Goal: Task Accomplishment & Management: Manage account settings

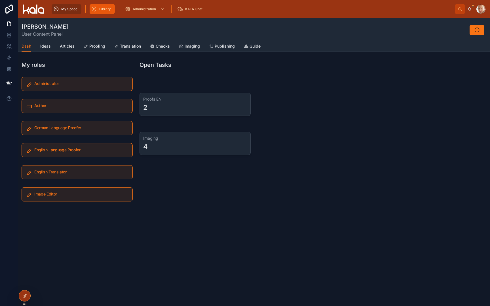
click at [103, 7] on span "Library" at bounding box center [105, 9] width 12 height 5
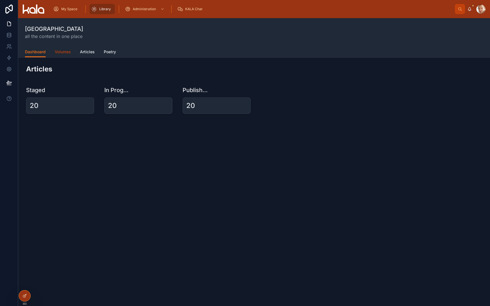
click at [59, 54] on span "Volumes" at bounding box center [63, 52] width 16 height 6
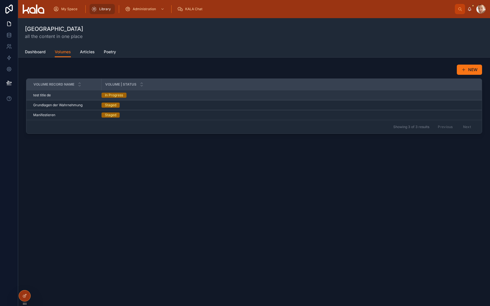
click at [43, 97] on span "test title de" at bounding box center [42, 95] width 18 height 5
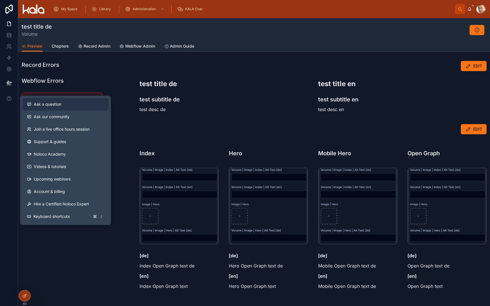
click at [41, 106] on span "Ask a question" at bounding box center [48, 105] width 28 height 6
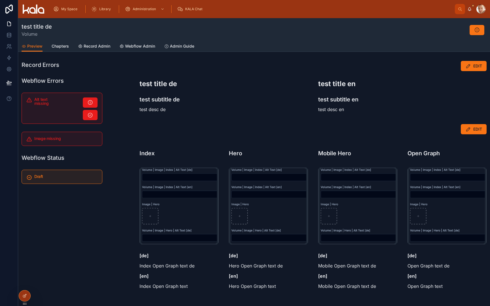
click at [386, 273] on div "[de] Mobile Open Graph text de [en] Mobile Open Graph text de" at bounding box center [357, 270] width 79 height 37
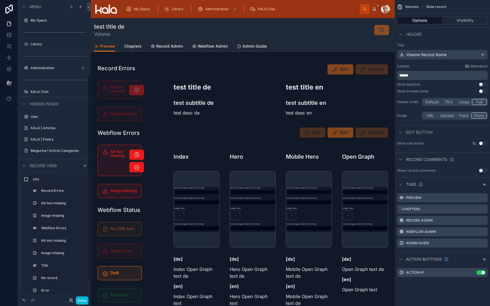
scroll to position [109, 0]
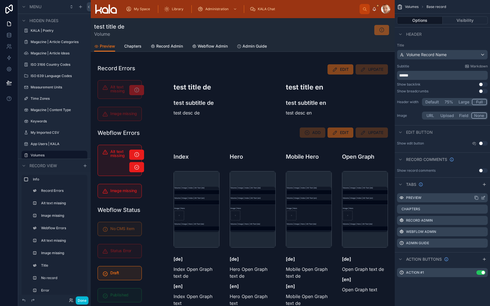
click at [447, 198] on icon "scrollable content" at bounding box center [484, 197] width 2 height 2
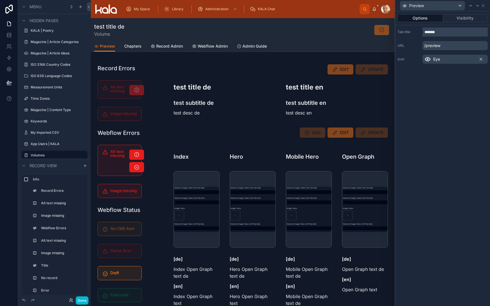
click at [439, 33] on input "*******" at bounding box center [455, 32] width 65 height 9
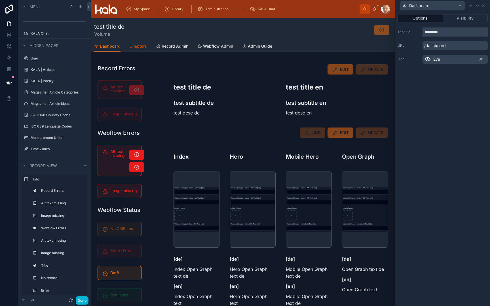
type input "*********"
click at [136, 44] on span "Chapters" at bounding box center [138, 46] width 17 height 6
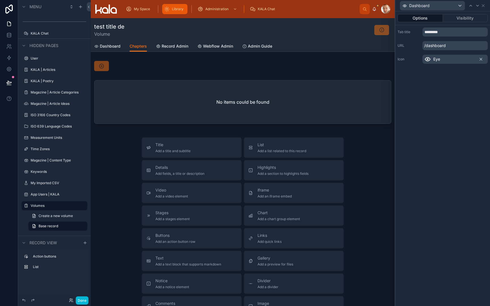
click at [177, 9] on span "Library" at bounding box center [178, 9] width 12 height 5
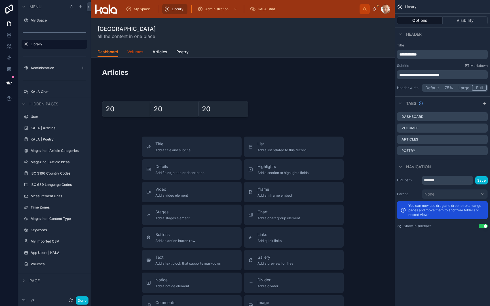
click at [136, 52] on span "Volumes" at bounding box center [135, 52] width 16 height 6
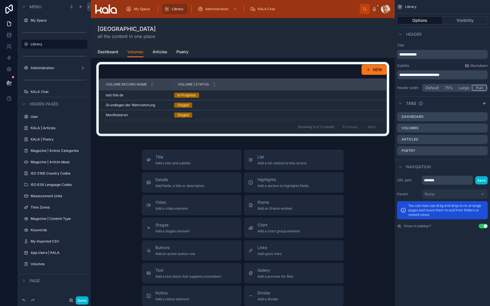
click at [127, 115] on div at bounding box center [242, 99] width 295 height 74
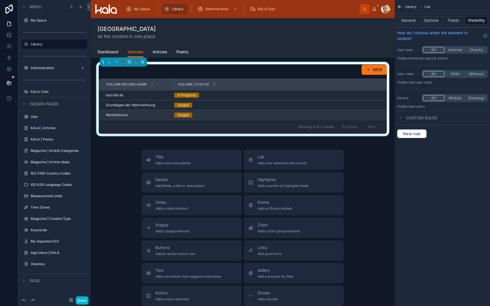
click at [130, 116] on div "Manifestieren Manifestieren" at bounding box center [138, 115] width 65 height 5
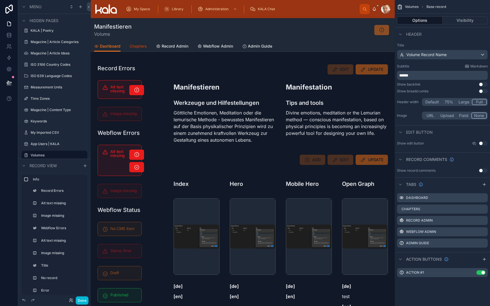
click at [137, 45] on span "Chapters" at bounding box center [138, 46] width 17 height 6
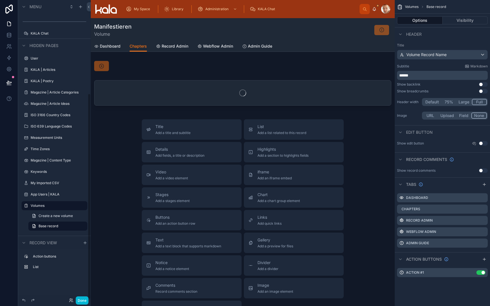
scroll to position [58, 0]
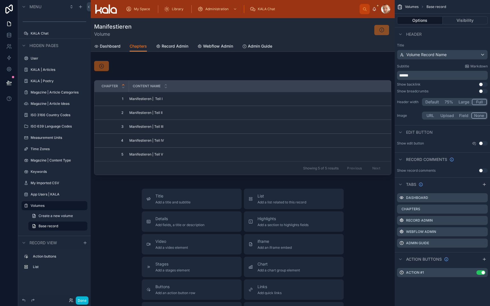
click at [164, 74] on div "Chapter Content Name 1 1 Manifestieren | Teil I Manifestieren | Teil I 2 2 Mani…" at bounding box center [243, 119] width 304 height 121
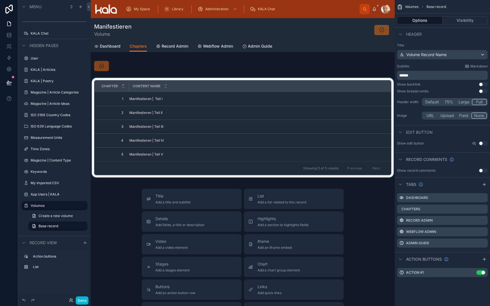
click at [176, 81] on th "Content Name" at bounding box center [260, 87] width 262 height 12
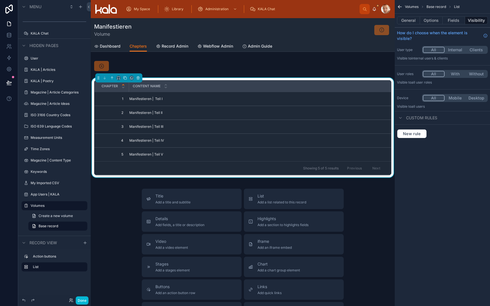
click at [180, 84] on div "Content Name" at bounding box center [259, 86] width 261 height 11
click at [447, 20] on button "Fields" at bounding box center [454, 20] width 23 height 8
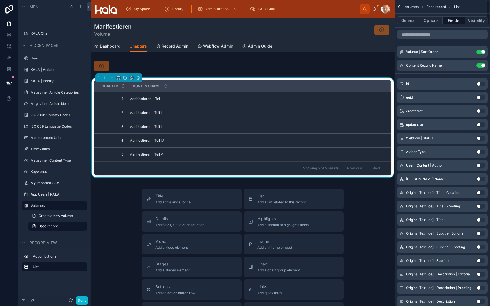
scroll to position [0, 0]
click at [434, 34] on input "scrollable content" at bounding box center [442, 34] width 91 height 9
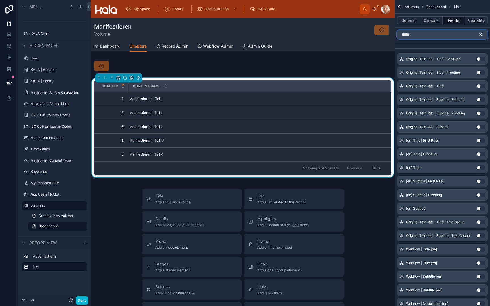
type input "*****"
click at [447, 87] on button "Use setting" at bounding box center [480, 86] width 9 height 5
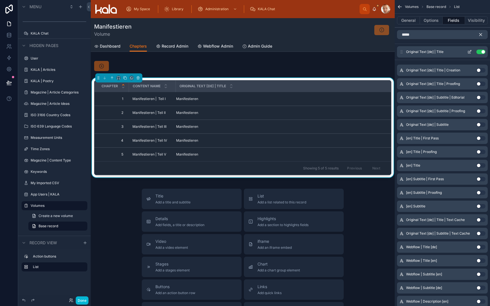
click at [447, 50] on button "Use setting" at bounding box center [480, 52] width 9 height 5
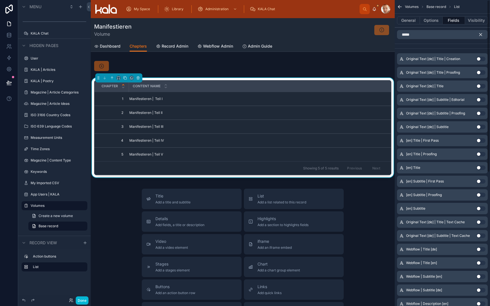
click at [447, 35] on icon "scrollable content" at bounding box center [481, 34] width 3 height 3
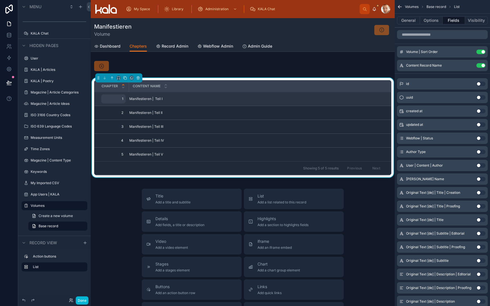
click at [123, 99] on span "1" at bounding box center [114, 99] width 20 height 5
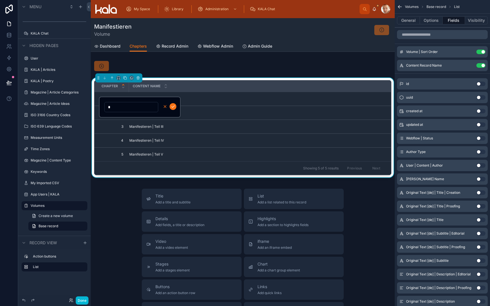
click at [164, 107] on icon "button" at bounding box center [165, 106] width 5 height 5
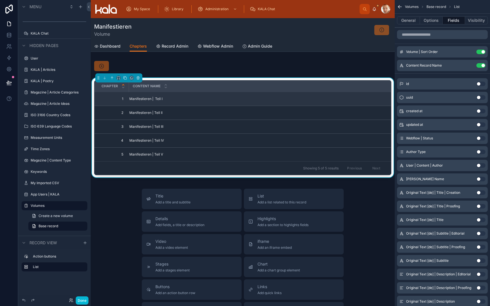
click at [146, 99] on span "Manifestieren | Teil I" at bounding box center [145, 99] width 33 height 5
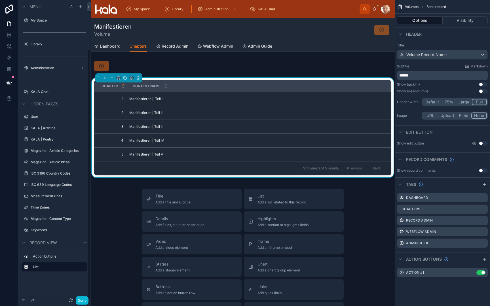
scroll to position [58, 0]
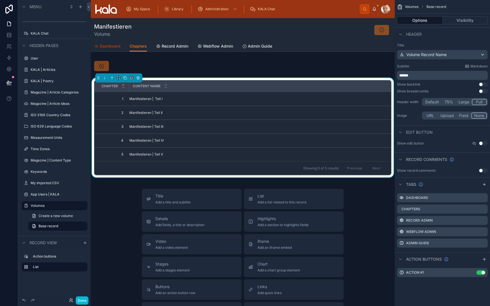
click at [110, 48] on span "Dashboard" at bounding box center [110, 46] width 21 height 6
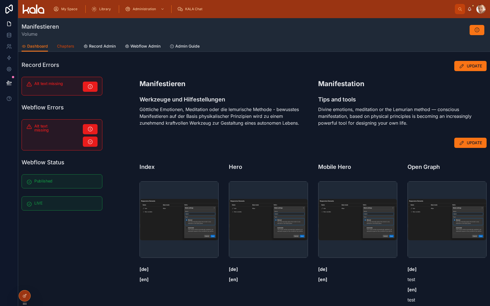
click at [64, 48] on span "Chapters" at bounding box center [65, 46] width 17 height 6
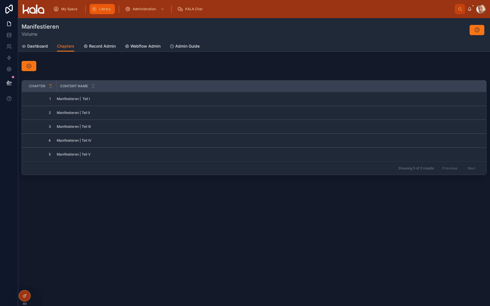
click at [102, 9] on span "Library" at bounding box center [105, 9] width 12 height 5
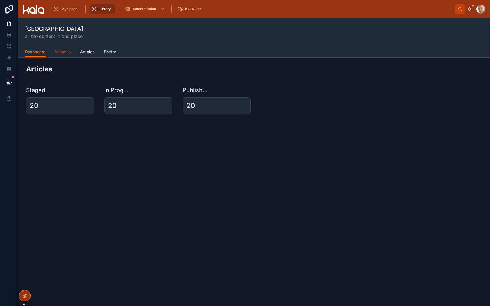
click at [61, 53] on span "Volumes" at bounding box center [63, 52] width 16 height 6
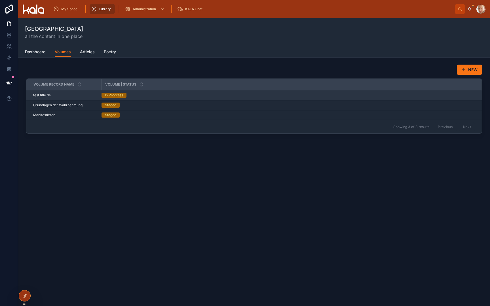
click at [59, 94] on div "test title de test title de" at bounding box center [65, 95] width 65 height 5
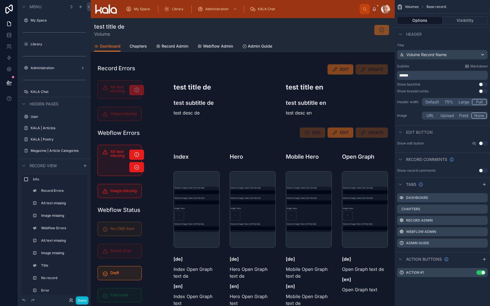
scroll to position [109, 0]
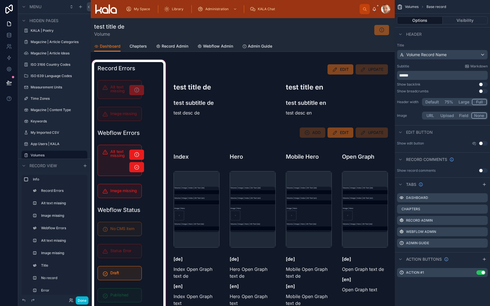
click at [116, 160] on div at bounding box center [129, 206] width 76 height 294
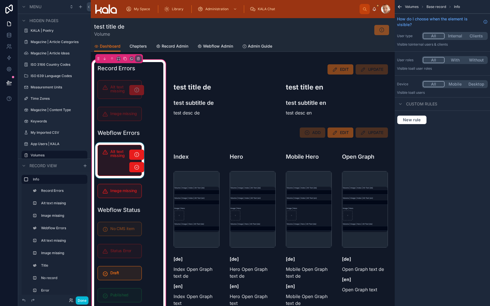
click at [117, 160] on div at bounding box center [119, 161] width 51 height 36
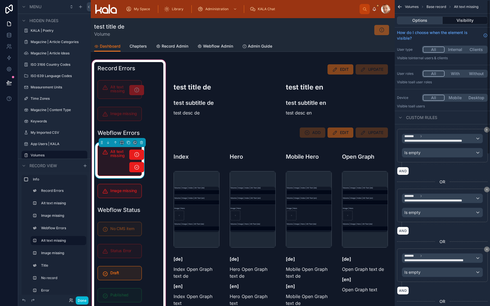
click at [422, 21] on button "Options" at bounding box center [420, 20] width 46 height 8
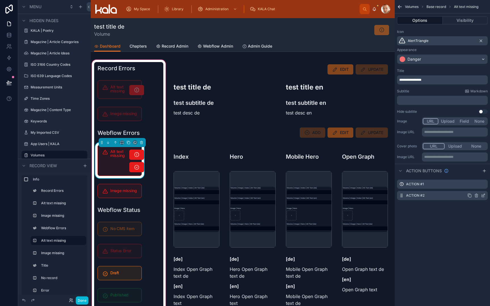
click at [447, 196] on icon "scrollable content" at bounding box center [476, 195] width 0 height 1
click at [447, 187] on icon at bounding box center [474, 186] width 5 height 5
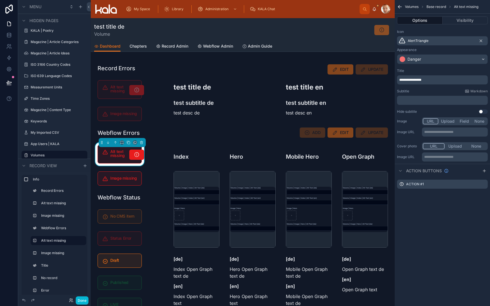
click at [400, 7] on icon "scrollable content" at bounding box center [400, 7] width 6 height 6
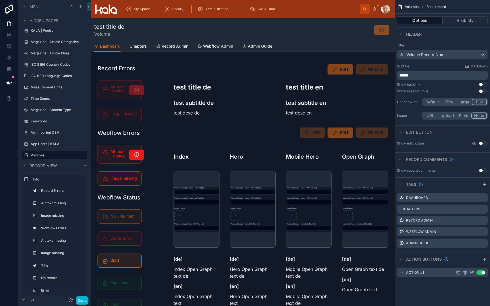
click at [447, 273] on icon "scrollable content" at bounding box center [472, 272] width 2 height 2
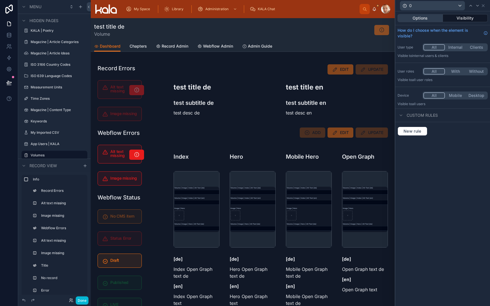
click at [425, 20] on button "Options" at bounding box center [420, 18] width 45 height 8
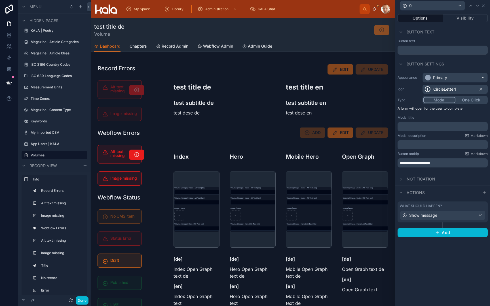
click at [447, 218] on div "Show message" at bounding box center [442, 215] width 85 height 9
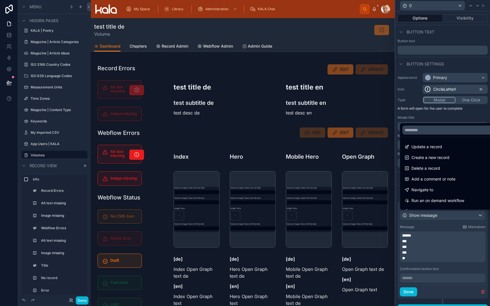
click at [447, 241] on div at bounding box center [442, 153] width 95 height 306
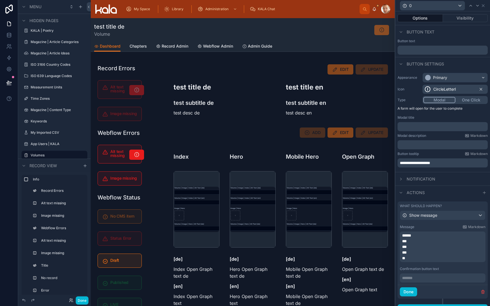
click at [447, 241] on p "***" at bounding box center [443, 242] width 82 height 6
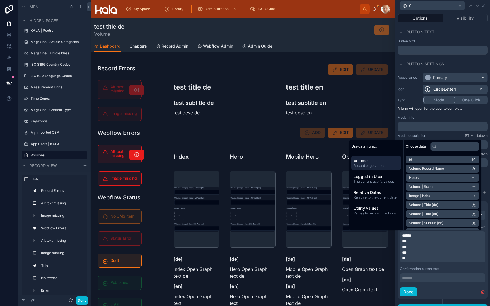
click at [447, 241] on p "***" at bounding box center [443, 242] width 82 height 6
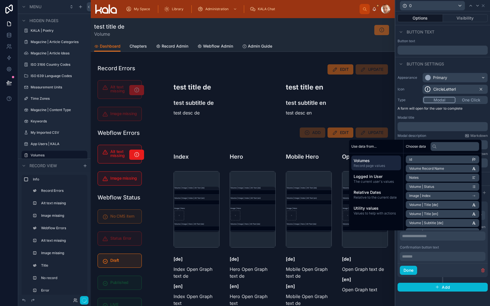
click at [415, 249] on label "Confirmation button text" at bounding box center [419, 247] width 39 height 5
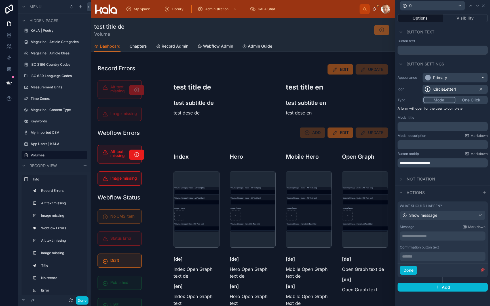
click at [417, 238] on p "**********" at bounding box center [443, 236] width 82 height 6
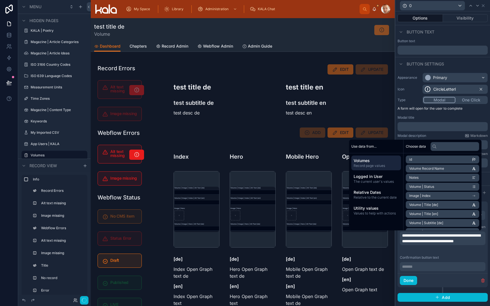
scroll to position [0, 0]
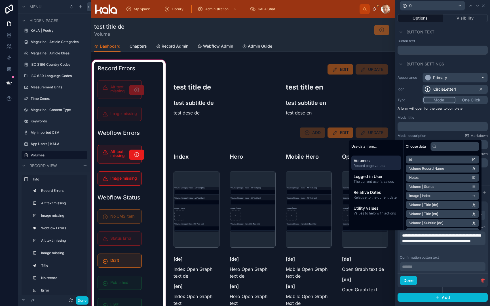
click at [147, 174] on div at bounding box center [129, 199] width 76 height 281
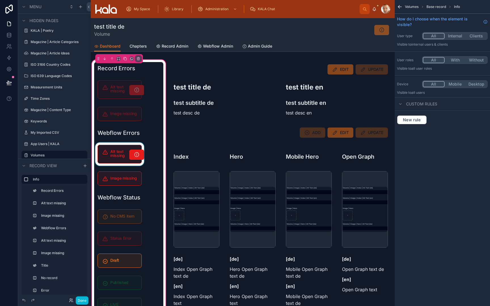
click at [138, 156] on div at bounding box center [119, 154] width 51 height 23
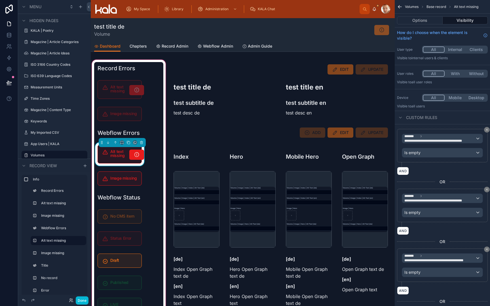
click at [138, 156] on icon at bounding box center [137, 155] width 6 height 6
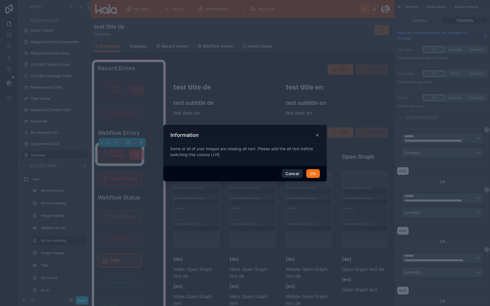
click at [293, 175] on button "Cancel" at bounding box center [292, 173] width 21 height 9
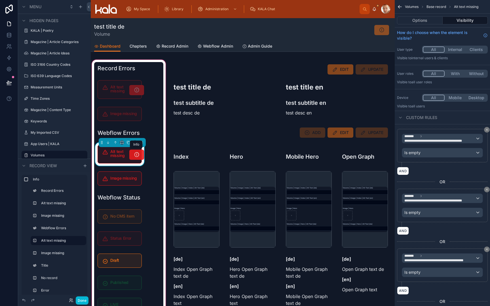
click at [136, 158] on span at bounding box center [137, 155] width 6 height 6
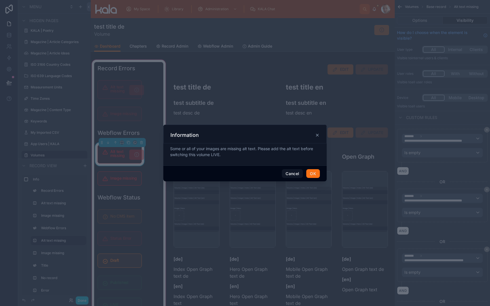
click at [142, 179] on div at bounding box center [245, 153] width 490 height 306
click at [133, 119] on div at bounding box center [245, 153] width 490 height 306
click at [295, 171] on button "Cancel" at bounding box center [292, 173] width 21 height 9
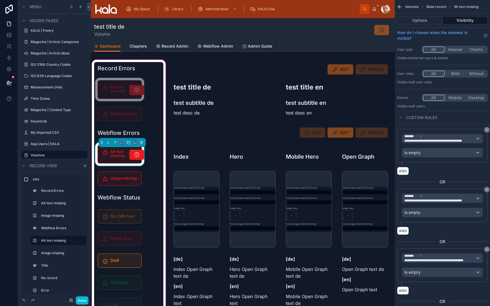
click at [138, 90] on div at bounding box center [119, 89] width 51 height 23
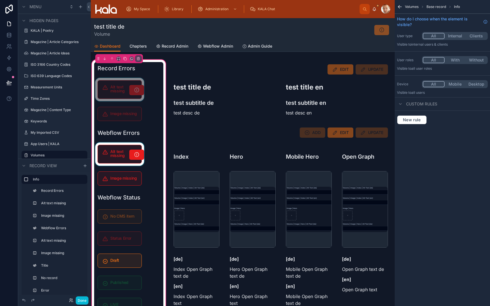
click at [137, 92] on div at bounding box center [119, 89] width 51 height 23
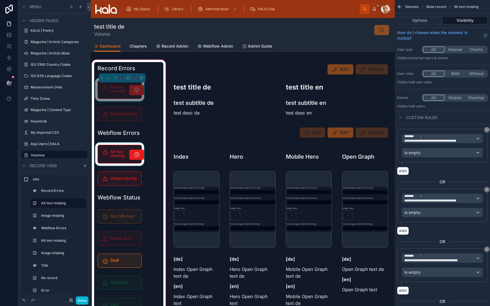
click at [137, 92] on icon at bounding box center [137, 90] width 6 height 6
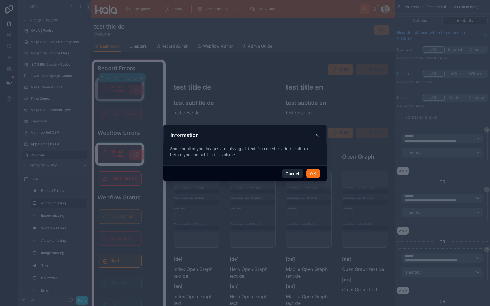
click at [291, 172] on button "Cancel" at bounding box center [292, 173] width 21 height 9
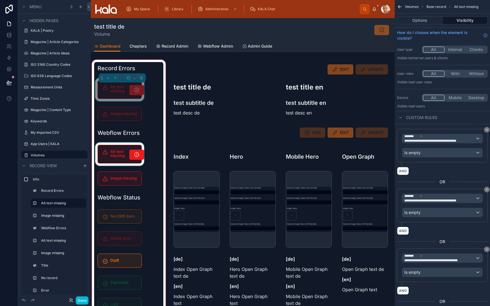
click at [138, 157] on div at bounding box center [119, 154] width 51 height 23
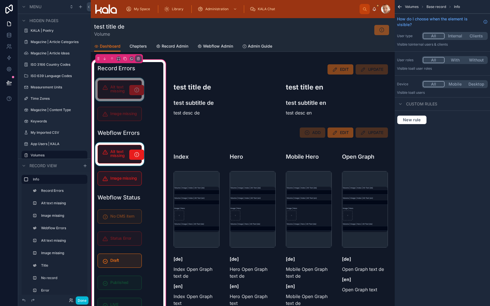
click at [136, 156] on div at bounding box center [119, 154] width 51 height 23
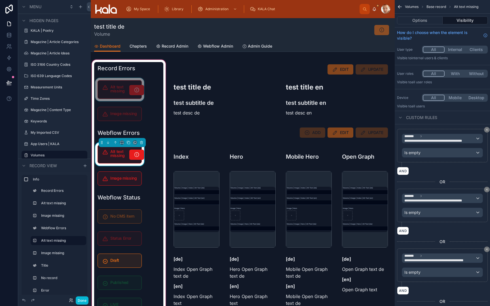
click at [136, 156] on icon at bounding box center [137, 155] width 6 height 6
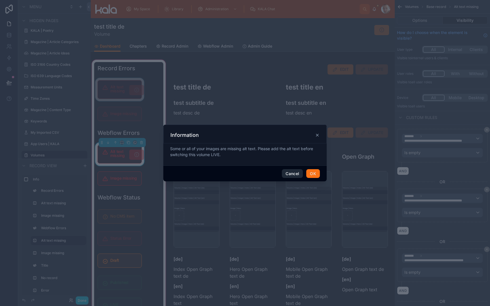
click at [293, 174] on button "Cancel" at bounding box center [292, 173] width 21 height 9
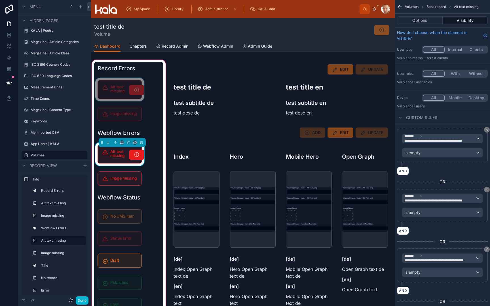
click at [121, 164] on div "Alt text missing" at bounding box center [119, 154] width 51 height 23
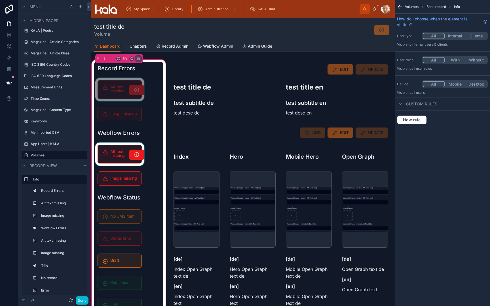
click at [121, 164] on div at bounding box center [119, 154] width 51 height 23
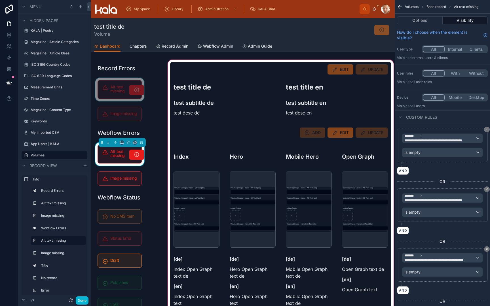
scroll to position [-1, 0]
click at [308, 69] on div at bounding box center [281, 199] width 228 height 281
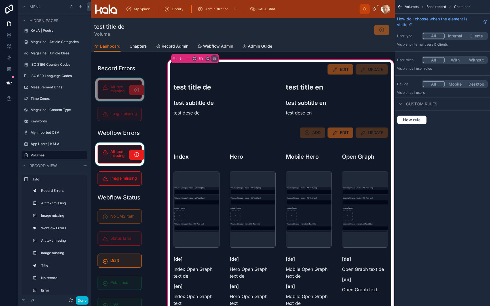
scroll to position [0, 0]
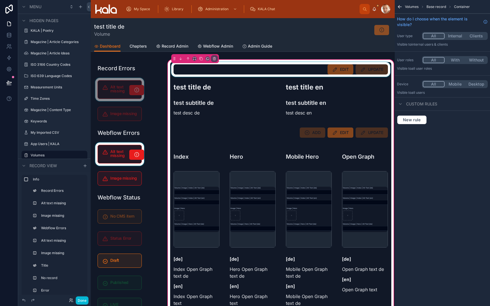
click at [200, 72] on div at bounding box center [280, 69] width 221 height 15
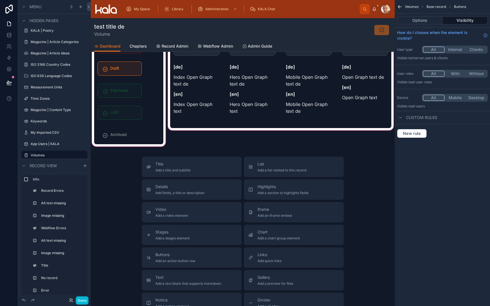
scroll to position [197, 0]
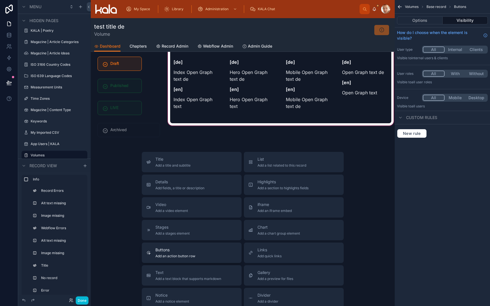
click at [170, 255] on span "Add an action button row" at bounding box center [175, 256] width 40 height 5
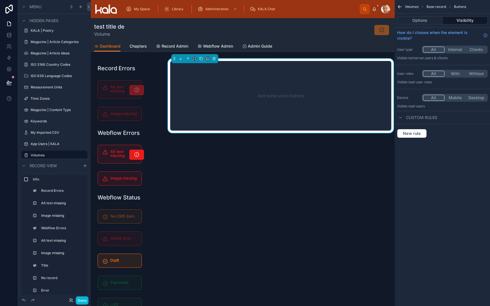
scroll to position [0, 0]
click at [208, 99] on div "Add some action buttons" at bounding box center [281, 95] width 203 height 51
click at [214, 58] on icon at bounding box center [214, 59] width 4 height 4
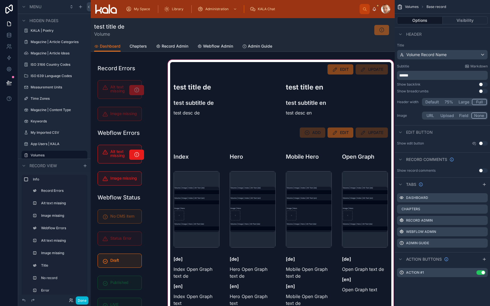
click at [252, 68] on div at bounding box center [281, 199] width 228 height 281
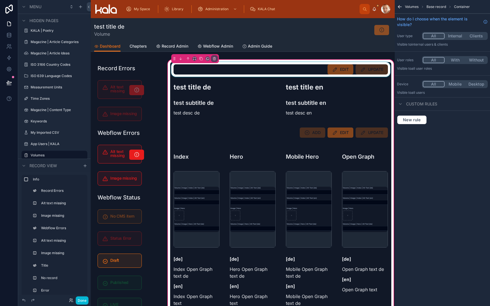
click at [255, 71] on div at bounding box center [280, 69] width 221 height 15
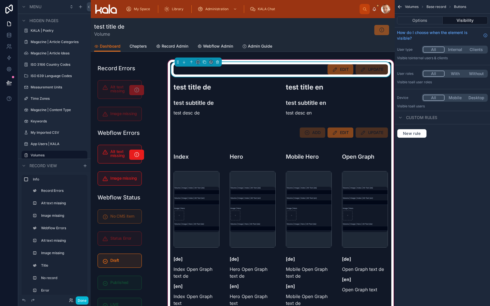
click at [255, 71] on div "EDIT UPDATE" at bounding box center [281, 69] width 214 height 10
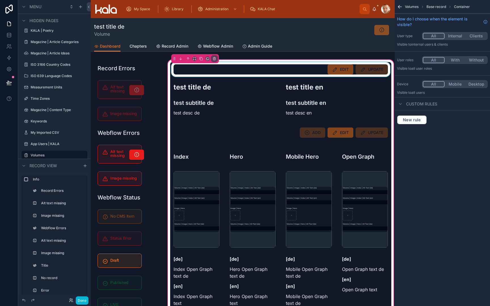
click at [255, 71] on div at bounding box center [280, 69] width 221 height 15
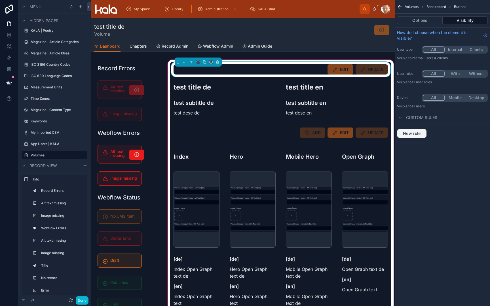
click at [411, 136] on button "New rule" at bounding box center [412, 133] width 30 height 9
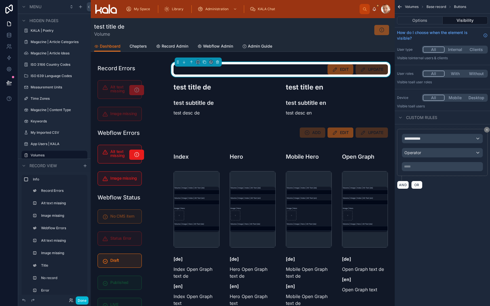
click at [415, 139] on span "**********" at bounding box center [414, 139] width 21 height 6
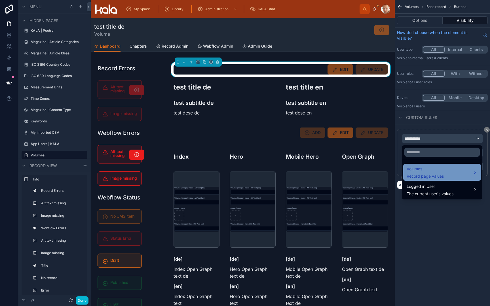
click at [418, 170] on span "Volumes" at bounding box center [425, 169] width 37 height 7
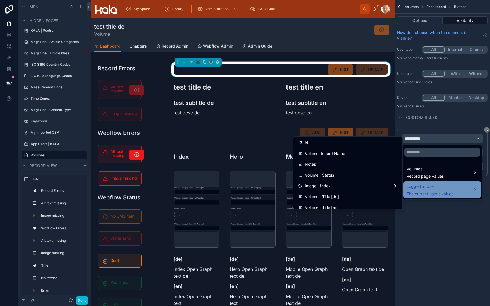
click at [429, 193] on span "The current user's values" at bounding box center [430, 194] width 47 height 6
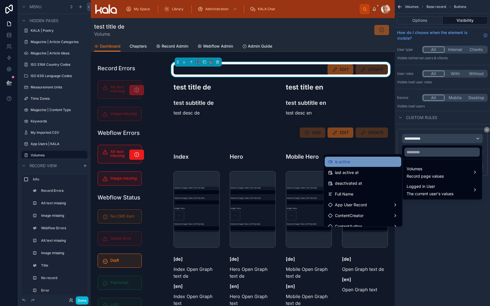
scroll to position [97, 0]
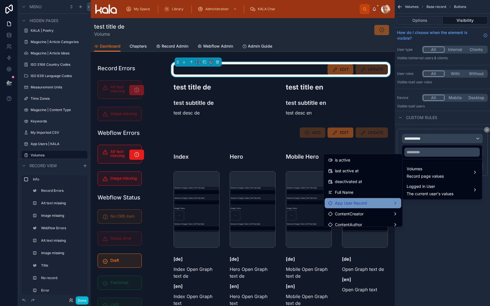
click at [364, 205] on span "App User Record" at bounding box center [351, 203] width 32 height 7
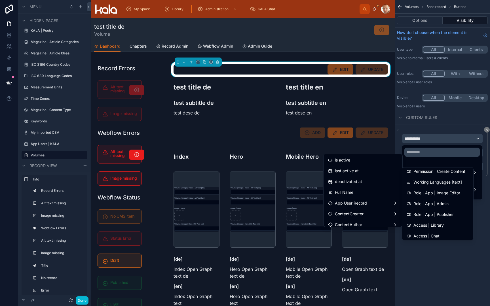
scroll to position [273, 0]
click at [420, 205] on span "Role | App | Admin" at bounding box center [431, 203] width 35 height 7
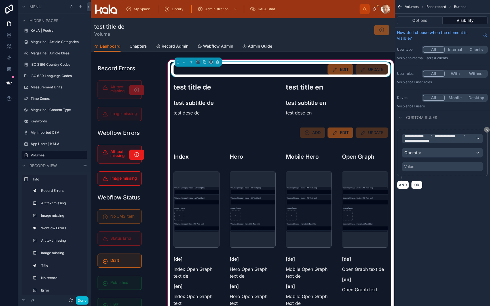
click at [318, 72] on div "EDIT UPDATE" at bounding box center [281, 69] width 214 height 10
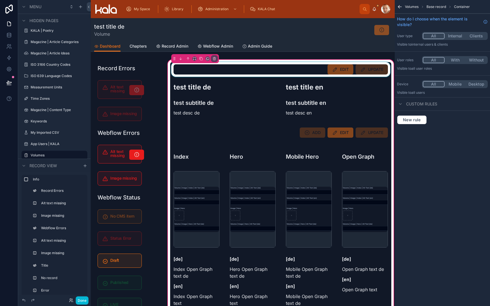
click at [339, 68] on div at bounding box center [280, 69] width 221 height 15
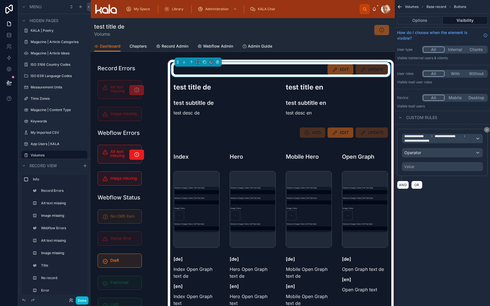
click at [339, 68] on span "EDIT" at bounding box center [341, 69] width 26 height 10
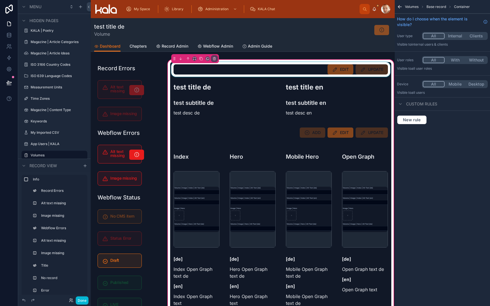
click at [339, 68] on div at bounding box center [280, 69] width 221 height 15
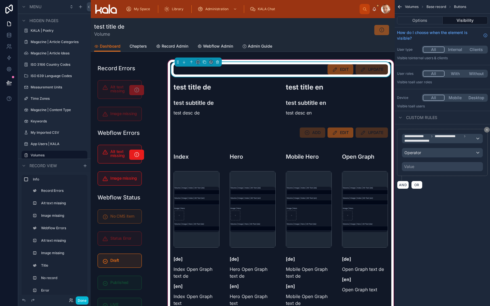
click at [339, 68] on span "EDIT" at bounding box center [341, 69] width 26 height 10
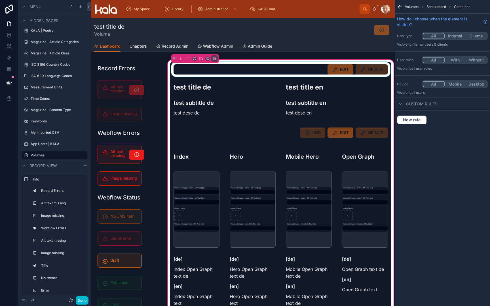
click at [339, 68] on div at bounding box center [280, 69] width 221 height 15
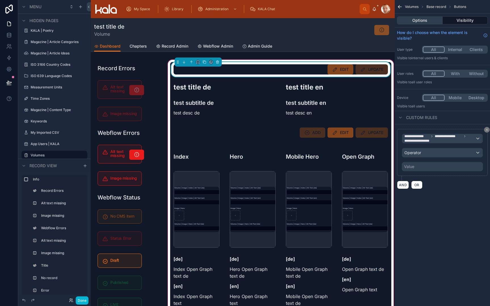
click at [417, 21] on button "Options" at bounding box center [420, 20] width 46 height 8
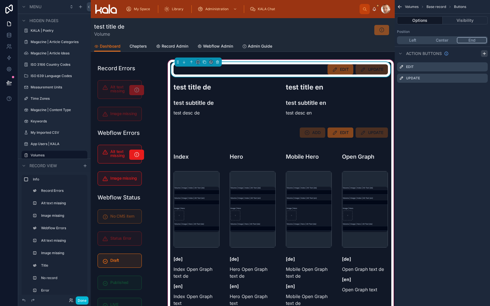
click at [447, 54] on icon "scrollable content" at bounding box center [484, 54] width 3 height 0
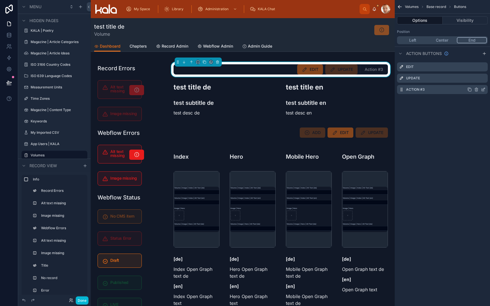
click at [447, 89] on icon "scrollable content" at bounding box center [483, 89] width 5 height 5
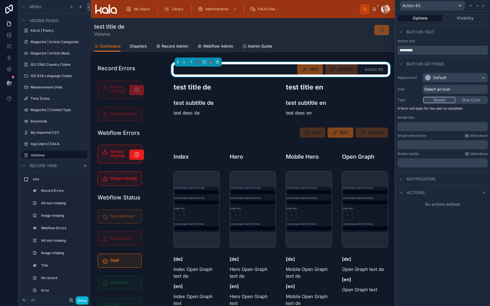
click at [447, 51] on input "*********" at bounding box center [443, 50] width 90 height 9
type input "*******"
click at [445, 76] on div "Default" at bounding box center [439, 78] width 13 height 6
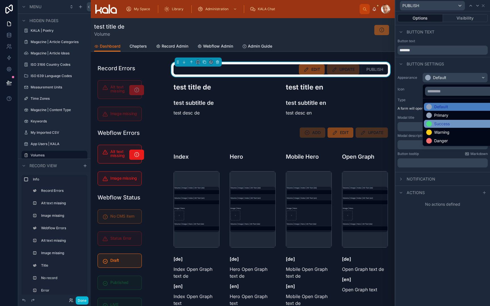
click at [446, 124] on div "Success" at bounding box center [442, 124] width 16 height 6
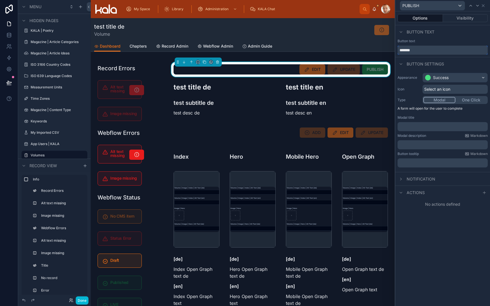
click at [427, 52] on input "*******" at bounding box center [443, 50] width 90 height 9
click at [438, 90] on span "Select an icon" at bounding box center [437, 90] width 26 height 6
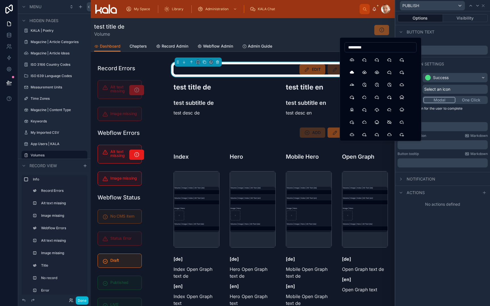
type input "*********"
drag, startPoint x: 442, startPoint y: 54, endPoint x: 351, endPoint y: 62, distance: 91.7
click at [351, 62] on button "CloudUpload" at bounding box center [352, 60] width 10 height 10
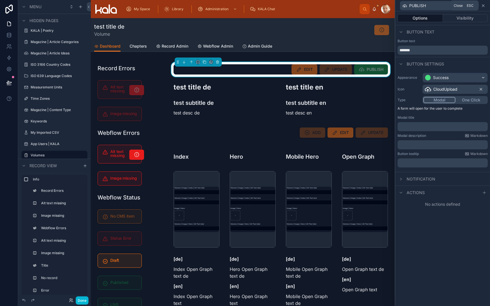
click at [447, 5] on icon at bounding box center [483, 5] width 5 height 5
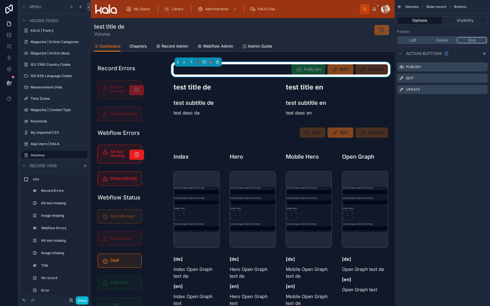
scroll to position [0, 0]
click at [447, 90] on icon "scrollable content" at bounding box center [483, 90] width 3 height 3
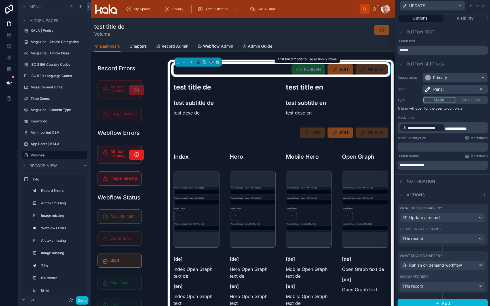
click at [313, 71] on span "PUBLISH" at bounding box center [309, 69] width 34 height 10
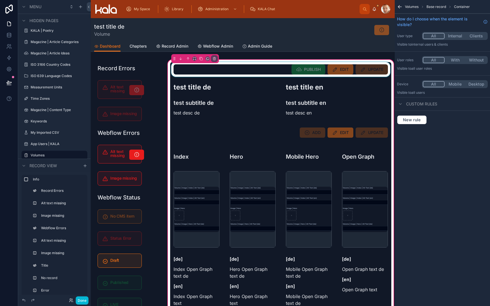
click at [313, 71] on div at bounding box center [280, 69] width 221 height 15
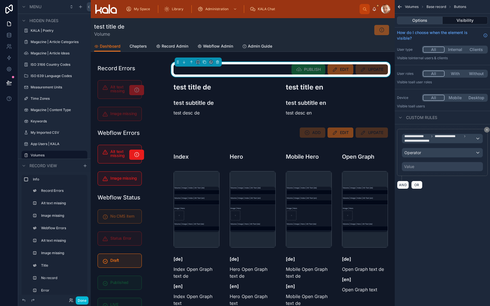
click at [416, 20] on button "Options" at bounding box center [420, 20] width 46 height 8
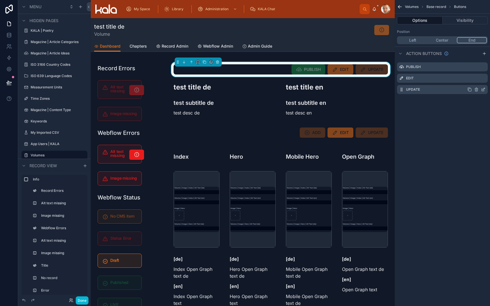
click at [447, 90] on icon "scrollable content" at bounding box center [483, 89] width 5 height 5
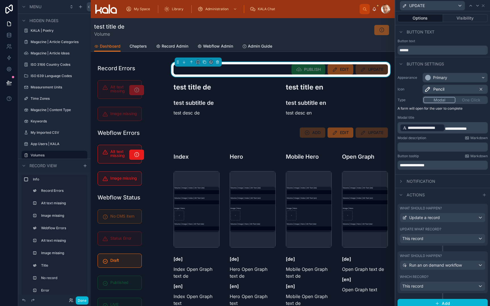
click at [444, 75] on div "Primary" at bounding box center [440, 78] width 14 height 6
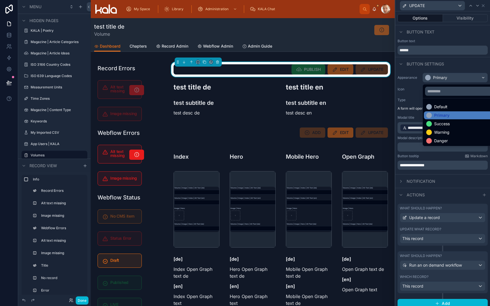
click at [444, 75] on div at bounding box center [442, 153] width 95 height 306
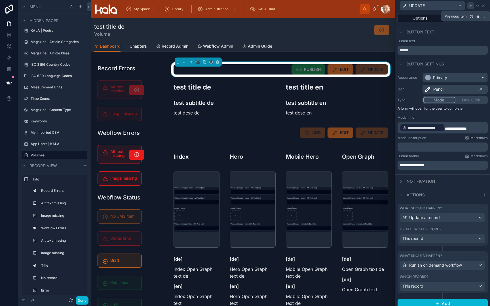
click at [447, 5] on icon at bounding box center [471, 5] width 2 height 1
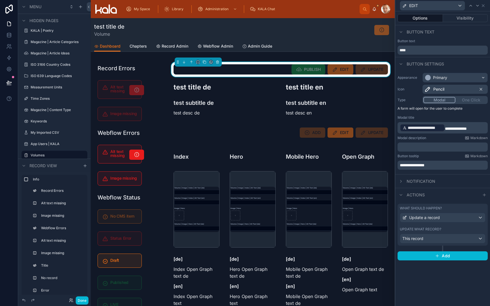
click at [447, 5] on icon at bounding box center [471, 5] width 2 height 1
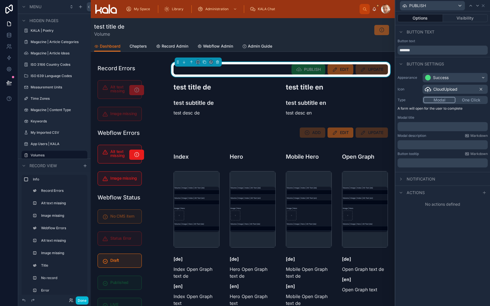
click at [420, 128] on p "﻿" at bounding box center [443, 127] width 87 height 6
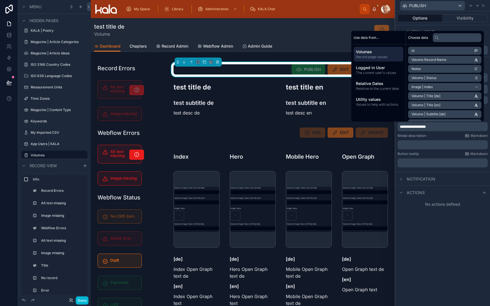
click at [430, 137] on div "Modal description Markdown" at bounding box center [443, 136] width 90 height 5
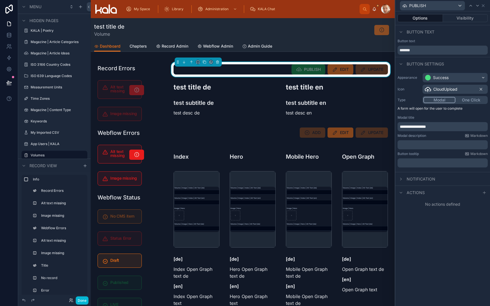
click at [426, 163] on p "﻿" at bounding box center [443, 163] width 87 height 6
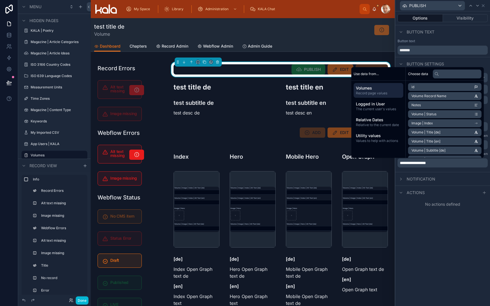
click at [447, 191] on div "Actions" at bounding box center [442, 193] width 95 height 14
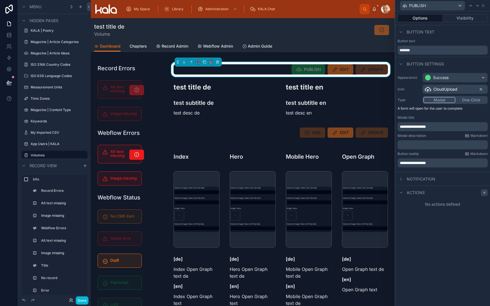
click at [447, 191] on icon at bounding box center [484, 193] width 5 height 5
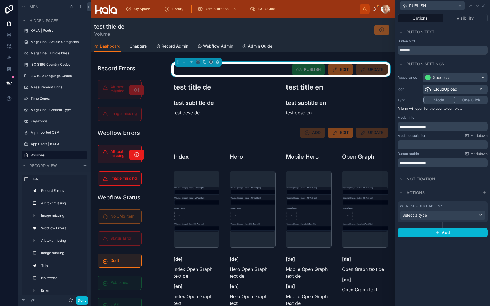
click at [442, 216] on div "Select a type" at bounding box center [442, 215] width 85 height 9
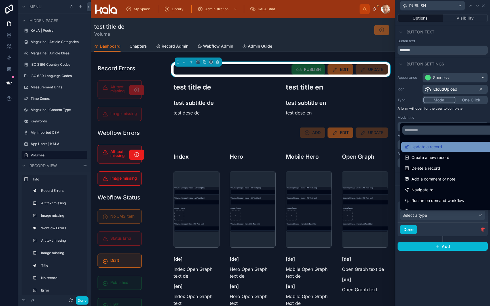
click at [442, 146] on div "Update a record" at bounding box center [449, 147] width 89 height 7
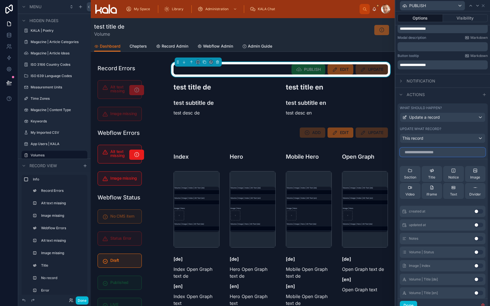
click at [429, 152] on input "text" at bounding box center [443, 152] width 86 height 9
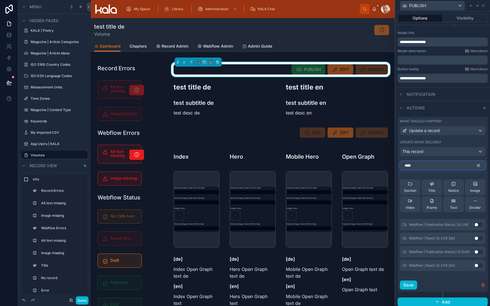
scroll to position [85, 0]
type input "****"
click at [447, 224] on button "Use setting" at bounding box center [478, 224] width 9 height 5
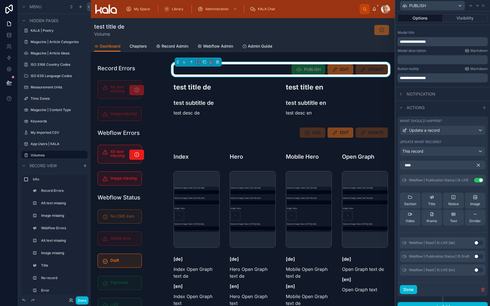
click at [447, 165] on icon "button" at bounding box center [478, 165] width 3 height 3
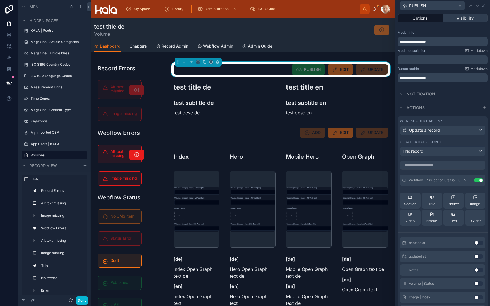
click at [447, 17] on button "Visibility" at bounding box center [465, 18] width 45 height 8
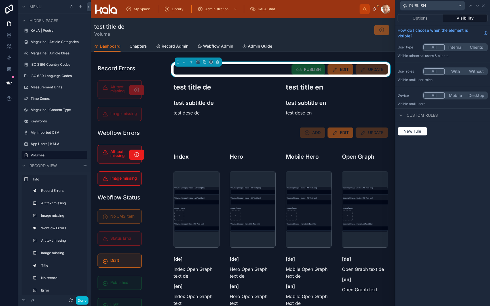
scroll to position [0, 0]
click at [417, 129] on span "New rule" at bounding box center [412, 131] width 22 height 5
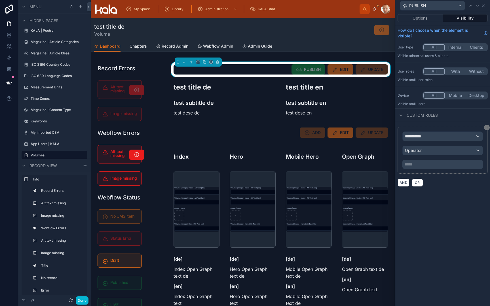
click at [420, 138] on span "**********" at bounding box center [415, 137] width 21 height 6
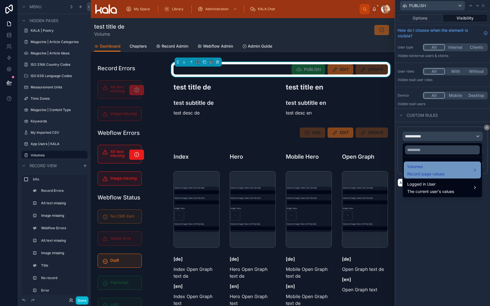
click at [419, 166] on span "Volumes" at bounding box center [425, 166] width 37 height 7
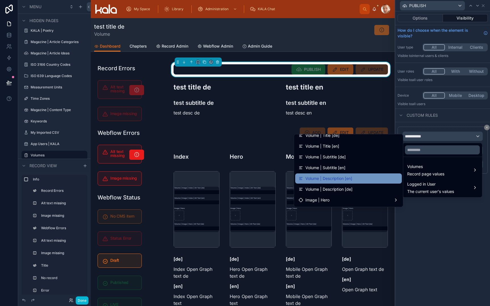
scroll to position [68, 0]
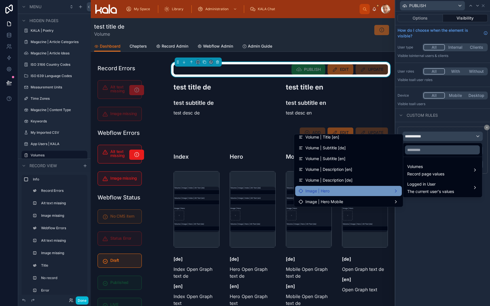
click at [364, 188] on div "Image | Hero" at bounding box center [349, 191] width 100 height 7
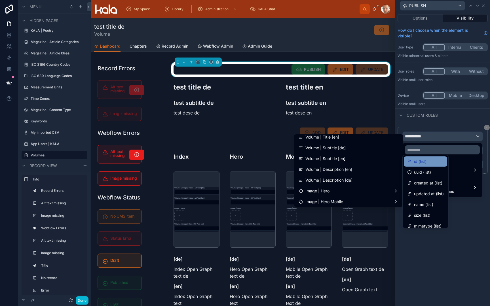
click at [420, 163] on span "id (list)" at bounding box center [420, 161] width 12 height 7
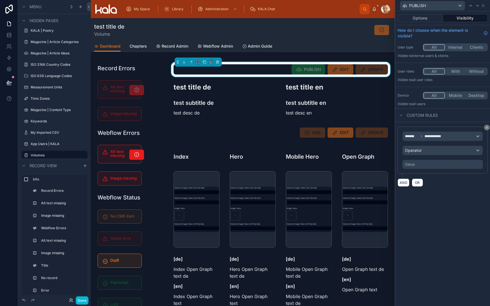
click at [426, 148] on div "Operator" at bounding box center [443, 150] width 80 height 9
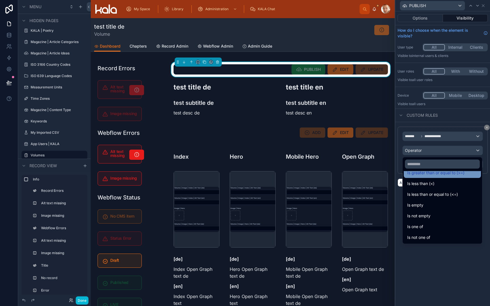
scroll to position [40, 0]
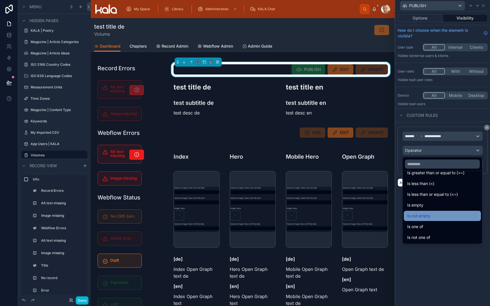
click at [435, 215] on div "Is not empty" at bounding box center [442, 216] width 70 height 7
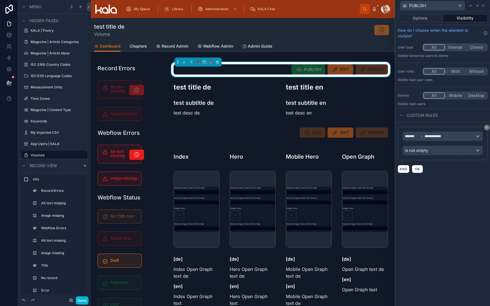
scroll to position [0, 0]
click at [404, 171] on button "AND" at bounding box center [404, 169] width 12 height 8
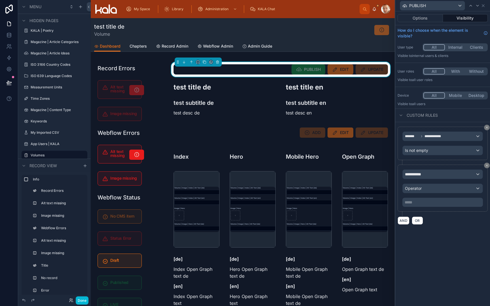
click at [415, 173] on span "**********" at bounding box center [415, 175] width 21 height 6
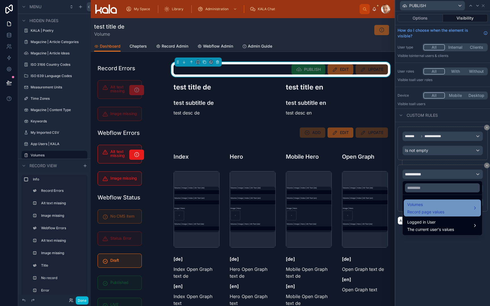
click at [419, 204] on span "Volumes" at bounding box center [425, 204] width 37 height 7
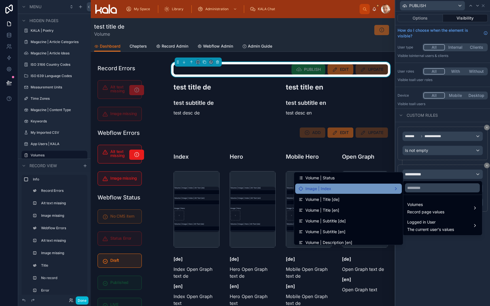
scroll to position [34, 0]
click at [377, 187] on div "Image | Index" at bounding box center [349, 187] width 100 height 7
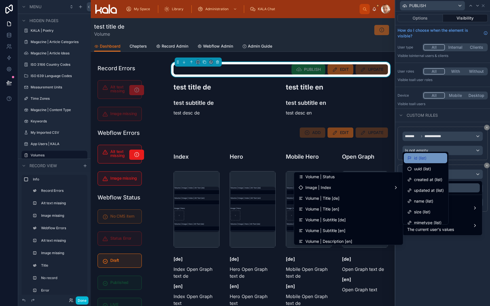
click at [422, 155] on span "id (list)" at bounding box center [420, 158] width 12 height 7
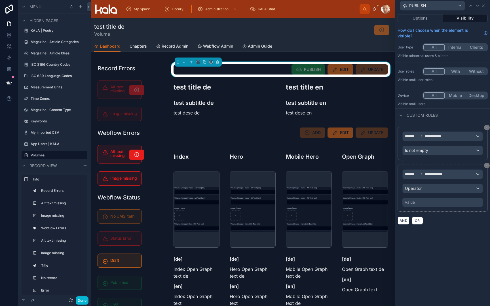
click at [419, 190] on span "Operator" at bounding box center [413, 188] width 17 height 5
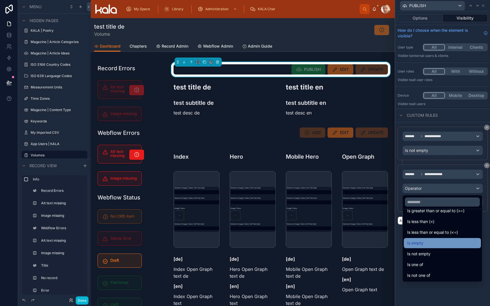
scroll to position [40, 0]
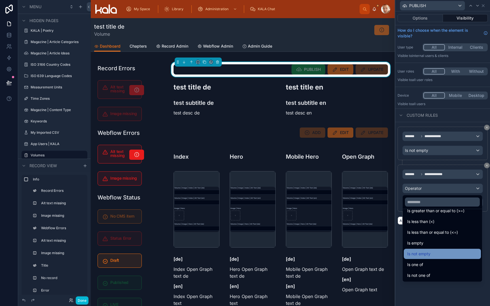
click at [435, 256] on div "Is not empty" at bounding box center [442, 254] width 70 height 7
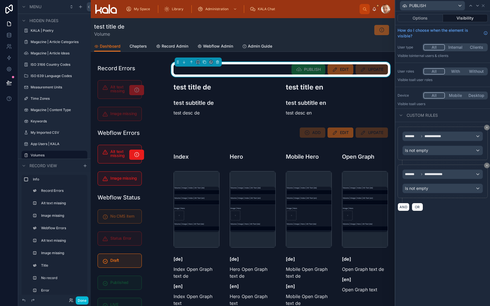
scroll to position [0, 0]
click at [403, 208] on button "AND" at bounding box center [404, 207] width 12 height 8
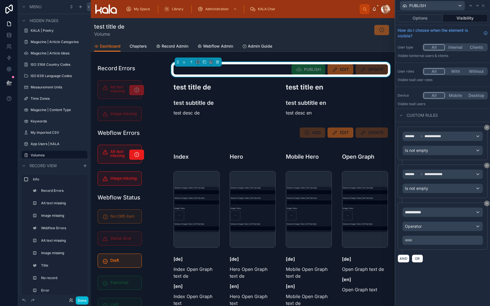
click at [433, 214] on div "**********" at bounding box center [443, 212] width 80 height 9
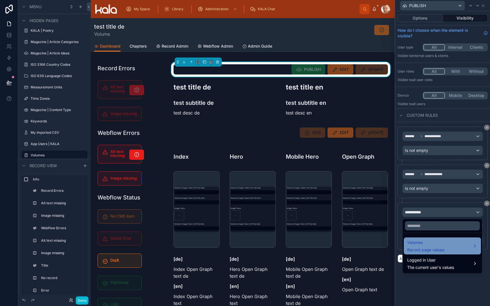
click at [429, 245] on span "Volumes" at bounding box center [425, 242] width 37 height 7
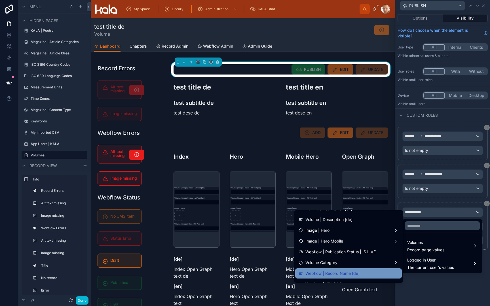
scroll to position [98, 0]
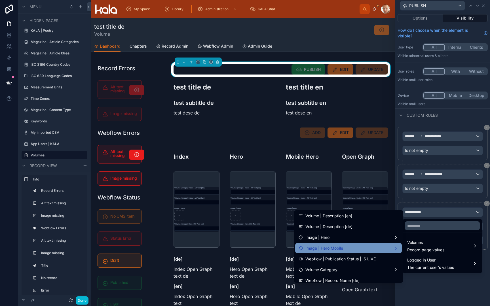
click at [382, 247] on div "Image | Hero Mobile" at bounding box center [349, 248] width 100 height 7
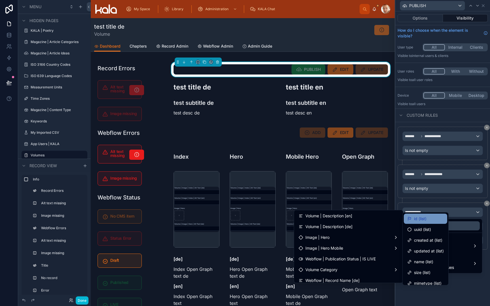
click at [419, 218] on span "id (list)" at bounding box center [420, 219] width 12 height 7
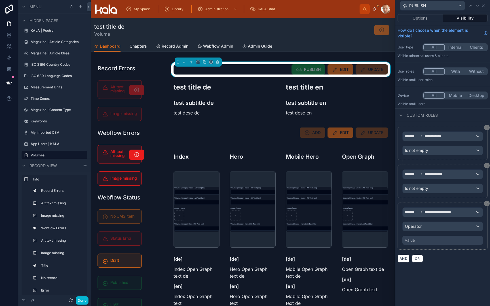
click at [419, 231] on div "Operator" at bounding box center [443, 226] width 80 height 9
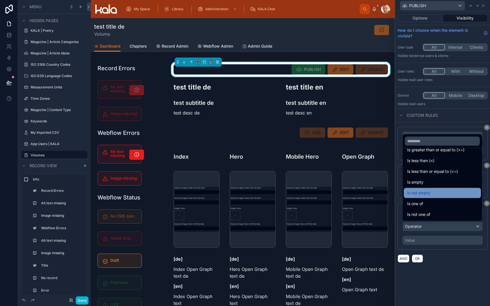
scroll to position [40, 0]
click at [436, 193] on div "Is not empty" at bounding box center [442, 193] width 70 height 7
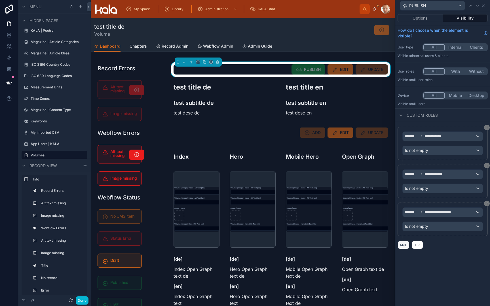
click at [404, 245] on button "AND" at bounding box center [404, 245] width 12 height 8
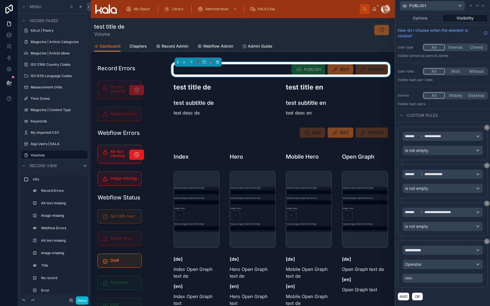
scroll to position [0, 0]
click at [424, 251] on span "**********" at bounding box center [415, 251] width 21 height 6
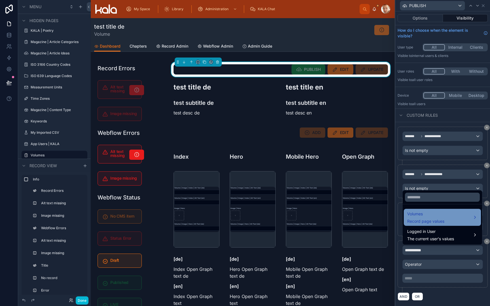
click at [421, 218] on div "Volumes Record page values" at bounding box center [425, 218] width 37 height 14
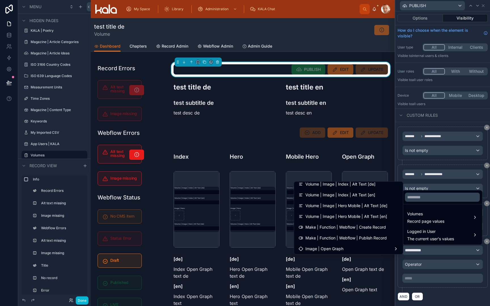
scroll to position [538, 0]
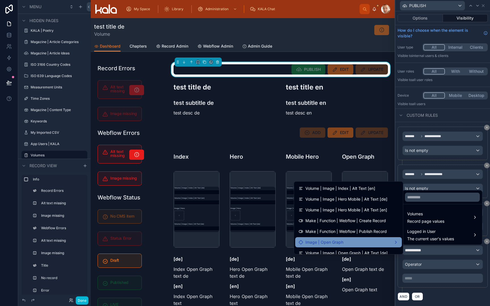
click at [349, 242] on div "Image | Open Graph" at bounding box center [349, 242] width 100 height 7
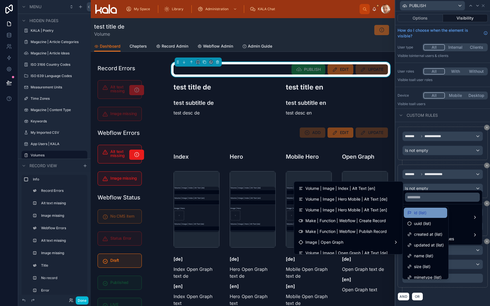
click at [417, 214] on span "id (list)" at bounding box center [420, 213] width 12 height 7
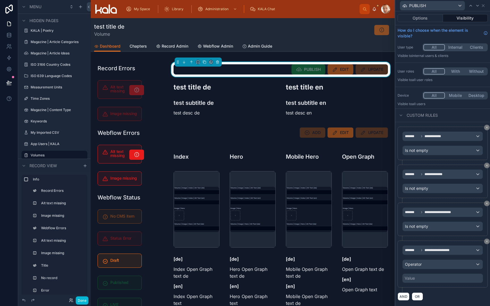
click at [425, 266] on div "Operator" at bounding box center [443, 264] width 80 height 9
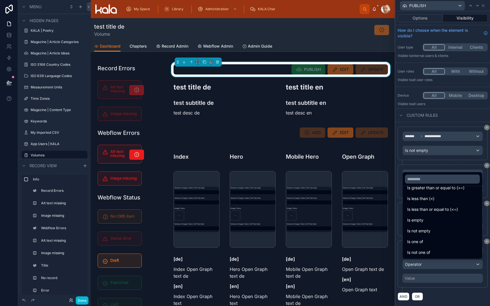
scroll to position [40, 0]
click at [442, 232] on div "Is not empty" at bounding box center [442, 231] width 70 height 7
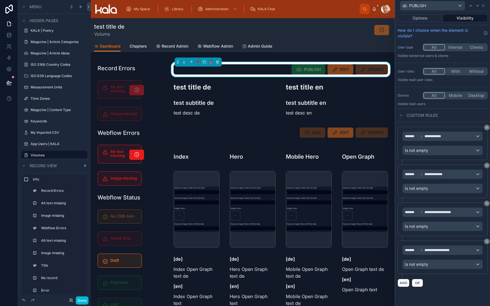
scroll to position [0, 0]
click at [404, 278] on button "AND" at bounding box center [404, 283] width 12 height 8
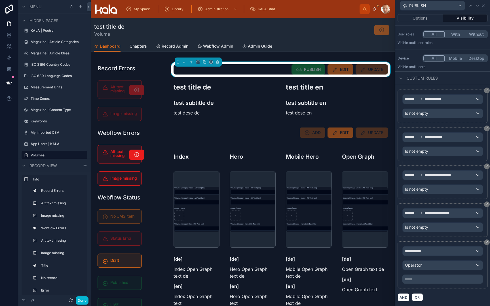
scroll to position [37, 0]
click at [422, 252] on span "**********" at bounding box center [415, 251] width 21 height 6
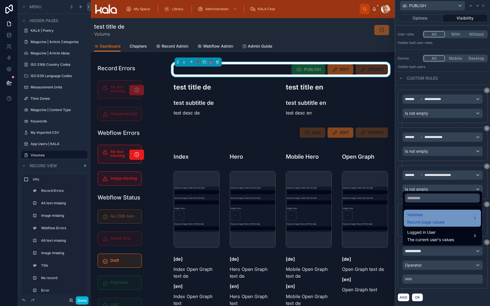
click at [422, 220] on span "Record page values" at bounding box center [425, 223] width 37 height 6
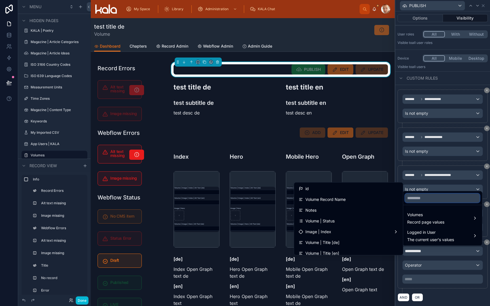
click at [425, 196] on input "text" at bounding box center [442, 198] width 75 height 9
type input "***"
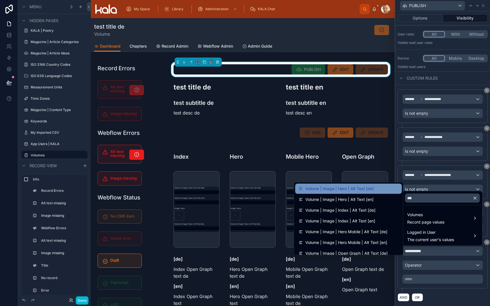
click at [379, 190] on div "Volume | Image | Hero | Alt Text [de]" at bounding box center [349, 188] width 100 height 7
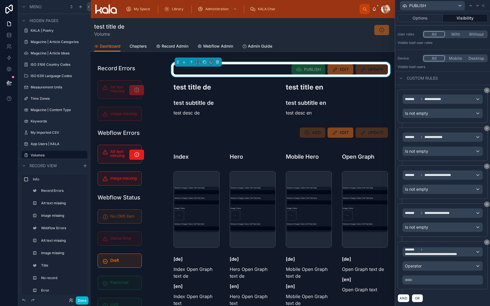
click at [422, 267] on div "Operator" at bounding box center [443, 266] width 80 height 9
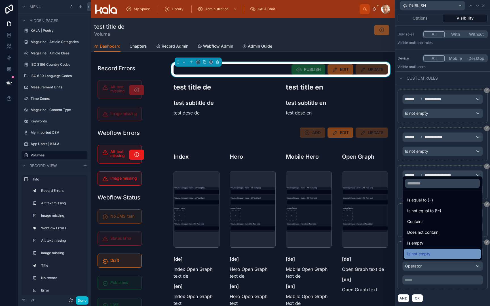
click at [425, 255] on span "Is not empty" at bounding box center [418, 254] width 23 height 7
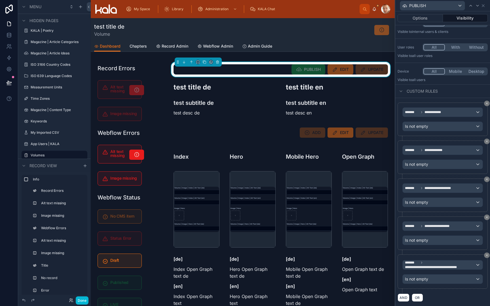
scroll to position [0, 0]
click at [404, 278] on button "AND" at bounding box center [404, 298] width 12 height 8
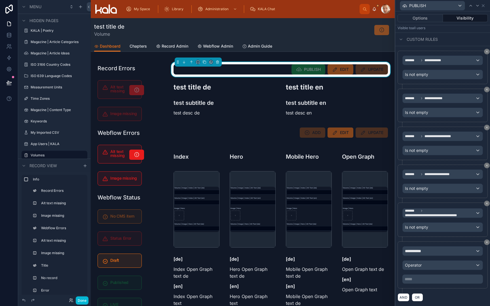
scroll to position [76, 0]
click at [434, 252] on div "**********" at bounding box center [443, 251] width 80 height 9
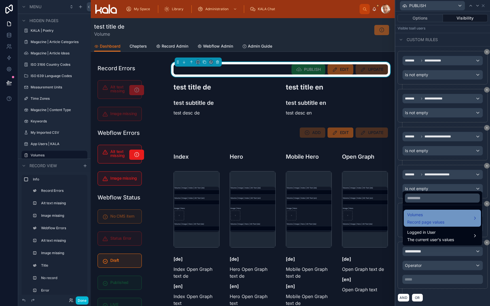
click at [432, 221] on span "Record page values" at bounding box center [425, 223] width 37 height 6
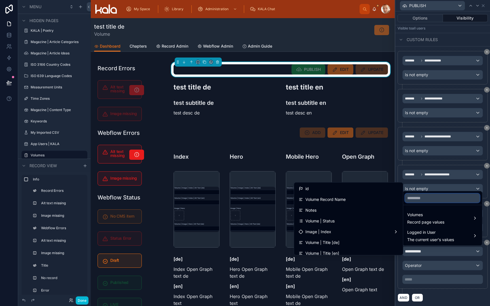
click at [425, 199] on input "text" at bounding box center [442, 198] width 75 height 9
type input "***"
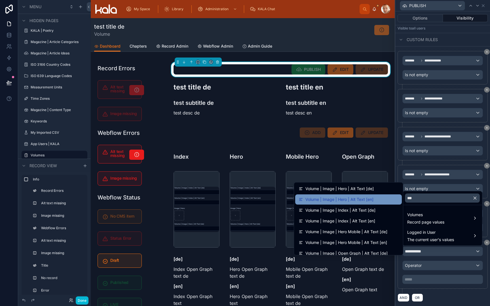
click at [382, 201] on div "Volume | Image | Hero | Alt Text [en]" at bounding box center [349, 199] width 100 height 7
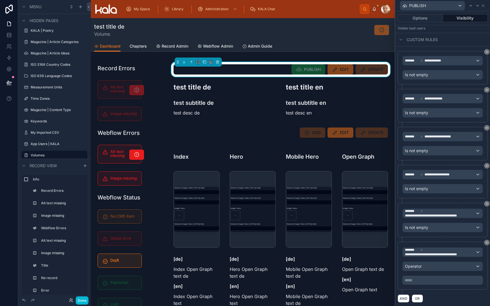
click at [425, 266] on div "Operator" at bounding box center [443, 266] width 80 height 9
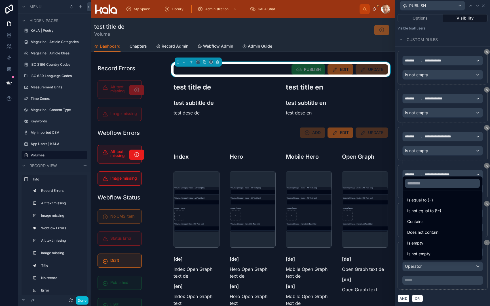
click at [425, 278] on div at bounding box center [442, 153] width 95 height 306
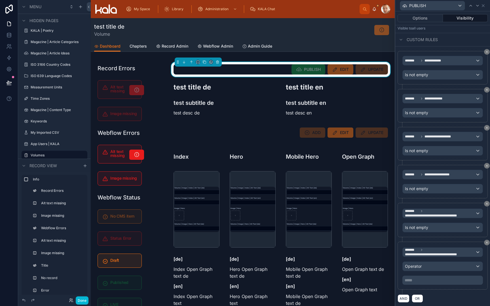
click at [426, 265] on div "Operator" at bounding box center [443, 266] width 80 height 9
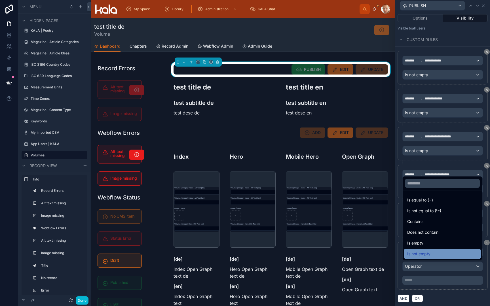
click at [426, 258] on div "Is not empty" at bounding box center [442, 254] width 77 height 10
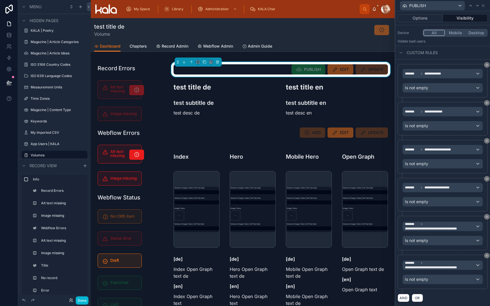
scroll to position [0, 0]
click at [402, 278] on button "AND" at bounding box center [404, 298] width 12 height 8
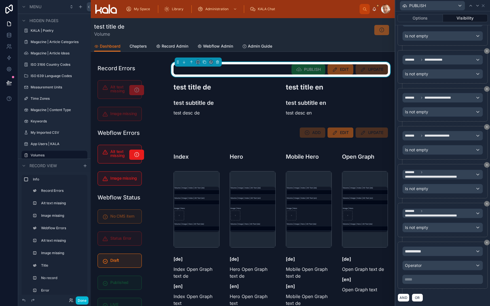
scroll to position [114, 0]
click at [438, 251] on div "**********" at bounding box center [443, 251] width 80 height 9
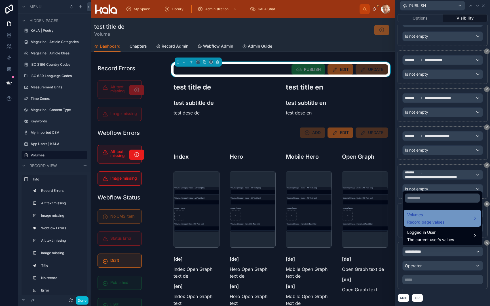
click at [436, 215] on span "Volumes" at bounding box center [425, 215] width 37 height 7
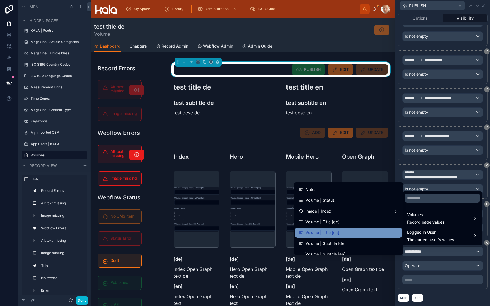
scroll to position [26, 0]
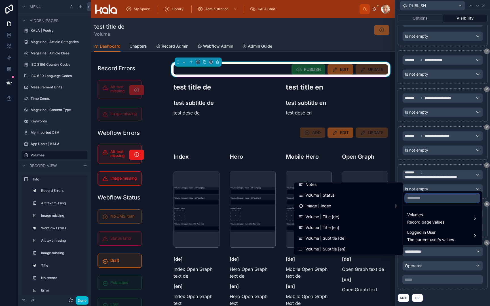
click at [436, 199] on input "text" at bounding box center [442, 198] width 75 height 9
type input "***"
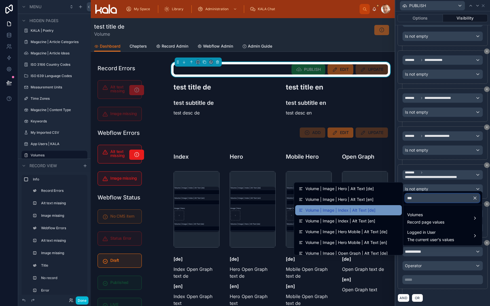
scroll to position [0, 0]
click at [376, 211] on div "Volume | Image | Index | Alt Text [de]" at bounding box center [349, 210] width 100 height 7
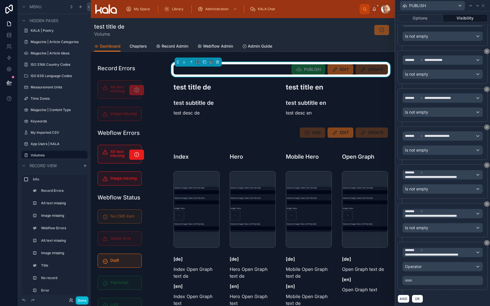
click at [420, 266] on span "Operator" at bounding box center [413, 266] width 17 height 5
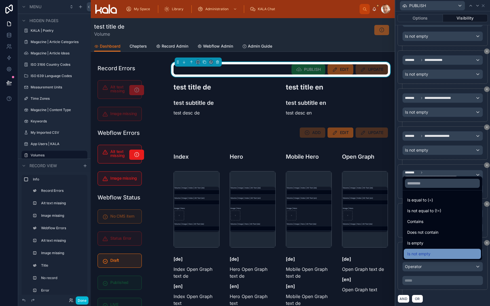
click at [423, 257] on span "Is not empty" at bounding box center [418, 254] width 23 height 7
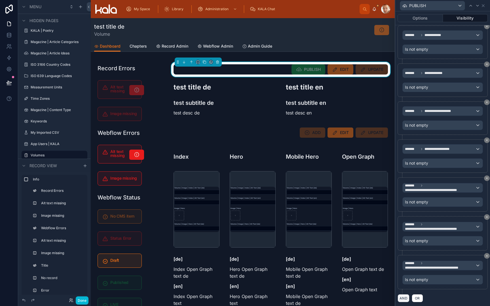
click at [403, 278] on button "AND" at bounding box center [404, 298] width 12 height 8
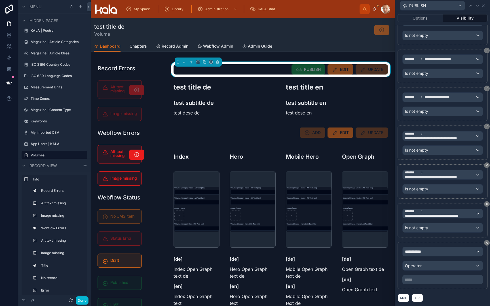
scroll to position [153, 0]
click at [427, 254] on div "**********" at bounding box center [443, 252] width 80 height 9
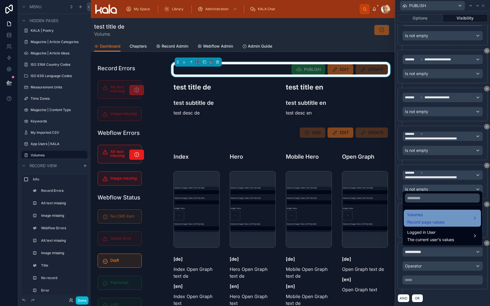
click at [424, 223] on span "Record page values" at bounding box center [425, 223] width 37 height 6
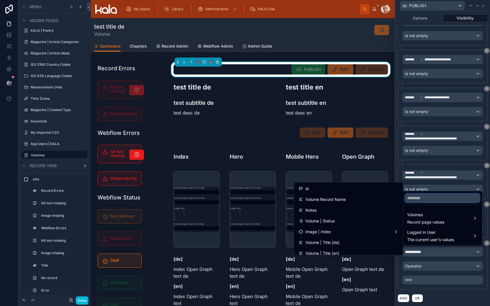
click at [424, 198] on input "text" at bounding box center [442, 198] width 75 height 9
type input "***"
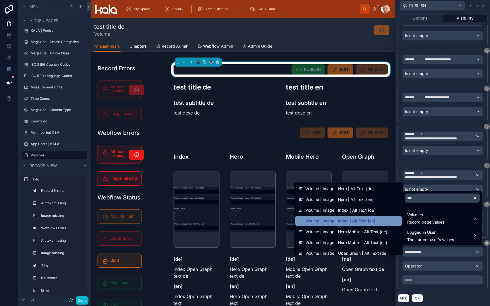
click at [385, 221] on div "Volume | Image | Index | Alt Text [en]" at bounding box center [349, 221] width 100 height 7
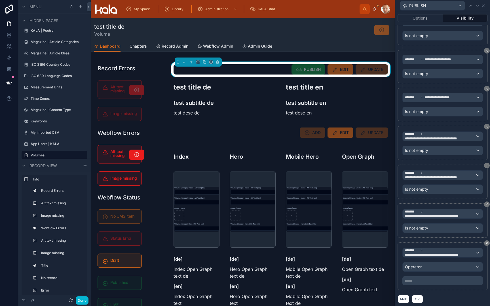
click at [420, 265] on span "Operator" at bounding box center [413, 267] width 17 height 5
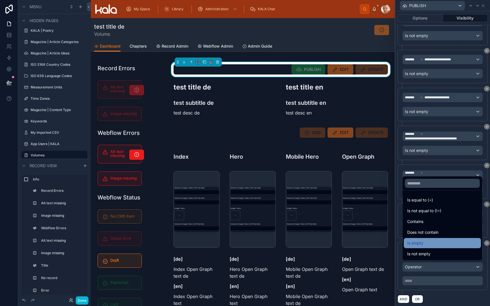
scroll to position [0, 0]
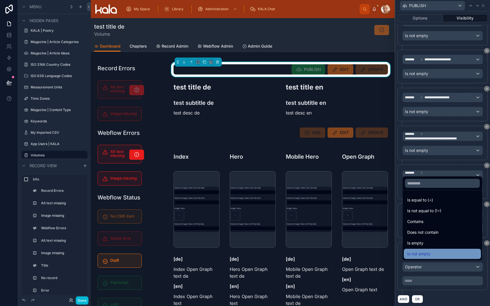
click at [430, 253] on span "Is not empty" at bounding box center [418, 254] width 23 height 7
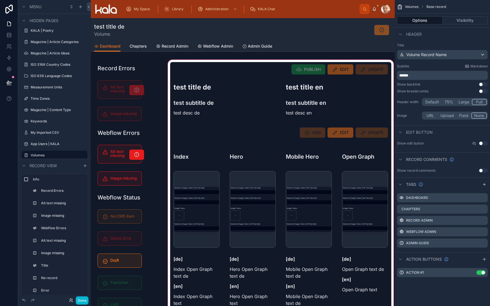
click at [281, 71] on div at bounding box center [281, 199] width 228 height 281
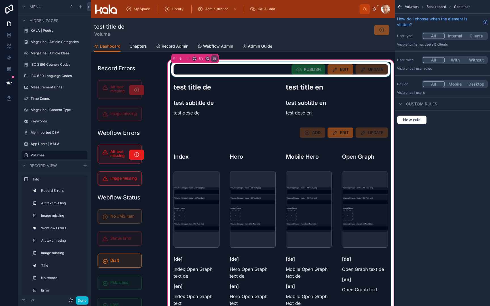
click at [272, 70] on div at bounding box center [280, 69] width 221 height 15
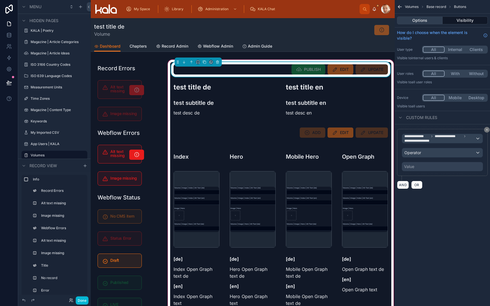
click at [417, 22] on button "Options" at bounding box center [420, 20] width 46 height 8
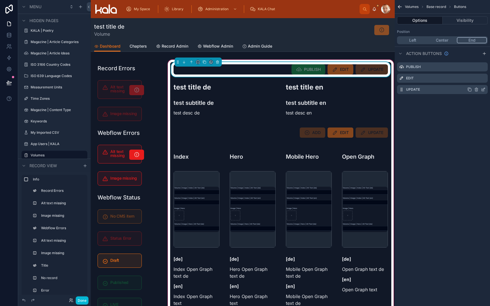
click at [447, 91] on icon "scrollable content" at bounding box center [483, 90] width 3 height 3
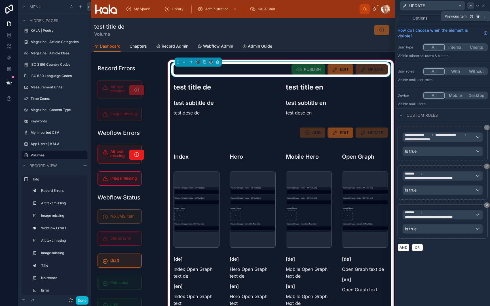
click at [447, 5] on icon at bounding box center [471, 5] width 5 height 5
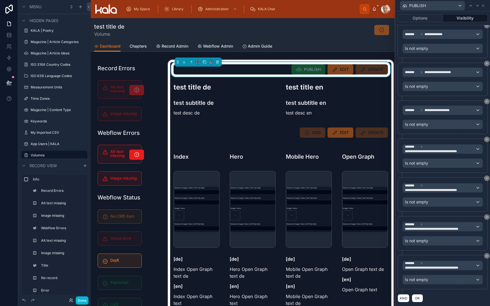
scroll to position [140, 0]
click at [403, 278] on button "AND" at bounding box center [404, 299] width 12 height 8
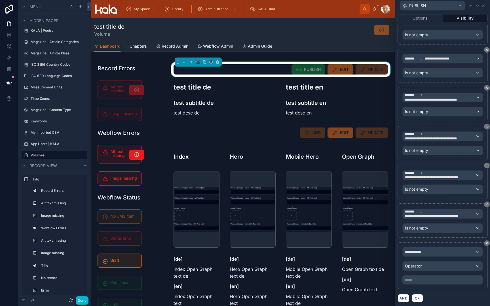
scroll to position [191, 0]
click at [428, 250] on div "**********" at bounding box center [443, 252] width 80 height 9
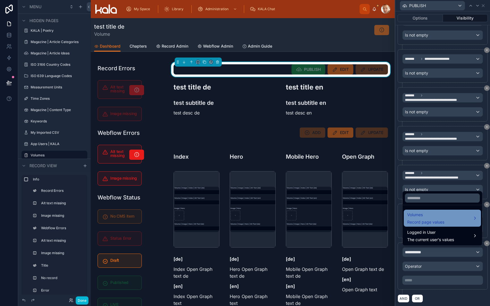
click at [425, 216] on span "Volumes" at bounding box center [425, 215] width 37 height 7
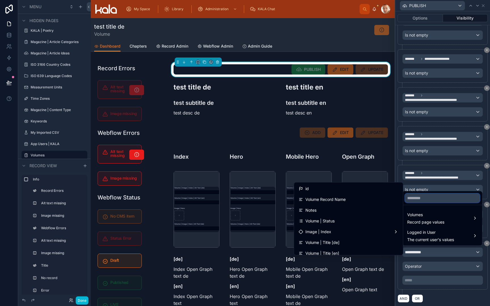
click at [427, 201] on input "text" at bounding box center [442, 198] width 75 height 9
type input "***"
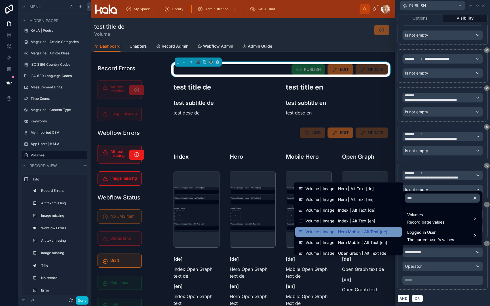
click at [373, 231] on span "Volume | Image | Hero Mobile | Alt Text [de]" at bounding box center [346, 232] width 82 height 7
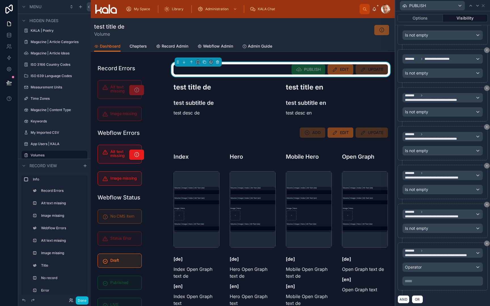
click at [418, 267] on span "Operator" at bounding box center [413, 267] width 17 height 5
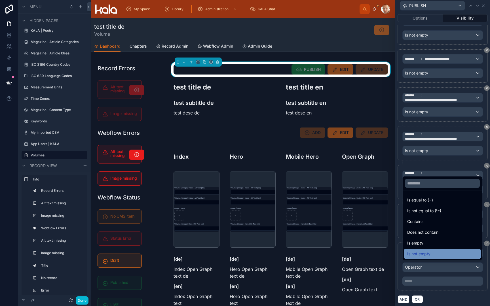
click at [424, 256] on span "Is not empty" at bounding box center [418, 254] width 23 height 7
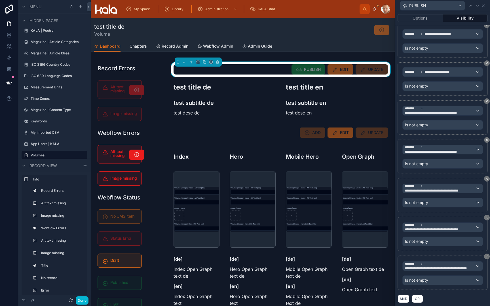
scroll to position [0, 0]
click at [401, 278] on button "AND" at bounding box center [404, 299] width 12 height 8
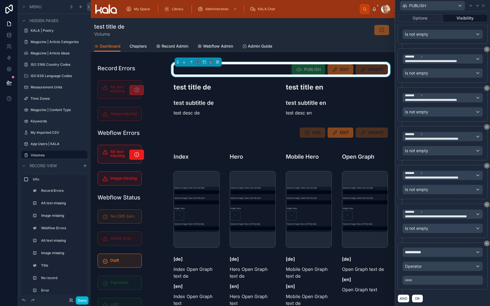
scroll to position [230, 0]
click at [426, 253] on span "**********" at bounding box center [415, 253] width 21 height 6
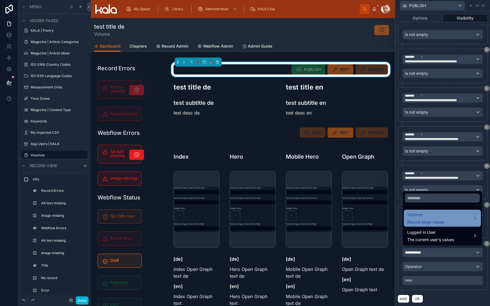
click at [425, 222] on span "Record page values" at bounding box center [425, 223] width 37 height 6
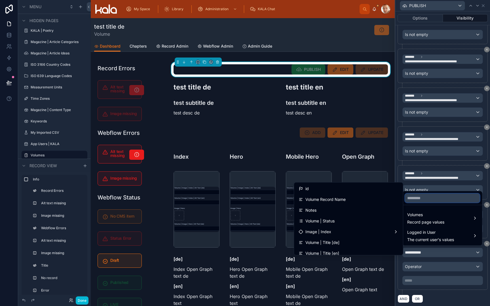
click at [423, 200] on input "text" at bounding box center [442, 198] width 75 height 9
type input "***"
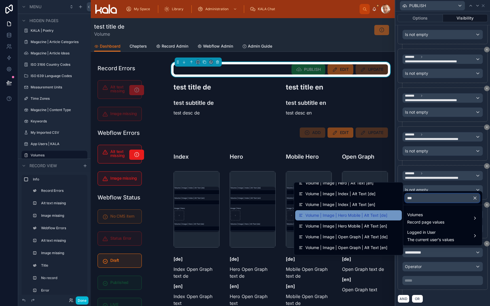
scroll to position [17, 0]
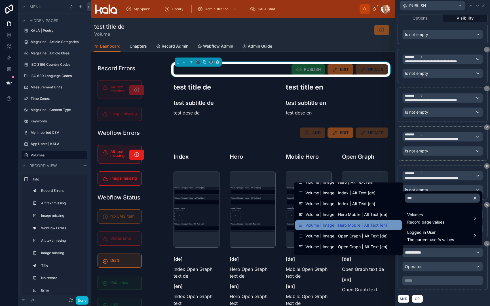
click at [378, 226] on span "Volume | Image | Hero Mobile | Alt Text [en]" at bounding box center [346, 225] width 82 height 7
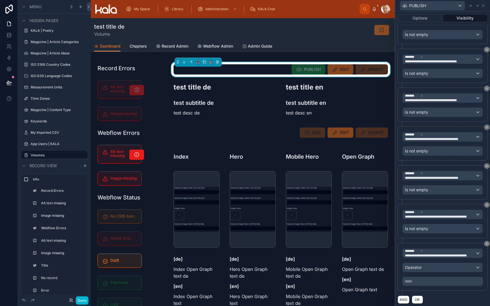
click at [426, 267] on div "Operator" at bounding box center [443, 267] width 80 height 9
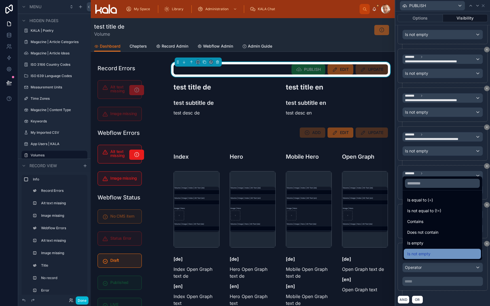
click at [428, 253] on span "Is not empty" at bounding box center [418, 254] width 23 height 7
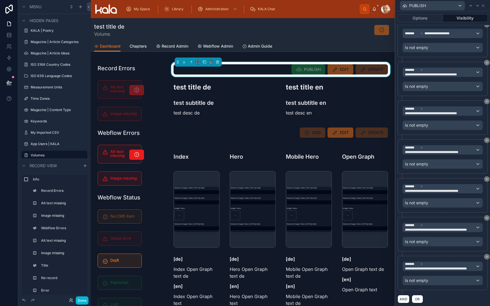
scroll to position [0, 0]
click at [404, 278] on button "AND" at bounding box center [404, 299] width 12 height 8
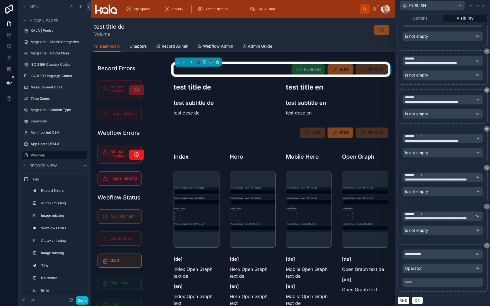
scroll to position [267, 0]
click at [438, 254] on div "**********" at bounding box center [443, 254] width 80 height 9
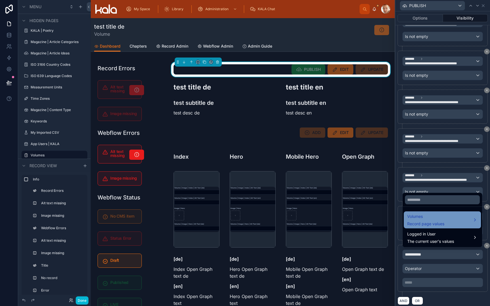
click at [433, 225] on span "Record page values" at bounding box center [425, 224] width 37 height 6
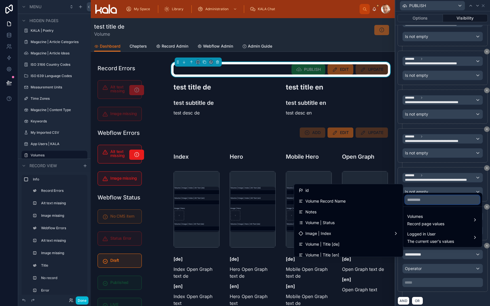
click at [431, 197] on input "text" at bounding box center [442, 199] width 75 height 9
type input "***"
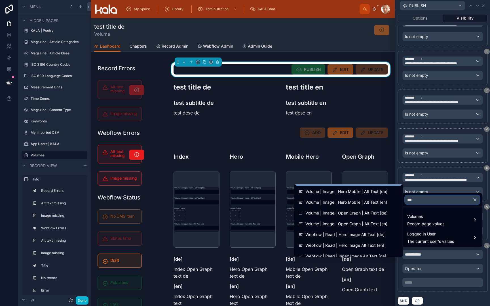
scroll to position [55, 0]
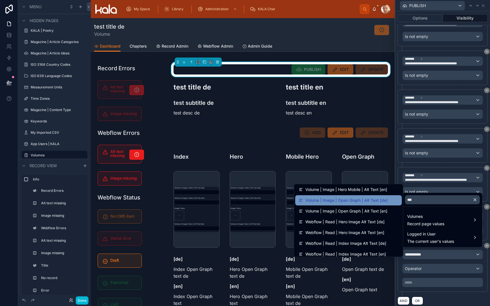
click at [372, 203] on span "Volume | Image | Open Graph | Alt Text [de]" at bounding box center [346, 200] width 82 height 7
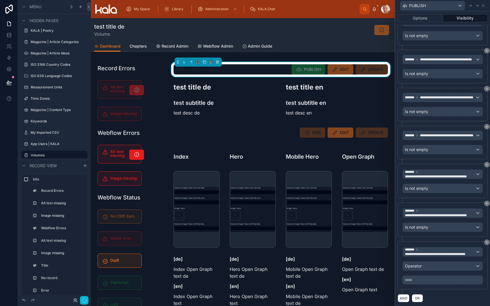
scroll to position [0, 0]
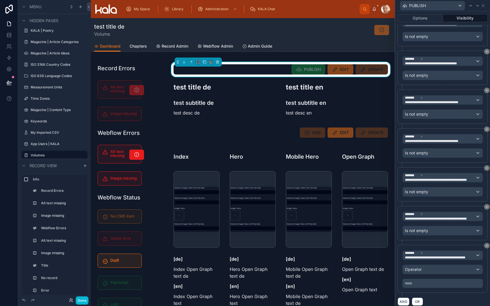
click at [422, 267] on div "Operator" at bounding box center [443, 269] width 80 height 9
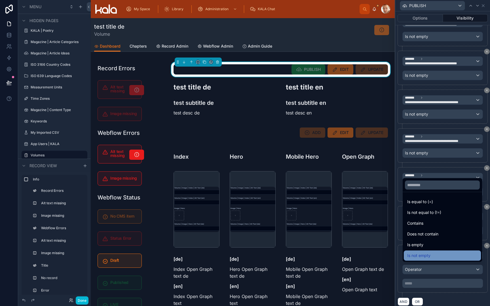
click at [422, 257] on span "Is not empty" at bounding box center [418, 255] width 23 height 7
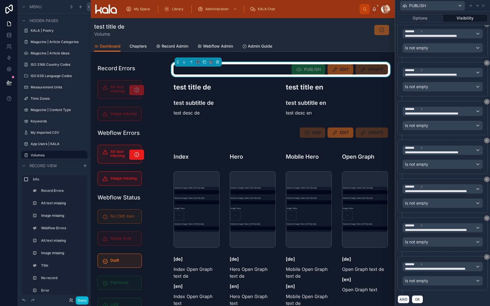
click at [403, 278] on button "AND" at bounding box center [404, 300] width 12 height 8
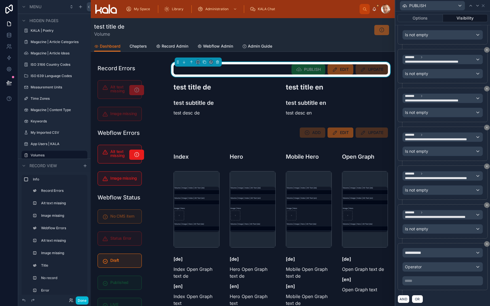
scroll to position [307, 0]
click at [430, 249] on div "**********" at bounding box center [443, 253] width 80 height 9
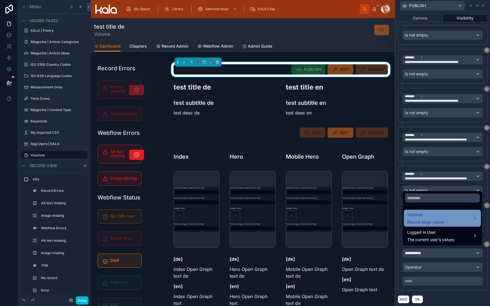
click at [427, 219] on div "Volumes Record page values" at bounding box center [425, 219] width 37 height 14
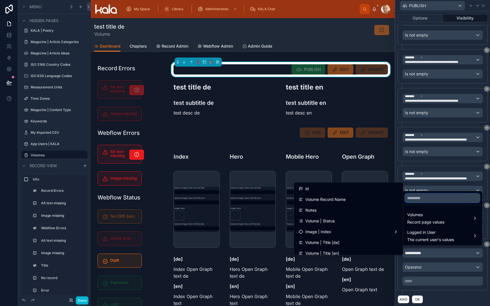
click at [428, 201] on input "text" at bounding box center [442, 198] width 75 height 9
type input "***"
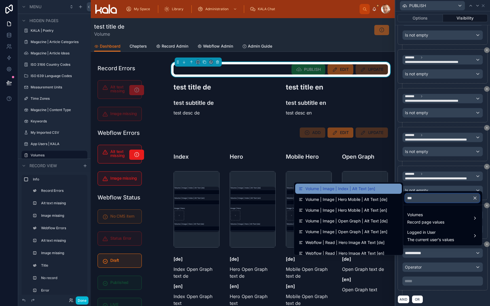
scroll to position [32, 0]
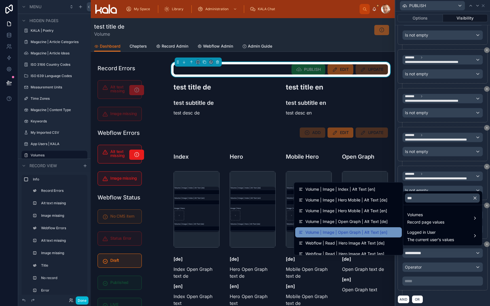
click at [385, 231] on span "Volume | Image | Open Graph | Alt Text [en]" at bounding box center [346, 232] width 82 height 7
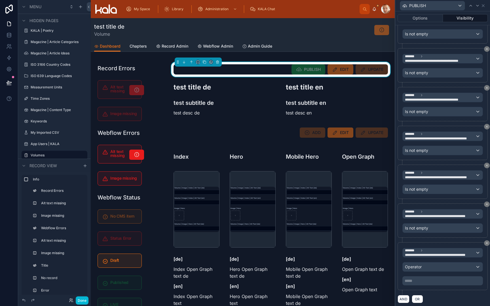
scroll to position [308, 0]
click at [430, 265] on div "Operator" at bounding box center [443, 267] width 80 height 9
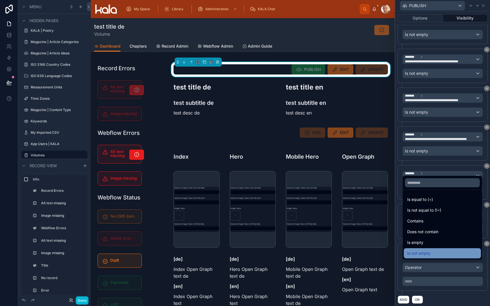
click at [432, 256] on div "Is not empty" at bounding box center [442, 253] width 70 height 7
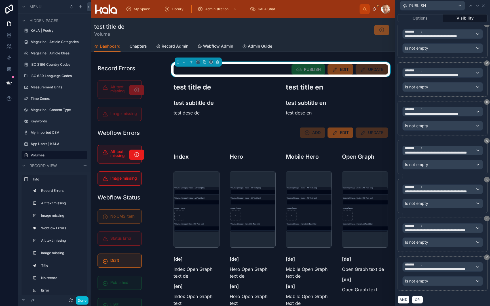
scroll to position [0, 0]
click at [417, 18] on button "Options" at bounding box center [420, 18] width 45 height 8
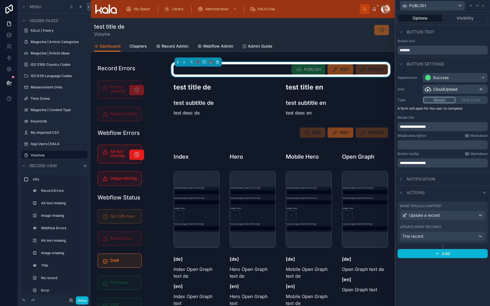
click at [437, 224] on div "What should happen? Update a record Update what record? This record" at bounding box center [443, 223] width 90 height 42
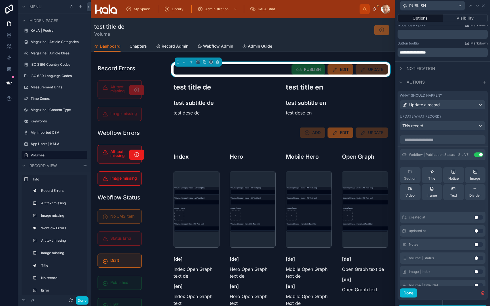
click at [412, 176] on div "Section" at bounding box center [410, 175] width 12 height 11
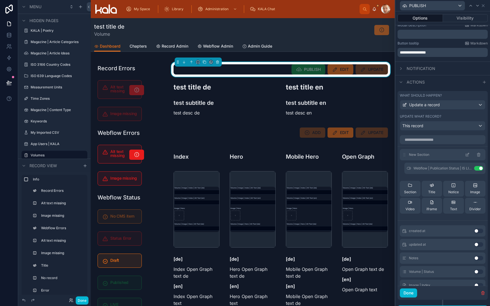
click at [447, 155] on icon at bounding box center [468, 154] width 2 height 2
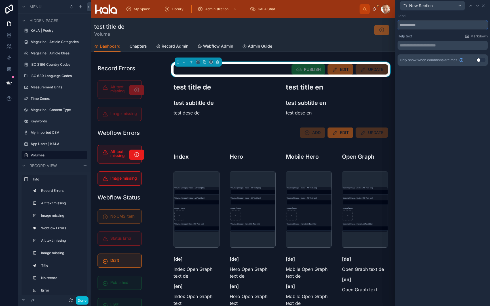
click at [433, 25] on input "text" at bounding box center [443, 24] width 90 height 9
type input "**********"
click at [446, 68] on div "**********" at bounding box center [442, 45] width 95 height 68
click at [447, 7] on icon at bounding box center [483, 6] width 2 height 2
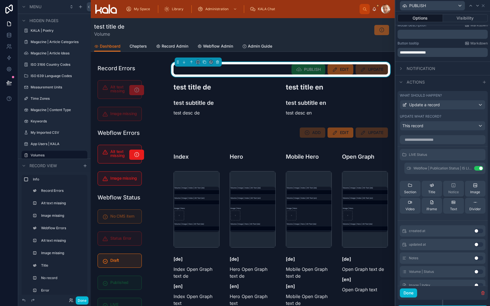
click at [447, 187] on icon at bounding box center [453, 185] width 5 height 5
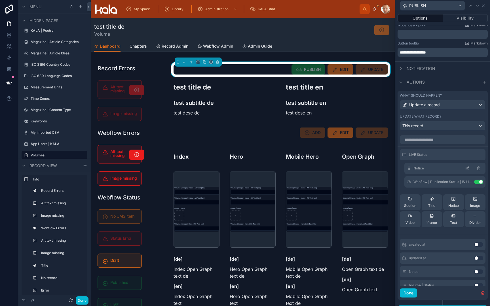
click at [422, 169] on span "Notice" at bounding box center [419, 168] width 10 height 5
click at [447, 168] on icon at bounding box center [467, 168] width 5 height 5
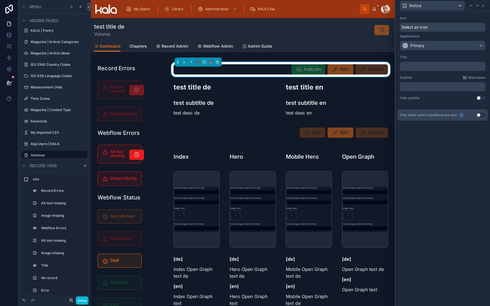
click at [432, 30] on div "Select an icon" at bounding box center [443, 27] width 86 height 9
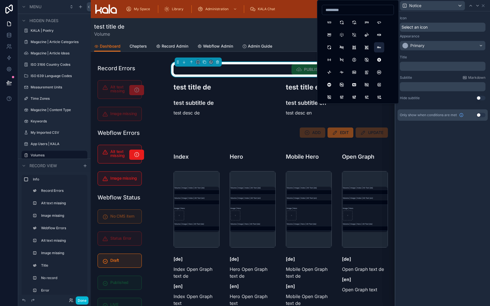
click at [378, 48] on button "Abc" at bounding box center [379, 47] width 10 height 10
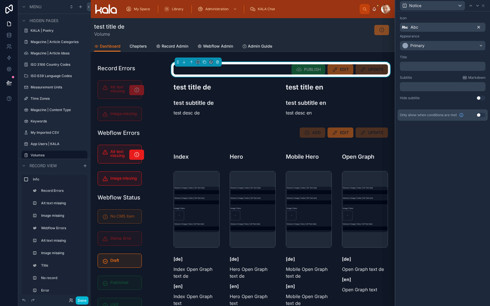
click at [447, 27] on icon at bounding box center [479, 27] width 2 height 2
click at [447, 47] on div "Primary" at bounding box center [442, 45] width 85 height 9
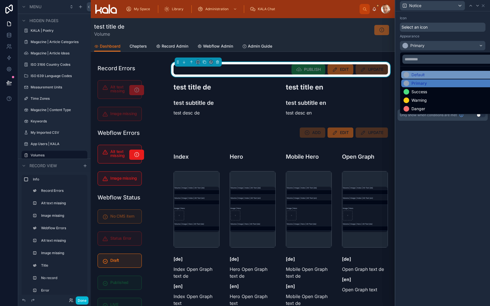
click at [447, 72] on div "Default" at bounding box center [449, 75] width 96 height 8
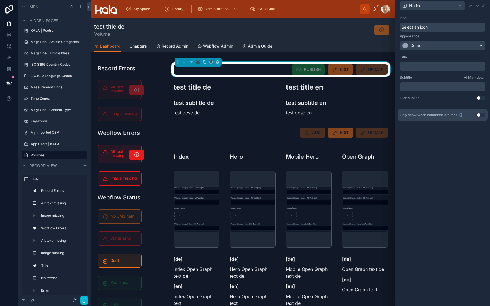
click at [442, 67] on p "﻿" at bounding box center [443, 67] width 82 height 6
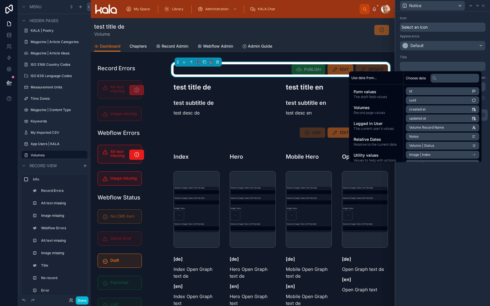
click at [441, 57] on div "Title" at bounding box center [443, 57] width 86 height 5
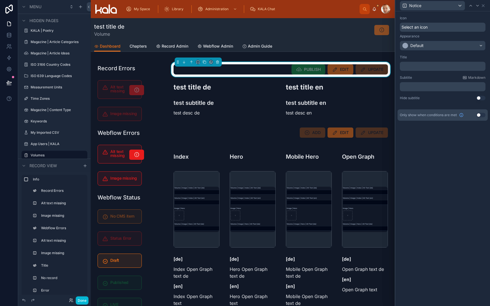
click at [432, 87] on p "﻿" at bounding box center [443, 87] width 82 height 6
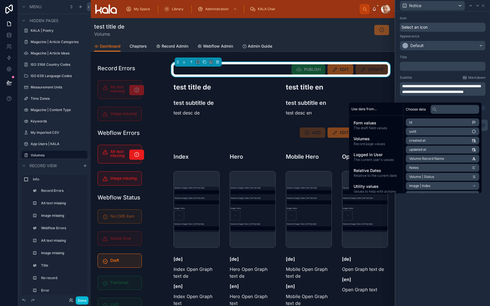
click at [442, 91] on span "**********" at bounding box center [441, 89] width 78 height 10
click at [444, 247] on div "**********" at bounding box center [442, 158] width 95 height 295
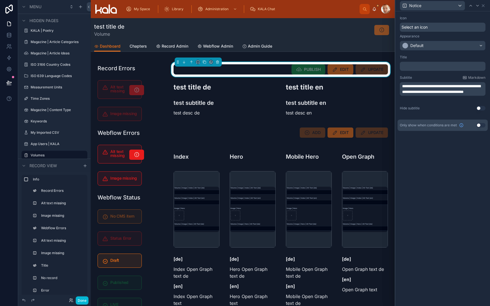
click at [430, 67] on p "﻿" at bounding box center [443, 67] width 82 height 6
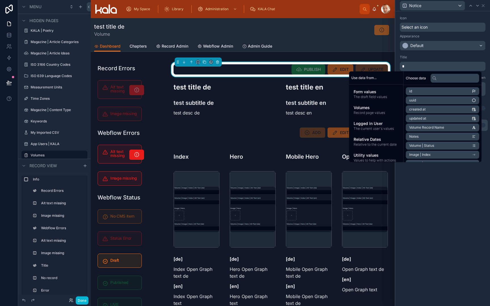
click at [425, 59] on div "Title" at bounding box center [443, 57] width 86 height 5
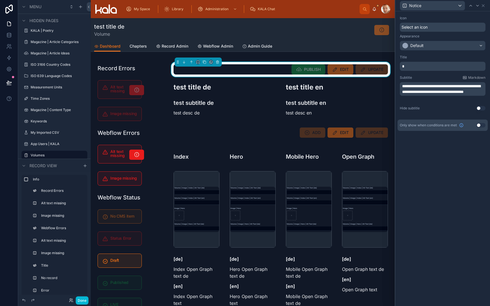
click at [423, 68] on p "scrollable content" at bounding box center [443, 67] width 82 height 6
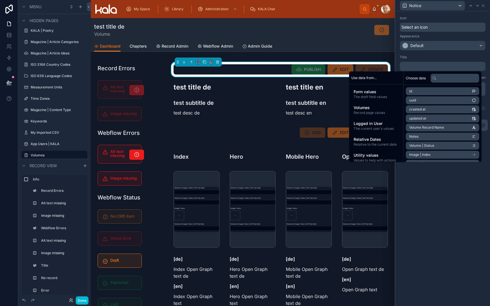
click at [424, 201] on div "**********" at bounding box center [442, 158] width 95 height 295
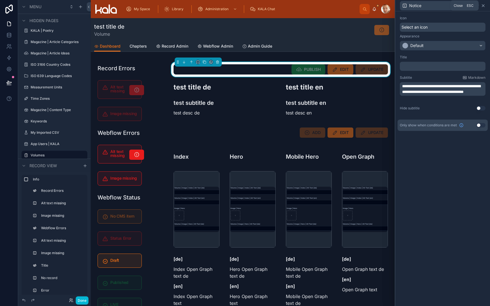
click at [447, 7] on icon at bounding box center [483, 5] width 5 height 5
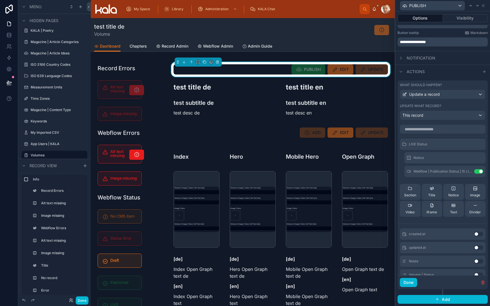
scroll to position [121, 0]
click at [411, 193] on span "Section" at bounding box center [410, 195] width 12 height 5
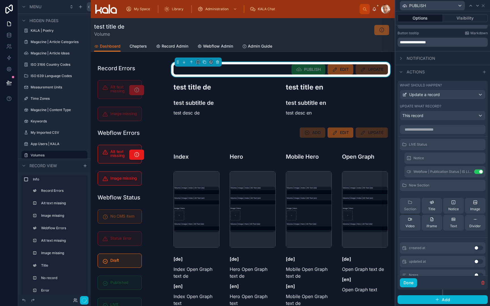
scroll to position [0, 0]
click at [447, 186] on icon at bounding box center [467, 185] width 5 height 5
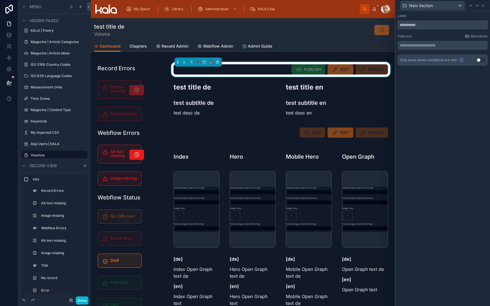
click at [431, 27] on input "text" at bounding box center [443, 24] width 90 height 9
type input "*******"
click at [447, 6] on icon at bounding box center [483, 5] width 5 height 5
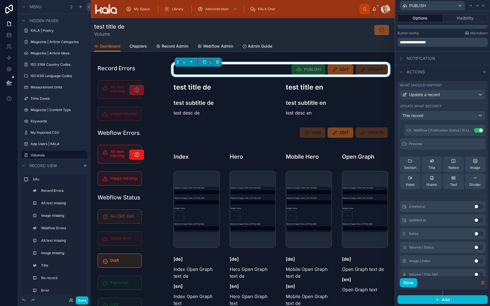
scroll to position [37, 0]
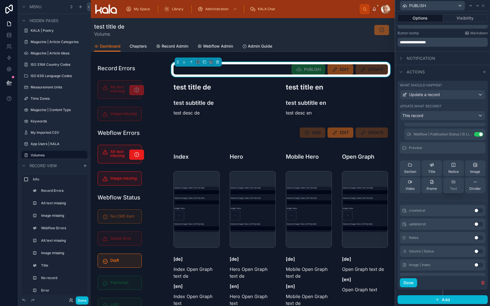
click at [447, 184] on div "Text" at bounding box center [453, 185] width 7 height 11
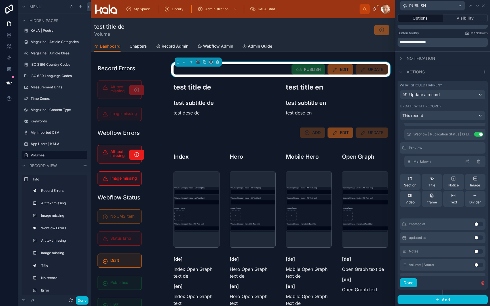
click at [447, 163] on icon at bounding box center [467, 161] width 5 height 5
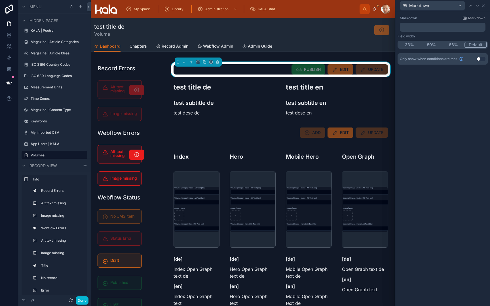
click at [431, 45] on button "50%" at bounding box center [432, 45] width 22 height 6
click at [431, 45] on button "50%" at bounding box center [432, 45] width 23 height 6
click at [435, 24] on p "﻿" at bounding box center [443, 27] width 82 height 6
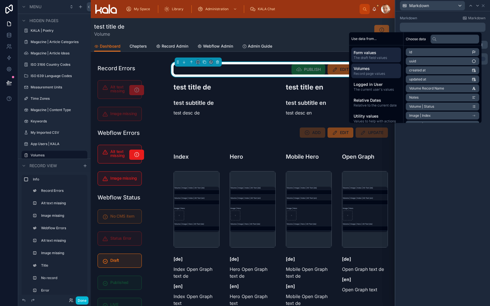
click at [365, 70] on span "Volumes" at bounding box center [376, 69] width 45 height 6
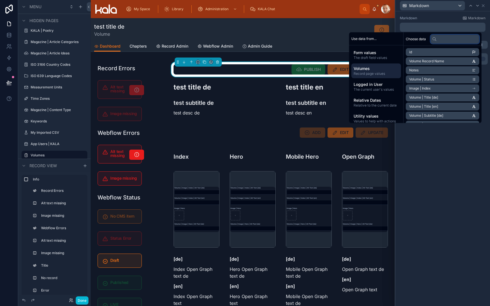
click at [440, 40] on input "text" at bounding box center [455, 39] width 49 height 9
click at [447, 52] on li "Volume | Title [de]" at bounding box center [442, 52] width 73 height 8
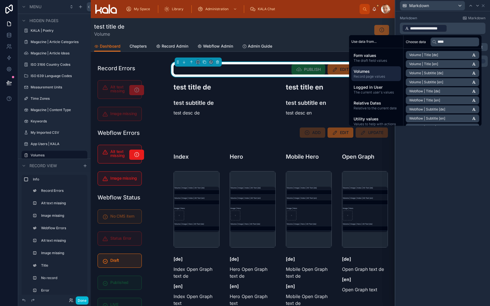
click at [447, 72] on li "Volume | Subtitle [de]" at bounding box center [442, 73] width 73 height 8
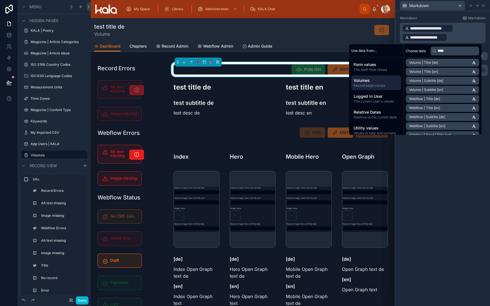
scroll to position [2, 0]
click at [447, 51] on input "****" at bounding box center [455, 51] width 49 height 9
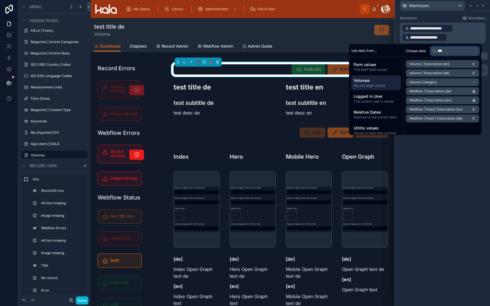
type input "***"
click at [446, 72] on span "Volume | Description [de]" at bounding box center [429, 73] width 40 height 5
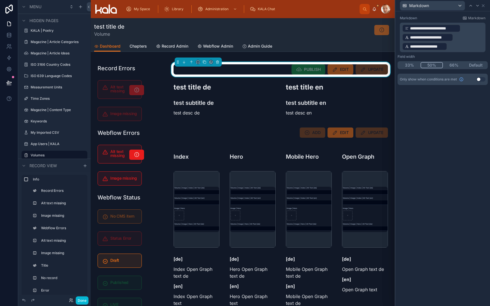
drag, startPoint x: 466, startPoint y: 27, endPoint x: 402, endPoint y: 28, distance: 63.5
click at [402, 28] on p "**********" at bounding box center [443, 37] width 82 height 27
click at [447, 27] on p "**********" at bounding box center [443, 37] width 82 height 27
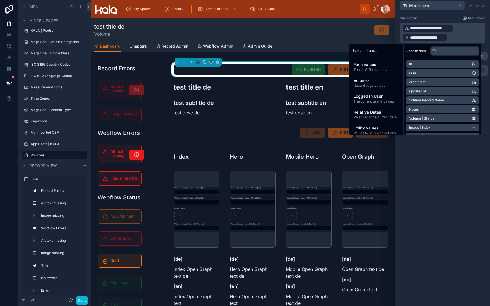
click at [447, 39] on p "**********" at bounding box center [443, 33] width 82 height 18
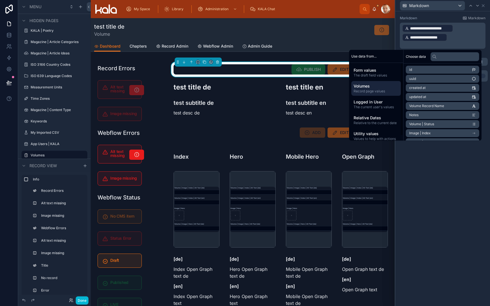
click at [368, 88] on span "Volumes" at bounding box center [376, 86] width 45 height 6
click at [445, 56] on input "text" at bounding box center [455, 56] width 49 height 9
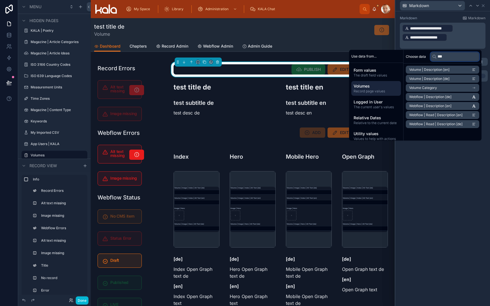
type input "***"
click at [446, 80] on span "Volume | Description [de]" at bounding box center [429, 79] width 40 height 5
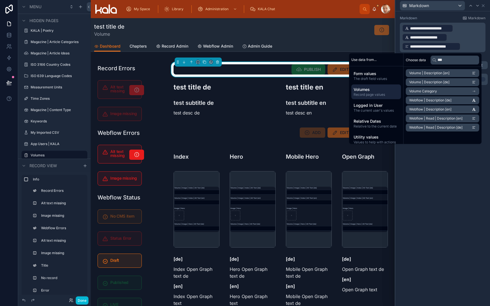
click at [447, 163] on div "**********" at bounding box center [442, 158] width 95 height 295
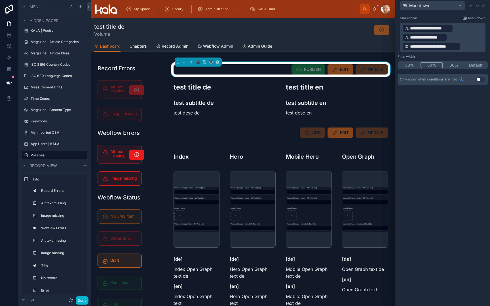
click at [447, 31] on p "**********" at bounding box center [443, 33] width 82 height 18
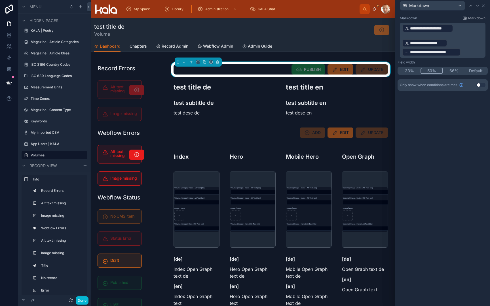
click at [447, 44] on p "**********" at bounding box center [443, 43] width 82 height 9
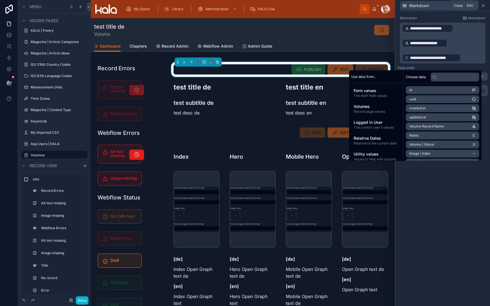
click at [447, 5] on icon at bounding box center [483, 6] width 2 height 2
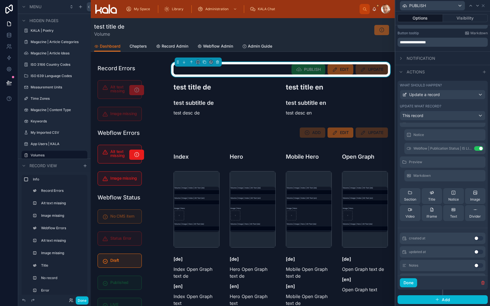
scroll to position [19, 0]
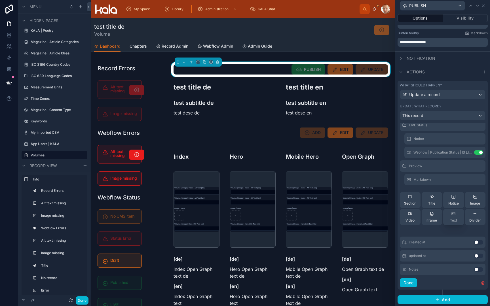
click at [447, 218] on div "Text" at bounding box center [453, 217] width 7 height 11
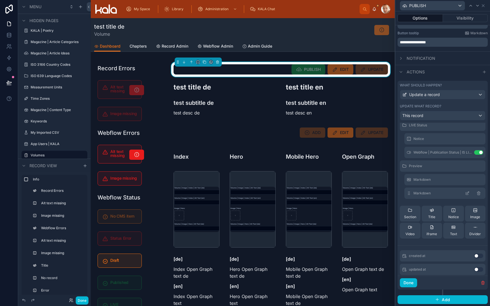
click at [447, 194] on icon at bounding box center [467, 193] width 5 height 5
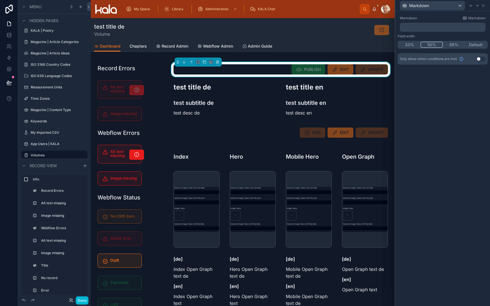
click at [433, 44] on button "50%" at bounding box center [432, 45] width 23 height 6
click at [433, 25] on p "﻿" at bounding box center [443, 27] width 82 height 6
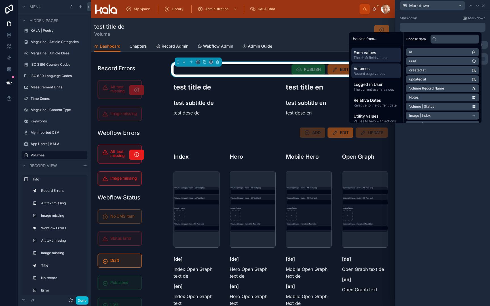
click at [372, 68] on span "Volumes" at bounding box center [376, 69] width 45 height 6
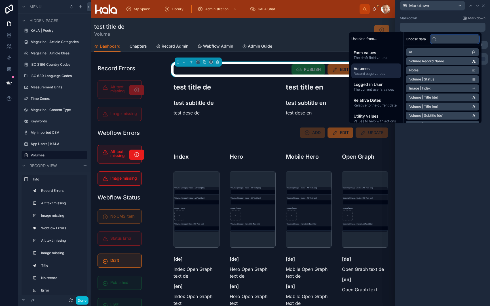
click at [447, 38] on input "text" at bounding box center [455, 39] width 49 height 9
click at [443, 106] on li "Volume | Title [en]" at bounding box center [442, 107] width 73 height 8
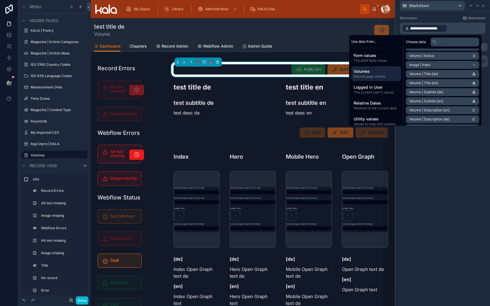
scroll to position [28, 0]
click at [447, 98] on li "Volume | Subtitle [en]" at bounding box center [442, 100] width 73 height 8
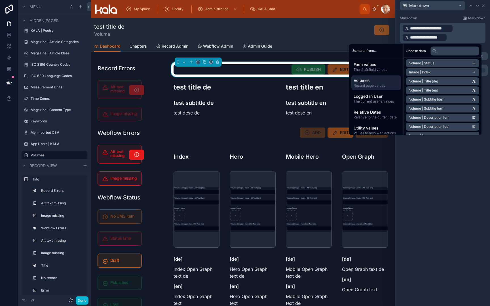
click at [447, 26] on p "**********" at bounding box center [443, 33] width 82 height 18
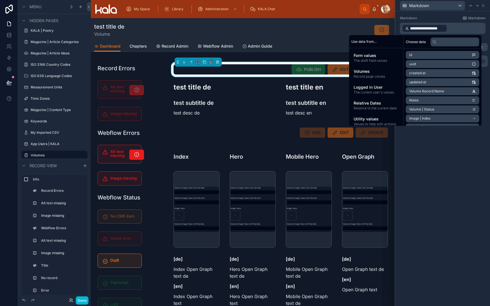
click at [447, 31] on p "**********" at bounding box center [443, 28] width 82 height 9
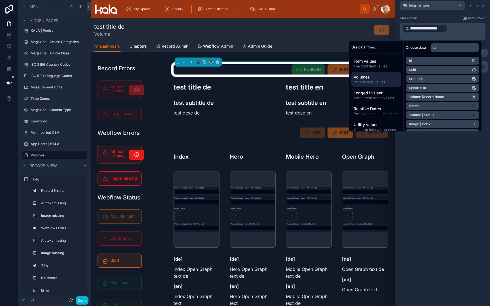
click at [379, 78] on span "Volumes" at bounding box center [376, 77] width 45 height 6
click at [428, 105] on span "Volume | Subtitle [en]" at bounding box center [426, 106] width 34 height 5
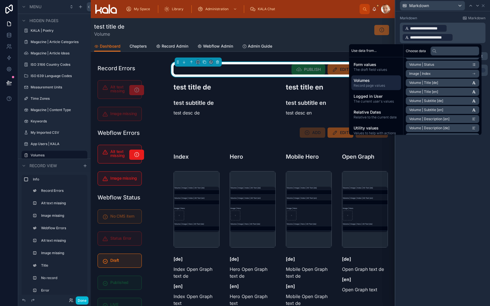
click at [447, 38] on p "**********" at bounding box center [443, 37] width 82 height 9
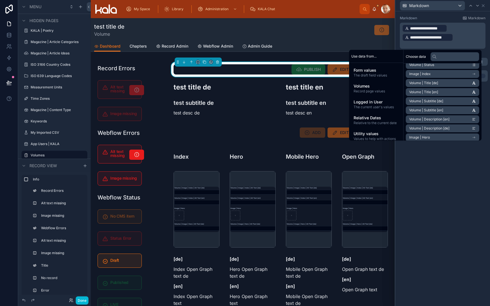
scroll to position [60, 0]
click at [446, 118] on span "Volume | Description [en]" at bounding box center [429, 118] width 40 height 5
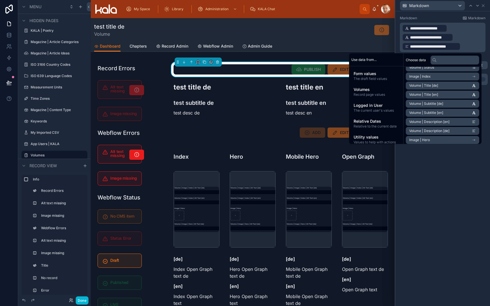
click at [447, 30] on p "**********" at bounding box center [443, 28] width 82 height 9
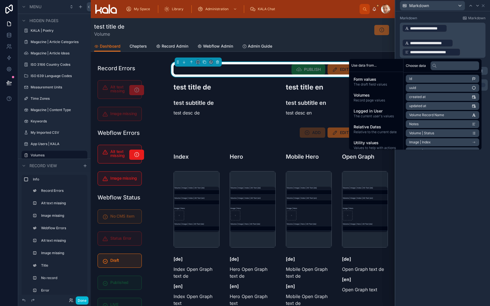
click at [447, 43] on p "**********" at bounding box center [443, 43] width 82 height 9
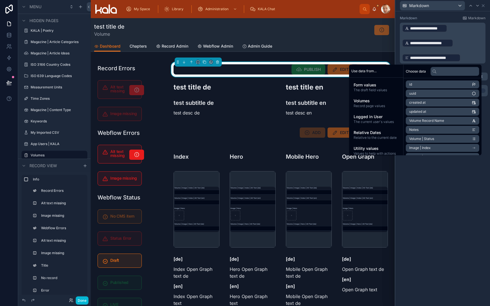
click at [447, 187] on div "**********" at bounding box center [442, 158] width 95 height 295
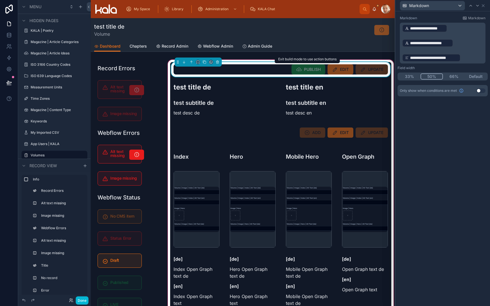
click at [309, 69] on span "PUBLISH" at bounding box center [309, 69] width 34 height 10
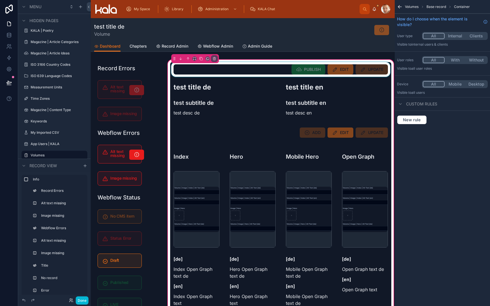
click at [309, 69] on div at bounding box center [280, 69] width 221 height 15
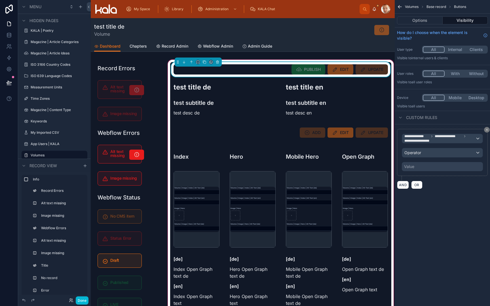
click at [309, 69] on span "PUBLISH" at bounding box center [309, 69] width 34 height 10
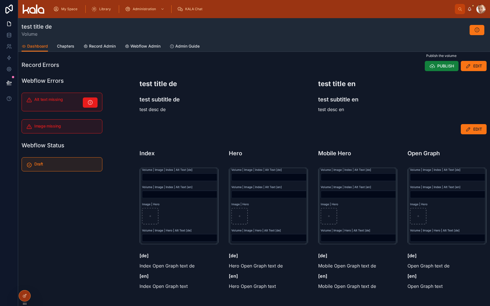
click at [442, 69] on span "PUBLISH" at bounding box center [445, 66] width 17 height 6
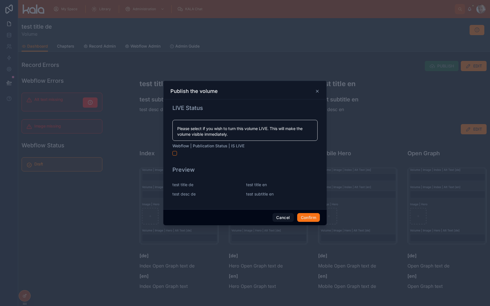
scroll to position [0, 0]
click at [317, 92] on icon at bounding box center [317, 91] width 5 height 5
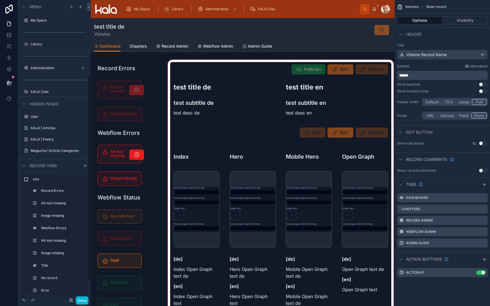
scroll to position [109, 0]
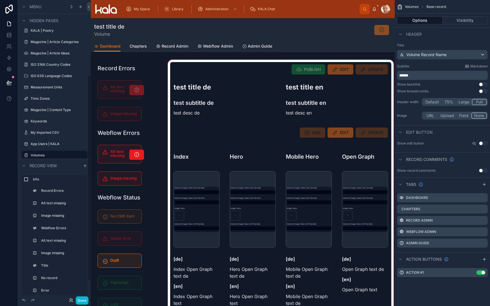
click at [275, 71] on div at bounding box center [281, 199] width 228 height 281
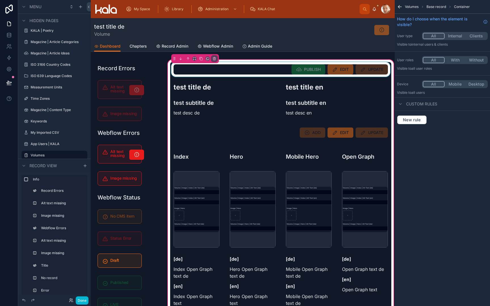
click at [280, 71] on div at bounding box center [280, 69] width 221 height 15
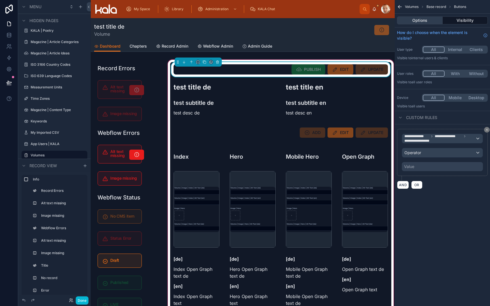
click at [418, 18] on button "Options" at bounding box center [420, 20] width 46 height 8
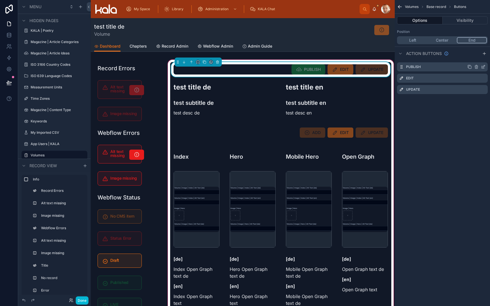
click at [447, 67] on icon "scrollable content" at bounding box center [484, 66] width 2 height 2
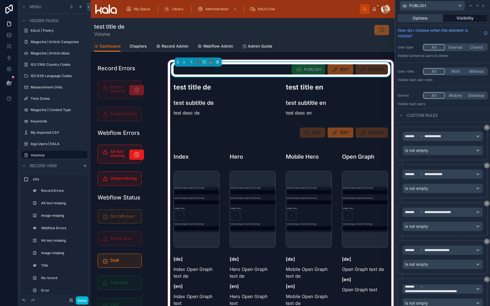
click at [430, 19] on button "Options" at bounding box center [420, 18] width 45 height 8
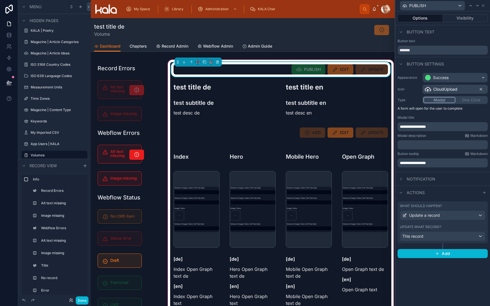
click at [435, 225] on label "Update what record?" at bounding box center [420, 227] width 41 height 5
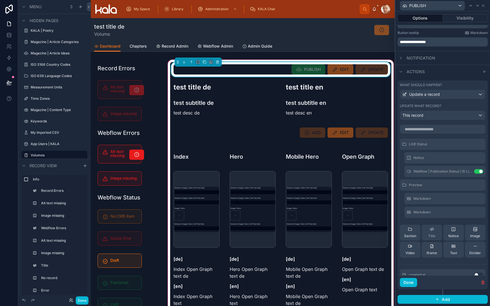
scroll to position [121, 0]
click at [447, 199] on icon at bounding box center [467, 199] width 5 height 5
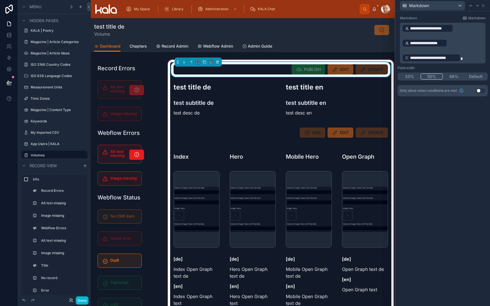
click at [447, 47] on p "**********" at bounding box center [443, 43] width 82 height 9
click at [447, 43] on p "**********" at bounding box center [443, 43] width 82 height 9
drag, startPoint x: 453, startPoint y: 43, endPoint x: 403, endPoint y: 36, distance: 50.0
click at [403, 36] on div "**********" at bounding box center [443, 43] width 82 height 39
drag, startPoint x: 423, startPoint y: 48, endPoint x: 400, endPoint y: 37, distance: 25.0
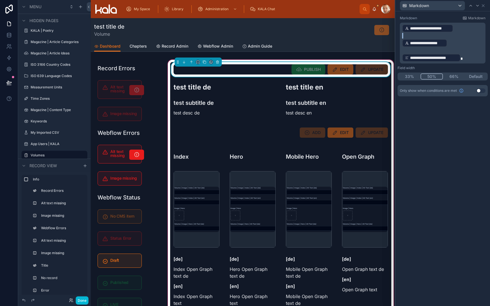
click at [400, 37] on div "**********" at bounding box center [443, 43] width 86 height 41
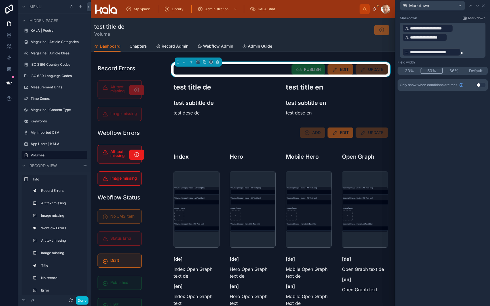
drag, startPoint x: 414, startPoint y: 45, endPoint x: 401, endPoint y: 37, distance: 16.1
click at [401, 36] on div "**********" at bounding box center [443, 40] width 86 height 35
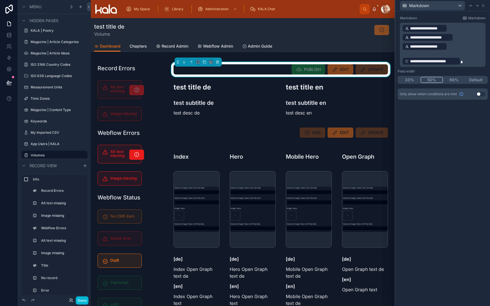
click at [447, 46] on p "**********" at bounding box center [443, 46] width 82 height 9
click at [447, 51] on p "﻿" at bounding box center [443, 54] width 82 height 6
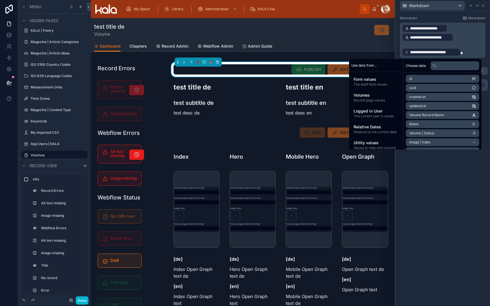
click at [447, 30] on p "**********" at bounding box center [443, 28] width 82 height 9
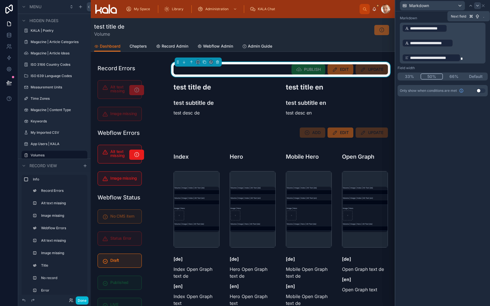
click at [447, 6] on icon at bounding box center [477, 5] width 5 height 5
click at [447, 6] on icon at bounding box center [483, 5] width 5 height 5
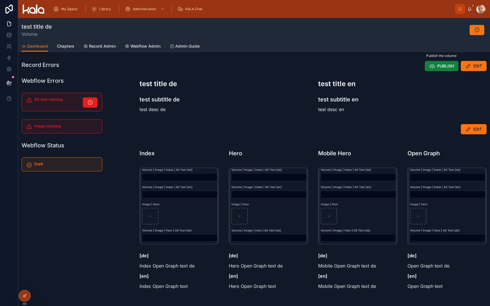
click at [441, 68] on span "PUBLISH" at bounding box center [445, 66] width 17 height 6
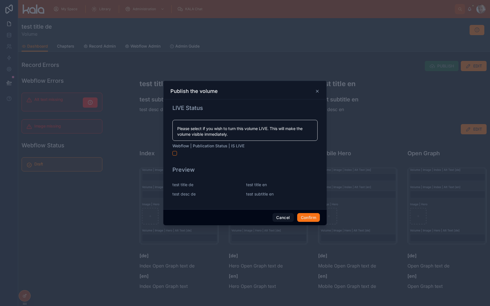
scroll to position [0, 0]
click at [317, 92] on icon at bounding box center [317, 91] width 5 height 5
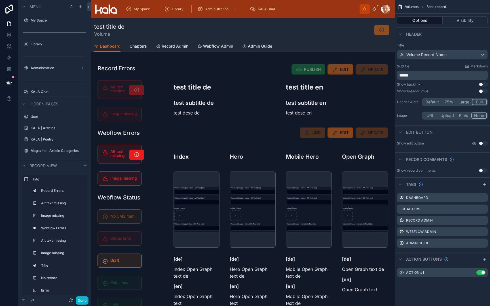
scroll to position [109, 0]
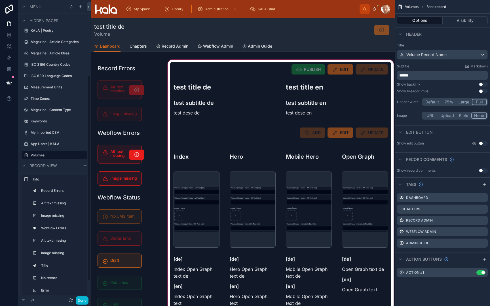
click at [190, 114] on div at bounding box center [281, 199] width 228 height 281
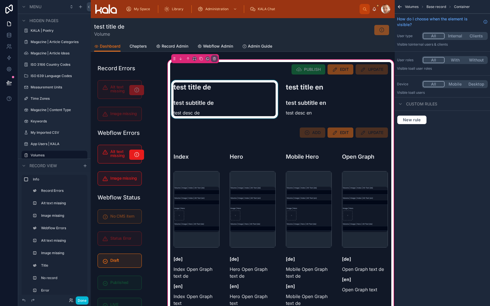
click at [236, 106] on div at bounding box center [224, 101] width 109 height 42
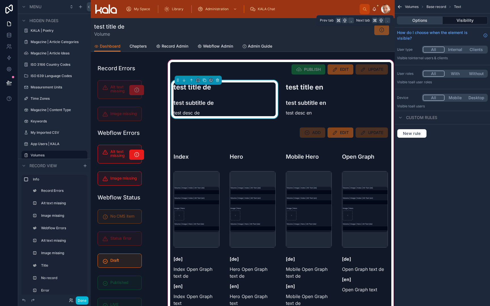
click at [427, 19] on button "Options" at bounding box center [420, 20] width 46 height 8
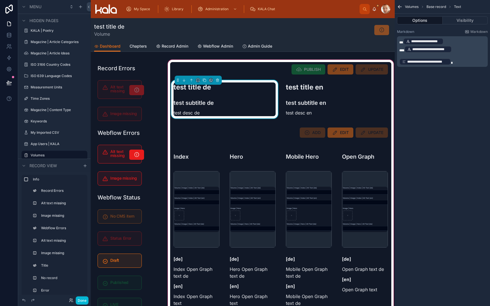
click at [447, 51] on p "**********" at bounding box center [442, 49] width 87 height 8
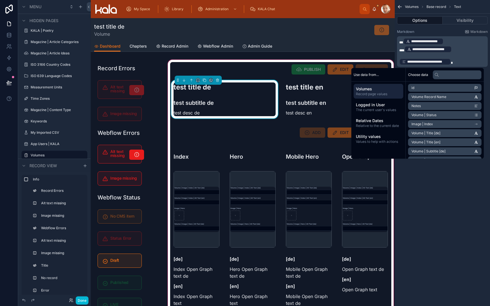
click at [447, 50] on p "**********" at bounding box center [442, 49] width 87 height 8
click at [447, 49] on p "**********" at bounding box center [442, 49] width 87 height 8
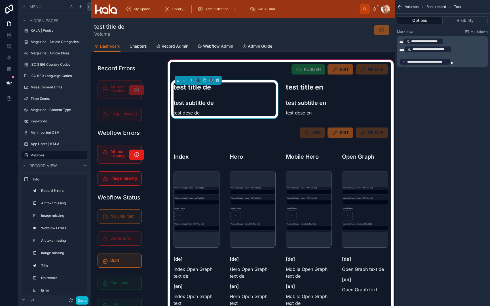
click at [443, 53] on p "**********" at bounding box center [442, 49] width 87 height 8
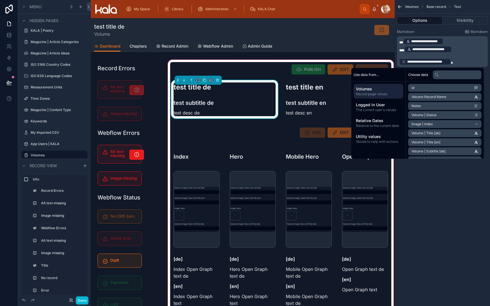
click at [447, 47] on p "**********" at bounding box center [442, 49] width 87 height 8
click at [442, 133] on span "Volume | Subtitle [de]" at bounding box center [429, 134] width 34 height 5
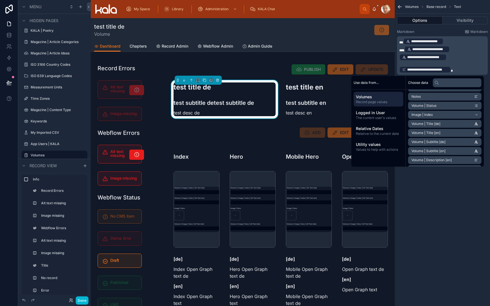
click at [447, 57] on p "**********" at bounding box center [442, 53] width 87 height 16
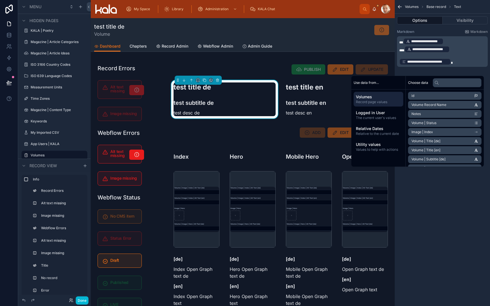
click at [447, 54] on p "﻿" at bounding box center [442, 55] width 87 height 5
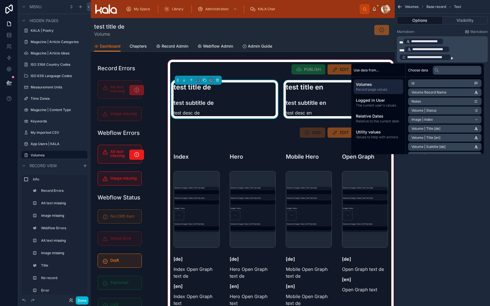
click at [319, 99] on div at bounding box center [336, 101] width 109 height 42
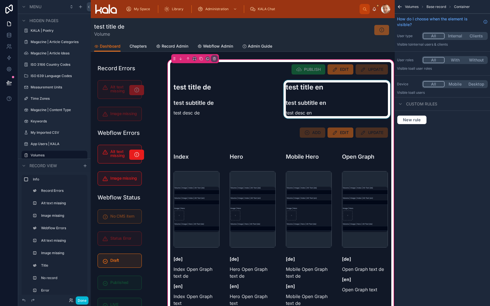
click at [319, 99] on div at bounding box center [336, 101] width 109 height 42
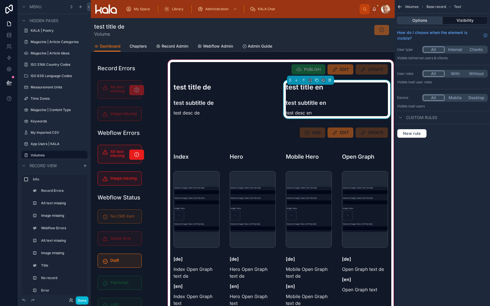
click at [424, 19] on button "Options" at bounding box center [420, 20] width 46 height 8
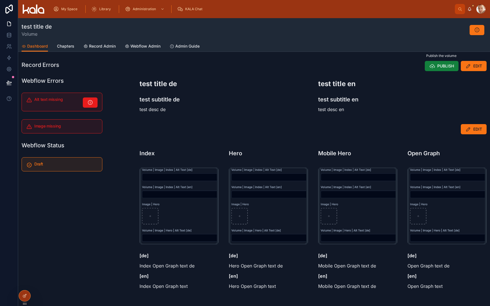
click at [434, 69] on button "PUBLISH" at bounding box center [442, 66] width 34 height 10
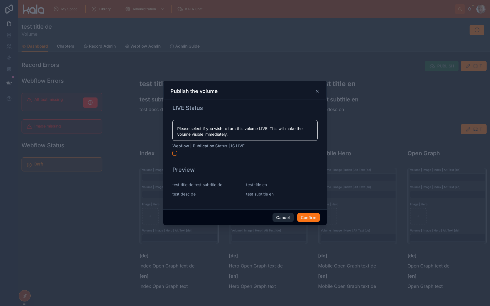
scroll to position [0, 0]
click at [278, 220] on button "Cancel" at bounding box center [283, 217] width 21 height 9
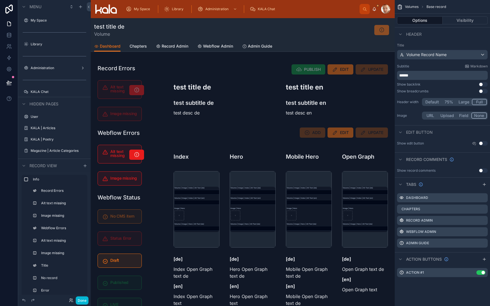
scroll to position [109, 0]
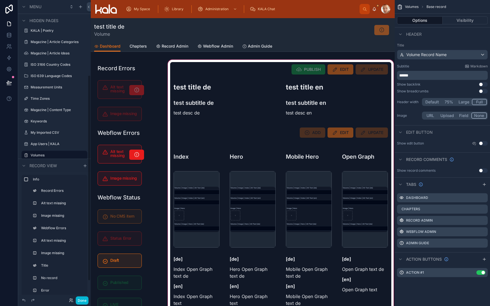
click at [284, 74] on div at bounding box center [281, 199] width 228 height 281
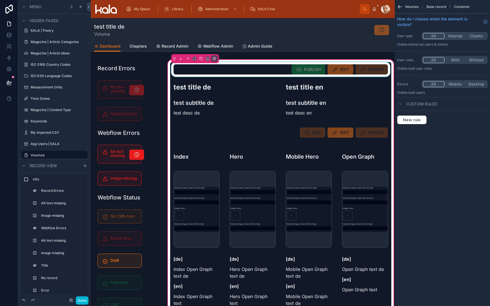
click at [282, 73] on div at bounding box center [280, 69] width 221 height 15
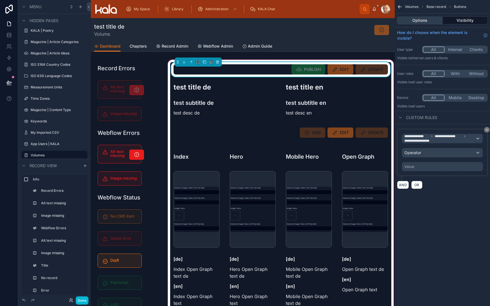
click at [412, 22] on button "Options" at bounding box center [420, 20] width 46 height 8
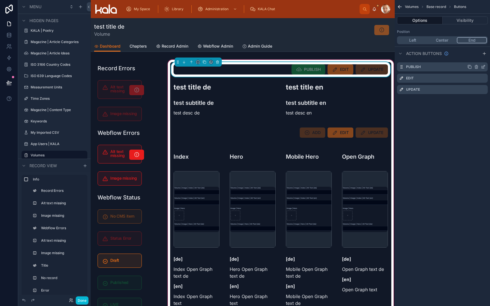
click at [447, 68] on div "PUBLISH" at bounding box center [442, 66] width 91 height 9
click at [447, 66] on icon "scrollable content" at bounding box center [484, 66] width 2 height 2
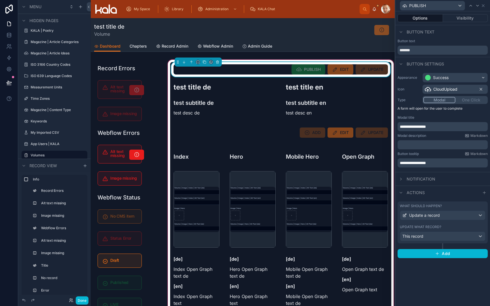
click at [445, 225] on div "Update what record?" at bounding box center [443, 227] width 86 height 5
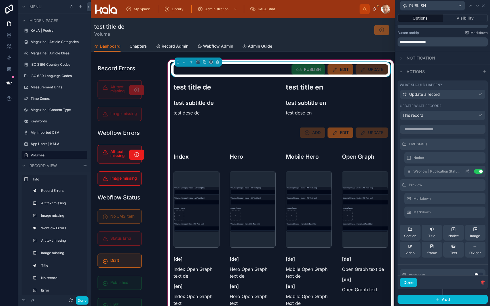
scroll to position [121, 0]
click at [447, 197] on icon at bounding box center [467, 199] width 5 height 5
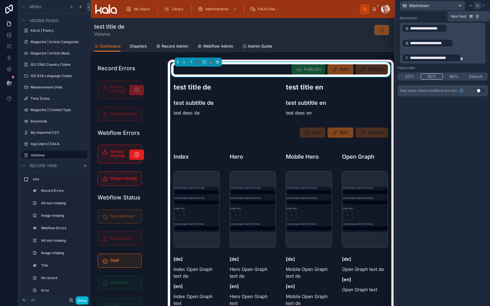
click at [447, 6] on icon at bounding box center [477, 5] width 5 height 5
click at [447, 7] on icon at bounding box center [471, 5] width 5 height 5
click at [447, 7] on icon at bounding box center [477, 5] width 5 height 5
click at [447, 62] on p "**********" at bounding box center [443, 57] width 82 height 9
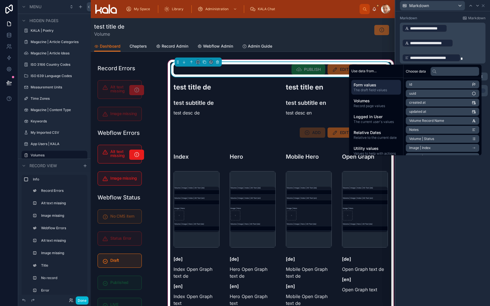
scroll to position [0, 0]
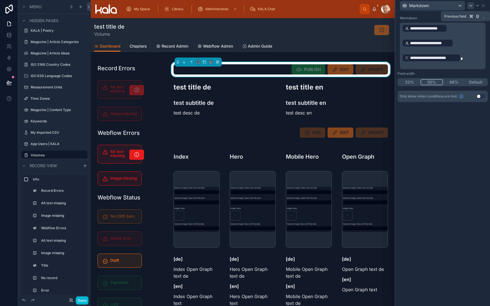
click at [447, 6] on icon at bounding box center [471, 5] width 5 height 5
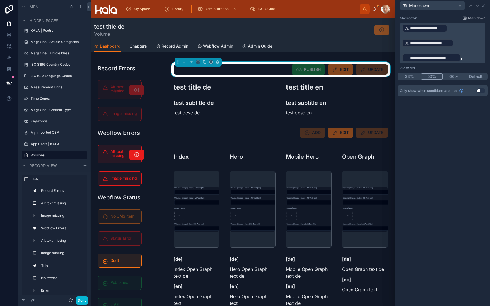
click at [447, 59] on p "**********" at bounding box center [443, 57] width 82 height 9
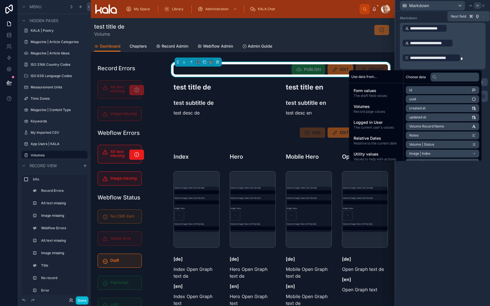
click at [447, 5] on icon at bounding box center [477, 5] width 5 height 5
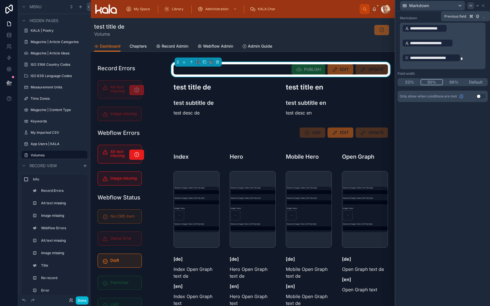
click at [447, 6] on icon at bounding box center [471, 5] width 5 height 5
click at [447, 4] on icon at bounding box center [483, 5] width 5 height 5
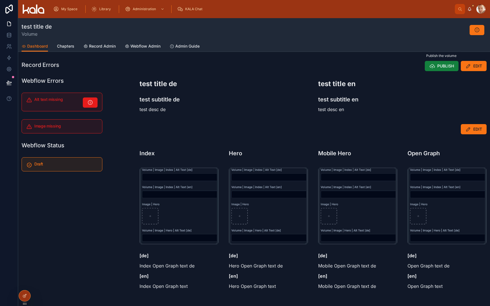
click at [438, 68] on span "PUBLISH" at bounding box center [445, 66] width 17 height 6
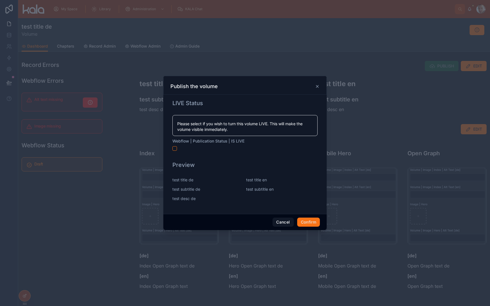
click at [260, 198] on div "test title en test subtitle en" at bounding box center [281, 191] width 71 height 28
click at [256, 197] on div "test title en test subtitle en" at bounding box center [281, 191] width 71 height 28
click at [284, 222] on button "Cancel" at bounding box center [283, 222] width 21 height 9
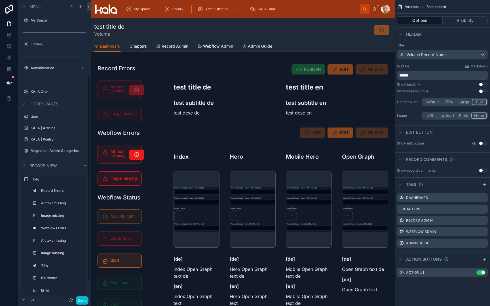
scroll to position [109, 0]
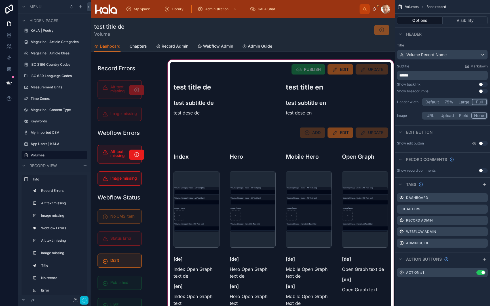
click at [332, 72] on div at bounding box center [281, 199] width 228 height 281
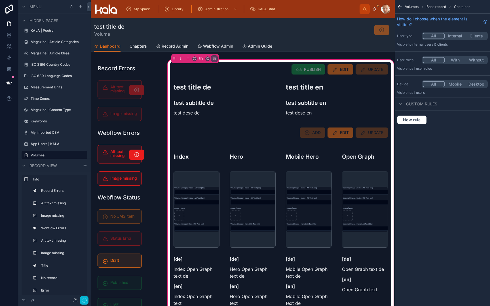
click at [332, 72] on div at bounding box center [280, 69] width 221 height 15
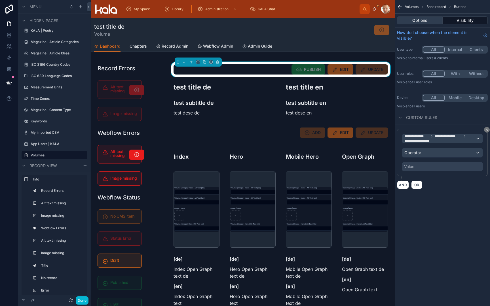
click at [418, 21] on button "Options" at bounding box center [420, 20] width 46 height 8
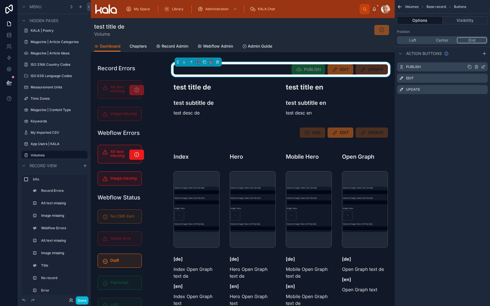
click at [447, 67] on icon "scrollable content" at bounding box center [483, 67] width 5 height 5
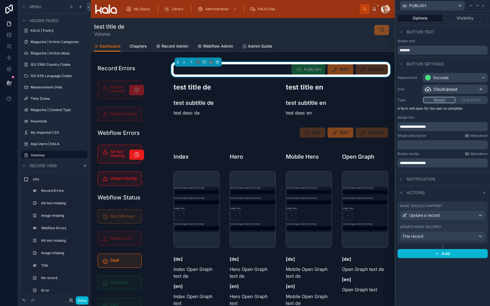
scroll to position [0, 0]
click at [433, 226] on label "Update what record?" at bounding box center [420, 227] width 41 height 5
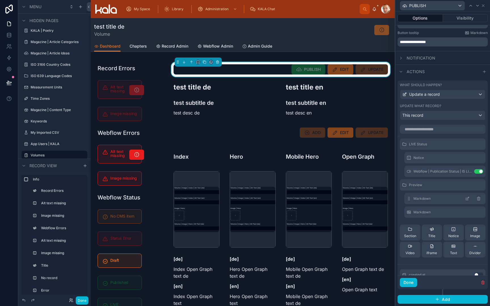
scroll to position [121, 0]
click at [447, 199] on icon at bounding box center [467, 199] width 5 height 5
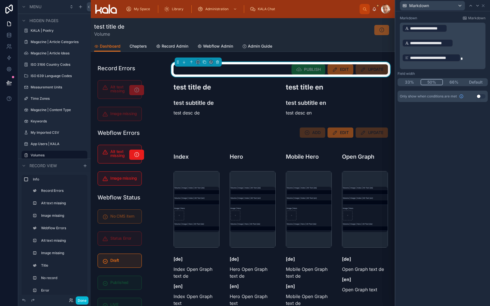
click at [447, 28] on p "**********" at bounding box center [443, 28] width 82 height 9
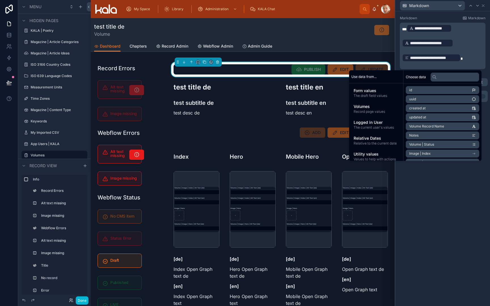
click at [447, 28] on p "**********" at bounding box center [443, 28] width 82 height 9
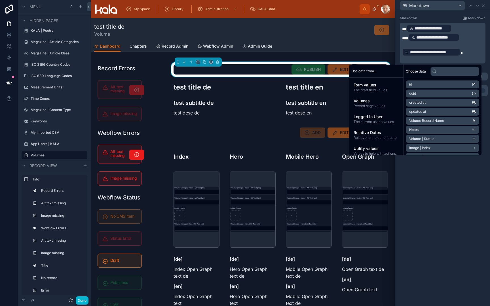
click at [447, 43] on p "﻿" at bounding box center [443, 45] width 82 height 6
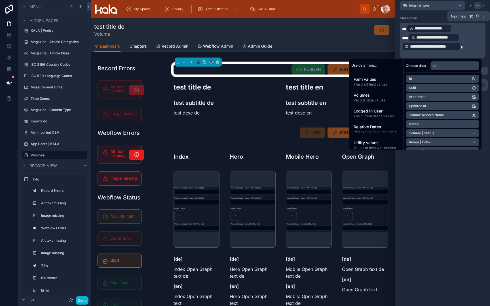
click at [447, 5] on icon at bounding box center [477, 5] width 5 height 5
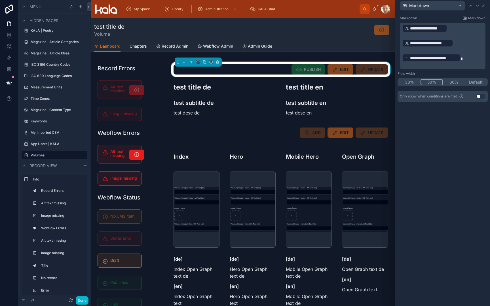
click at [447, 28] on p "**********" at bounding box center [443, 28] width 82 height 9
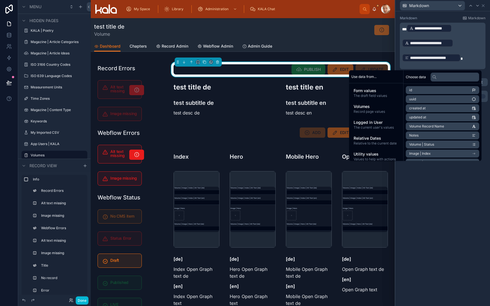
click at [447, 28] on p "**********" at bounding box center [443, 28] width 82 height 9
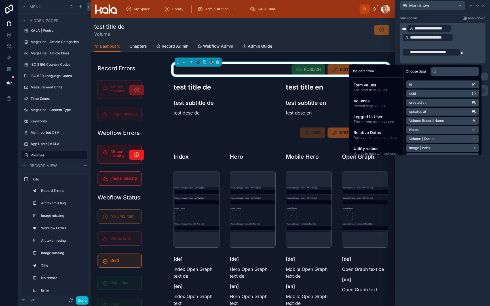
click at [447, 28] on p "**********" at bounding box center [443, 28] width 82 height 9
click at [447, 42] on p "﻿" at bounding box center [443, 45] width 82 height 6
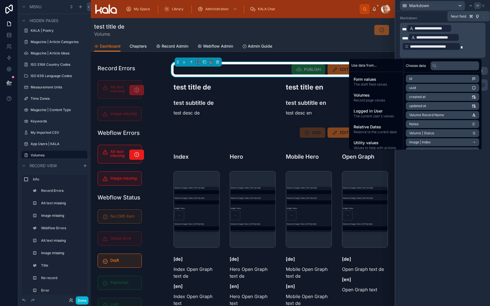
click at [447, 6] on icon at bounding box center [477, 5] width 2 height 1
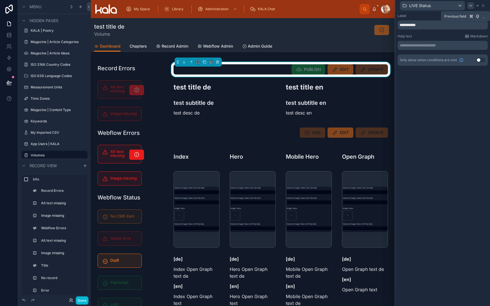
click at [447, 6] on icon at bounding box center [471, 5] width 2 height 1
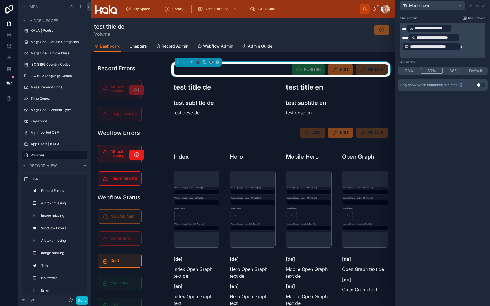
click at [447, 48] on p "**********" at bounding box center [443, 46] width 82 height 9
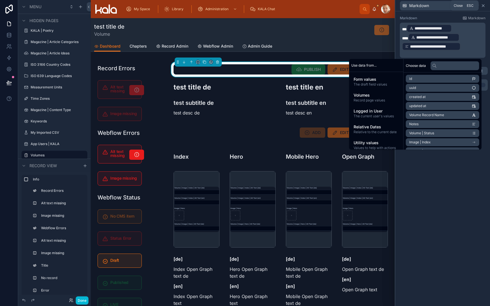
click at [447, 6] on icon at bounding box center [483, 5] width 5 height 5
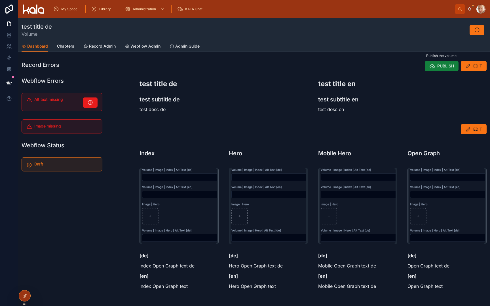
click at [439, 66] on span "PUBLISH" at bounding box center [445, 66] width 17 height 6
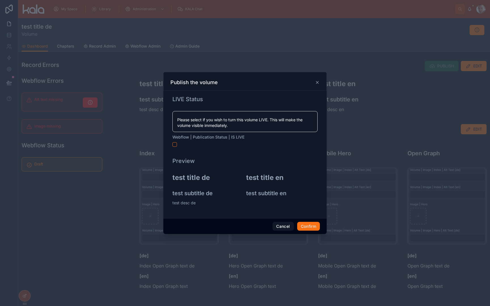
click at [265, 200] on div "test title en test subtitle en" at bounding box center [281, 191] width 71 height 36
click at [265, 201] on div "test title en test subtitle en" at bounding box center [281, 191] width 71 height 36
click at [272, 182] on h2 "test title en" at bounding box center [281, 177] width 71 height 9
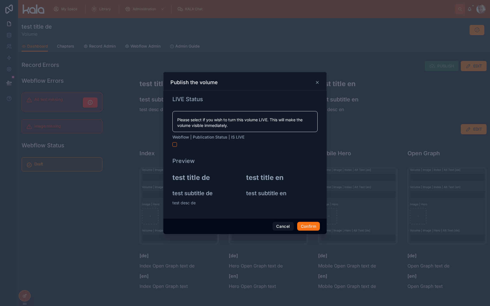
click at [174, 145] on button "button" at bounding box center [174, 144] width 5 height 5
click at [240, 97] on div "LIVE Status" at bounding box center [244, 99] width 145 height 8
click at [282, 227] on button "Cancel" at bounding box center [283, 226] width 21 height 9
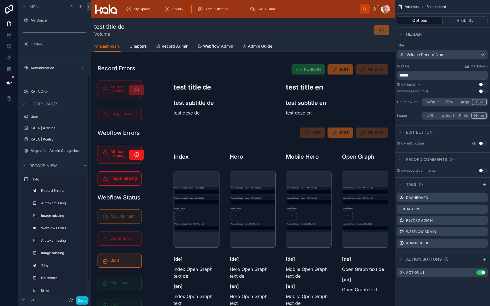
scroll to position [109, 0]
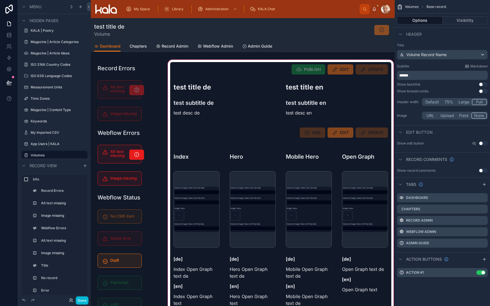
click at [271, 71] on div at bounding box center [281, 199] width 228 height 281
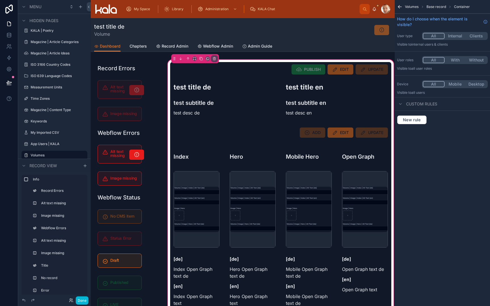
click at [271, 71] on div at bounding box center [280, 69] width 221 height 15
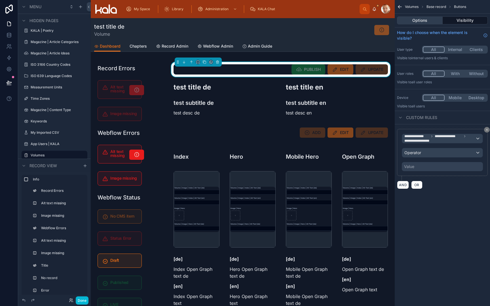
click at [410, 21] on button "Options" at bounding box center [420, 20] width 46 height 8
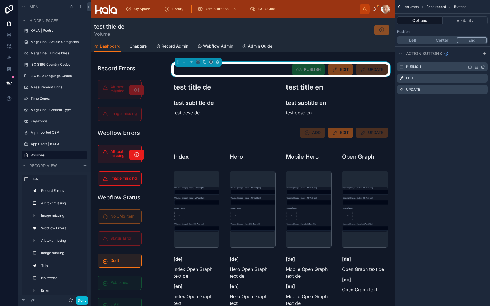
click at [483, 68] on icon "scrollable content" at bounding box center [484, 66] width 2 height 2
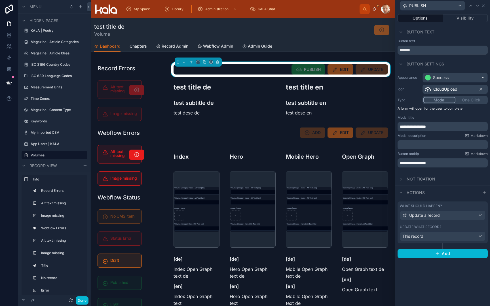
click at [438, 220] on button "Update a record" at bounding box center [443, 216] width 86 height 10
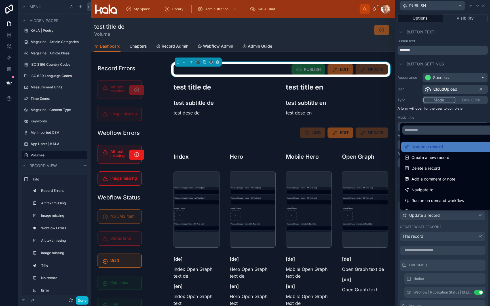
scroll to position [0, 0]
click at [441, 227] on div at bounding box center [442, 153] width 95 height 306
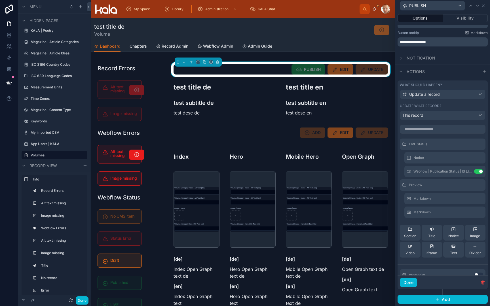
scroll to position [121, 0]
click at [467, 185] on icon at bounding box center [467, 185] width 5 height 5
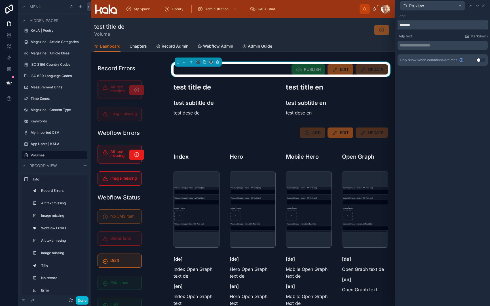
click at [430, 28] on input "*******" at bounding box center [443, 24] width 90 height 9
click at [424, 101] on div "**********" at bounding box center [442, 158] width 95 height 295
click at [476, 5] on icon at bounding box center [477, 5] width 5 height 5
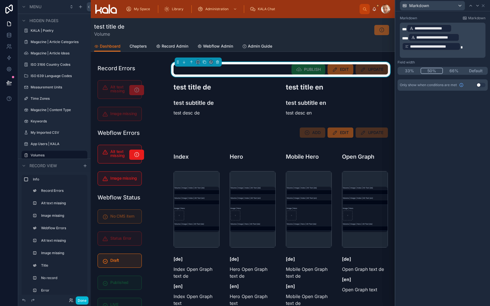
click at [476, 5] on icon at bounding box center [477, 5] width 5 height 5
click at [478, 46] on p "**********" at bounding box center [443, 46] width 82 height 9
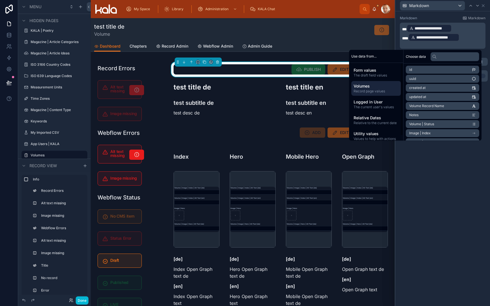
click at [356, 92] on span "Record page values" at bounding box center [376, 91] width 45 height 5
click at [446, 58] on input "text" at bounding box center [455, 56] width 49 height 9
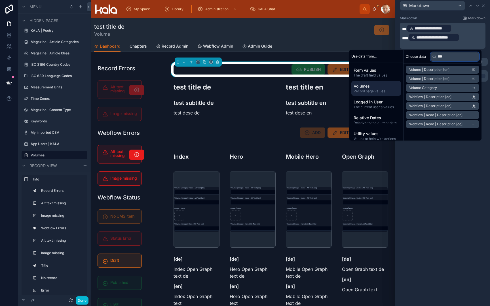
type input "***"
click at [451, 71] on li "Volume | Description [en]" at bounding box center [442, 70] width 73 height 8
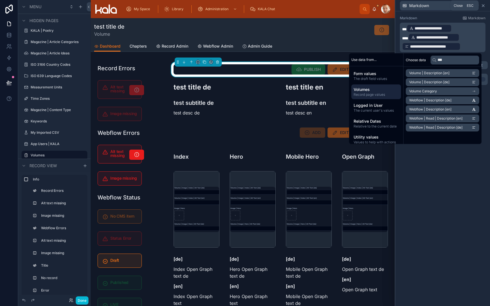
click at [484, 5] on icon at bounding box center [483, 5] width 5 height 5
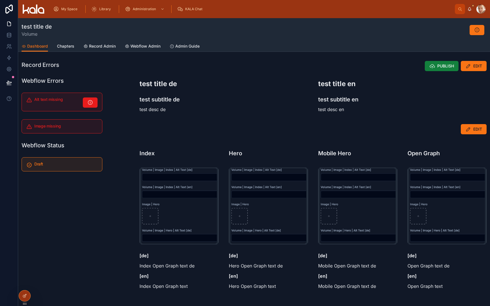
click at [438, 64] on span "PUBLISH" at bounding box center [445, 66] width 17 height 6
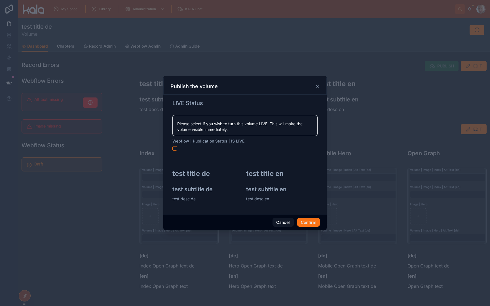
scroll to position [0, 0]
click at [265, 178] on h2 "test title en" at bounding box center [281, 173] width 71 height 9
click at [265, 187] on h3 "test subtitle en" at bounding box center [281, 189] width 71 height 9
click at [264, 199] on p "test desc en" at bounding box center [281, 199] width 71 height 6
click at [317, 86] on icon at bounding box center [317, 86] width 5 height 5
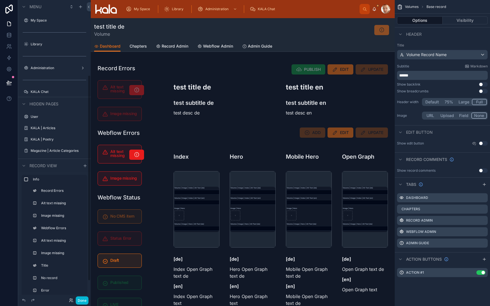
scroll to position [109, 0]
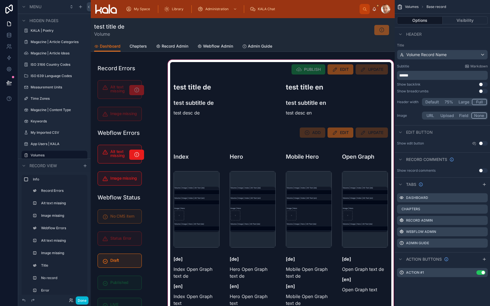
click at [268, 72] on div at bounding box center [281, 199] width 228 height 281
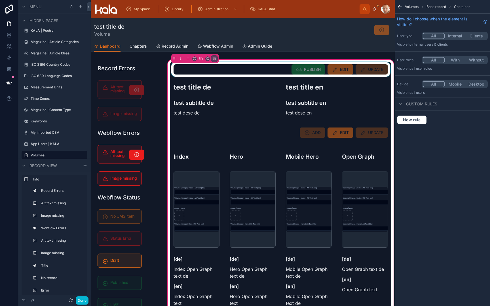
click at [272, 71] on div at bounding box center [280, 69] width 221 height 15
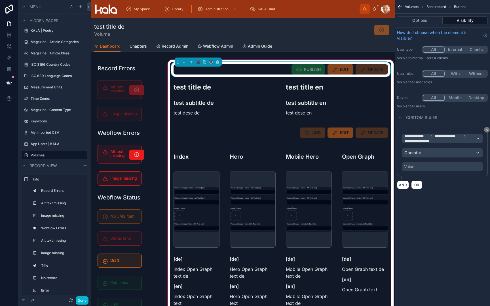
click at [272, 71] on div "PUBLISH EDIT UPDATE" at bounding box center [281, 69] width 214 height 10
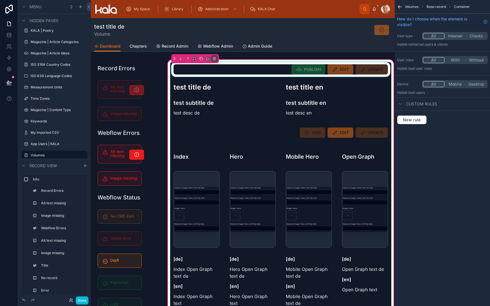
click at [272, 71] on div at bounding box center [280, 69] width 221 height 15
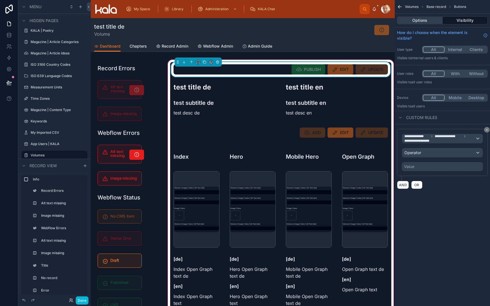
click at [409, 22] on button "Options" at bounding box center [420, 20] width 46 height 8
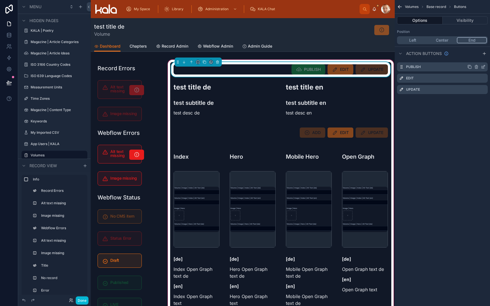
click at [484, 67] on icon "scrollable content" at bounding box center [483, 67] width 5 height 5
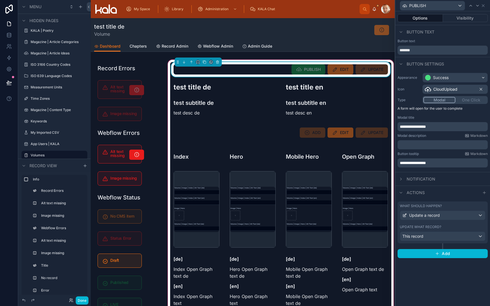
scroll to position [0, 0]
click at [429, 229] on label "Update what record?" at bounding box center [420, 227] width 41 height 5
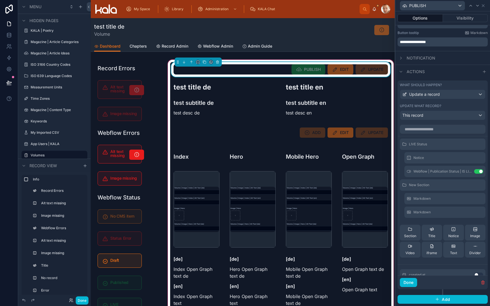
scroll to position [121, 0]
click at [471, 250] on div "Divider" at bounding box center [475, 249] width 12 height 11
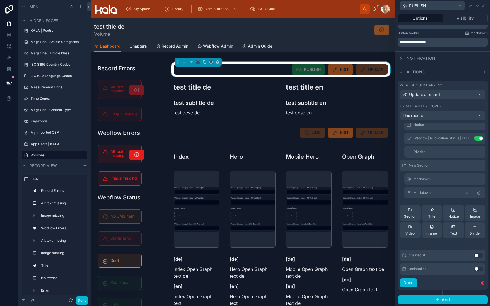
scroll to position [52, 0]
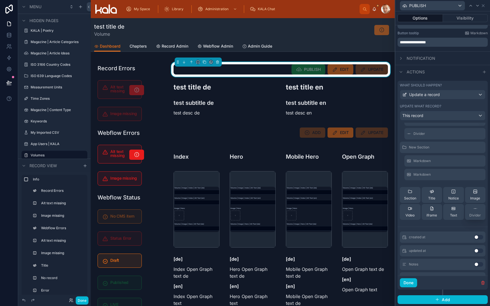
click at [474, 212] on div "Divider" at bounding box center [475, 211] width 12 height 11
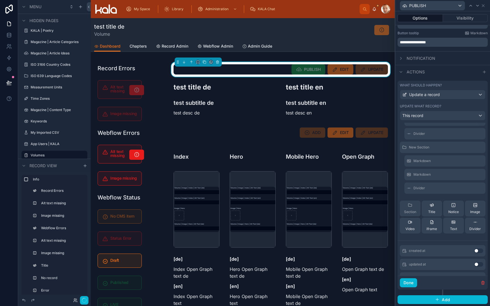
click at [409, 207] on icon at bounding box center [409, 205] width 3 height 3
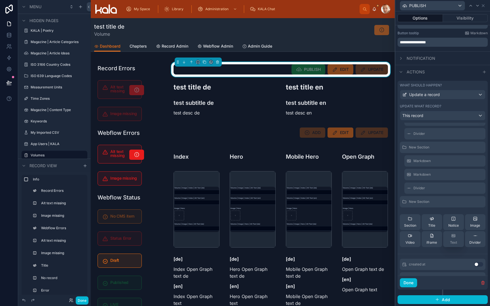
click at [454, 241] on span "Text" at bounding box center [453, 243] width 7 height 5
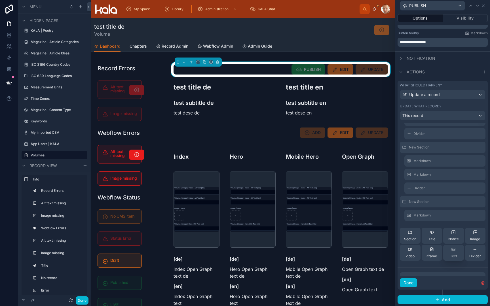
click at [460, 254] on button "Text" at bounding box center [453, 253] width 21 height 16
click at [467, 215] on icon at bounding box center [467, 215] width 5 height 5
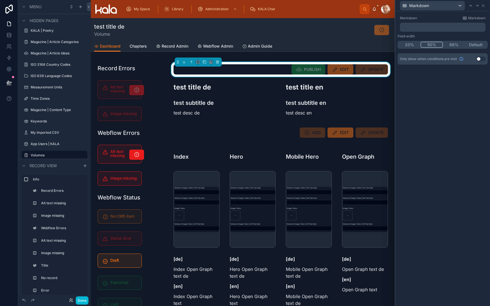
click at [430, 44] on button "50%" at bounding box center [432, 45] width 23 height 6
click at [477, 5] on icon at bounding box center [477, 5] width 2 height 1
click at [430, 47] on button "50%" at bounding box center [432, 45] width 22 height 6
click at [470, 7] on icon at bounding box center [471, 5] width 5 height 5
click at [437, 26] on p "﻿" at bounding box center [443, 27] width 82 height 6
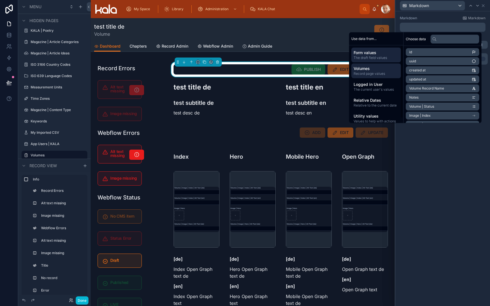
scroll to position [0, 0]
click at [371, 69] on span "Volumes" at bounding box center [376, 69] width 45 height 6
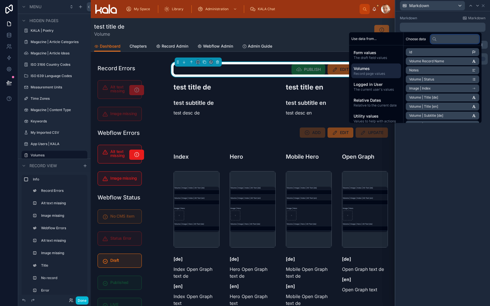
click at [451, 38] on input "text" at bounding box center [455, 39] width 49 height 9
type input "***"
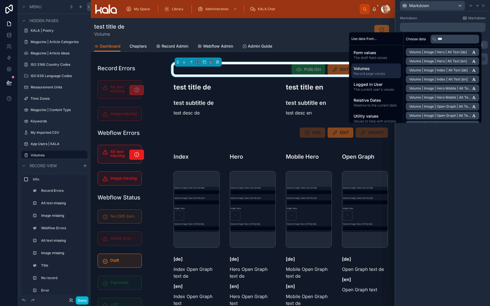
click at [447, 52] on span "Volume | Image | Hero | Alt Text [de]" at bounding box center [438, 52] width 58 height 5
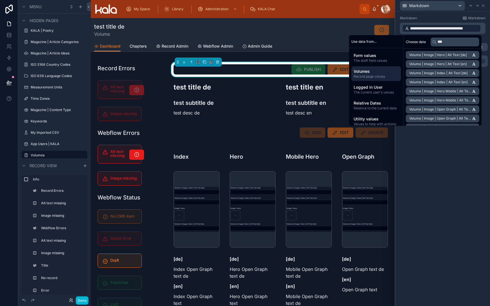
click at [483, 29] on p "**********" at bounding box center [443, 28] width 82 height 9
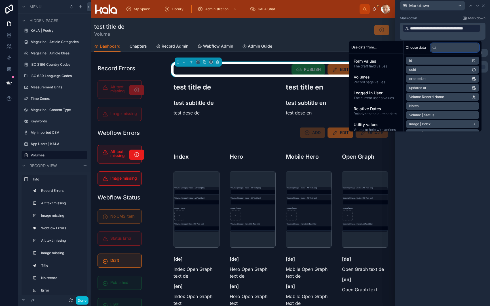
click at [465, 48] on input "text" at bounding box center [455, 47] width 49 height 9
type input "***"
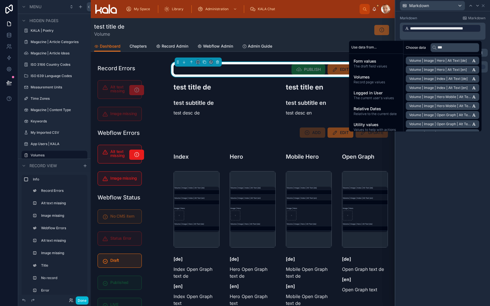
click at [450, 37] on p "﻿" at bounding box center [443, 36] width 82 height 6
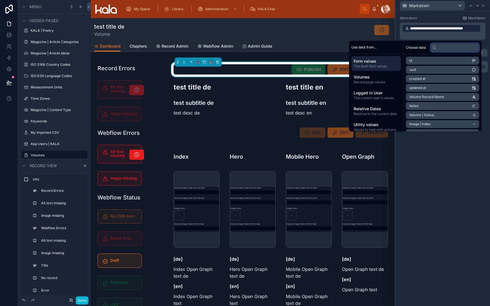
click at [444, 48] on input "text" at bounding box center [455, 47] width 49 height 9
click at [383, 79] on span "Volumes" at bounding box center [376, 77] width 45 height 6
click at [448, 47] on input "text" at bounding box center [455, 47] width 49 height 9
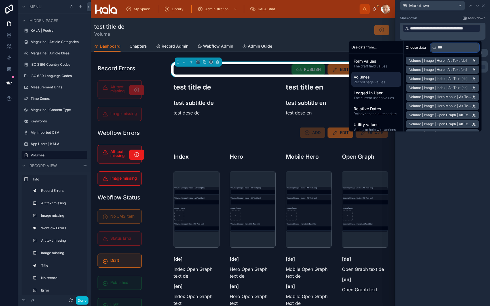
type input "***"
click at [454, 79] on span "Volume | Image | Index | Alt Text [de]" at bounding box center [438, 79] width 58 height 5
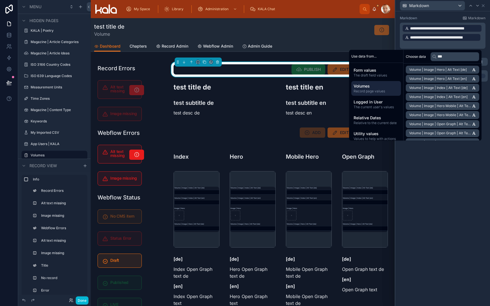
click at [483, 36] on p "**********" at bounding box center [443, 33] width 82 height 18
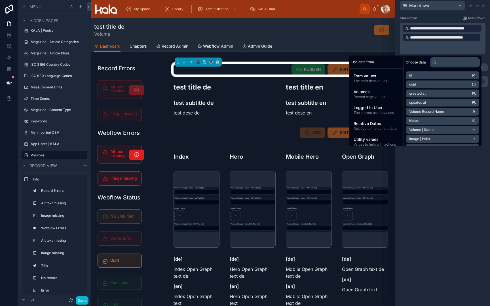
click at [446, 63] on input "text" at bounding box center [455, 62] width 49 height 9
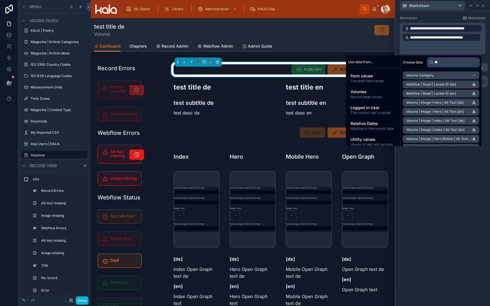
type input "***"
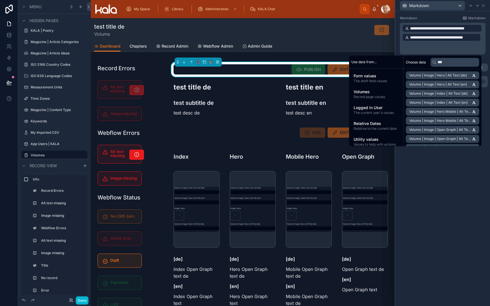
click at [476, 41] on p "**********" at bounding box center [443, 33] width 82 height 18
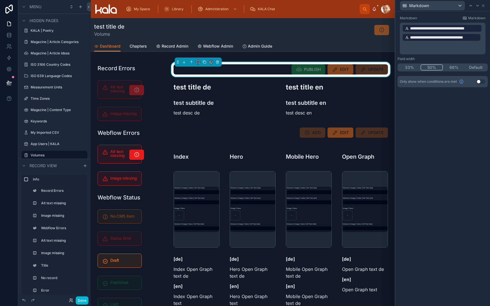
click at [473, 48] on p "﻿" at bounding box center [443, 51] width 82 height 6
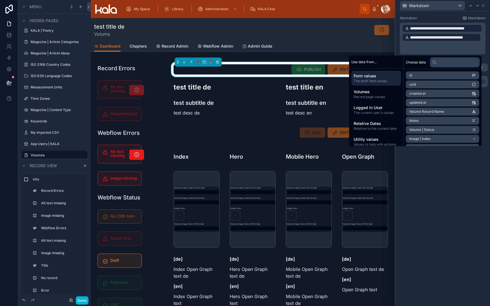
click at [446, 63] on input "text" at bounding box center [455, 62] width 49 height 9
click at [367, 99] on span "Record page values" at bounding box center [376, 97] width 45 height 5
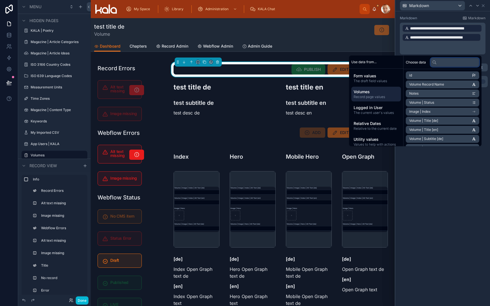
click at [446, 63] on input "text" at bounding box center [455, 62] width 49 height 9
type input "***"
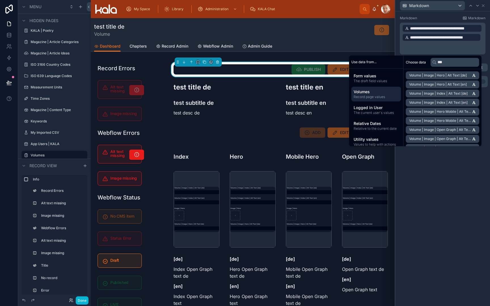
click at [449, 111] on span "Volume | Image | Hero Mobile | Alt Text [de]" at bounding box center [440, 111] width 63 height 5
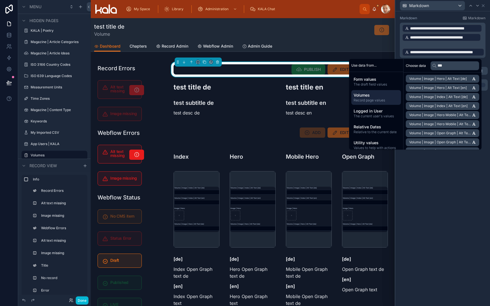
click at [457, 43] on p "﻿" at bounding box center [443, 45] width 82 height 6
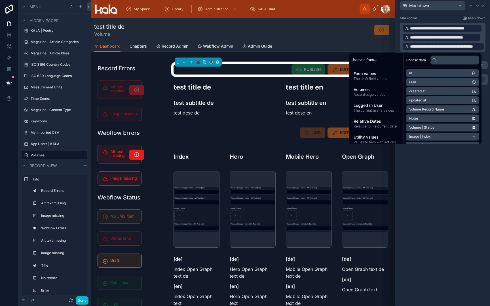
click at [483, 38] on p "**********" at bounding box center [443, 33] width 82 height 18
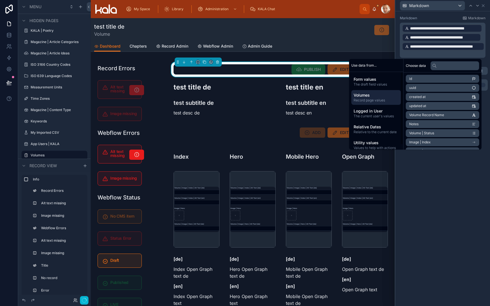
click at [381, 98] on span "Volumes" at bounding box center [376, 95] width 45 height 6
click at [441, 67] on input "text" at bounding box center [455, 65] width 49 height 9
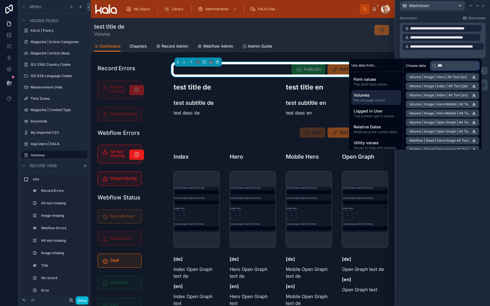
scroll to position [11, 0]
type input "***"
click at [435, 122] on span "Volume | Image | Open Graph | Alt Text [de]" at bounding box center [440, 122] width 63 height 5
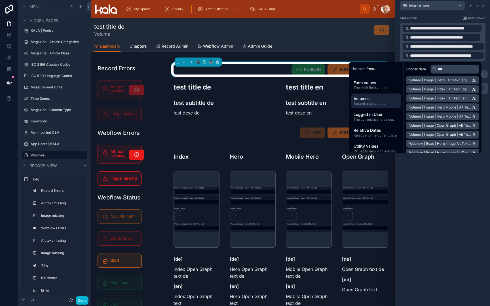
click at [483, 28] on p "**********" at bounding box center [443, 33] width 82 height 18
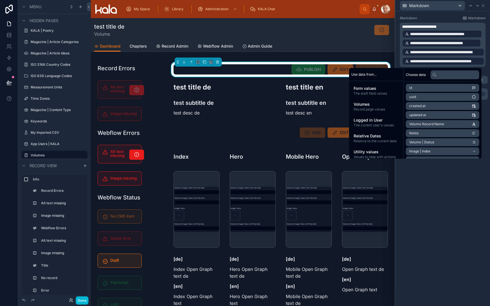
click at [455, 27] on p "**********" at bounding box center [443, 36] width 82 height 24
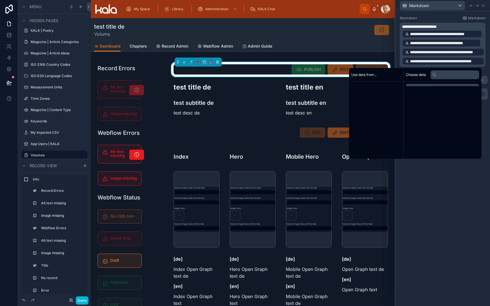
click at [455, 27] on p "**********" at bounding box center [443, 36] width 82 height 24
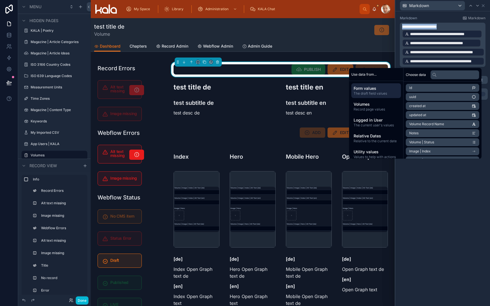
copy span "**********"
click at [482, 34] on div "**********" at bounding box center [442, 34] width 80 height 8
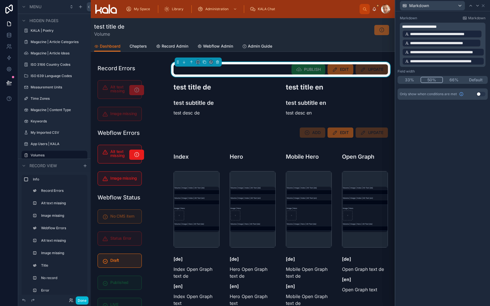
click at [483, 33] on p "**********" at bounding box center [443, 36] width 82 height 24
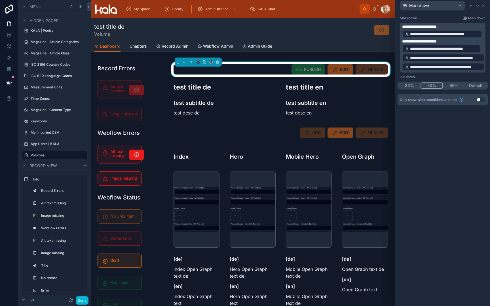
click at [477, 27] on p "**********" at bounding box center [443, 31] width 82 height 15
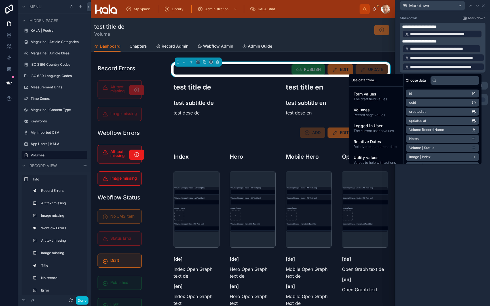
click at [479, 43] on p "**********" at bounding box center [443, 42] width 82 height 6
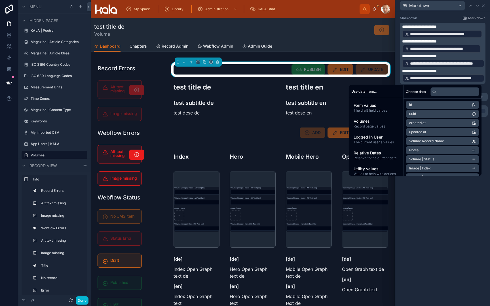
scroll to position [0, 0]
click at [428, 71] on span "**********" at bounding box center [419, 71] width 35 height 4
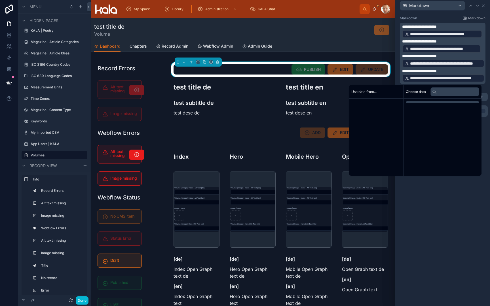
click at [428, 71] on span "**********" at bounding box center [419, 71] width 35 height 4
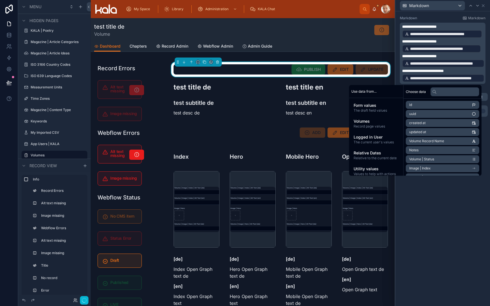
click at [430, 57] on span "**********" at bounding box center [419, 56] width 35 height 4
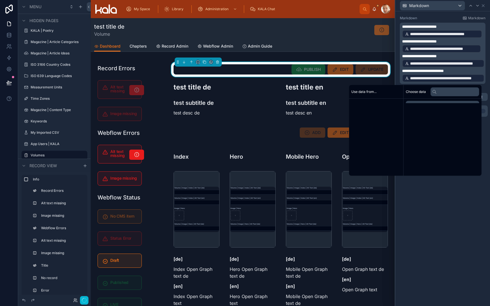
click at [430, 57] on span "**********" at bounding box center [419, 56] width 35 height 4
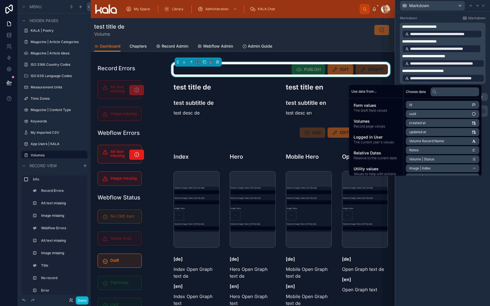
click at [429, 41] on span "**********" at bounding box center [419, 41] width 35 height 4
click at [485, 127] on div "**********" at bounding box center [442, 70] width 95 height 119
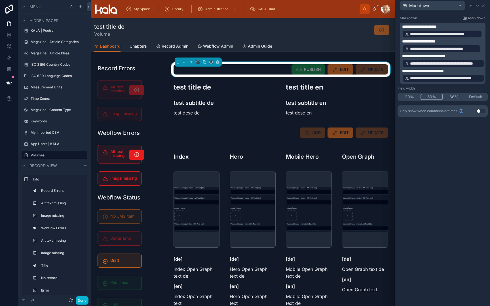
click at [457, 27] on p "**********" at bounding box center [443, 27] width 82 height 6
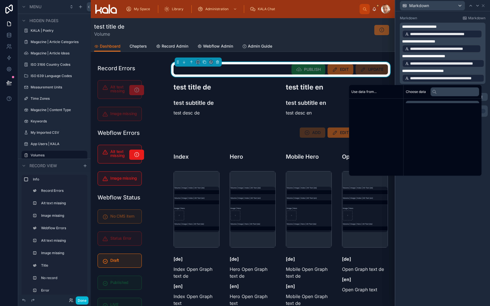
click at [457, 27] on p "**********" at bounding box center [443, 27] width 82 height 6
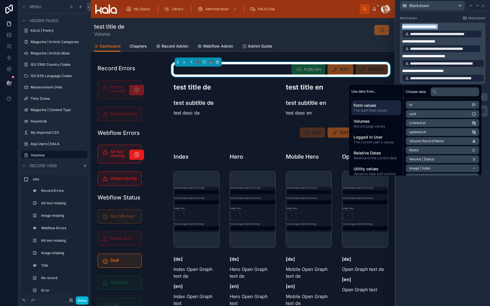
copy div "**********"
click at [484, 7] on icon at bounding box center [483, 5] width 5 height 5
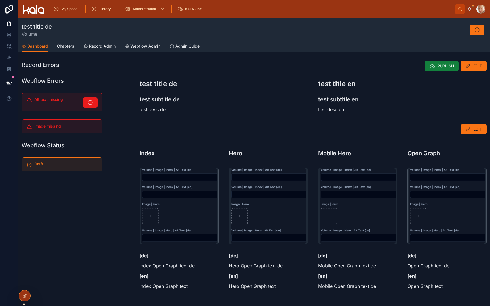
click at [441, 68] on span "PUBLISH" at bounding box center [445, 66] width 17 height 6
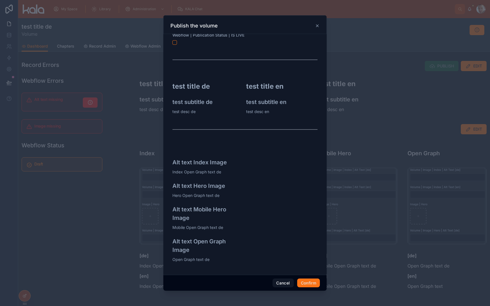
scroll to position [45, 0]
click at [318, 26] on icon at bounding box center [317, 26] width 2 height 2
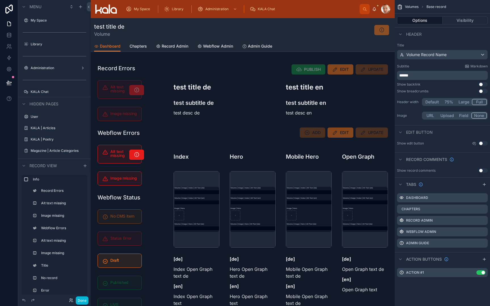
scroll to position [109, 0]
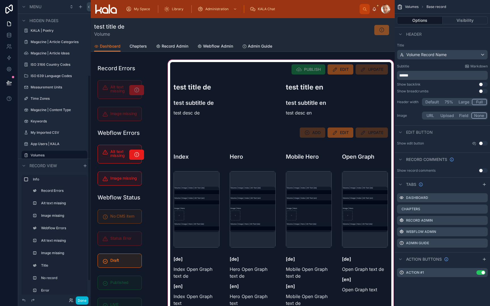
click at [270, 68] on div at bounding box center [281, 199] width 228 height 281
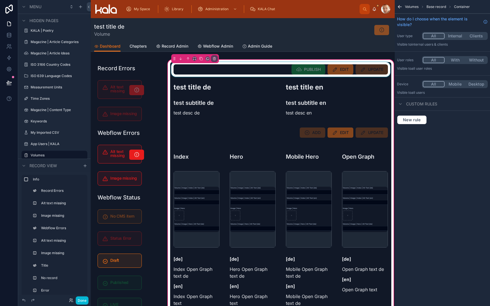
click at [271, 71] on div at bounding box center [280, 69] width 221 height 15
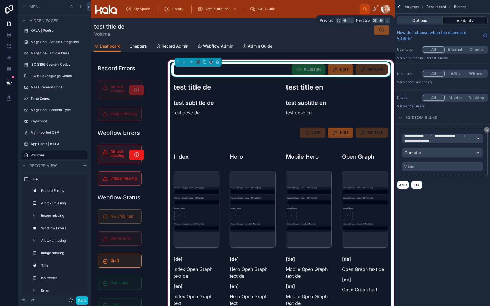
click at [423, 22] on button "Options" at bounding box center [420, 20] width 46 height 8
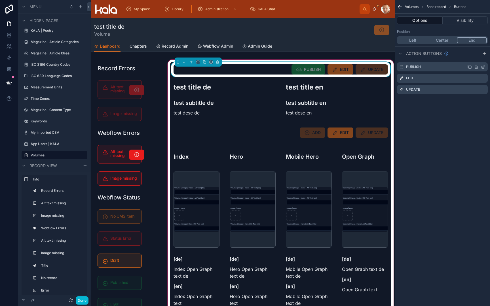
click at [483, 67] on icon "scrollable content" at bounding box center [483, 67] width 5 height 5
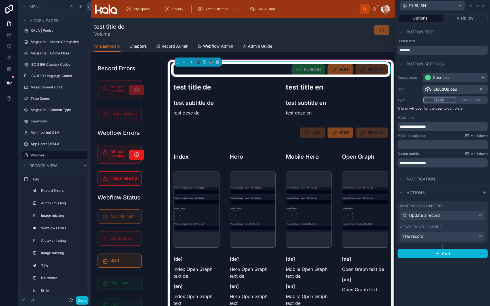
scroll to position [0, 0]
click at [441, 227] on div "Update what record?" at bounding box center [443, 227] width 86 height 5
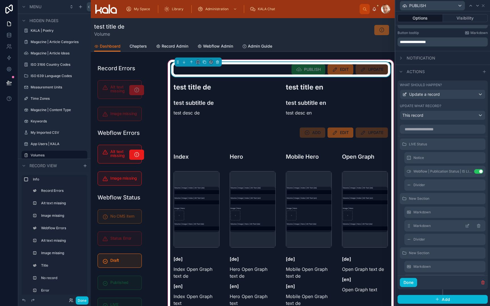
scroll to position [121, 0]
click at [467, 267] on icon at bounding box center [467, 267] width 5 height 5
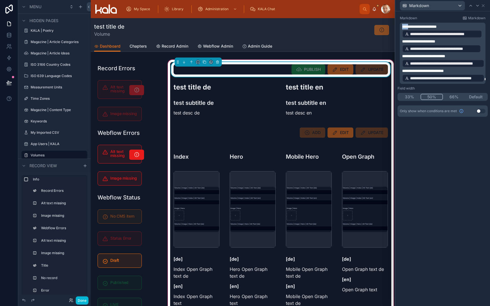
drag, startPoint x: 411, startPoint y: 26, endPoint x: 398, endPoint y: 27, distance: 12.5
click at [398, 27] on div "**********" at bounding box center [443, 50] width 90 height 73
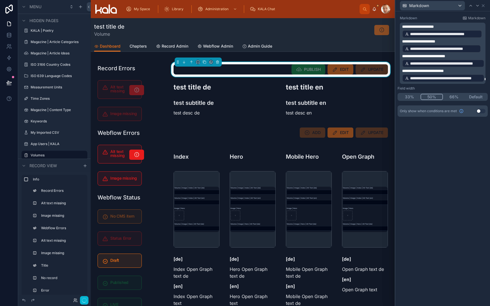
click at [454, 26] on p "**********" at bounding box center [443, 27] width 82 height 6
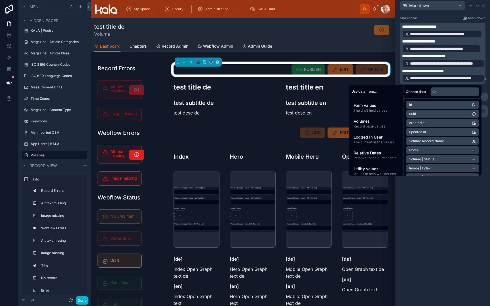
click at [454, 26] on p "**********" at bounding box center [443, 27] width 82 height 6
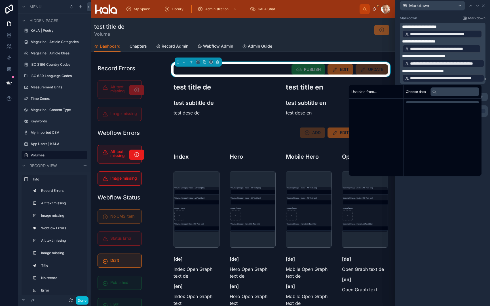
click at [454, 26] on p "**********" at bounding box center [443, 27] width 82 height 6
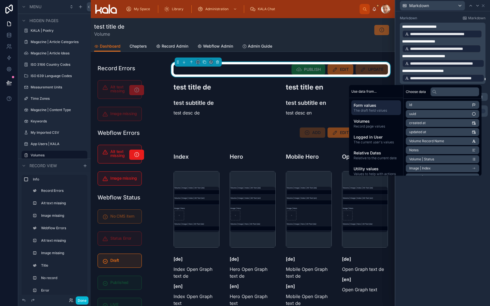
click at [454, 26] on p "**********" at bounding box center [443, 27] width 82 height 6
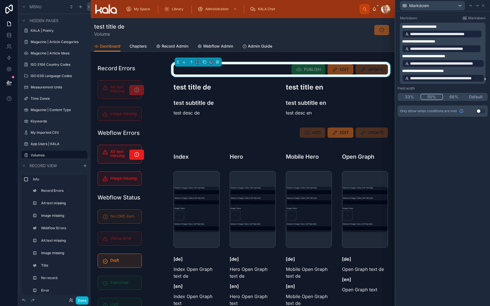
click at [454, 26] on p "**********" at bounding box center [443, 27] width 82 height 6
drag, startPoint x: 455, startPoint y: 27, endPoint x: 398, endPoint y: 26, distance: 56.7
click at [398, 26] on div "**********" at bounding box center [443, 50] width 90 height 73
copy span "**********"
drag, startPoint x: 452, startPoint y: 41, endPoint x: 397, endPoint y: 41, distance: 55.6
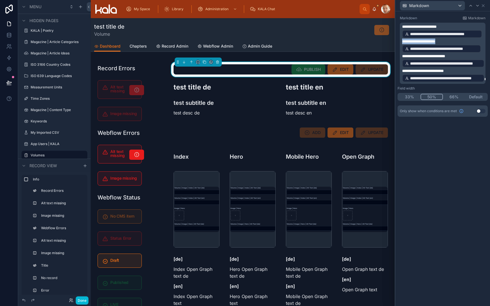
click at [397, 41] on div "**********" at bounding box center [442, 70] width 95 height 119
drag, startPoint x: 464, startPoint y: 57, endPoint x: 399, endPoint y: 57, distance: 64.4
click at [399, 57] on div "**********" at bounding box center [443, 50] width 90 height 73
drag, startPoint x: 469, startPoint y: 72, endPoint x: 397, endPoint y: 70, distance: 72.1
click at [397, 70] on div "**********" at bounding box center [442, 70] width 95 height 119
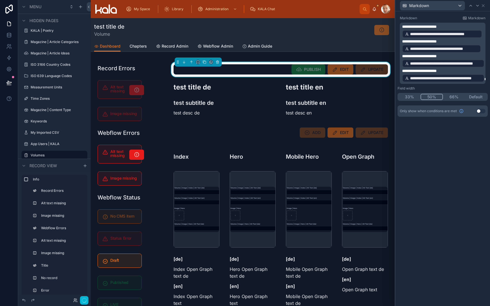
click at [460, 26] on p "**********" at bounding box center [443, 27] width 82 height 6
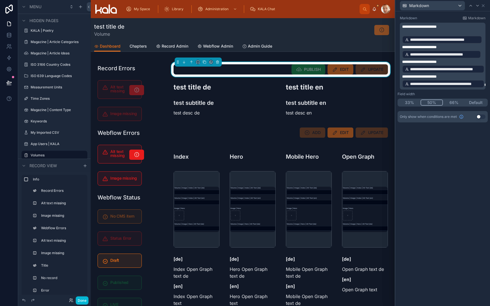
click at [483, 39] on p "**********" at bounding box center [443, 39] width 82 height 9
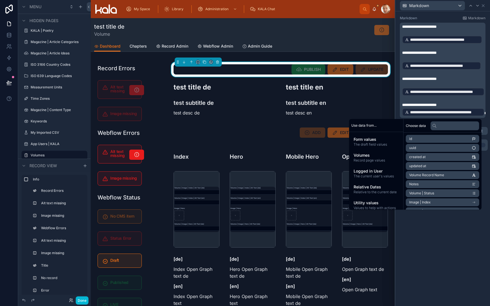
scroll to position [0, 0]
click at [428, 53] on span "**********" at bounding box center [419, 53] width 35 height 4
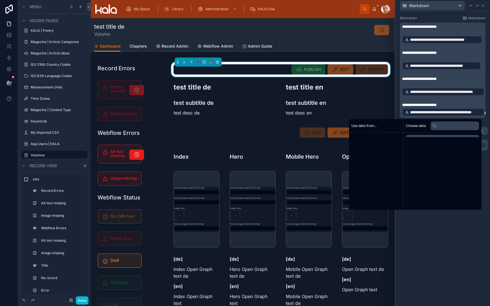
click at [428, 53] on span "**********" at bounding box center [419, 53] width 35 height 4
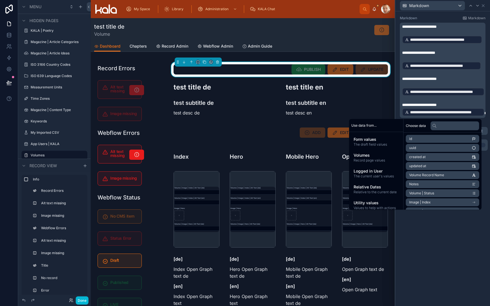
click at [425, 79] on span "**********" at bounding box center [419, 79] width 35 height 4
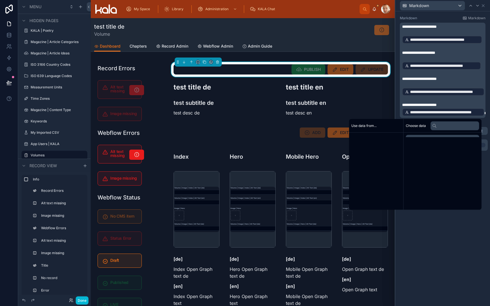
click at [425, 79] on span "**********" at bounding box center [419, 79] width 35 height 4
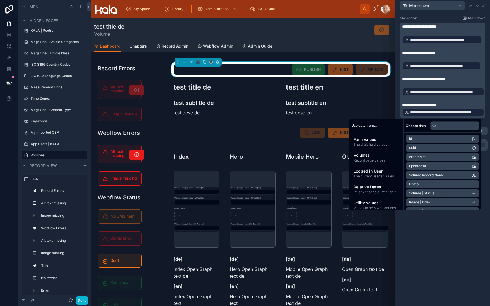
click at [424, 106] on span "**********" at bounding box center [419, 105] width 35 height 4
click at [468, 104] on p "**********" at bounding box center [443, 105] width 82 height 6
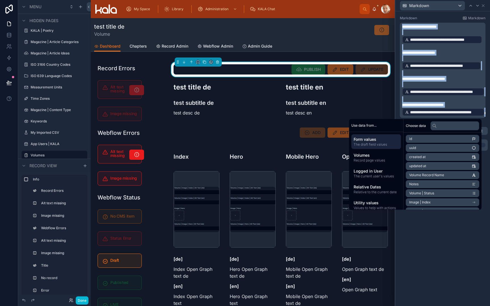
copy div "**********"
click at [437, 26] on span "**********" at bounding box center [419, 27] width 35 height 4
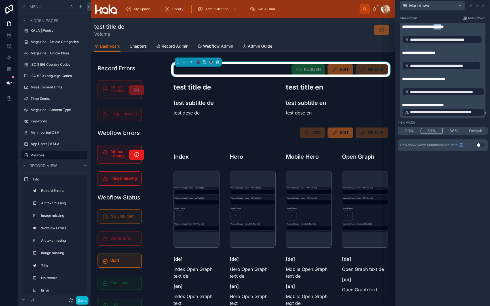
drag, startPoint x: 444, startPoint y: 27, endPoint x: 453, endPoint y: 28, distance: 9.1
click at [435, 52] on span "**********" at bounding box center [418, 53] width 33 height 4
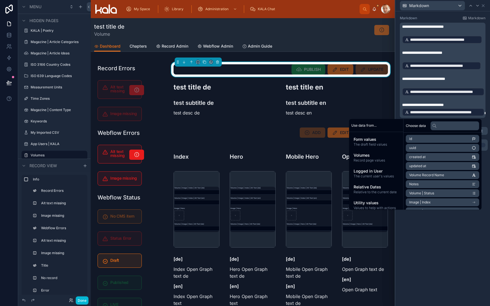
click at [445, 79] on span "**********" at bounding box center [423, 79] width 43 height 4
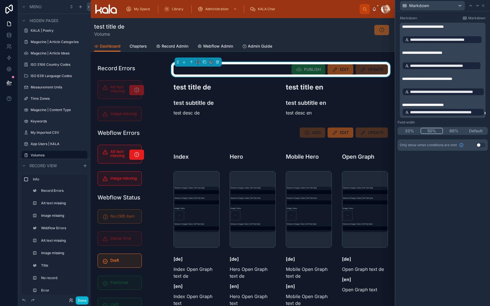
click at [444, 105] on span "**********" at bounding box center [423, 105] width 42 height 4
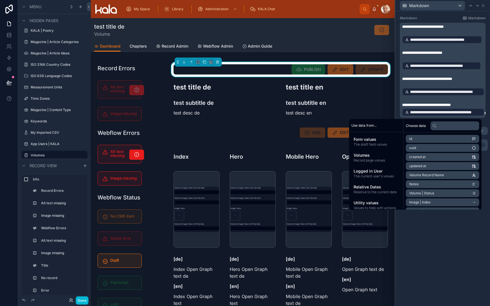
click at [462, 81] on p "**********" at bounding box center [443, 79] width 82 height 6
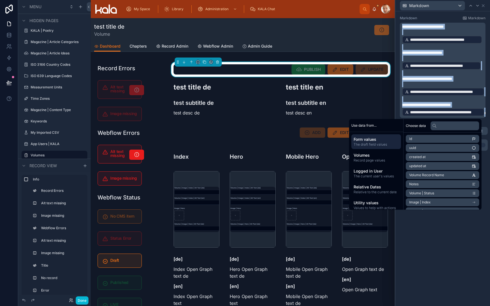
copy div "**********"
click at [477, 7] on icon at bounding box center [477, 5] width 5 height 5
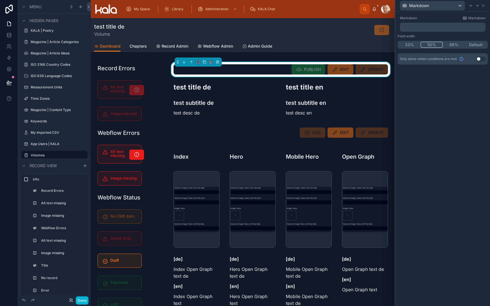
click at [455, 29] on p "﻿" at bounding box center [443, 27] width 82 height 6
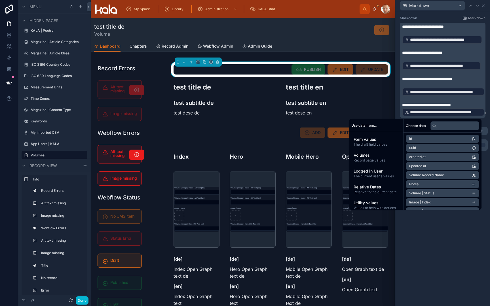
click at [444, 27] on span "**********" at bounding box center [423, 27] width 42 height 4
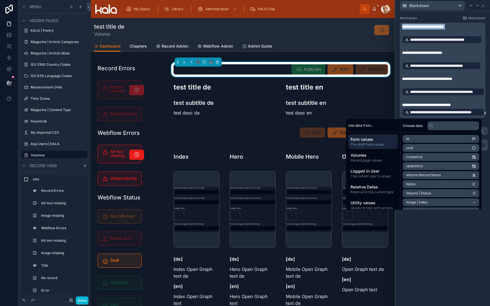
click at [444, 27] on span "**********" at bounding box center [423, 27] width 42 height 4
click at [444, 25] on span "**********" at bounding box center [423, 27] width 42 height 4
click at [444, 27] on span "**********" at bounding box center [423, 27] width 42 height 4
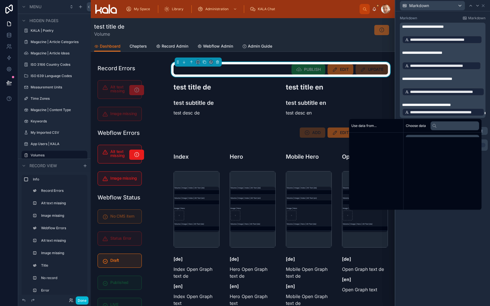
click at [444, 27] on span "**********" at bounding box center [423, 27] width 42 height 4
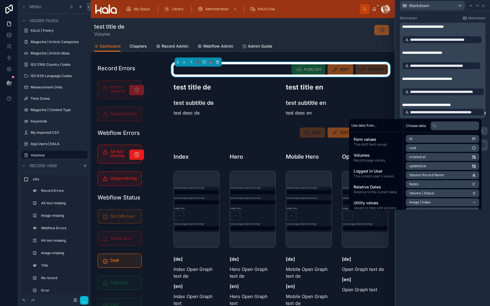
click at [442, 53] on span "**********" at bounding box center [422, 53] width 40 height 4
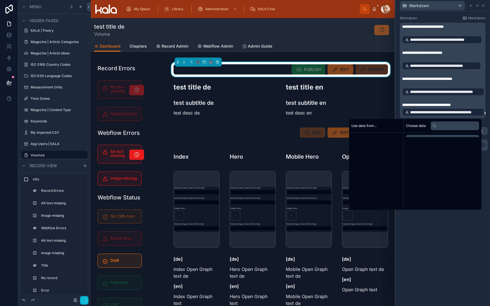
click at [442, 53] on span "**********" at bounding box center [422, 53] width 40 height 4
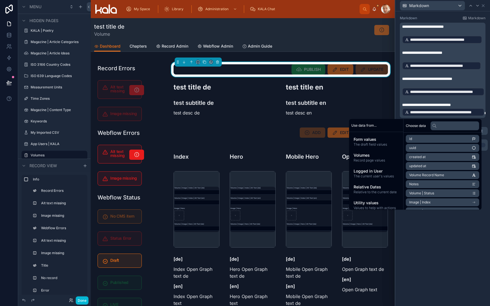
click at [452, 81] on span "**********" at bounding box center [427, 79] width 50 height 4
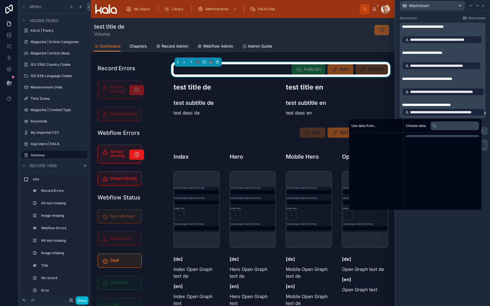
click at [452, 81] on span "**********" at bounding box center [427, 79] width 50 height 4
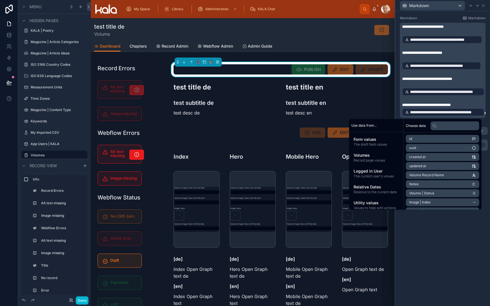
click at [462, 107] on p "**********" at bounding box center [443, 105] width 82 height 6
click at [451, 104] on span "**********" at bounding box center [426, 105] width 49 height 4
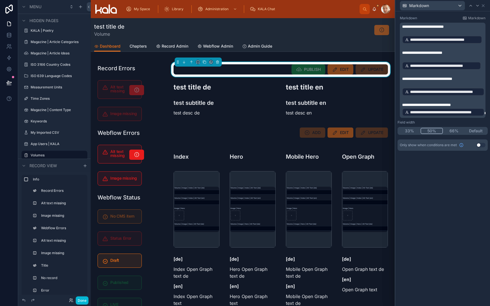
click at [451, 104] on span "**********" at bounding box center [426, 105] width 49 height 4
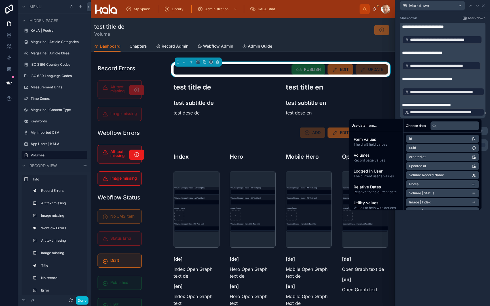
click at [451, 48] on p "﻿" at bounding box center [443, 47] width 82 height 6
click at [389, 153] on span "Volumes" at bounding box center [376, 156] width 45 height 6
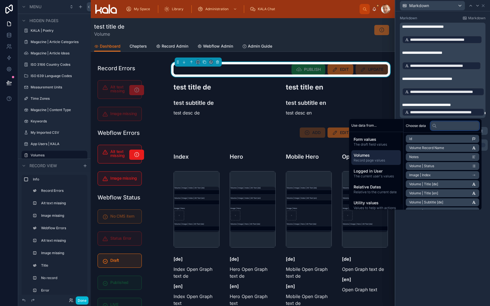
click at [446, 127] on input "text" at bounding box center [455, 125] width 49 height 9
type input "***"
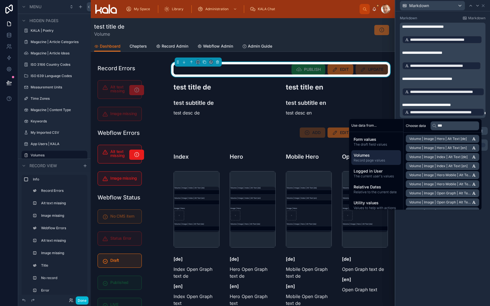
click at [452, 166] on span "Volume | Image | Index | Alt Text [en]" at bounding box center [438, 166] width 58 height 5
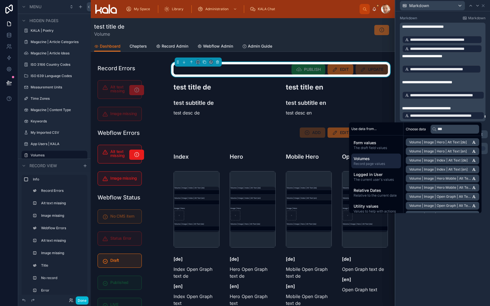
click at [484, 41] on p "**********" at bounding box center [443, 39] width 82 height 9
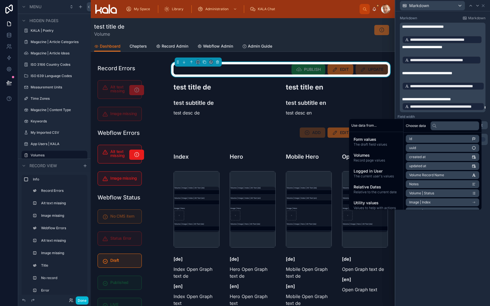
click at [483, 39] on p "**********" at bounding box center [443, 39] width 82 height 9
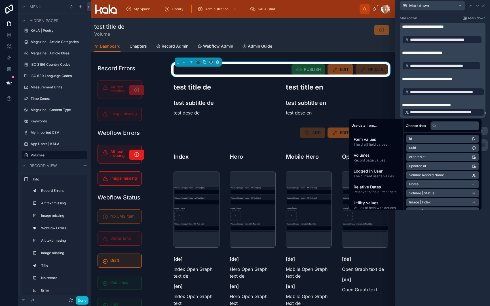
click at [482, 67] on p "**********" at bounding box center [443, 65] width 82 height 9
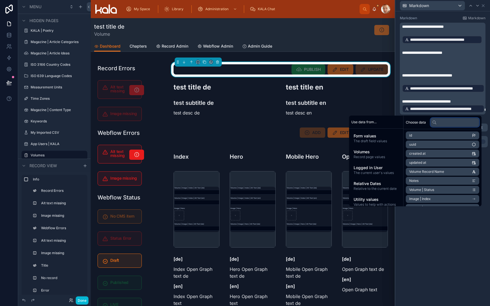
click at [444, 126] on input "text" at bounding box center [455, 122] width 49 height 9
click at [392, 153] on span "Volumes" at bounding box center [376, 152] width 45 height 6
click at [446, 122] on input "text" at bounding box center [455, 122] width 49 height 9
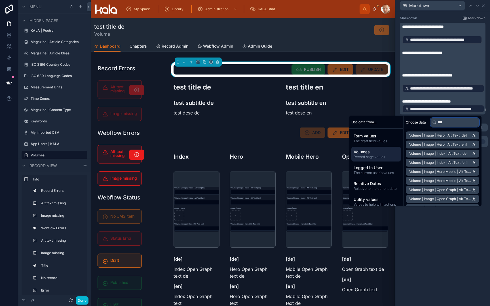
type input "***"
click at [443, 145] on span "Volume | Image | Hero | Alt Text [en]" at bounding box center [438, 144] width 58 height 5
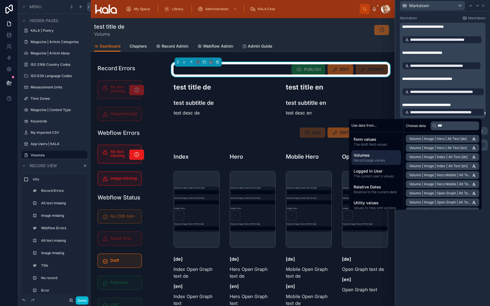
click at [466, 101] on p "﻿" at bounding box center [443, 99] width 82 height 6
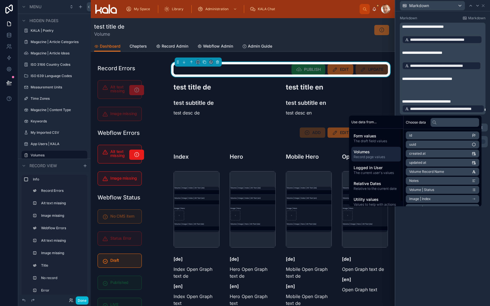
click at [364, 151] on span "Volumes" at bounding box center [376, 152] width 45 height 6
click at [438, 125] on input "text" at bounding box center [455, 122] width 49 height 9
type input "***"
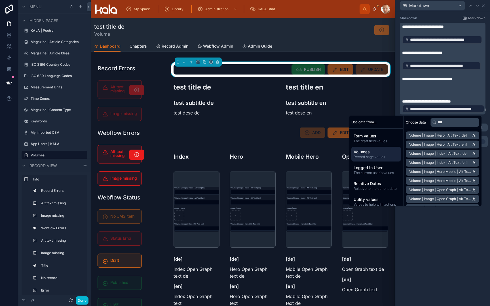
click at [428, 92] on p "﻿" at bounding box center [443, 90] width 82 height 6
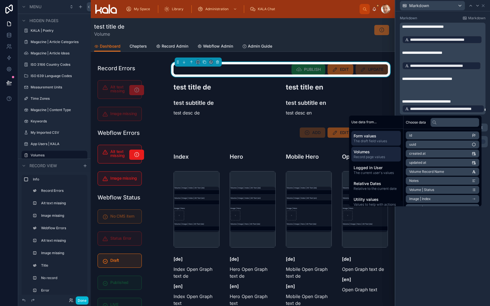
click at [388, 156] on span "Record page values" at bounding box center [376, 157] width 45 height 5
click at [455, 123] on input "text" at bounding box center [455, 122] width 49 height 9
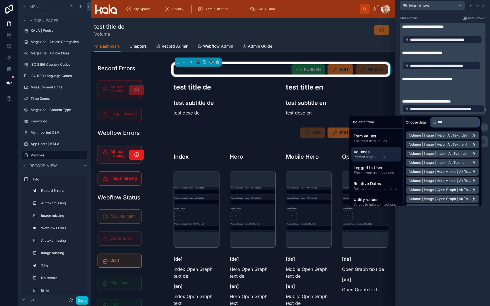
type input "***"
click at [458, 182] on span "Volume | Image | Hero Mobile | Alt Text [en]" at bounding box center [440, 181] width 63 height 5
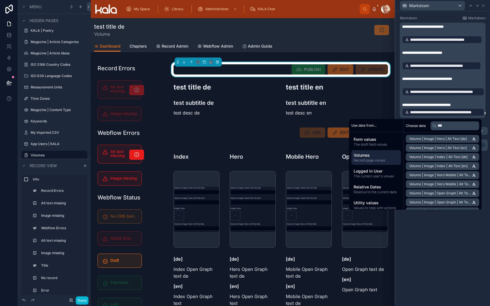
click at [475, 96] on p "﻿" at bounding box center [443, 99] width 82 height 6
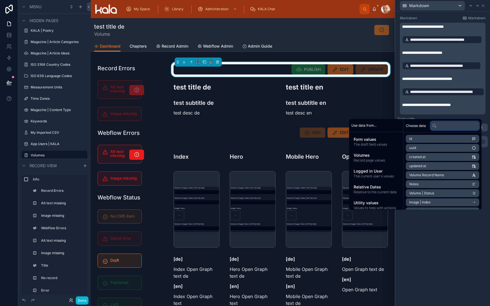
click at [447, 129] on input "text" at bounding box center [455, 125] width 49 height 9
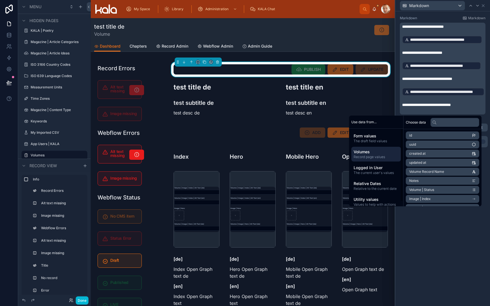
click at [376, 154] on span "Volumes" at bounding box center [376, 152] width 45 height 6
click at [449, 123] on input "text" at bounding box center [455, 122] width 49 height 9
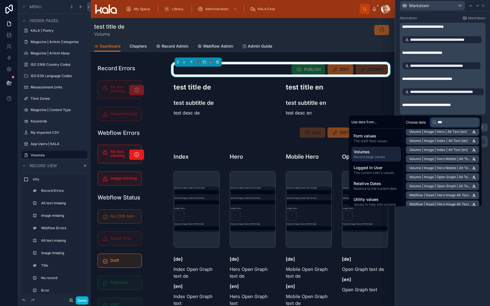
scroll to position [23, 0]
type input "***"
click at [452, 175] on span "Volume | Image | Open Graph | Alt Text [en]" at bounding box center [440, 176] width 63 height 5
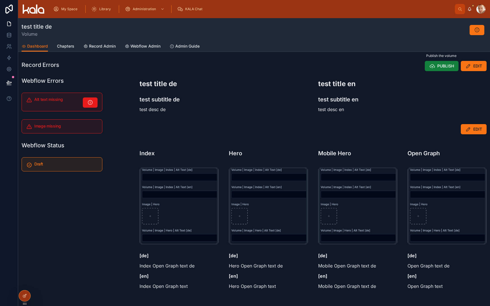
click at [435, 69] on button "PUBLISH" at bounding box center [442, 66] width 34 height 10
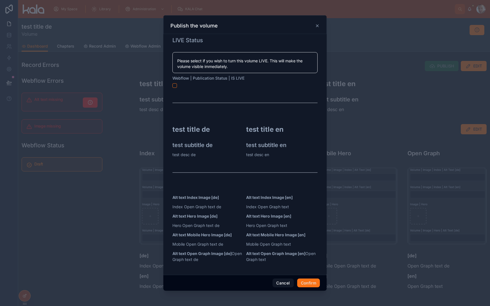
scroll to position [0, 0]
click at [284, 282] on button "Cancel" at bounding box center [283, 283] width 21 height 9
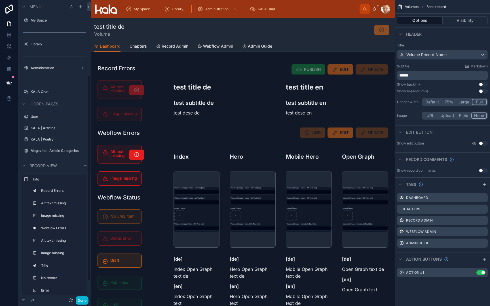
scroll to position [109, 0]
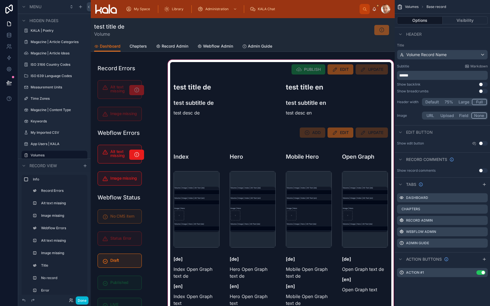
click at [267, 73] on div at bounding box center [281, 199] width 228 height 281
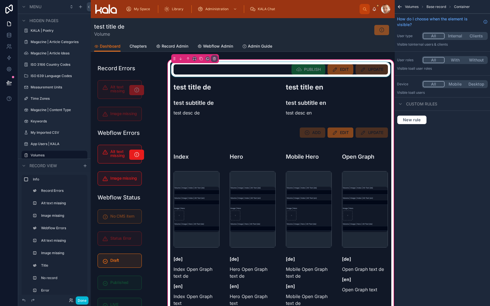
click at [270, 73] on div at bounding box center [280, 69] width 221 height 15
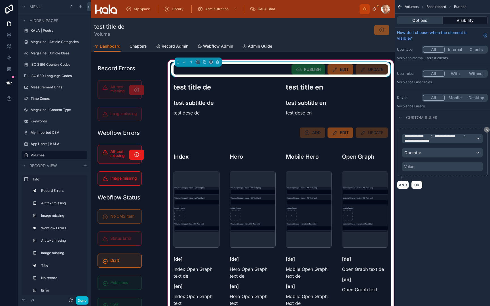
click at [414, 20] on button "Options" at bounding box center [420, 20] width 46 height 8
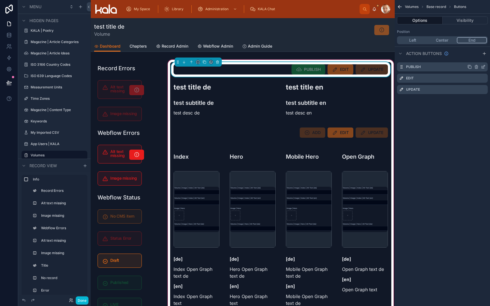
click at [483, 66] on icon "scrollable content" at bounding box center [483, 67] width 5 height 5
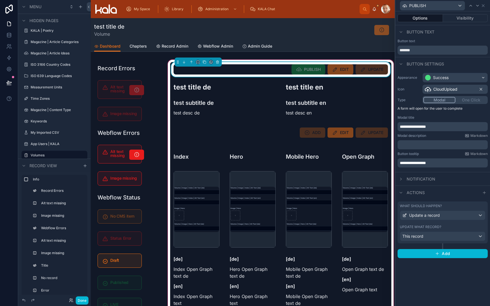
scroll to position [0, 0]
click at [418, 223] on div "What should happen? Update a record Update what record? This record" at bounding box center [443, 223] width 90 height 42
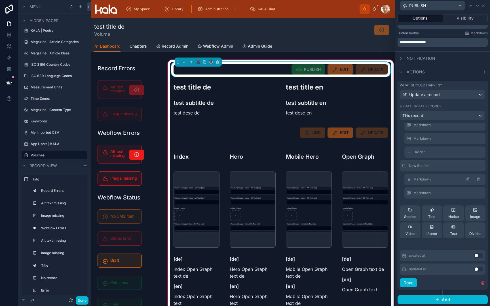
scroll to position [82, 0]
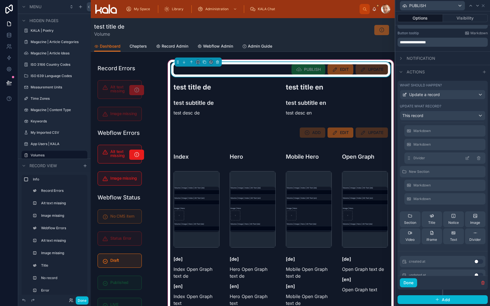
click at [478, 158] on icon at bounding box center [478, 158] width 5 height 5
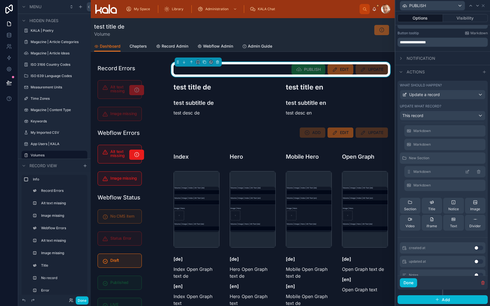
click at [467, 171] on icon at bounding box center [467, 172] width 5 height 5
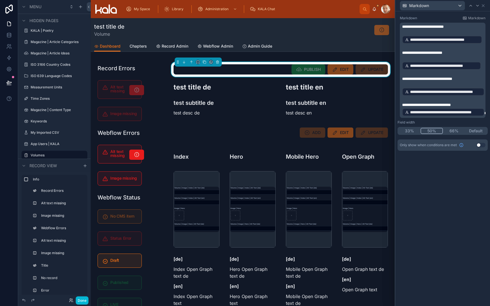
click at [474, 102] on p "**********" at bounding box center [443, 105] width 82 height 6
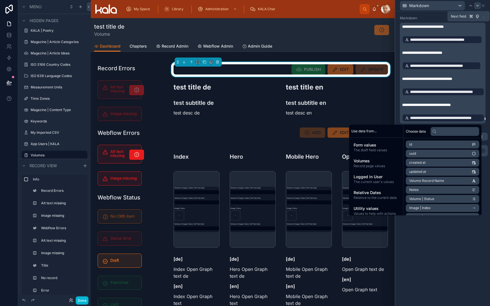
click at [478, 5] on icon at bounding box center [477, 5] width 5 height 5
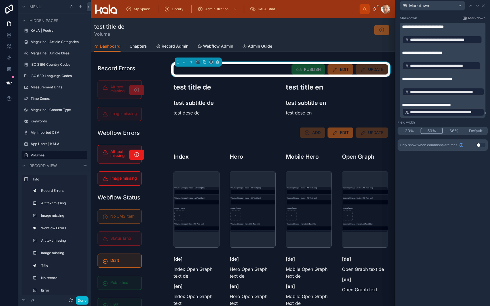
click at [477, 106] on p "**********" at bounding box center [443, 105] width 82 height 6
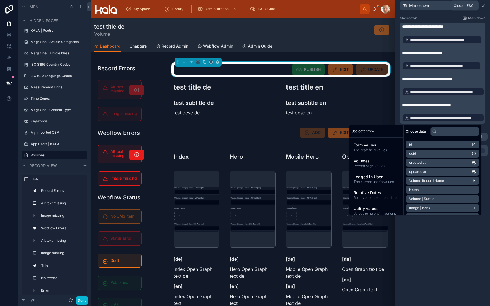
click at [484, 5] on icon at bounding box center [483, 5] width 5 height 5
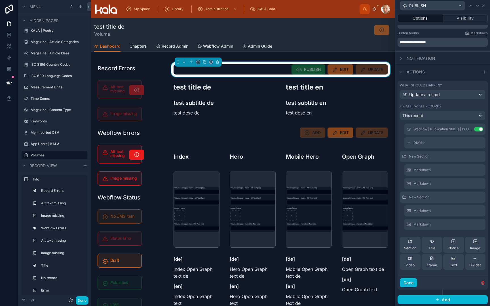
scroll to position [43, 0]
click at [410, 246] on span "Section" at bounding box center [410, 248] width 12 height 5
click at [450, 262] on span "Notice" at bounding box center [453, 262] width 10 height 5
click at [468, 252] on icon at bounding box center [467, 251] width 5 height 5
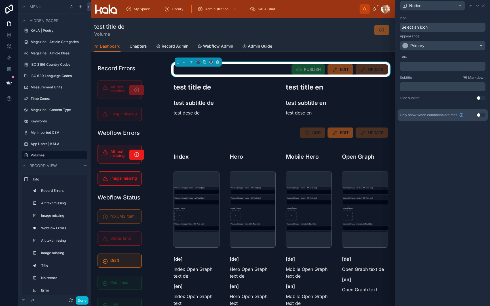
click at [442, 28] on div "Select an icon" at bounding box center [443, 27] width 86 height 9
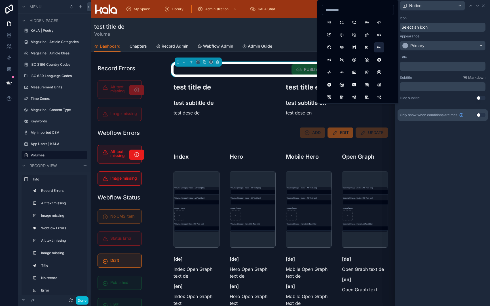
click at [377, 49] on button "Abc" at bounding box center [379, 47] width 10 height 10
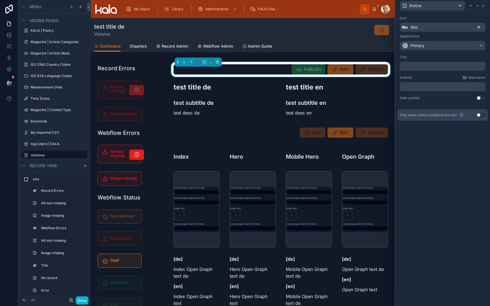
click at [480, 28] on icon at bounding box center [478, 27] width 5 height 5
click at [448, 48] on div "Primary" at bounding box center [442, 45] width 85 height 9
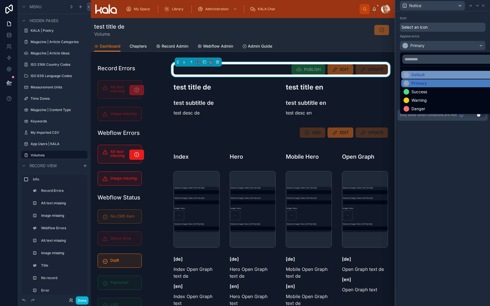
click at [446, 73] on div "Default" at bounding box center [449, 75] width 91 height 6
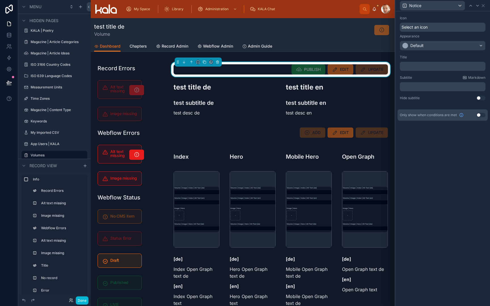
click at [444, 68] on p "﻿" at bounding box center [443, 67] width 82 height 6
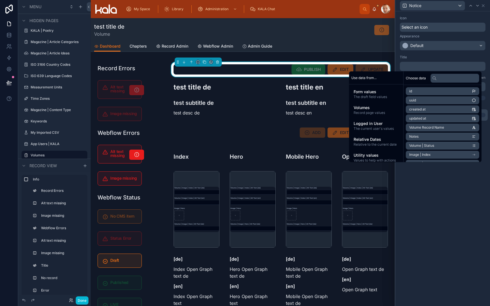
click at [439, 59] on div "Title" at bounding box center [443, 57] width 86 height 5
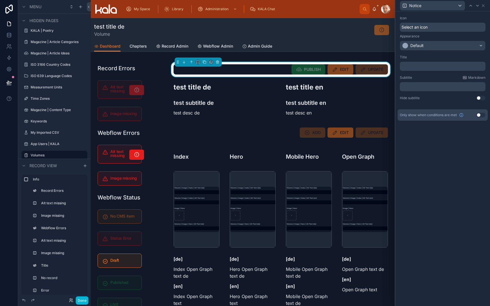
click at [434, 87] on p "﻿" at bounding box center [443, 87] width 82 height 6
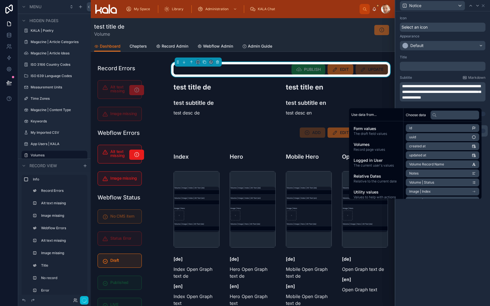
scroll to position [0, 0]
click at [418, 78] on div "Subtitle Markdown" at bounding box center [443, 77] width 86 height 5
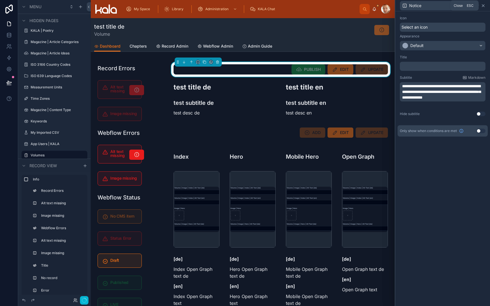
click at [483, 5] on icon at bounding box center [483, 6] width 2 height 2
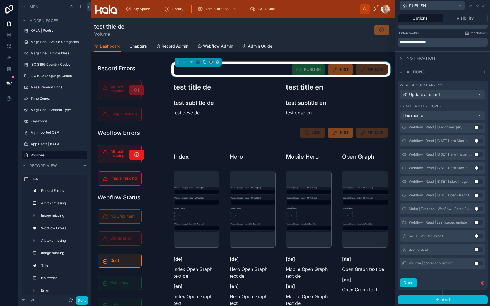
click at [456, 106] on div "Update what record?" at bounding box center [443, 106] width 86 height 5
click at [455, 73] on div "Actions" at bounding box center [442, 72] width 95 height 14
click at [408, 281] on button "Done" at bounding box center [408, 283] width 17 height 9
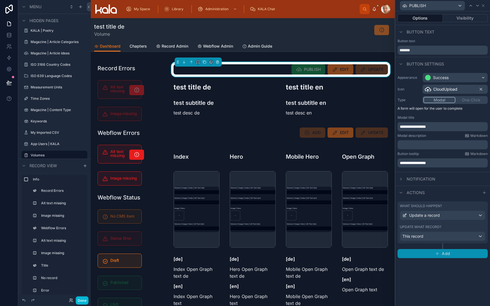
click at [441, 255] on button "Add" at bounding box center [443, 253] width 90 height 9
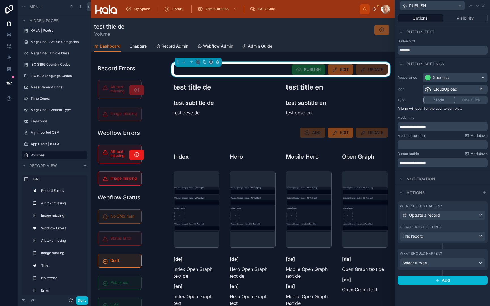
click at [440, 263] on div "Select a type" at bounding box center [442, 263] width 85 height 9
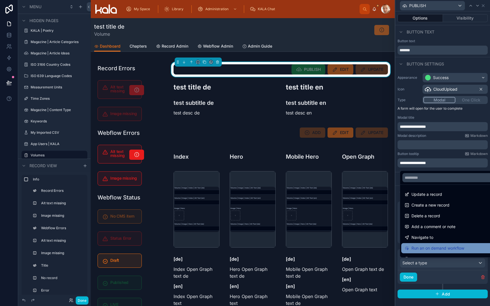
click at [441, 250] on span "Run an on demand workflow" at bounding box center [438, 248] width 53 height 7
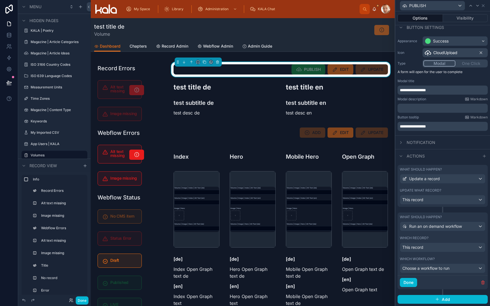
scroll to position [36, 0]
click at [439, 270] on span "Choose a workflow to run" at bounding box center [425, 268] width 47 height 5
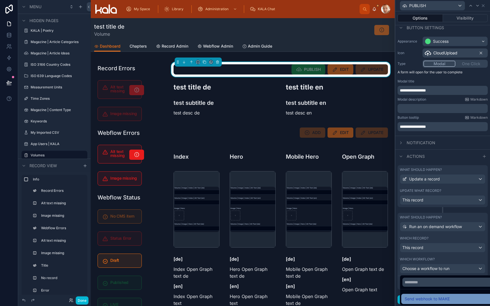
scroll to position [0, 0]
click at [442, 298] on span "Send webhook to MAKE" at bounding box center [427, 299] width 45 height 7
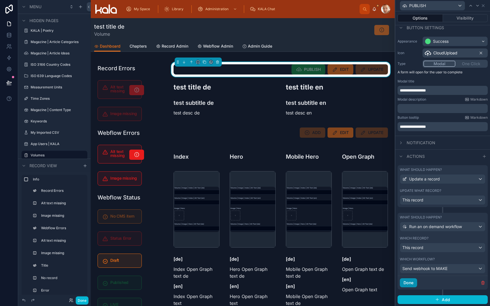
click at [411, 284] on button "Done" at bounding box center [408, 283] width 17 height 9
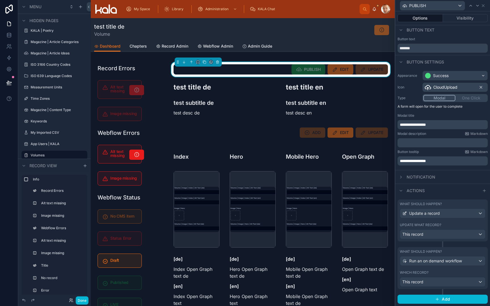
click at [438, 200] on div "What should happen? Update a record Update what record? This record" at bounding box center [443, 221] width 90 height 42
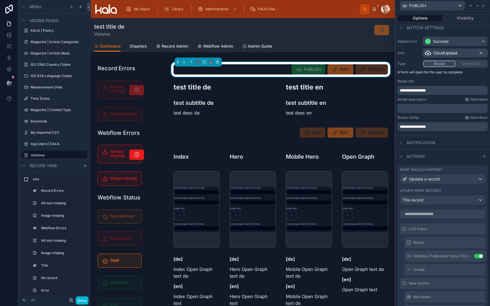
click at [438, 187] on div "What should happen? Update a record Update what record? This record" at bounding box center [443, 186] width 90 height 42
click at [440, 189] on label "Update what record?" at bounding box center [420, 191] width 41 height 5
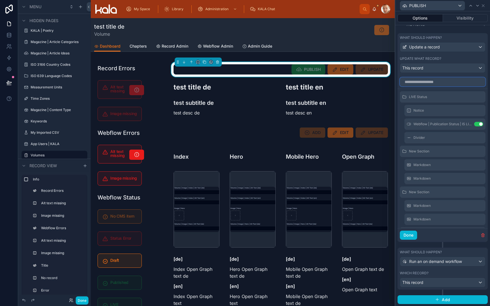
click at [433, 85] on input "text" at bounding box center [443, 81] width 86 height 9
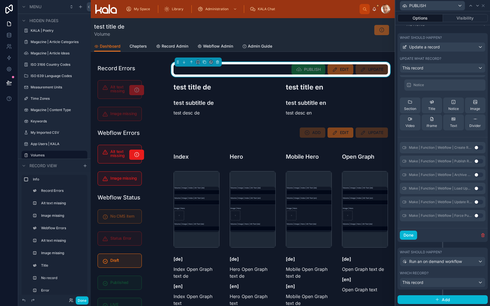
scroll to position [148, 0]
type input "****"
click at [478, 161] on button "Use setting" at bounding box center [478, 161] width 9 height 5
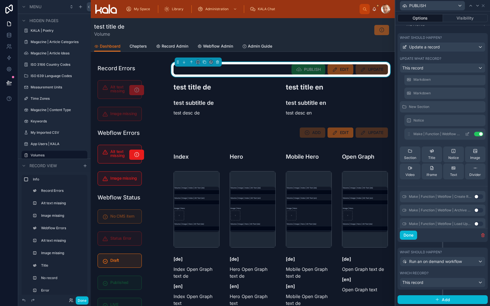
scroll to position [111, 0]
click at [467, 136] on icon at bounding box center [468, 135] width 2 height 2
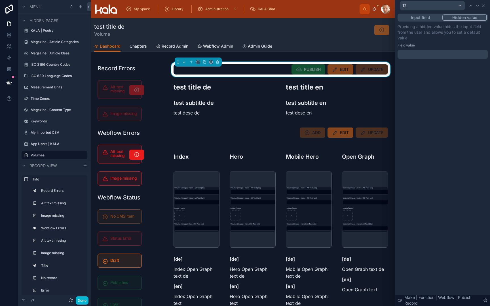
click at [467, 14] on button "Hidden value" at bounding box center [464, 17] width 45 height 6
click at [435, 57] on div at bounding box center [443, 54] width 90 height 9
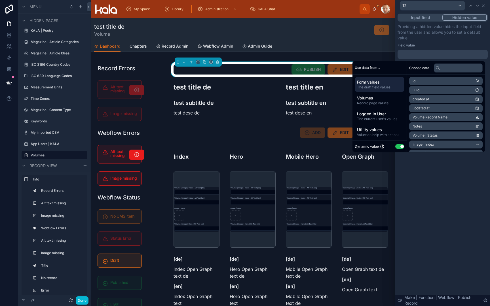
click at [432, 54] on div at bounding box center [443, 54] width 90 height 9
click at [395, 146] on button "Use setting" at bounding box center [399, 146] width 9 height 5
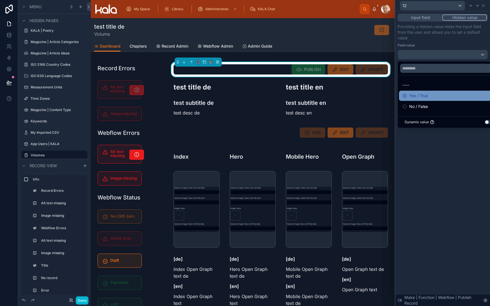
click at [423, 95] on span "Yes / True" at bounding box center [418, 95] width 19 height 7
click at [436, 165] on div "Input field Hidden value Providing a hidden value hides the input field from th…" at bounding box center [442, 158] width 95 height 295
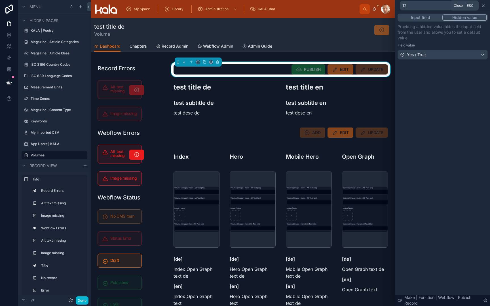
click at [484, 5] on icon at bounding box center [483, 5] width 5 height 5
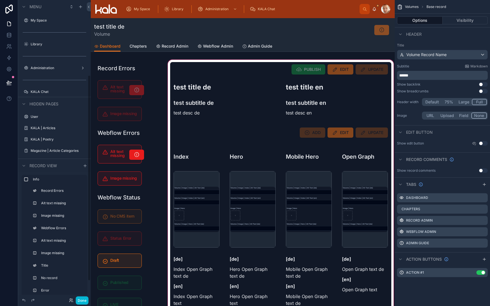
scroll to position [109, 0]
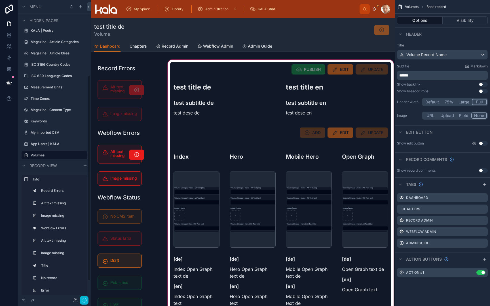
click at [287, 73] on div at bounding box center [281, 199] width 228 height 281
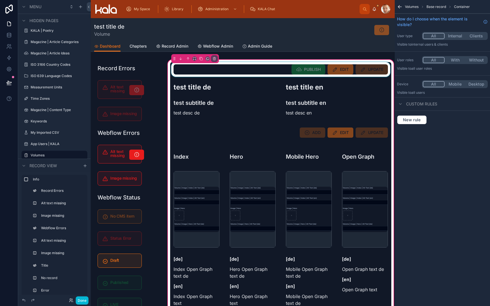
click at [277, 72] on div at bounding box center [280, 69] width 221 height 15
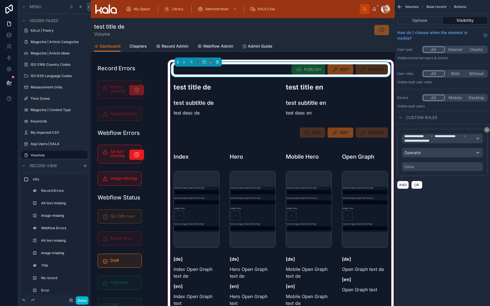
click at [277, 72] on div "PUBLISH EDIT UPDATE" at bounding box center [281, 69] width 214 height 10
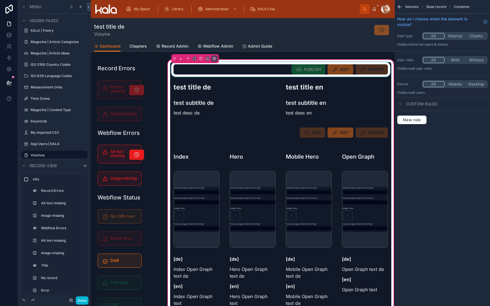
click at [277, 72] on div at bounding box center [280, 69] width 221 height 15
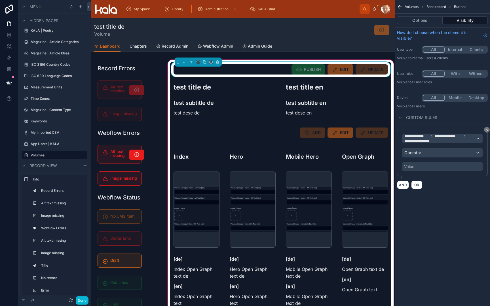
scroll to position [0, 0]
click at [424, 21] on button "Options" at bounding box center [420, 20] width 46 height 8
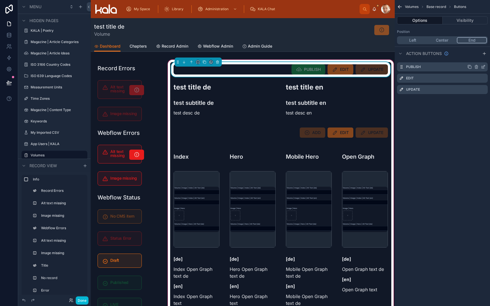
click at [484, 66] on icon "scrollable content" at bounding box center [483, 67] width 5 height 5
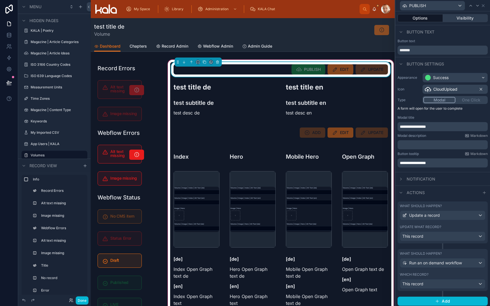
click at [467, 18] on button "Visibility" at bounding box center [465, 18] width 45 height 8
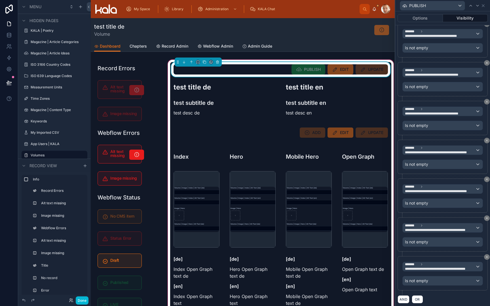
scroll to position [294, 0]
click at [405, 296] on button "AND" at bounding box center [404, 300] width 12 height 8
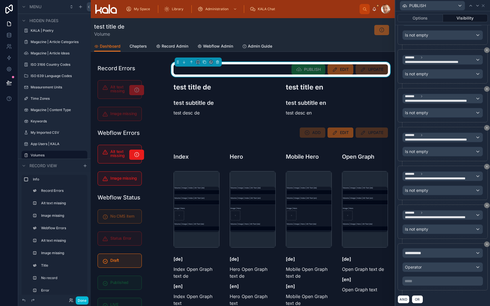
scroll to position [346, 0]
click at [431, 252] on div "**********" at bounding box center [443, 253] width 80 height 9
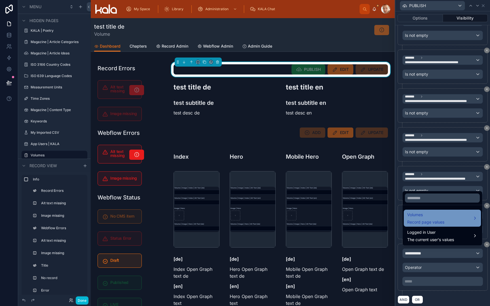
click at [428, 220] on span "Record page values" at bounding box center [425, 223] width 37 height 6
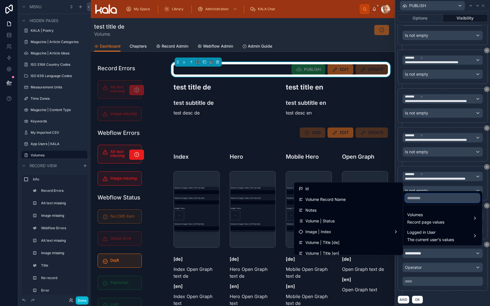
click at [427, 198] on input "text" at bounding box center [442, 198] width 75 height 9
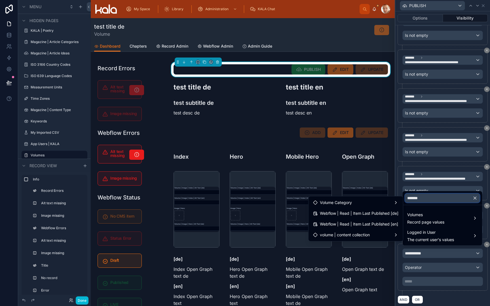
type input "********"
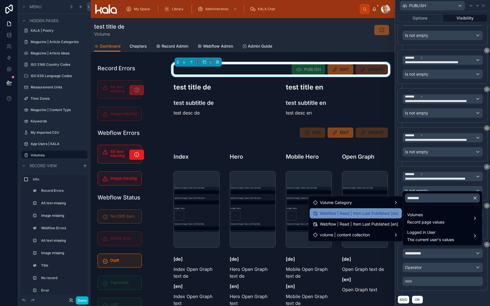
click at [387, 213] on span "Webflow | Read | Item Last Published [de]" at bounding box center [359, 213] width 79 height 7
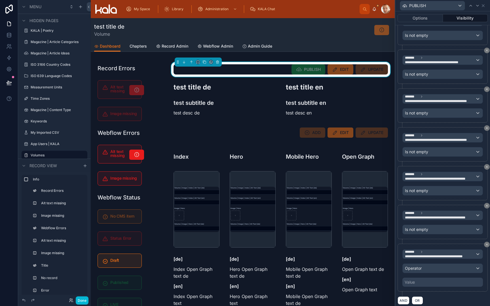
click at [429, 265] on div "Operator" at bounding box center [443, 268] width 80 height 9
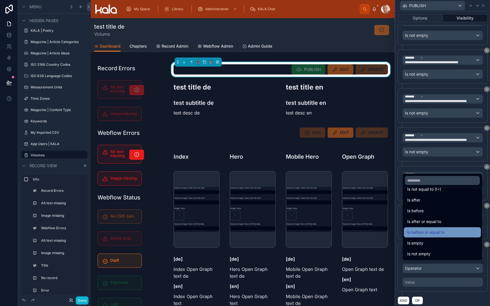
scroll to position [19, 0]
click at [431, 242] on div "Is empty" at bounding box center [442, 243] width 70 height 7
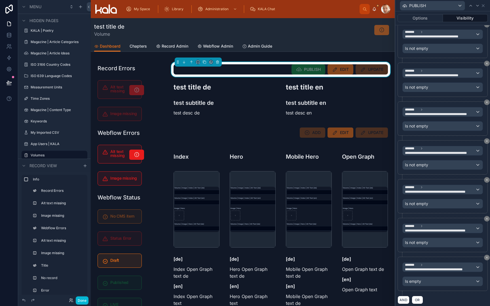
scroll to position [0, 0]
click at [404, 298] on button "AND" at bounding box center [404, 300] width 12 height 8
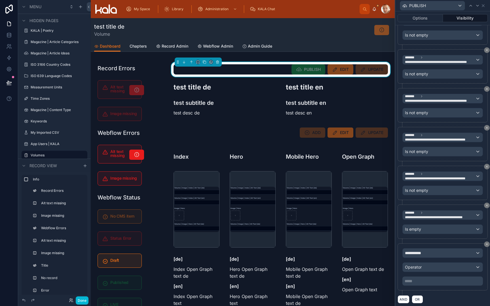
scroll to position [384, 0]
click at [428, 254] on div "**********" at bounding box center [443, 253] width 80 height 9
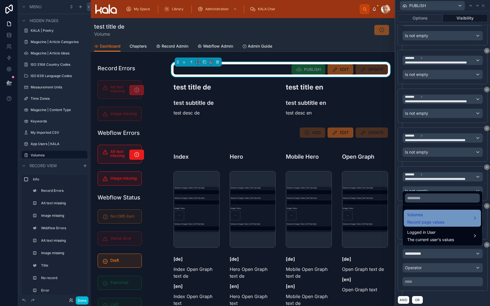
click at [424, 216] on span "Volumes" at bounding box center [425, 215] width 37 height 7
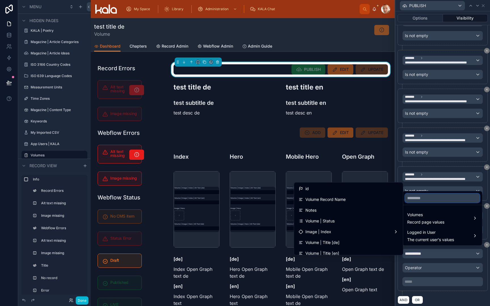
click at [425, 199] on input "text" at bounding box center [442, 198] width 75 height 9
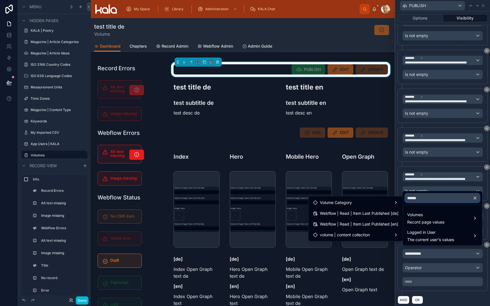
type input "*******"
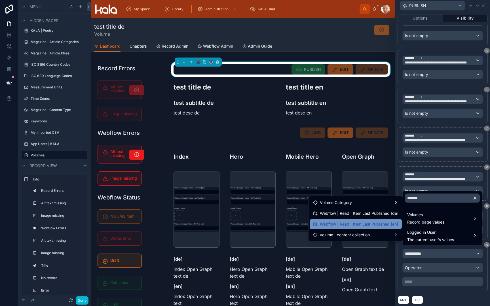
click at [381, 225] on span "Webflow | Read | Item Last Published [en]" at bounding box center [359, 224] width 78 height 7
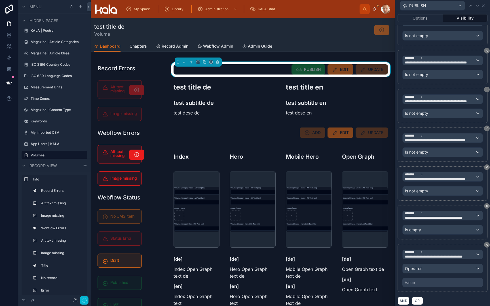
click at [427, 265] on div "Operator" at bounding box center [443, 268] width 80 height 9
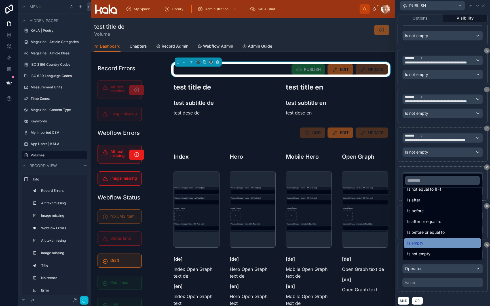
scroll to position [19, 0]
click at [429, 241] on div "Is empty" at bounding box center [442, 243] width 70 height 7
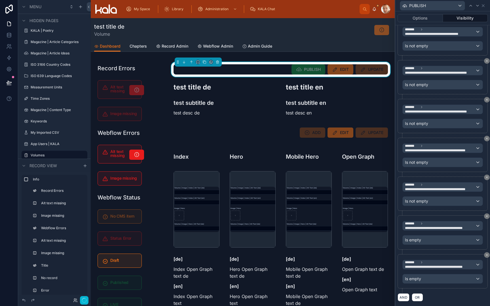
scroll to position [371, 0]
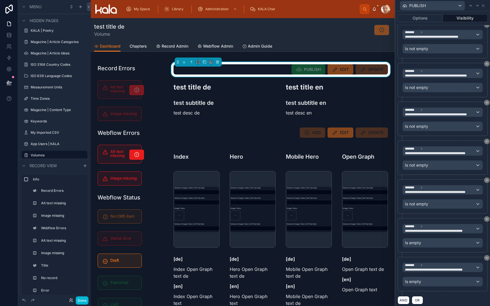
click at [438, 296] on div "AND OR" at bounding box center [443, 300] width 90 height 9
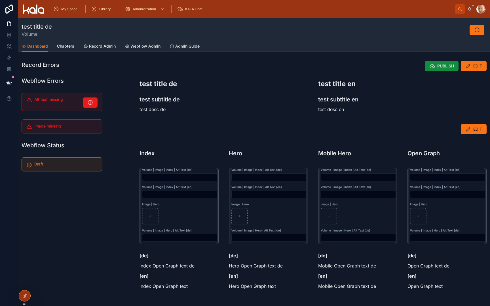
scroll to position [0, 0]
click at [229, 137] on div "PUBLISH EDIT test title de test subtitle de test desc de test title en test sub…" at bounding box center [313, 181] width 354 height 245
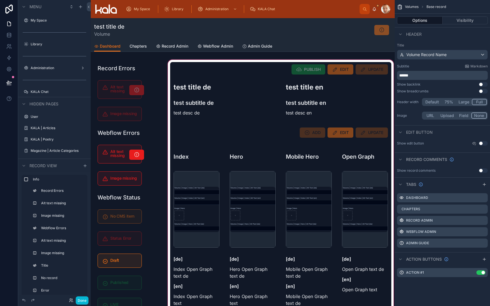
scroll to position [109, 0]
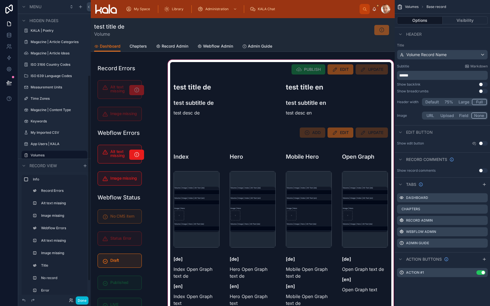
click at [260, 131] on div at bounding box center [281, 199] width 228 height 281
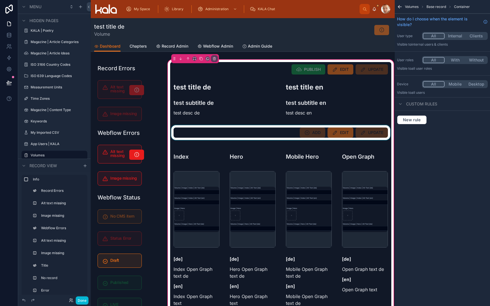
click at [258, 134] on div at bounding box center [280, 132] width 221 height 15
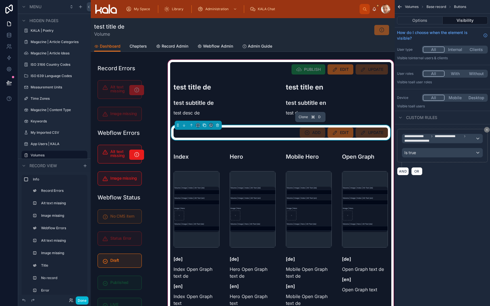
click at [206, 126] on icon at bounding box center [205, 125] width 4 height 4
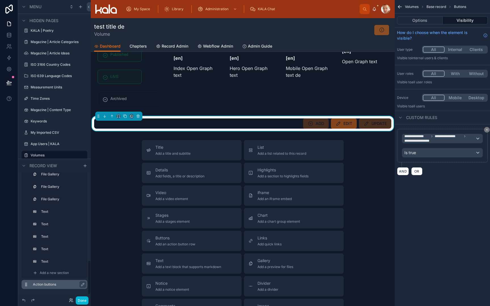
scroll to position [313, 0]
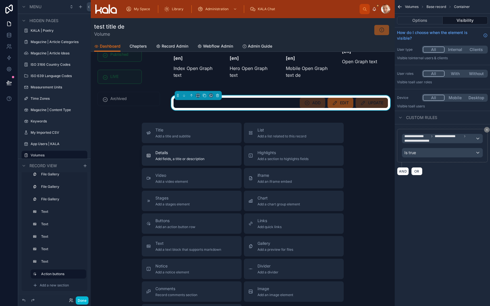
click at [200, 157] on div "Details Add fields, a title or description" at bounding box center [179, 155] width 49 height 11
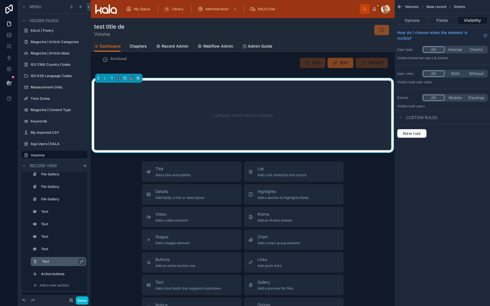
scroll to position [277, 0]
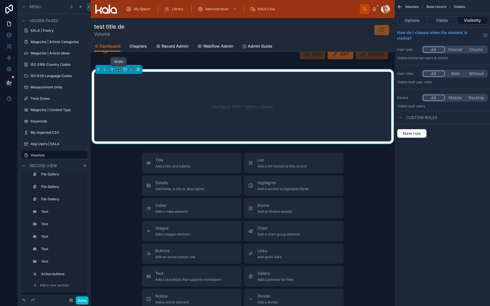
click at [117, 71] on icon at bounding box center [117, 70] width 1 height 1
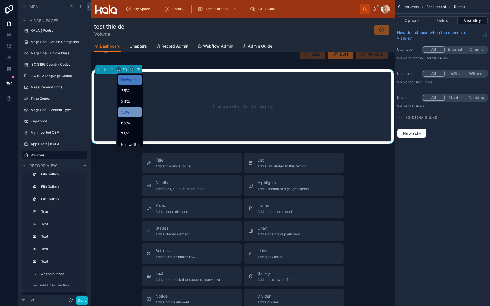
click at [128, 109] on span "50%" at bounding box center [125, 112] width 9 height 7
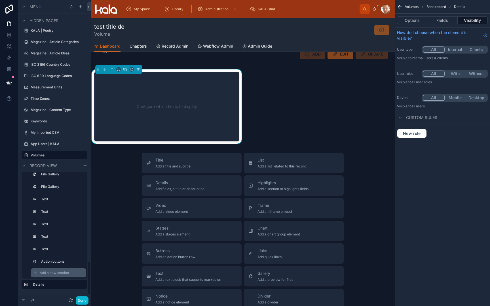
scroll to position [325, 0]
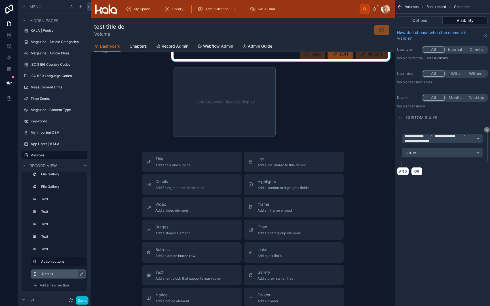
click at [58, 272] on div "Details" at bounding box center [63, 274] width 42 height 7
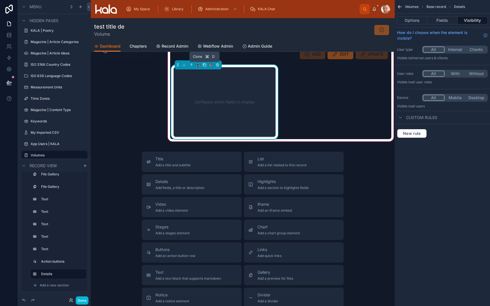
click at [206, 66] on icon at bounding box center [205, 65] width 2 height 2
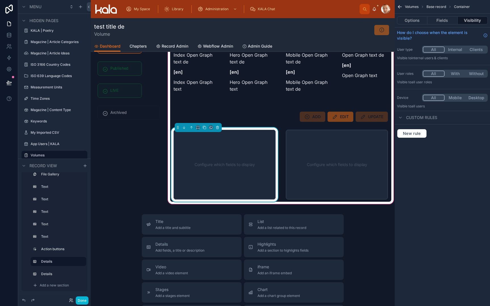
scroll to position [194, 0]
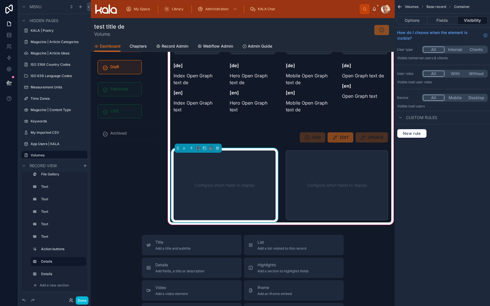
click at [210, 174] on div "Configure which fields to display" at bounding box center [224, 185] width 83 height 51
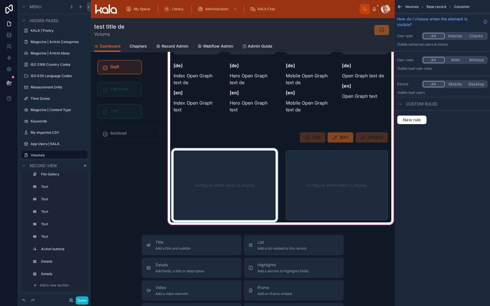
click at [210, 174] on div at bounding box center [224, 185] width 109 height 74
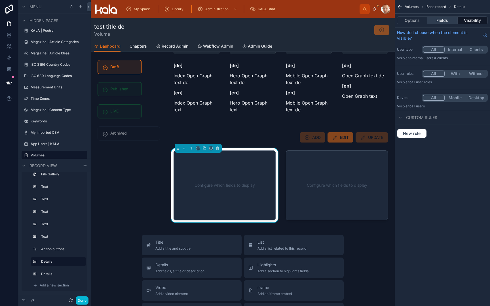
click at [441, 18] on button "Fields" at bounding box center [442, 20] width 30 height 8
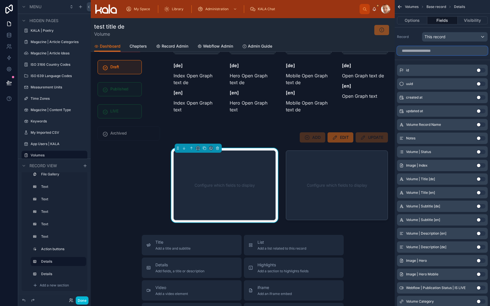
click at [446, 51] on input "scrollable content" at bounding box center [442, 50] width 91 height 9
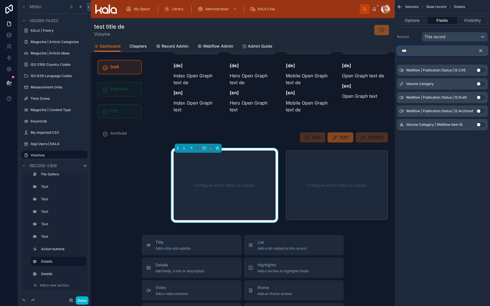
type input "***"
click at [482, 85] on button "Use setting" at bounding box center [480, 84] width 9 height 5
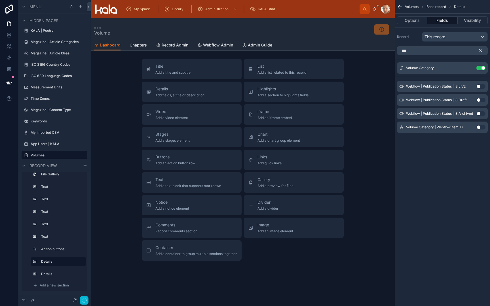
scroll to position [97, 0]
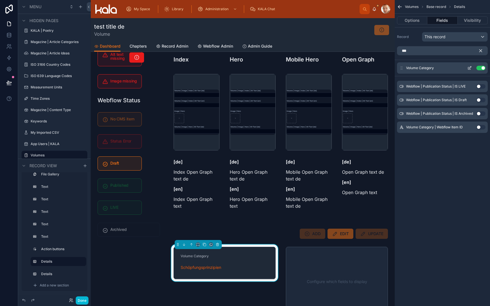
click at [469, 66] on icon "scrollable content" at bounding box center [469, 68] width 5 height 5
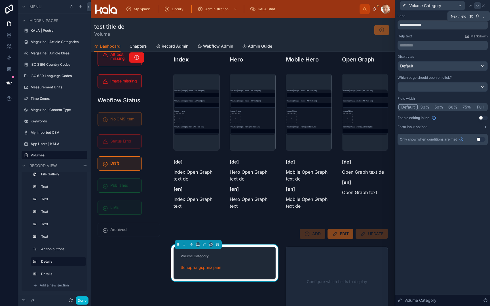
click at [477, 5] on icon at bounding box center [477, 5] width 5 height 5
click at [484, 5] on icon at bounding box center [483, 5] width 5 height 5
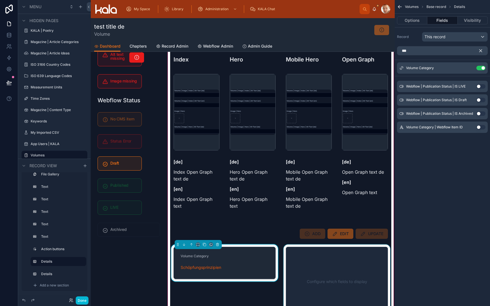
click at [308, 285] on div at bounding box center [336, 282] width 109 height 74
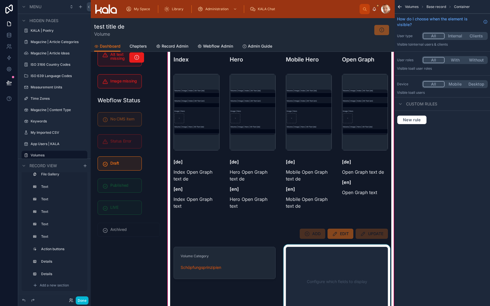
click at [349, 262] on div at bounding box center [336, 282] width 109 height 74
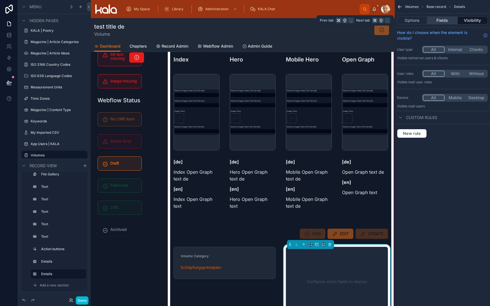
click at [444, 19] on button "Fields" at bounding box center [442, 20] width 30 height 8
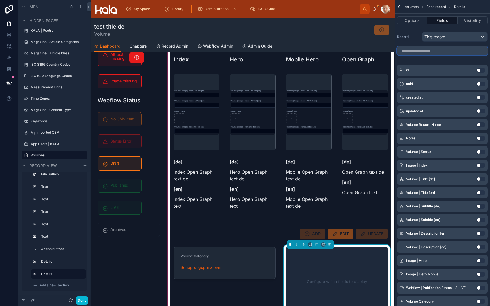
click at [439, 50] on input "scrollable content" at bounding box center [442, 50] width 91 height 9
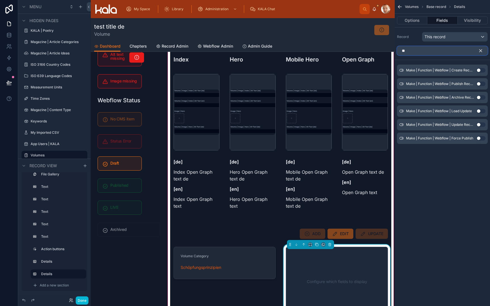
type input "*"
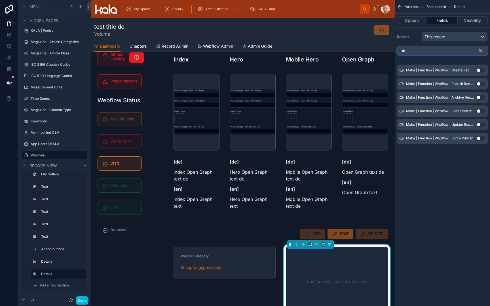
type input "*"
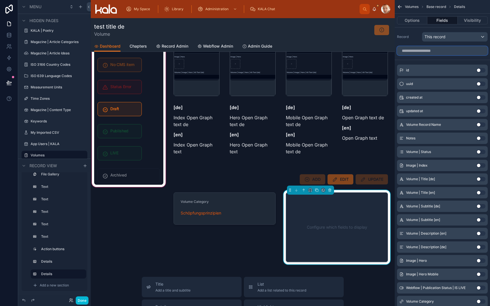
scroll to position [174, 0]
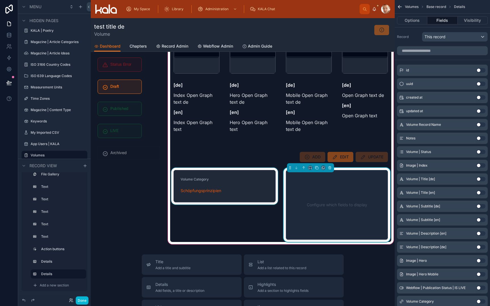
click at [213, 195] on div at bounding box center [224, 205] width 109 height 74
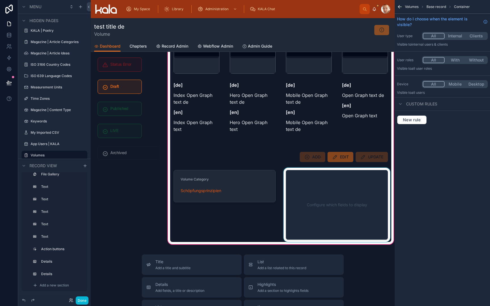
click at [317, 196] on div at bounding box center [336, 205] width 109 height 74
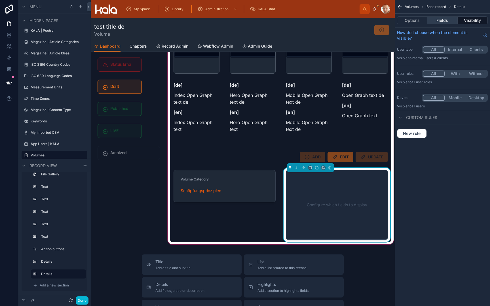
click at [447, 18] on button "Fields" at bounding box center [442, 20] width 30 height 8
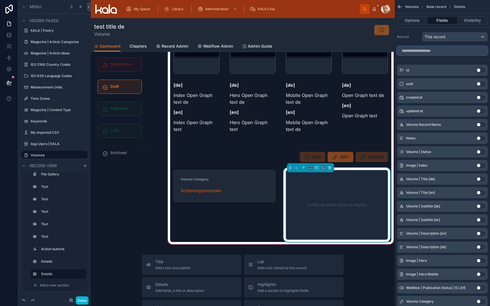
click at [439, 49] on input "scrollable content" at bounding box center [442, 50] width 91 height 9
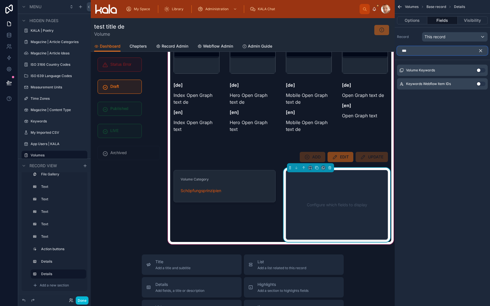
type input "***"
click at [481, 71] on button "Use setting" at bounding box center [480, 70] width 9 height 5
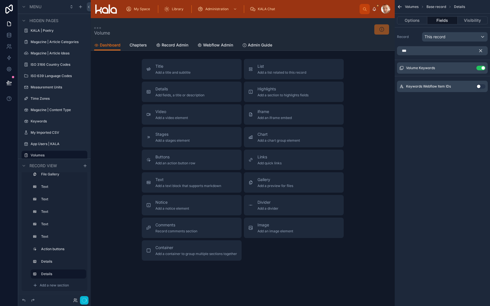
scroll to position [97, 0]
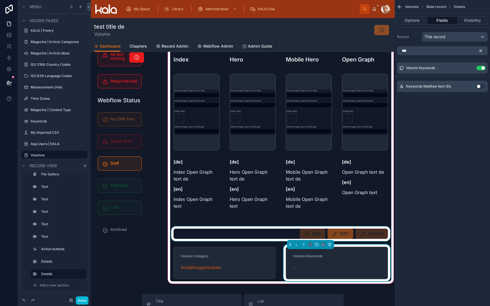
click at [267, 240] on div at bounding box center [280, 234] width 221 height 15
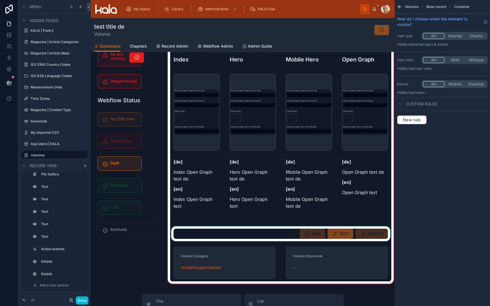
click at [267, 240] on div at bounding box center [280, 234] width 221 height 15
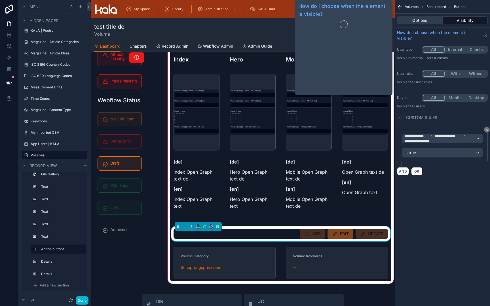
click at [422, 21] on button "Options" at bounding box center [420, 20] width 46 height 8
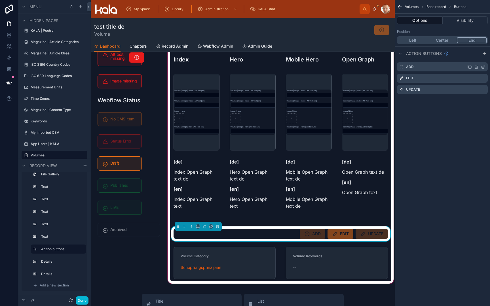
click at [476, 67] on icon "scrollable content" at bounding box center [476, 67] width 0 height 1
click at [474, 58] on icon at bounding box center [474, 58] width 5 height 5
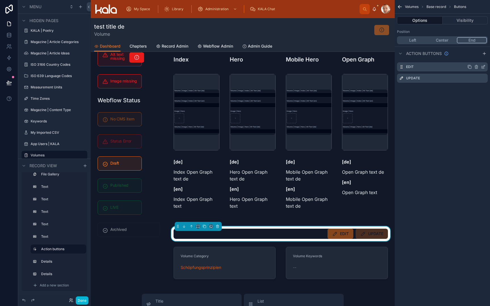
click at [483, 67] on icon "scrollable content" at bounding box center [483, 67] width 5 height 5
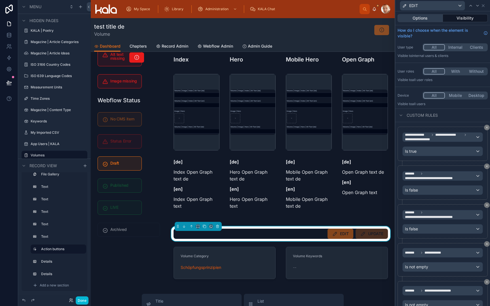
click at [436, 18] on button "Options" at bounding box center [420, 18] width 45 height 8
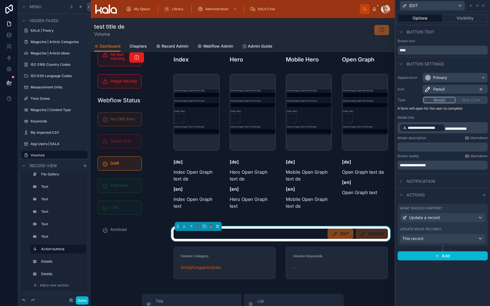
click at [426, 167] on span "**********" at bounding box center [413, 165] width 26 height 4
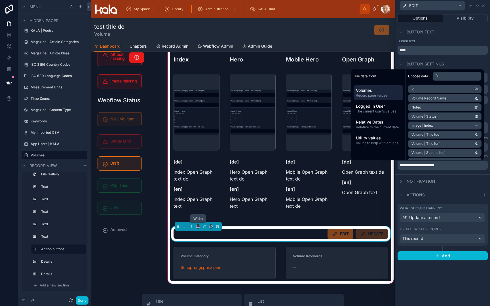
click at [199, 226] on icon at bounding box center [198, 227] width 4 height 4
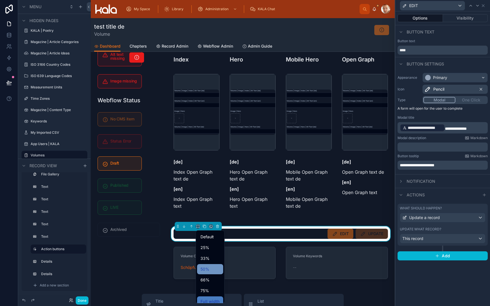
click at [207, 270] on span "50%" at bounding box center [205, 269] width 9 height 7
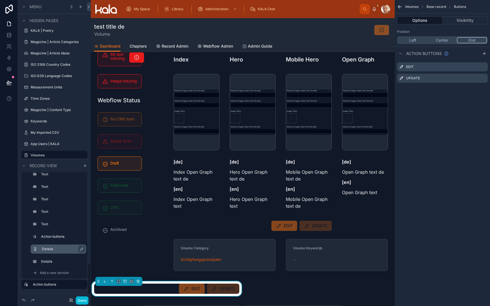
scroll to position [350, 0]
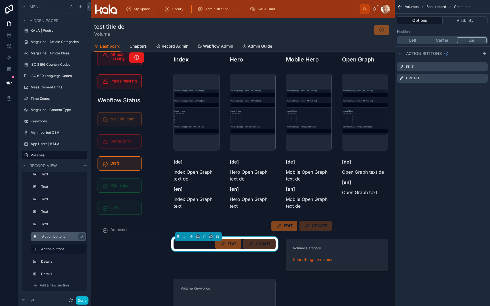
click at [48, 238] on label "Action buttons" at bounding box center [62, 237] width 40 height 5
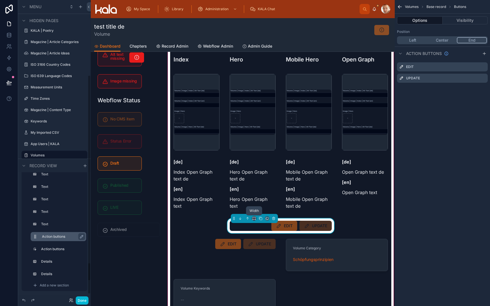
click at [254, 218] on icon at bounding box center [254, 219] width 4 height 4
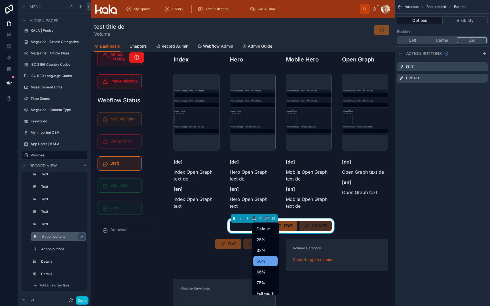
click at [263, 262] on span "50%" at bounding box center [261, 261] width 9 height 7
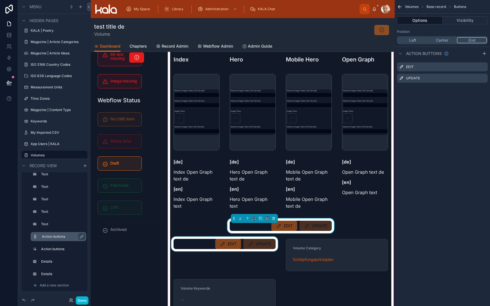
click at [248, 247] on div at bounding box center [224, 255] width 109 height 37
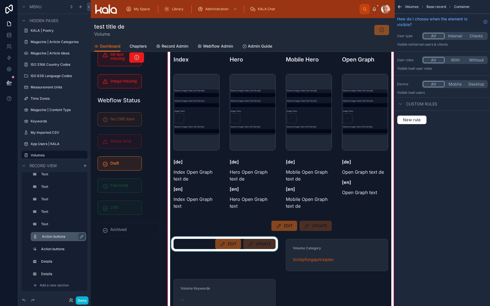
click at [228, 241] on div at bounding box center [224, 255] width 109 height 37
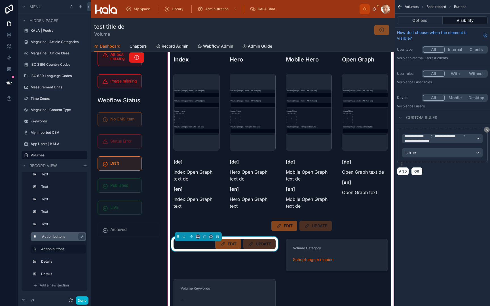
click at [196, 236] on button at bounding box center [198, 237] width 5 height 5
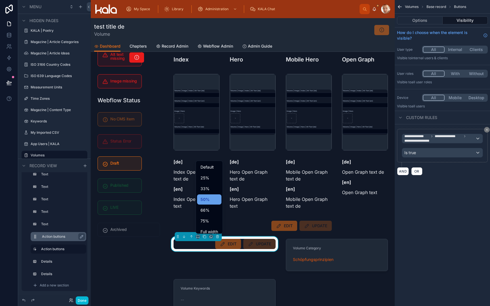
click at [210, 200] on div "50%" at bounding box center [210, 199] width 18 height 7
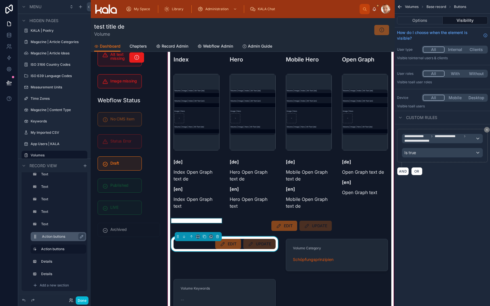
click at [213, 224] on div at bounding box center [196, 226] width 53 height 15
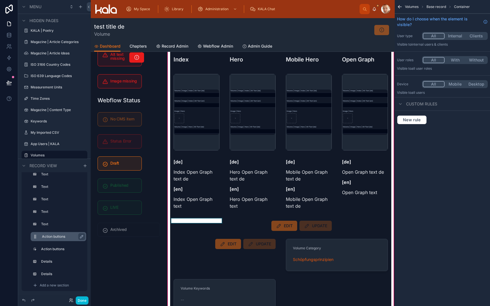
click at [201, 220] on div at bounding box center [196, 226] width 53 height 15
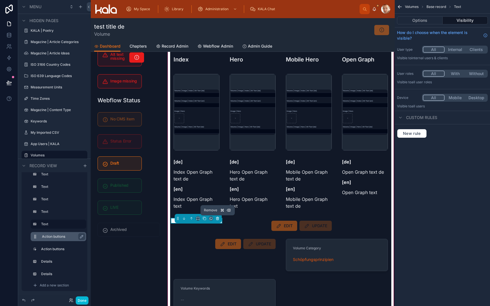
click at [217, 218] on icon at bounding box center [217, 217] width 1 height 1
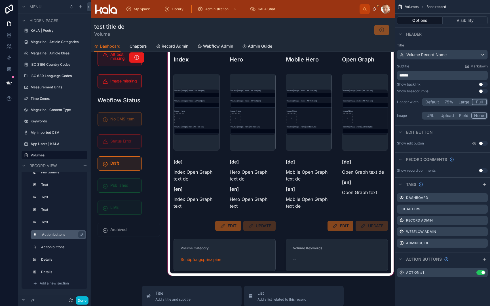
click at [233, 239] on div at bounding box center [281, 119] width 228 height 316
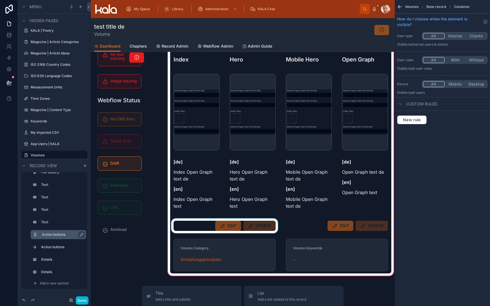
click at [232, 230] on div at bounding box center [224, 226] width 109 height 15
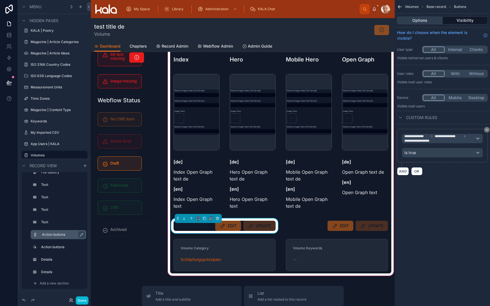
click at [414, 21] on button "Options" at bounding box center [420, 20] width 46 height 8
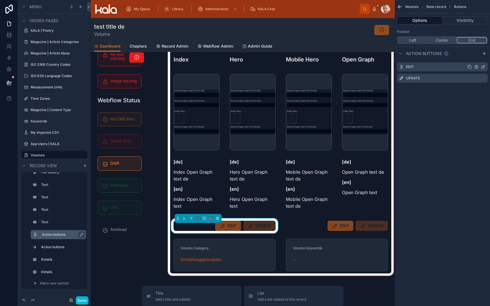
click at [484, 68] on icon "scrollable content" at bounding box center [483, 67] width 5 height 5
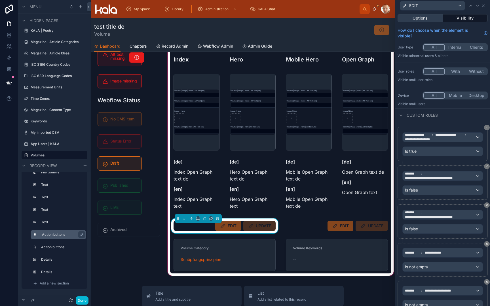
click at [422, 18] on button "Options" at bounding box center [420, 18] width 45 height 8
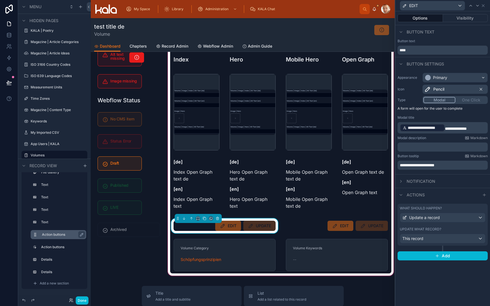
click at [421, 166] on span "**********" at bounding box center [417, 165] width 35 height 4
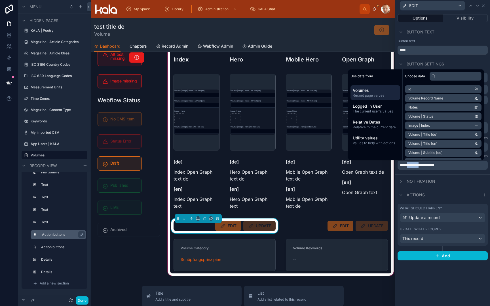
click at [421, 166] on span "**********" at bounding box center [417, 165] width 35 height 4
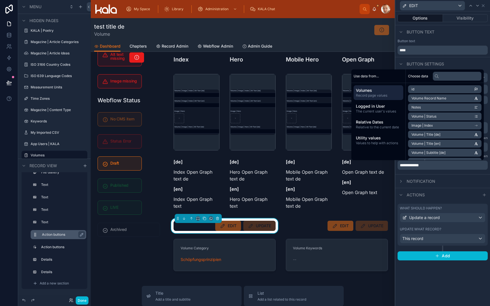
click at [429, 229] on label "Update what record?" at bounding box center [420, 229] width 41 height 5
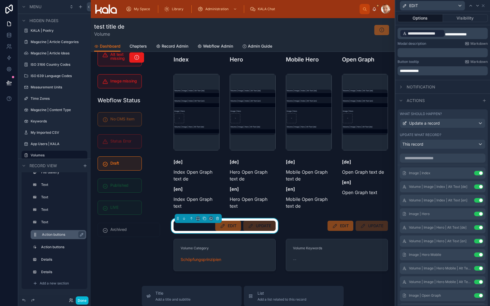
scroll to position [96, 0]
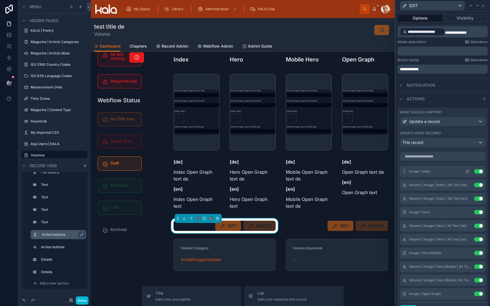
click at [478, 171] on button "Use setting" at bounding box center [478, 171] width 9 height 5
click at [478, 183] on button "Use setting" at bounding box center [478, 185] width 9 height 5
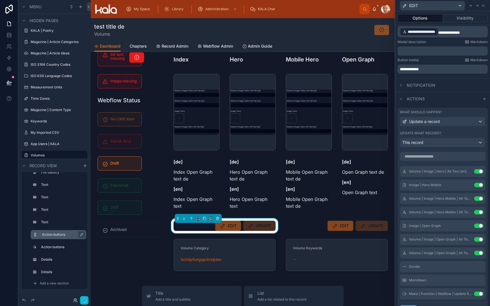
click at [478, 171] on button "Use setting" at bounding box center [478, 171] width 9 height 5
click at [478, 183] on button "Use setting" at bounding box center [478, 185] width 9 height 5
click at [478, 197] on button "Use setting" at bounding box center [478, 199] width 9 height 5
click at [478, 210] on button "Use setting" at bounding box center [478, 212] width 9 height 5
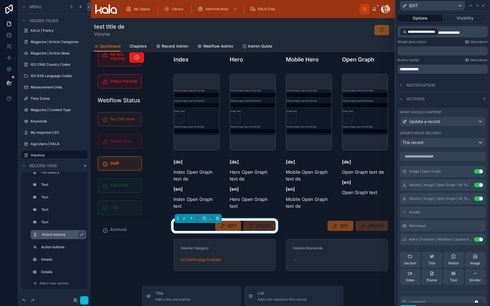
click at [478, 171] on button "Use setting" at bounding box center [478, 171] width 9 height 5
click at [478, 183] on button "Use setting" at bounding box center [478, 185] width 9 height 5
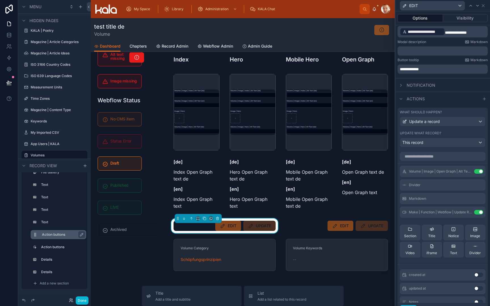
click at [478, 171] on button "Use setting" at bounding box center [478, 171] width 9 height 5
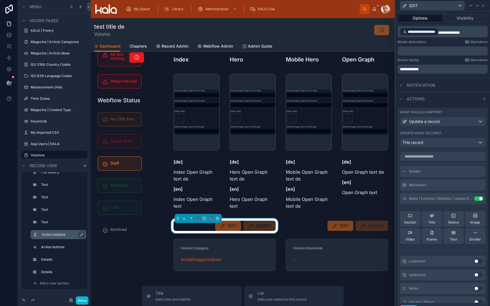
click at [0, 0] on icon at bounding box center [0, 0] width 0 height 0
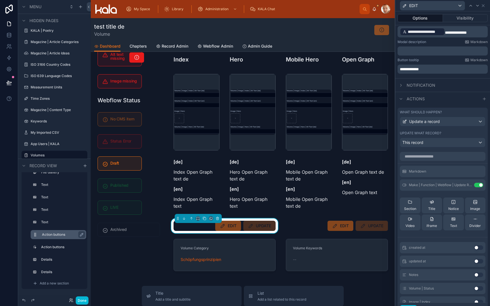
click at [0, 0] on icon at bounding box center [0, 0] width 0 height 0
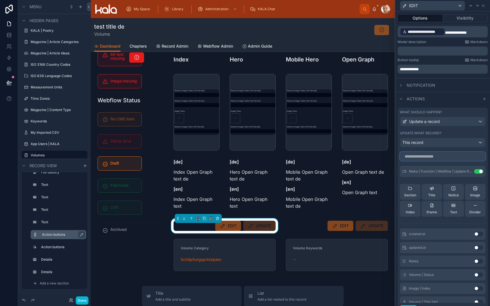
click at [460, 157] on input "text" at bounding box center [443, 156] width 86 height 9
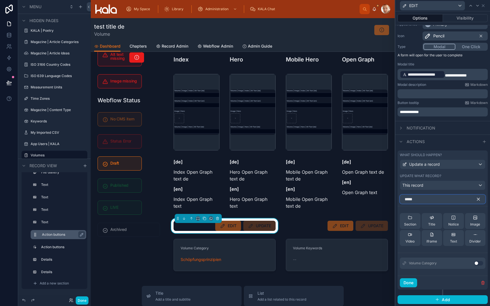
scroll to position [0, 0]
type input "*****"
click at [479, 263] on button "Use setting" at bounding box center [478, 263] width 9 height 5
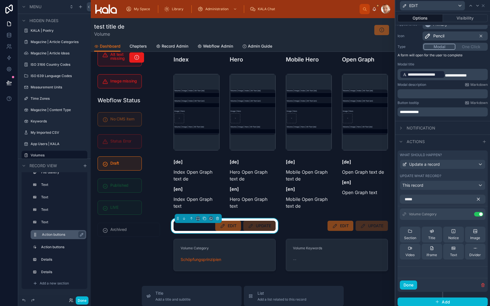
click at [477, 200] on icon "button" at bounding box center [478, 199] width 3 height 3
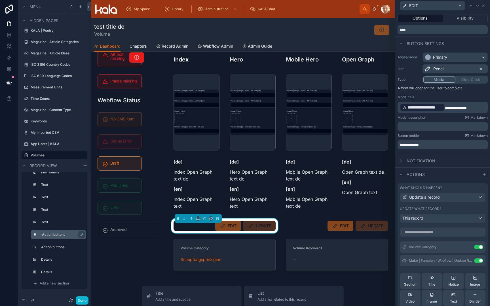
scroll to position [12, 0]
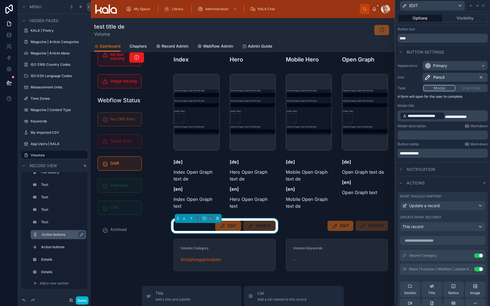
click at [479, 118] on p "**********" at bounding box center [443, 115] width 87 height 9
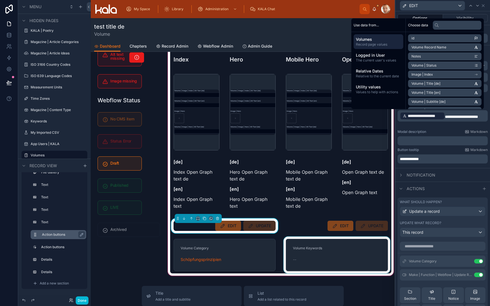
scroll to position [84, 0]
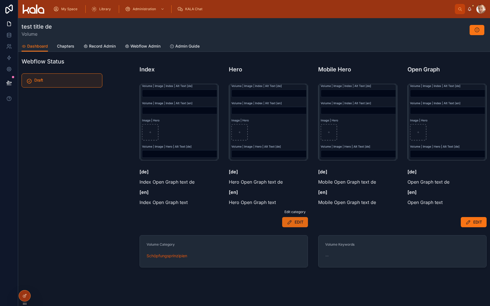
click at [293, 223] on button "EDIT" at bounding box center [295, 222] width 26 height 10
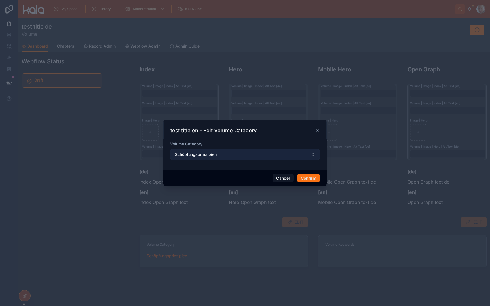
click at [309, 158] on button "Schöpfungsprinzipien" at bounding box center [245, 154] width 150 height 11
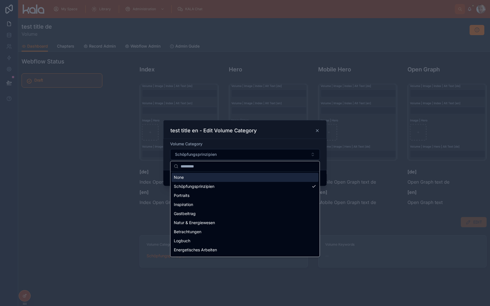
click at [305, 147] on div "Volume Category Schöpfungsprinzipien" at bounding box center [245, 150] width 150 height 19
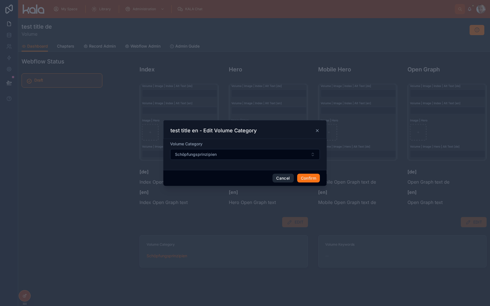
click at [280, 179] on button "Cancel" at bounding box center [283, 178] width 21 height 9
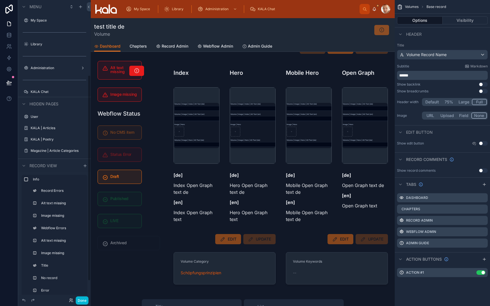
scroll to position [109, 0]
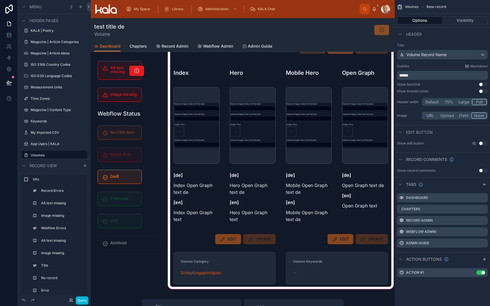
click at [252, 259] on div at bounding box center [281, 133] width 228 height 316
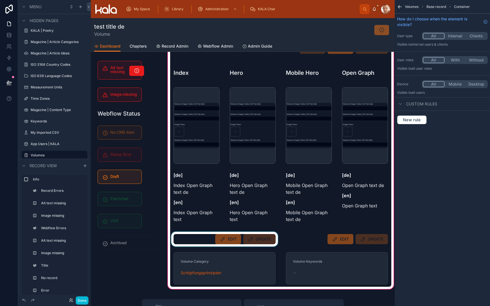
click at [208, 246] on div at bounding box center [224, 239] width 109 height 15
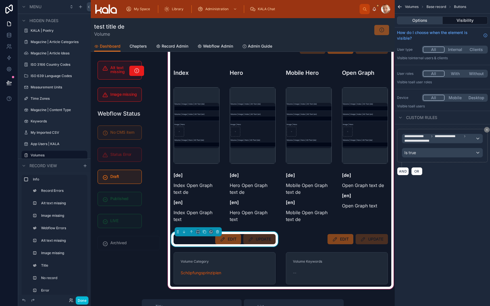
click at [425, 22] on button "Options" at bounding box center [420, 20] width 46 height 8
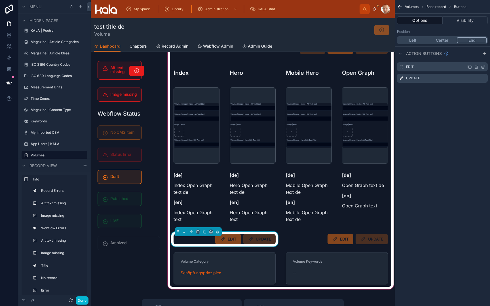
click at [485, 67] on icon "scrollable content" at bounding box center [483, 67] width 5 height 5
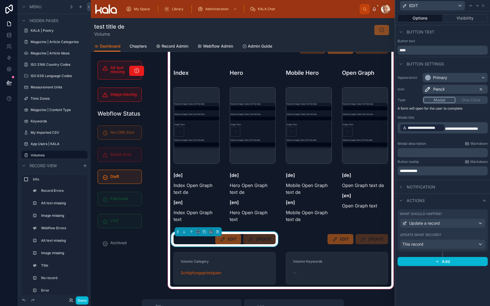
click at [423, 234] on label "Update what record?" at bounding box center [420, 235] width 41 height 5
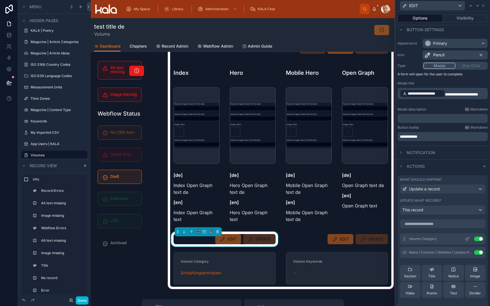
scroll to position [35, 0]
click at [467, 239] on icon at bounding box center [468, 238] width 2 height 2
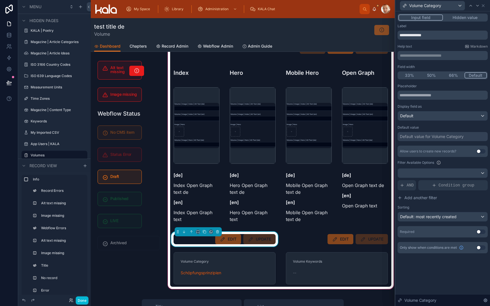
scroll to position [0, 0]
click at [442, 39] on input "**********" at bounding box center [443, 35] width 90 height 9
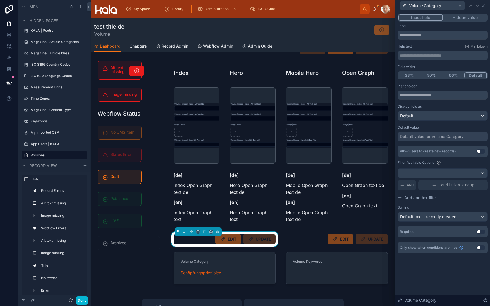
click at [431, 218] on span "Default: most recently created" at bounding box center [428, 216] width 56 height 5
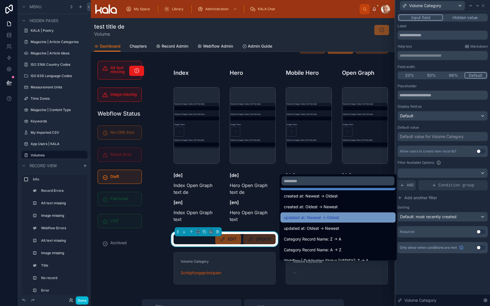
scroll to position [15, 0]
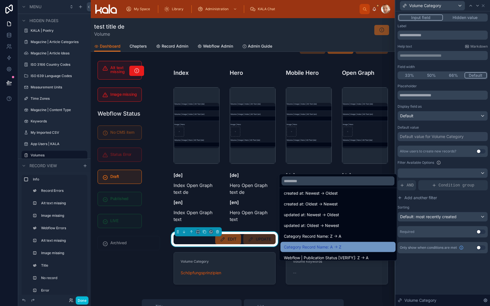
click at [367, 243] on div "Category Record Name: A -> Z" at bounding box center [338, 247] width 115 height 10
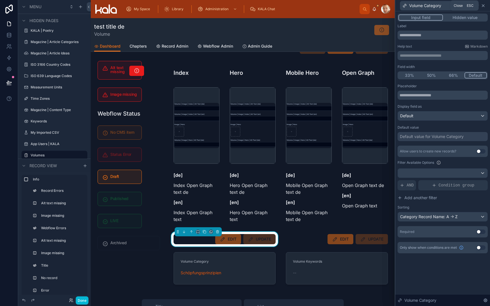
click at [481, 7] on icon at bounding box center [483, 5] width 5 height 5
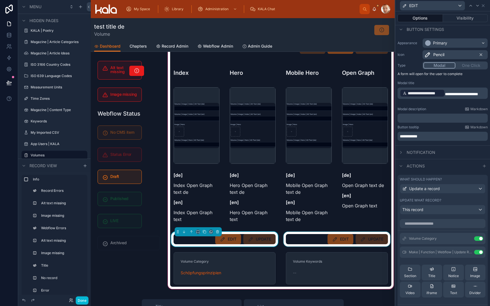
click at [313, 244] on div at bounding box center [336, 239] width 109 height 15
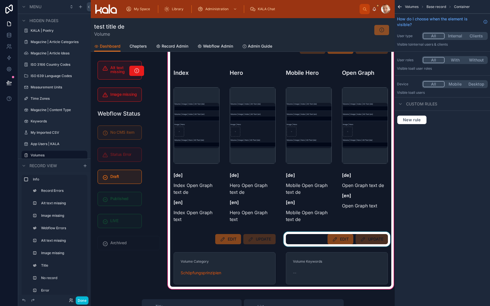
click at [313, 244] on div at bounding box center [336, 239] width 109 height 15
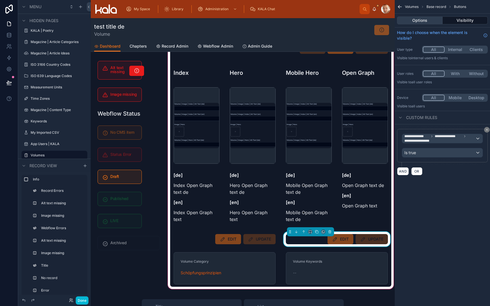
click at [422, 21] on button "Options" at bounding box center [420, 20] width 46 height 8
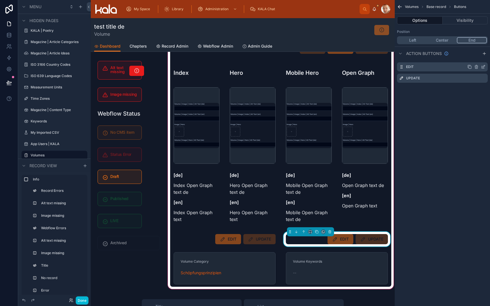
click at [483, 67] on icon "scrollable content" at bounding box center [484, 66] width 2 height 2
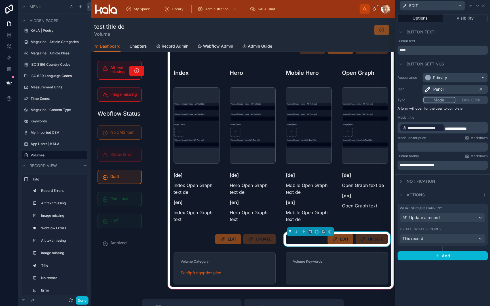
click at [452, 167] on p "**********" at bounding box center [443, 166] width 87 height 6
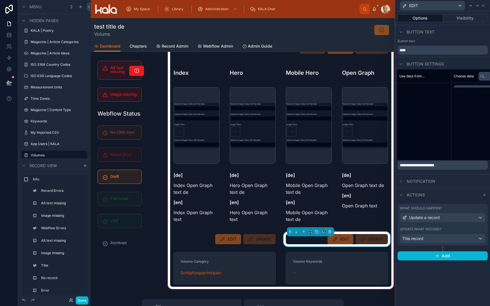
click at [452, 167] on p "**********" at bounding box center [443, 166] width 87 height 6
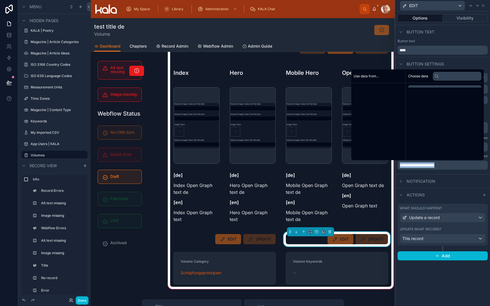
click at [452, 167] on p "**********" at bounding box center [443, 166] width 87 height 6
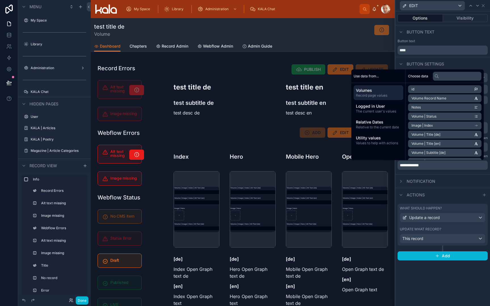
click at [467, 184] on div "Notification" at bounding box center [442, 181] width 95 height 14
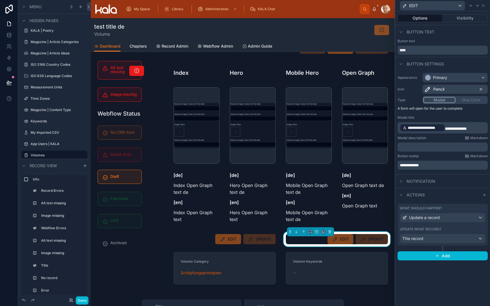
click at [430, 227] on div "What should happen? Update a record Update what record? This record" at bounding box center [443, 225] width 90 height 42
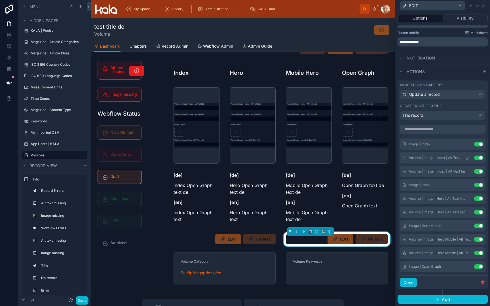
scroll to position [123, 0]
click at [476, 146] on button "Use setting" at bounding box center [478, 144] width 9 height 5
click at [476, 156] on button "Use setting" at bounding box center [478, 158] width 9 height 5
click at [476, 170] on button "Use setting" at bounding box center [478, 172] width 9 height 5
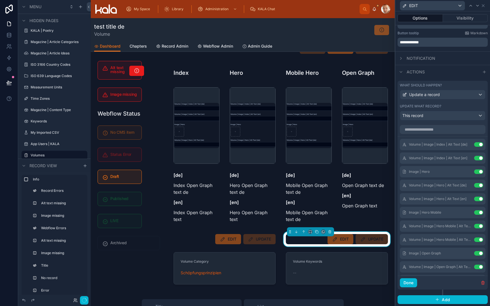
click at [476, 183] on button "Use setting" at bounding box center [478, 185] width 9 height 5
click at [476, 146] on button "Use setting" at bounding box center [478, 144] width 9 height 5
click at [476, 156] on button "Use setting" at bounding box center [478, 158] width 9 height 5
click at [476, 146] on button "Use setting" at bounding box center [478, 144] width 9 height 5
click at [476, 156] on button "Use setting" at bounding box center [478, 158] width 9 height 5
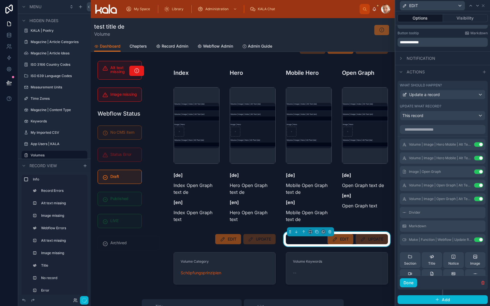
click at [476, 170] on button "Use setting" at bounding box center [478, 172] width 9 height 5
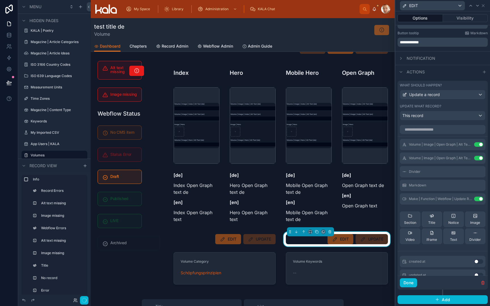
click at [476, 146] on button "Use setting" at bounding box center [478, 144] width 9 height 5
click at [476, 156] on button "Use setting" at bounding box center [478, 158] width 9 height 5
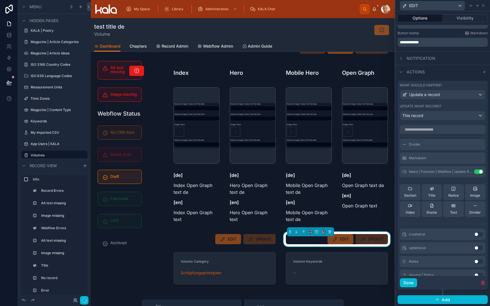
click at [0, 0] on icon at bounding box center [0, 0] width 0 height 0
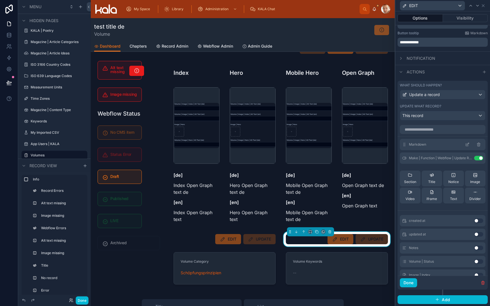
click at [481, 144] on icon at bounding box center [478, 144] width 5 height 5
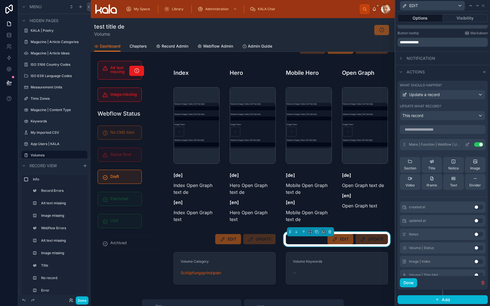
click at [476, 145] on button "Use setting" at bounding box center [478, 144] width 9 height 5
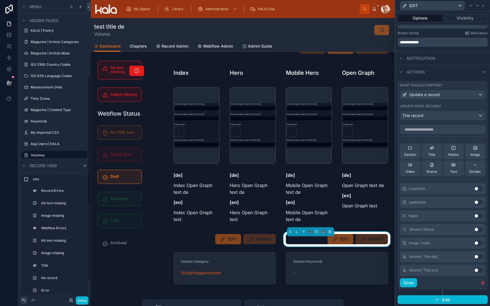
click at [24, 300] on icon at bounding box center [23, 300] width 3 height 3
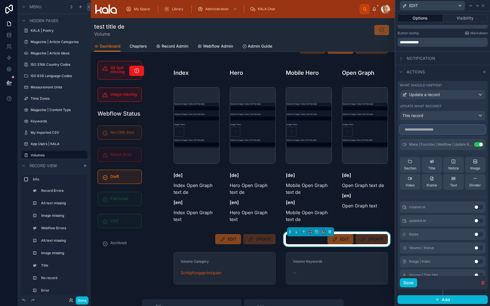
click at [436, 132] on input "text" at bounding box center [443, 129] width 86 height 9
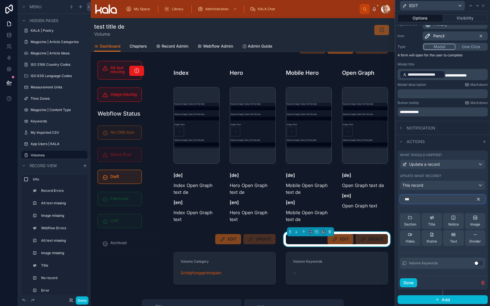
type input "***"
click at [480, 262] on button "Use setting" at bounding box center [478, 263] width 9 height 5
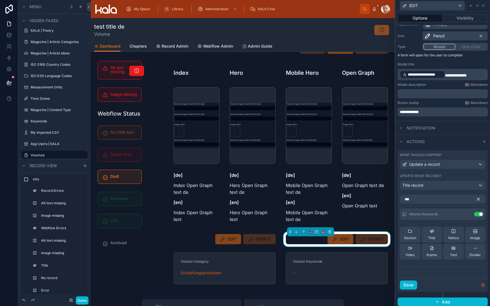
click at [479, 201] on icon "button" at bounding box center [478, 199] width 5 height 5
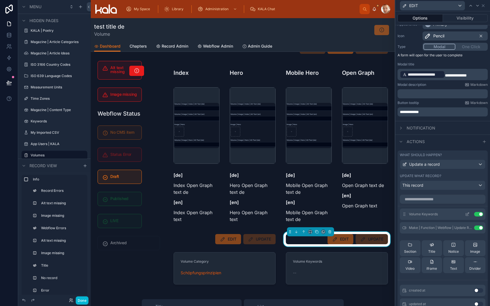
click at [467, 214] on icon at bounding box center [467, 214] width 5 height 5
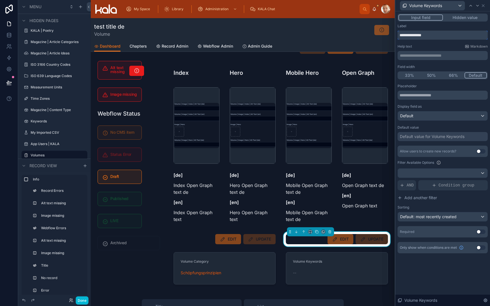
click at [441, 35] on input "**********" at bounding box center [443, 35] width 90 height 9
click at [81, 301] on button "Done" at bounding box center [82, 301] width 13 height 8
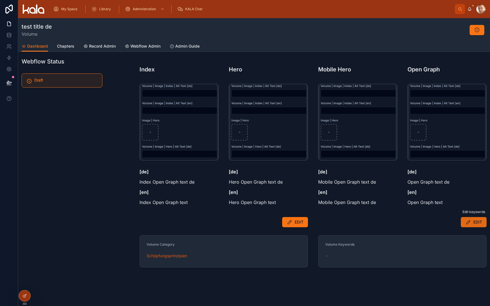
click at [478, 222] on span "EDIT" at bounding box center [477, 223] width 9 height 6
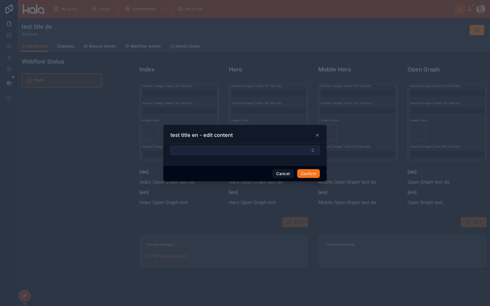
click at [279, 149] on button "Select Button" at bounding box center [245, 151] width 150 height 10
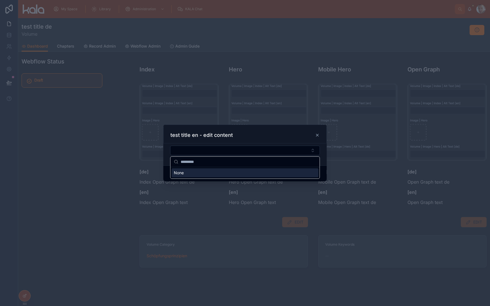
click at [318, 135] on icon at bounding box center [317, 135] width 5 height 5
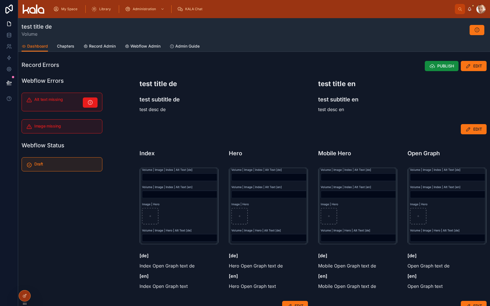
scroll to position [0, 0]
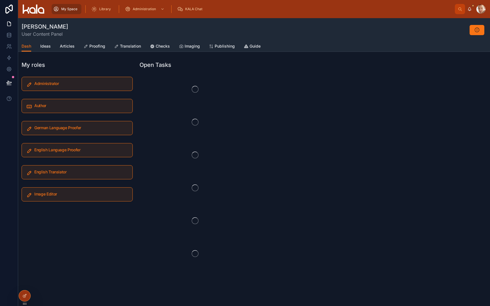
click at [104, 9] on span "Library" at bounding box center [105, 9] width 12 height 5
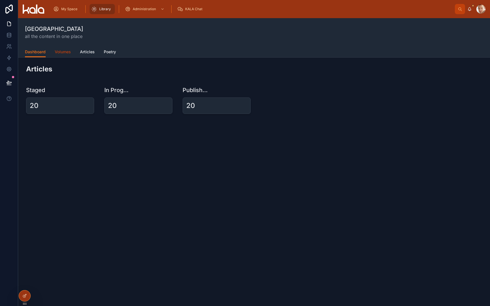
click at [66, 52] on span "Volumes" at bounding box center [63, 52] width 16 height 6
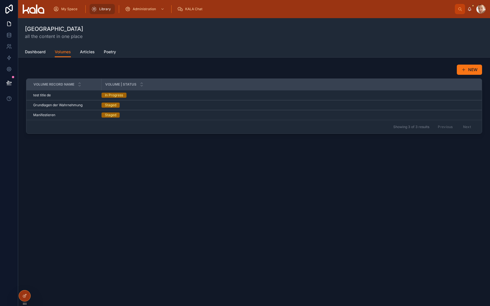
click at [71, 96] on div "test title de test title de" at bounding box center [65, 95] width 65 height 5
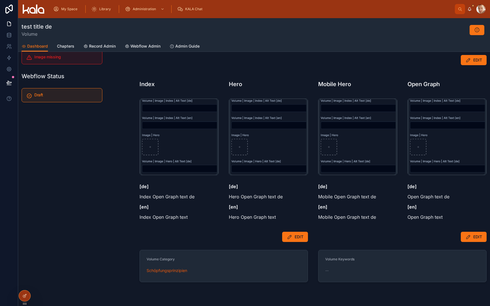
scroll to position [71, 0]
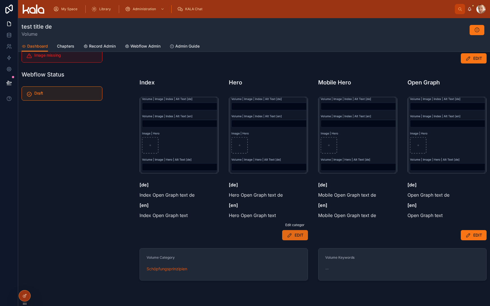
click at [296, 237] on span "EDIT" at bounding box center [299, 236] width 9 height 6
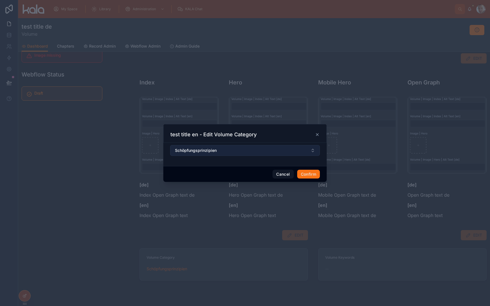
click at [229, 149] on button "Schöpfungsprinzipien" at bounding box center [245, 150] width 150 height 11
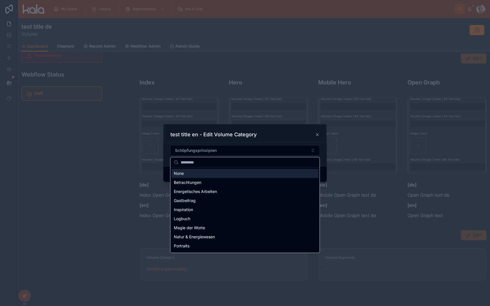
click at [222, 173] on div "None" at bounding box center [245, 173] width 147 height 9
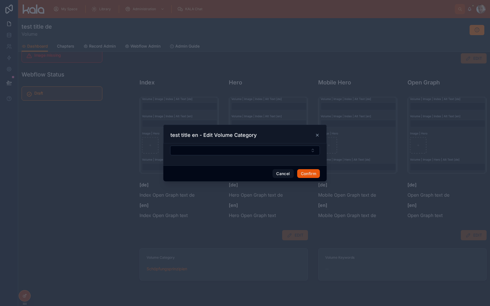
click at [306, 173] on button "Confirm" at bounding box center [308, 173] width 23 height 9
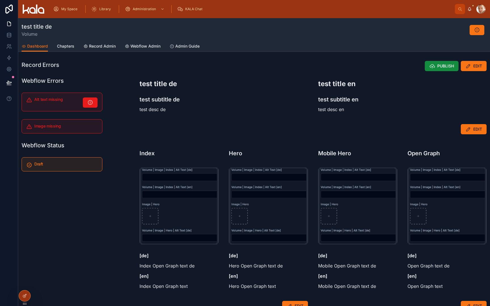
scroll to position [0, 0]
click at [52, 67] on h1 "Record Errors" at bounding box center [41, 65] width 38 height 8
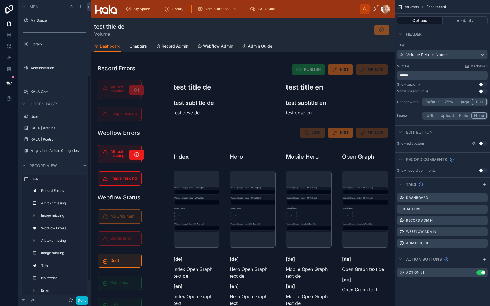
scroll to position [109, 0]
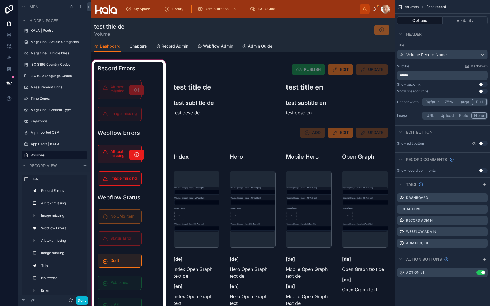
click at [113, 72] on div at bounding box center [129, 217] width 76 height 316
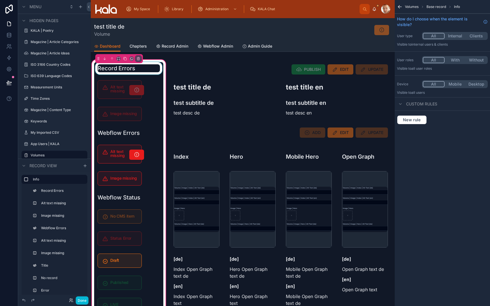
click at [119, 70] on div at bounding box center [128, 68] width 69 height 12
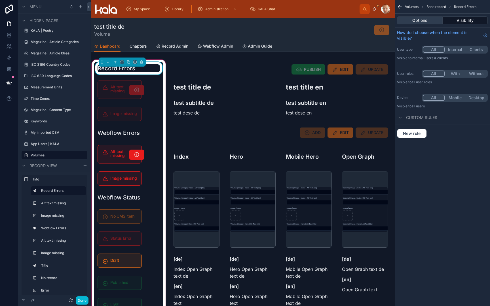
click at [419, 20] on button "Options" at bounding box center [420, 20] width 46 height 8
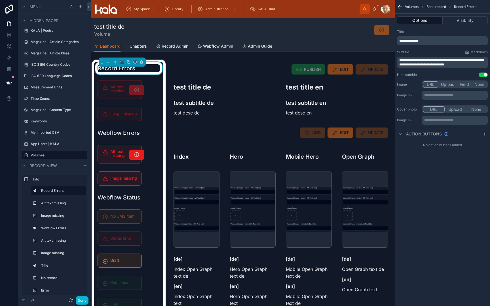
click at [418, 40] on span "**********" at bounding box center [408, 40] width 19 height 3
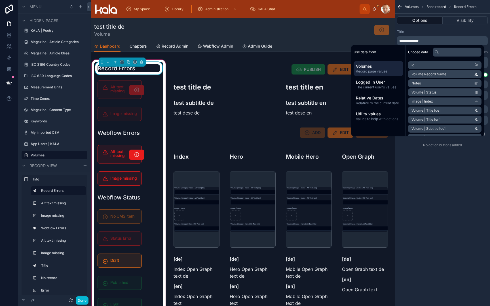
click at [418, 40] on span "**********" at bounding box center [408, 40] width 19 height 3
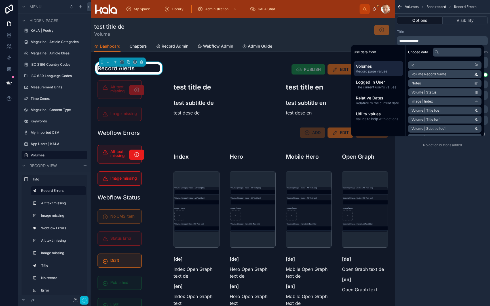
click at [433, 29] on div "**********" at bounding box center [442, 53] width 95 height 52
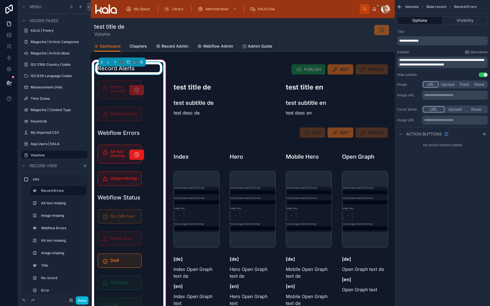
click at [153, 121] on div "Record Alerts Alt text missing Image missing Webflow Errors Alt text missing Im…" at bounding box center [128, 199] width 69 height 275
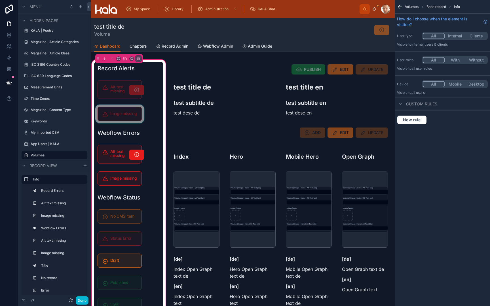
click at [134, 120] on div at bounding box center [119, 114] width 51 height 19
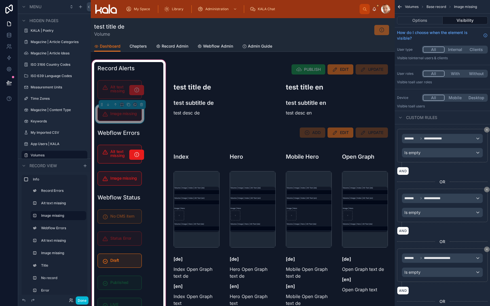
click at [134, 120] on div "Image missing" at bounding box center [120, 114] width 44 height 14
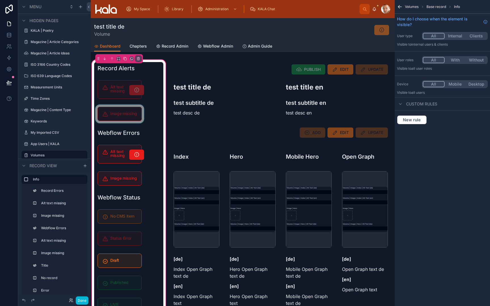
click at [134, 120] on div at bounding box center [119, 114] width 51 height 19
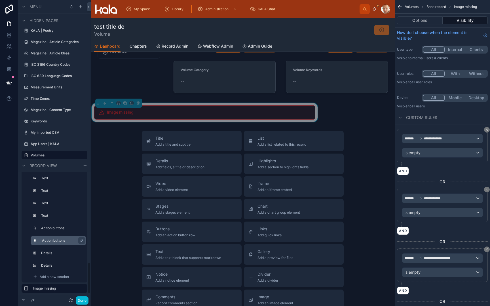
scroll to position [347, 0]
drag, startPoint x: 27, startPoint y: 286, endPoint x: 36, endPoint y: 238, distance: 48.6
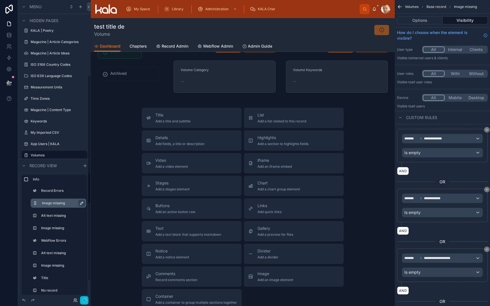
click at [82, 203] on icon "scrollable content" at bounding box center [81, 203] width 5 height 5
click at [70, 203] on input "**********" at bounding box center [58, 203] width 33 height 7
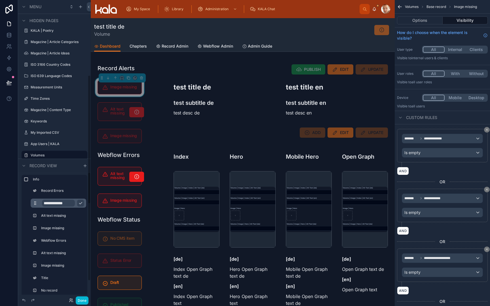
click at [70, 203] on input "**********" at bounding box center [58, 203] width 33 height 7
type input "**********"
click at [81, 206] on button "scrollable content" at bounding box center [80, 203] width 7 height 7
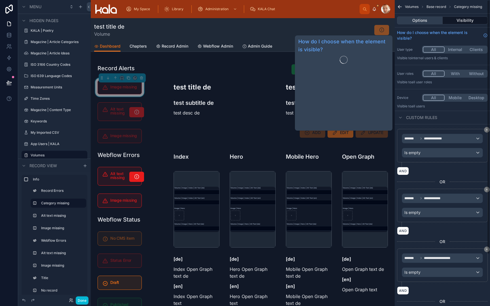
click at [420, 22] on button "Options" at bounding box center [420, 20] width 46 height 8
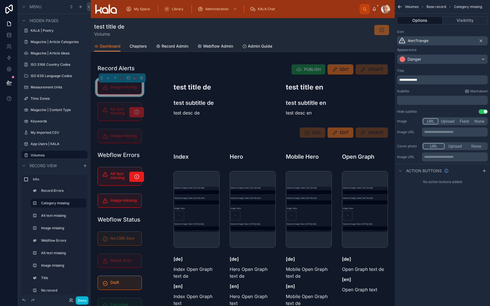
click at [401, 80] on span "**********" at bounding box center [408, 79] width 18 height 3
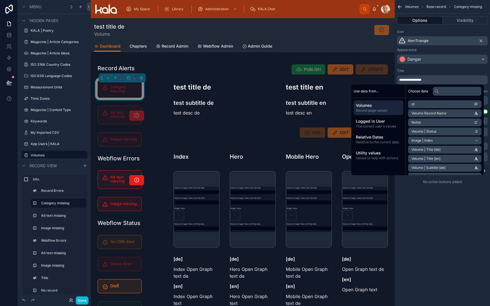
click at [402, 79] on span "**********" at bounding box center [410, 79] width 22 height 3
click at [420, 73] on div "Title" at bounding box center [442, 71] width 91 height 5
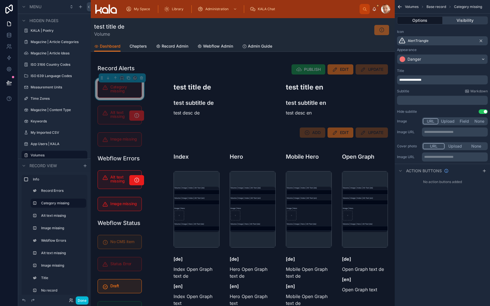
click at [465, 17] on button "Visibility" at bounding box center [465, 20] width 45 height 8
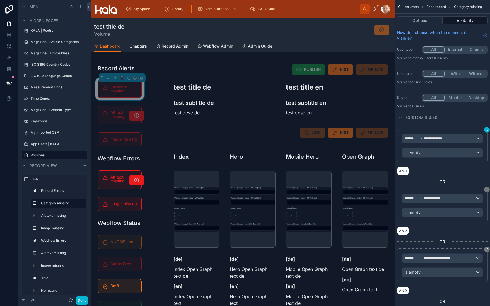
click at [487, 130] on icon "scrollable content" at bounding box center [486, 129] width 3 height 3
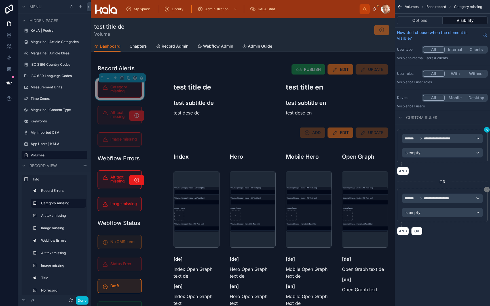
click at [487, 130] on icon "scrollable content" at bounding box center [486, 129] width 3 height 3
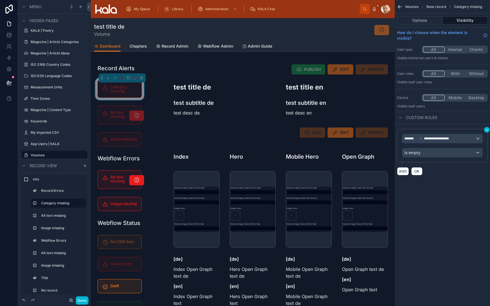
click at [487, 130] on icon "scrollable content" at bounding box center [486, 129] width 3 height 3
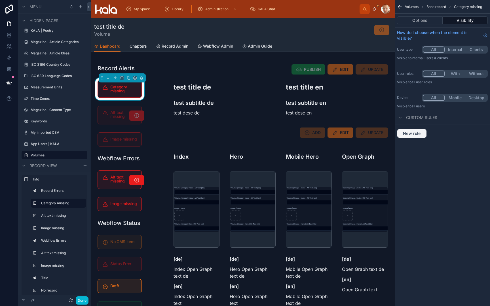
click at [421, 135] on span "New rule" at bounding box center [412, 133] width 22 height 5
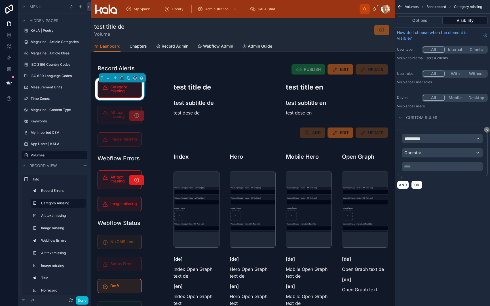
click at [421, 140] on span "**********" at bounding box center [414, 139] width 21 height 6
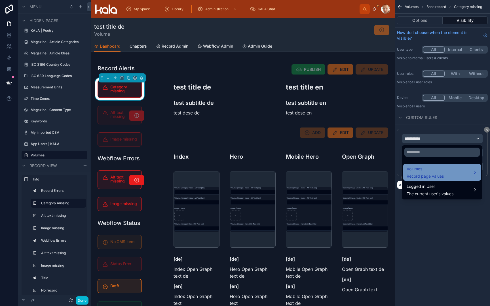
click at [423, 169] on span "Volumes" at bounding box center [425, 169] width 37 height 7
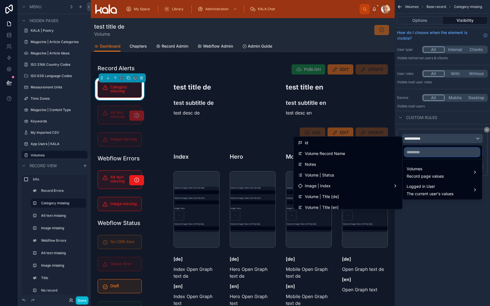
click at [423, 152] on input "text" at bounding box center [441, 152] width 75 height 9
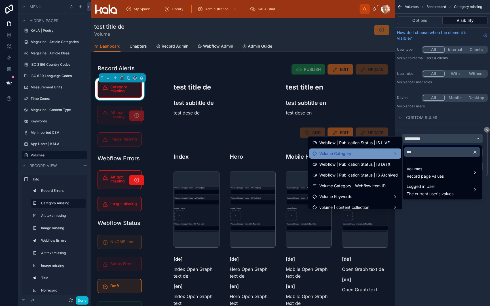
type input "***"
click at [365, 155] on div "Volume Category" at bounding box center [355, 153] width 85 height 7
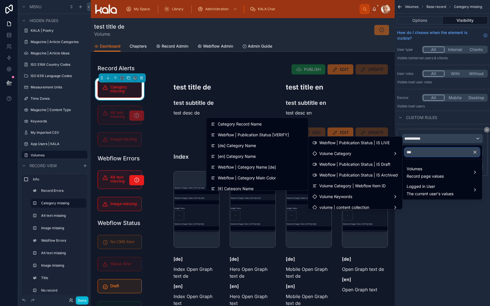
click at [421, 153] on input "***" at bounding box center [441, 152] width 75 height 9
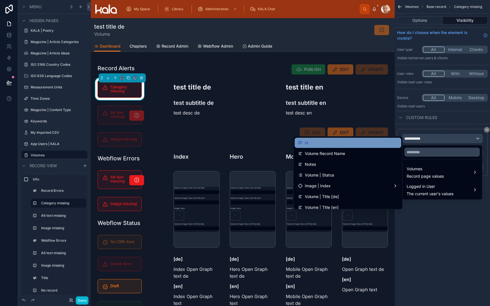
click at [364, 143] on div "id" at bounding box center [348, 143] width 100 height 7
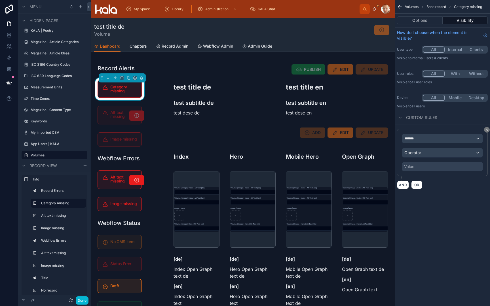
click at [421, 140] on div "*******" at bounding box center [442, 138] width 81 height 9
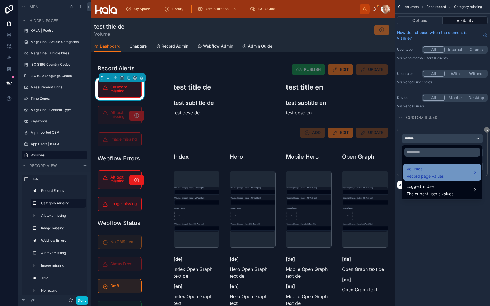
click at [423, 170] on span "Volumes" at bounding box center [425, 169] width 37 height 7
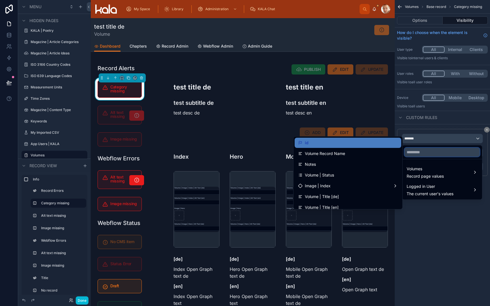
click at [423, 153] on input "text" at bounding box center [441, 152] width 75 height 9
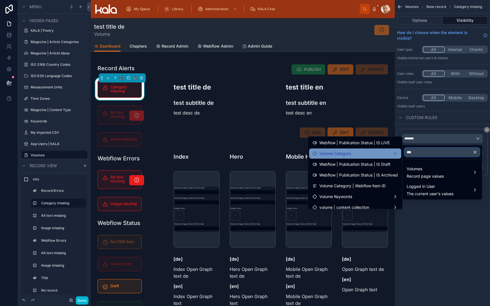
type input "***"
click at [379, 154] on div "Volume Category" at bounding box center [355, 153] width 85 height 7
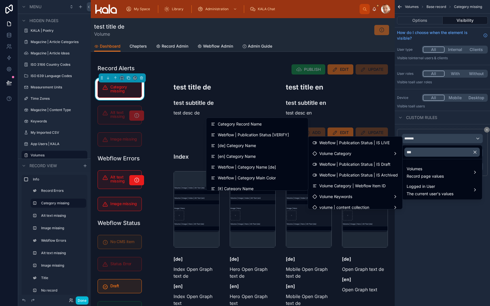
click at [475, 153] on icon "button" at bounding box center [475, 152] width 3 height 3
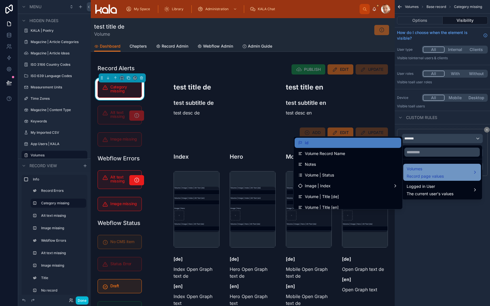
click at [414, 172] on span "Volumes" at bounding box center [425, 169] width 37 height 7
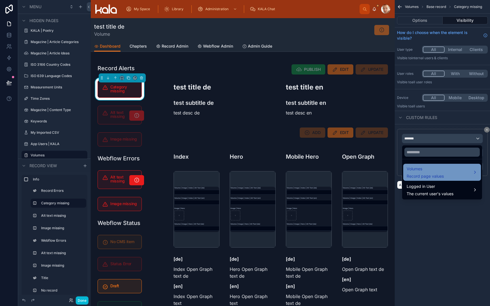
click at [414, 172] on span "Volumes" at bounding box center [425, 169] width 37 height 7
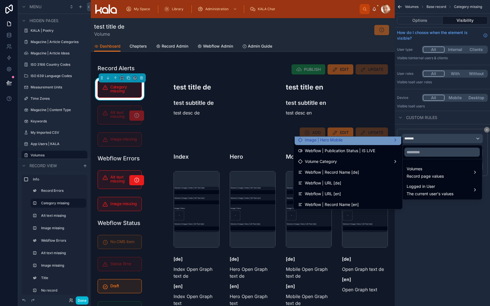
scroll to position [133, 0]
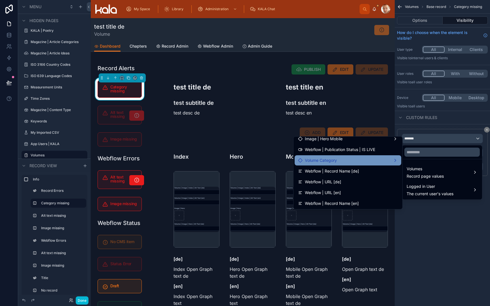
click at [335, 161] on span "Volume Category" at bounding box center [321, 160] width 32 height 7
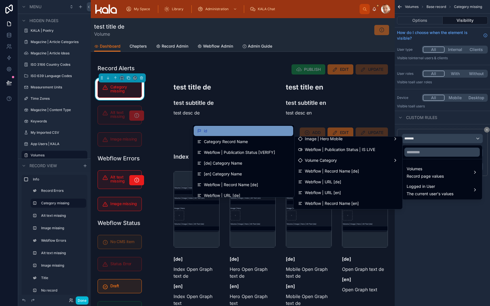
click at [261, 134] on div "id" at bounding box center [243, 131] width 93 height 7
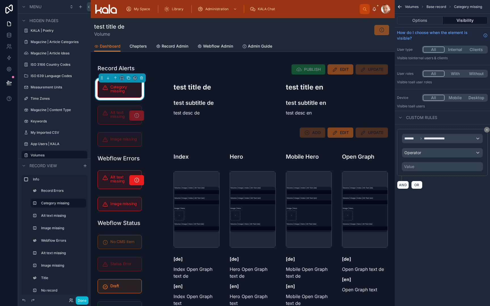
click at [425, 153] on div "Operator" at bounding box center [442, 152] width 81 height 9
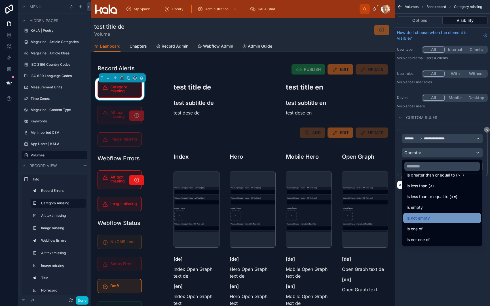
scroll to position [40, 0]
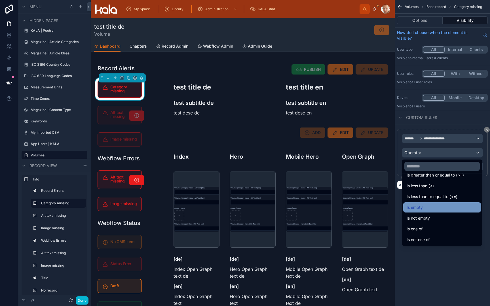
click at [434, 209] on div "Is empty" at bounding box center [442, 207] width 71 height 7
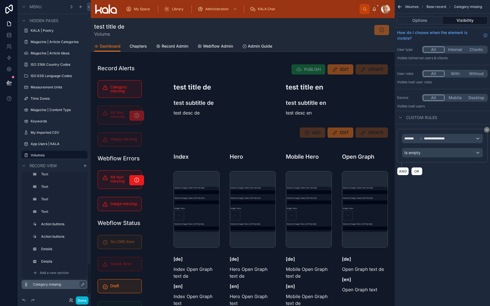
scroll to position [363, 0]
drag, startPoint x: 25, startPoint y: 284, endPoint x: 31, endPoint y: 255, distance: 29.9
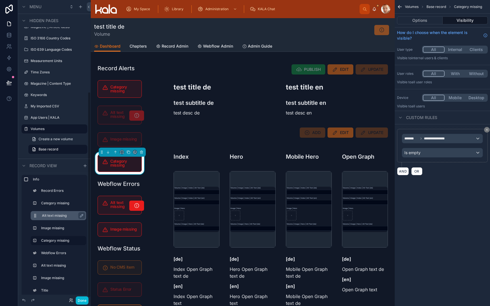
scroll to position [125, 0]
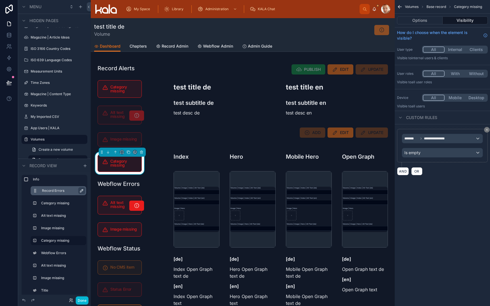
click at [81, 191] on icon "scrollable content" at bounding box center [81, 191] width 5 height 5
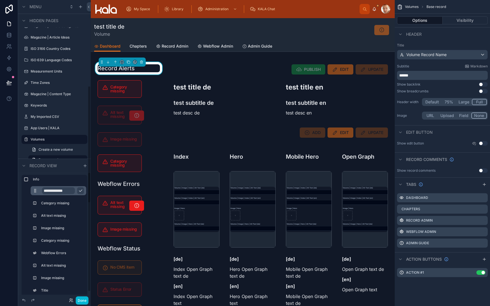
click at [61, 192] on input "**********" at bounding box center [58, 190] width 33 height 7
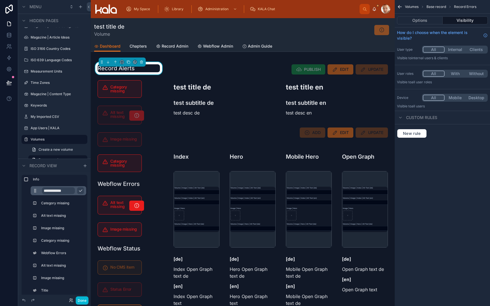
type input "**********"
click at [81, 191] on icon "scrollable content" at bounding box center [80, 191] width 5 height 5
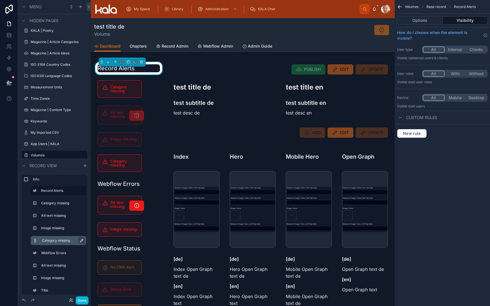
click at [80, 240] on icon "scrollable content" at bounding box center [81, 241] width 5 height 5
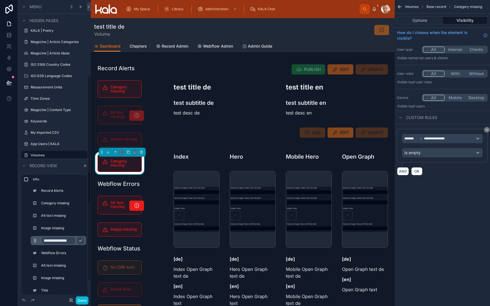
click at [53, 242] on input "**********" at bounding box center [58, 240] width 33 height 7
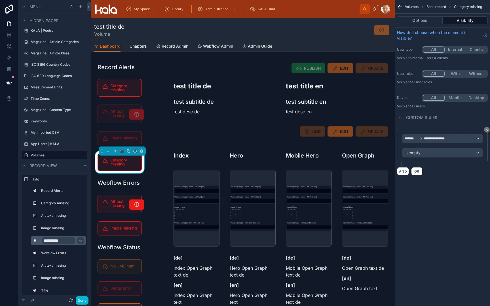
type input "**********"
click at [81, 242] on icon "scrollable content" at bounding box center [80, 241] width 5 height 5
click at [431, 138] on span "**********" at bounding box center [438, 138] width 28 height 5
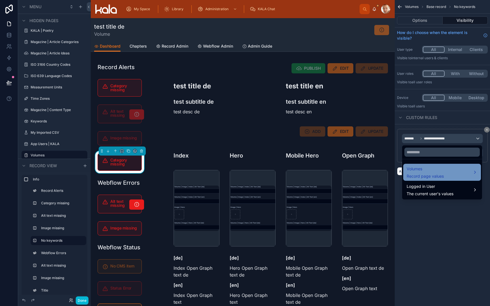
click at [427, 173] on div "Volumes Record page values" at bounding box center [425, 173] width 37 height 14
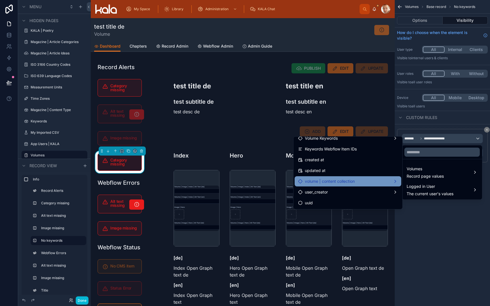
scroll to position [998, 0]
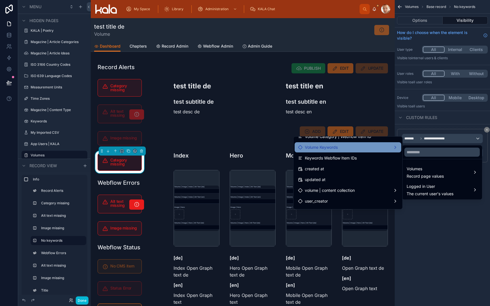
click at [362, 149] on div "Volume Keywords" at bounding box center [348, 147] width 100 height 7
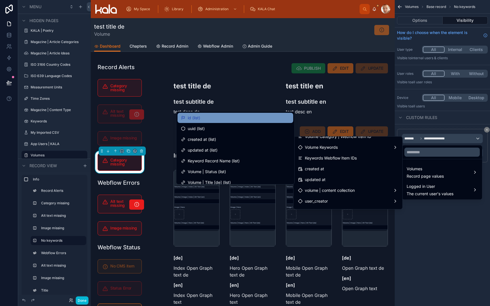
click at [225, 121] on div "id (list)" at bounding box center [235, 118] width 109 height 7
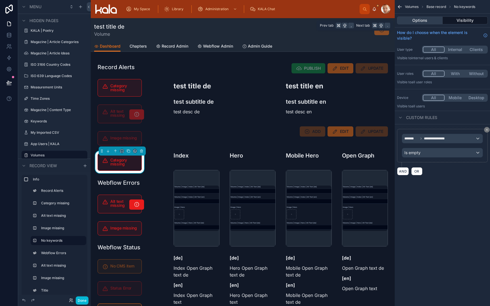
click at [426, 20] on button "Options" at bounding box center [420, 20] width 46 height 8
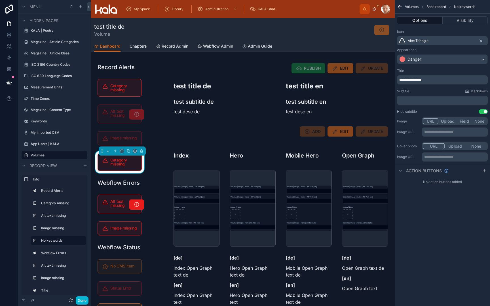
click at [425, 59] on div "Danger" at bounding box center [442, 59] width 90 height 9
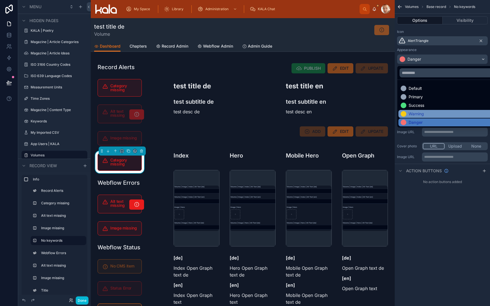
click at [421, 112] on div "Warning" at bounding box center [416, 114] width 15 height 6
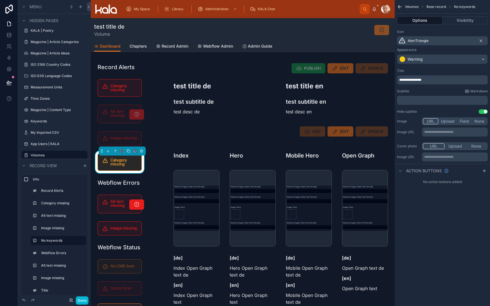
click at [436, 82] on p "**********" at bounding box center [442, 80] width 87 height 5
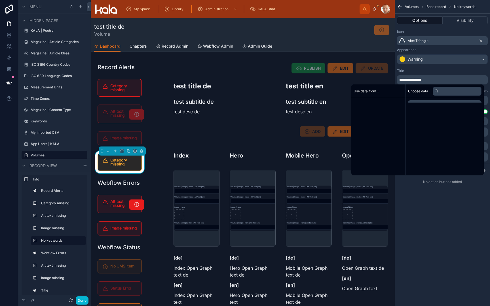
click at [436, 82] on p "**********" at bounding box center [442, 80] width 87 height 5
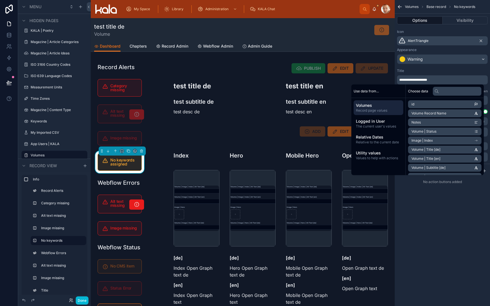
click at [461, 68] on div "**********" at bounding box center [442, 91] width 95 height 50
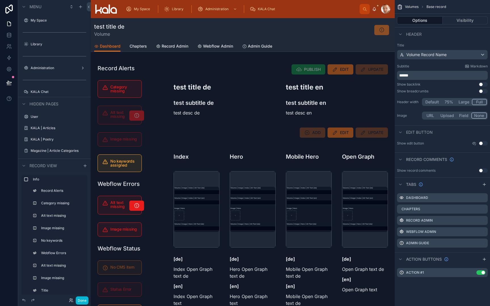
scroll to position [109, 0]
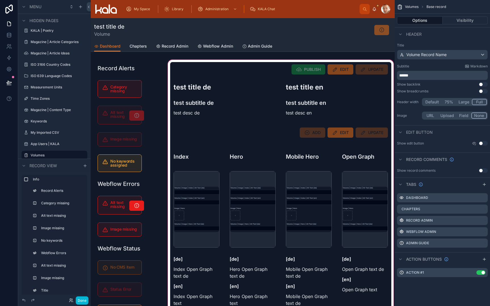
click at [277, 72] on div at bounding box center [281, 225] width 228 height 332
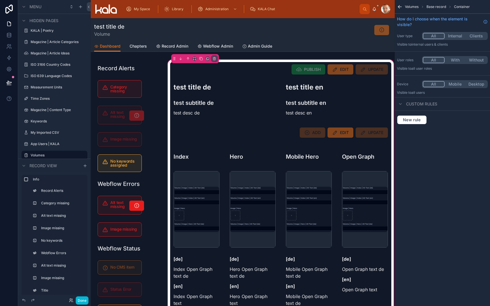
click at [277, 72] on div at bounding box center [280, 69] width 221 height 15
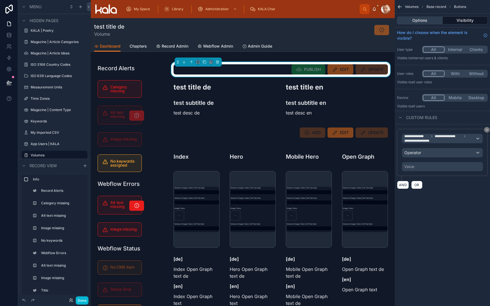
click at [421, 22] on button "Options" at bounding box center [420, 20] width 46 height 8
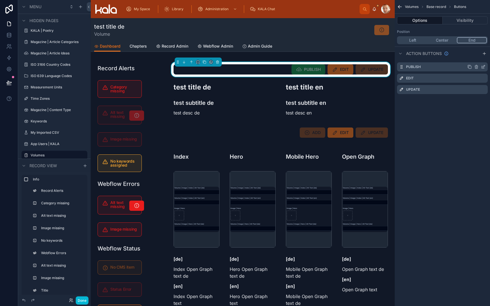
click at [483, 67] on icon "scrollable content" at bounding box center [483, 67] width 5 height 5
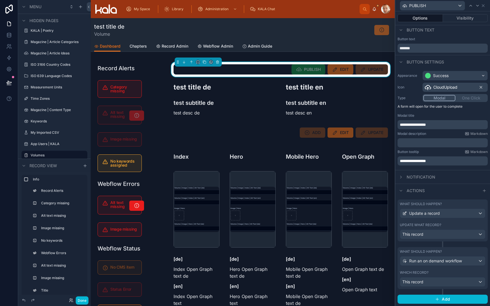
scroll to position [2, 0]
click at [472, 17] on button "Visibility" at bounding box center [465, 18] width 45 height 8
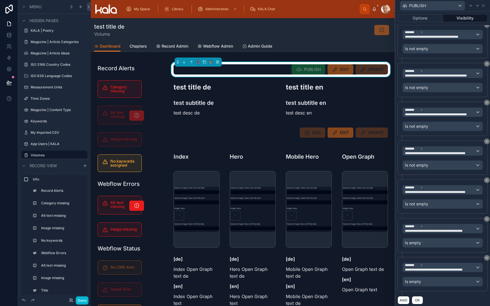
scroll to position [0, 0]
click at [402, 297] on button "AND" at bounding box center [404, 300] width 12 height 8
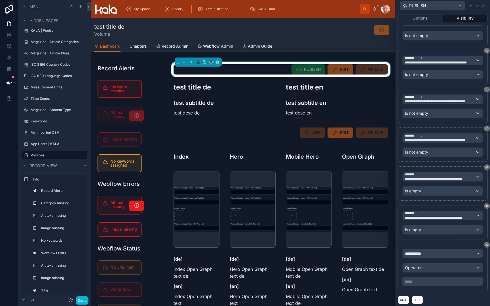
scroll to position [423, 0]
click at [421, 254] on div "**********" at bounding box center [443, 254] width 80 height 9
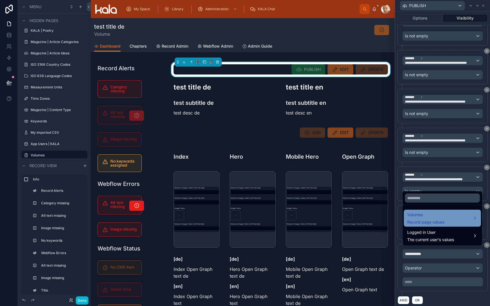
click at [421, 223] on span "Record page values" at bounding box center [425, 223] width 37 height 6
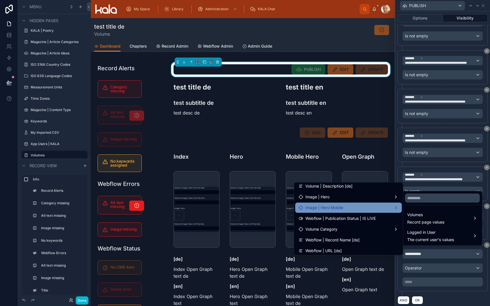
scroll to position [112, 0]
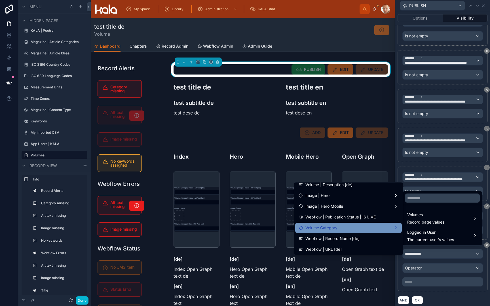
click at [358, 227] on div "Volume Category" at bounding box center [349, 228] width 100 height 7
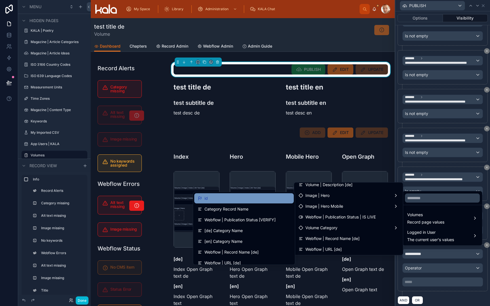
click at [267, 203] on div "id" at bounding box center [244, 198] width 100 height 10
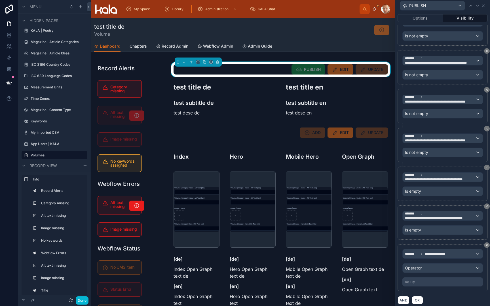
click at [427, 267] on div "Operator" at bounding box center [443, 268] width 80 height 9
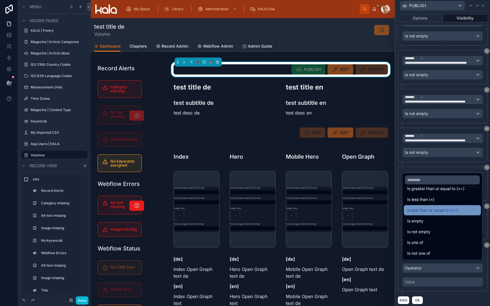
scroll to position [40, 0]
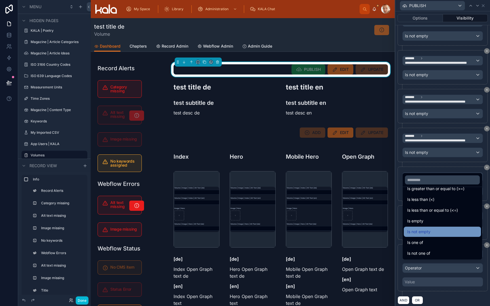
click at [433, 234] on div "Is not empty" at bounding box center [442, 232] width 70 height 7
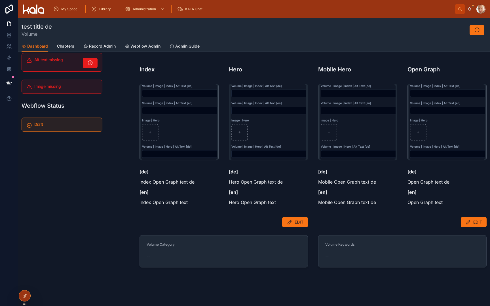
scroll to position [84, 0]
click at [298, 222] on span "EDIT" at bounding box center [299, 223] width 9 height 6
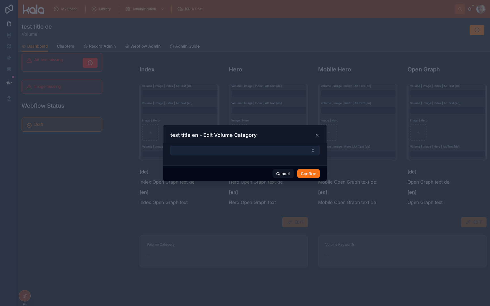
click at [255, 150] on button "Select Button" at bounding box center [245, 151] width 150 height 10
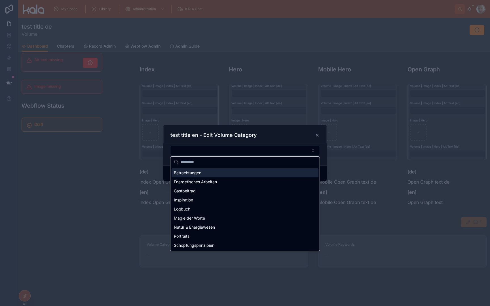
click at [286, 143] on div "test title en - Edit Volume Category" at bounding box center [244, 134] width 163 height 19
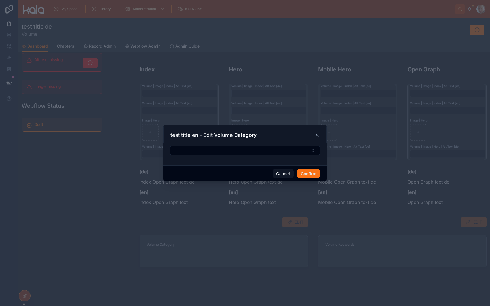
click at [317, 135] on icon at bounding box center [317, 135] width 2 height 2
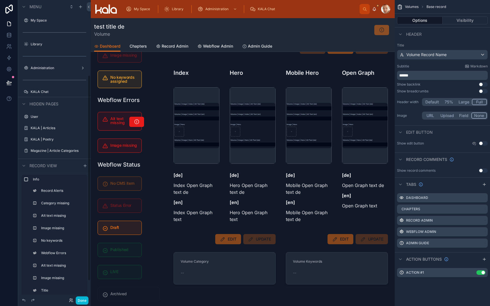
scroll to position [109, 0]
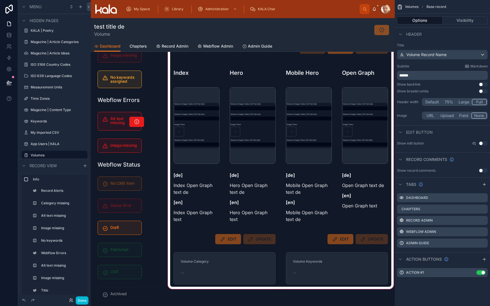
click at [198, 242] on div at bounding box center [281, 141] width 228 height 332
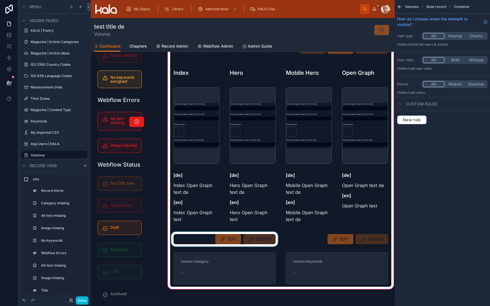
click at [201, 244] on div at bounding box center [224, 239] width 109 height 15
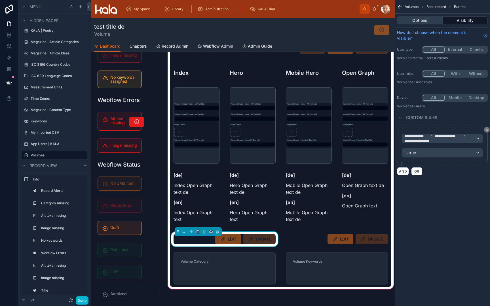
click at [421, 23] on button "Options" at bounding box center [420, 20] width 46 height 8
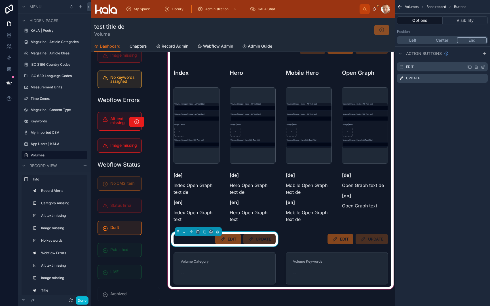
click at [482, 68] on icon "scrollable content" at bounding box center [483, 67] width 5 height 5
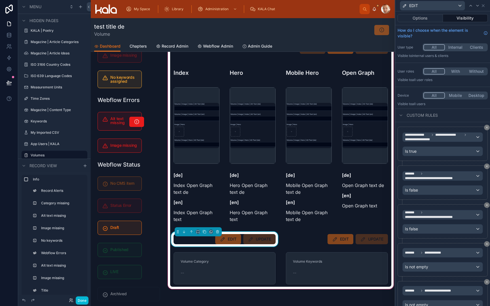
scroll to position [1, 0]
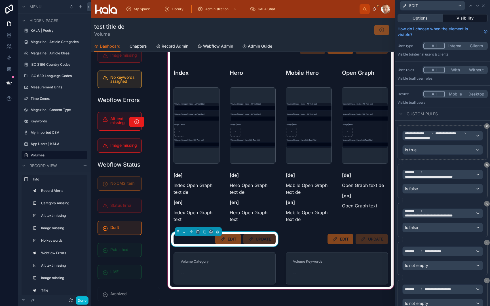
click at [430, 21] on button "Options" at bounding box center [420, 18] width 45 height 8
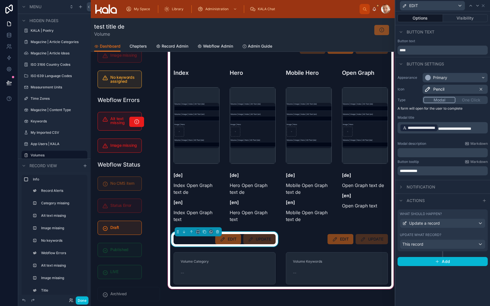
scroll to position [0, 0]
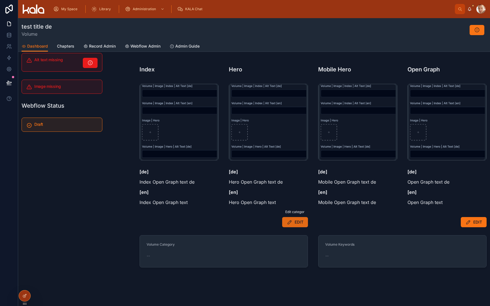
click at [296, 224] on span "EDIT" at bounding box center [299, 223] width 9 height 6
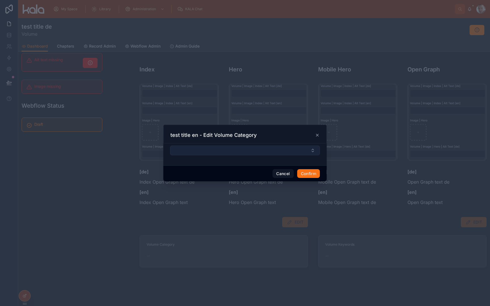
click at [238, 151] on button "Select Button" at bounding box center [245, 151] width 150 height 10
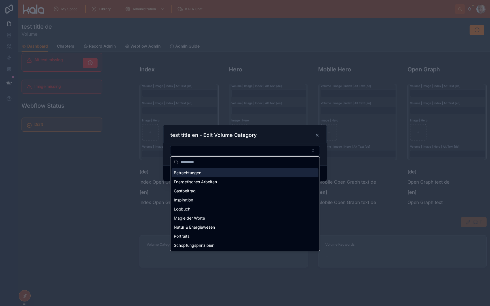
click at [206, 173] on div "Betrachtungen" at bounding box center [245, 172] width 147 height 9
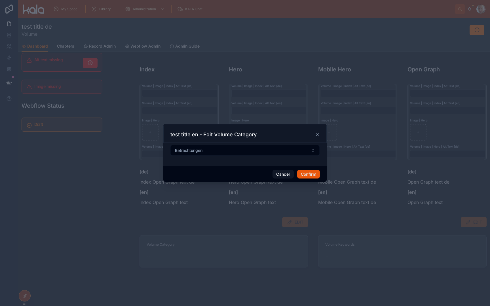
click at [306, 175] on button "Confirm" at bounding box center [308, 174] width 23 height 9
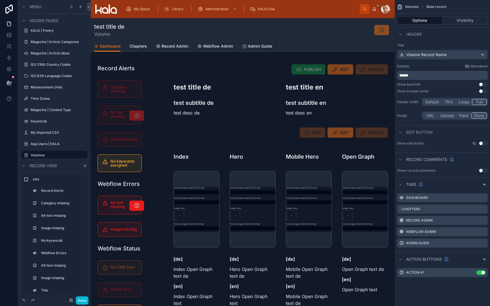
click at [135, 30] on div "test title de Volume" at bounding box center [242, 30] width 297 height 15
click at [119, 27] on h1 "test title de" at bounding box center [109, 27] width 30 height 8
click at [136, 31] on div "test title de Volume" at bounding box center [242, 30] width 297 height 15
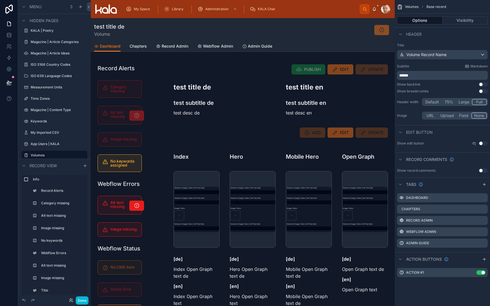
click at [431, 75] on p "******" at bounding box center [442, 76] width 87 height 6
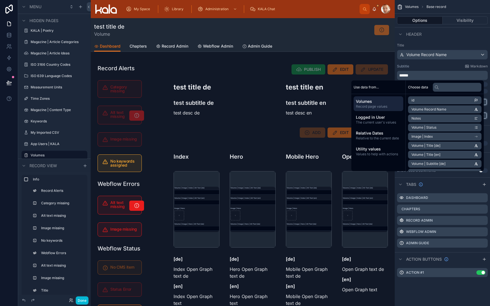
click at [435, 39] on div "Header" at bounding box center [442, 34] width 95 height 14
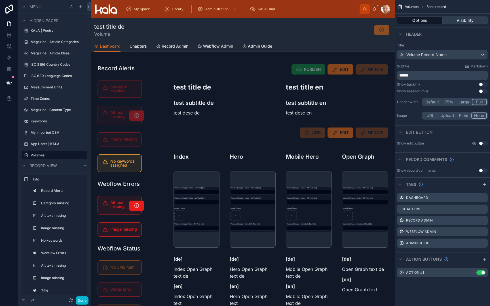
click at [469, 20] on button "Visibility" at bounding box center [465, 20] width 45 height 8
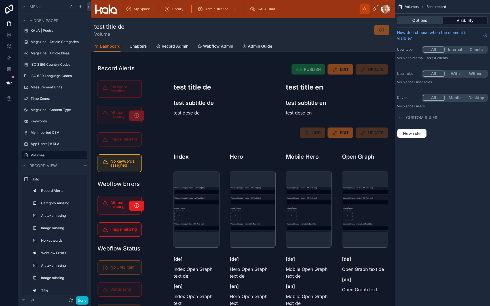
click at [425, 21] on button "Options" at bounding box center [420, 20] width 46 height 8
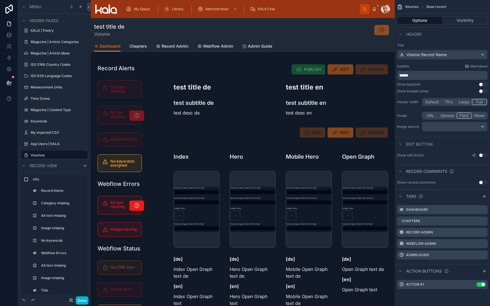
click at [464, 117] on button "Field" at bounding box center [465, 116] width 16 height 6
click at [456, 127] on div "scrollable content" at bounding box center [454, 126] width 65 height 9
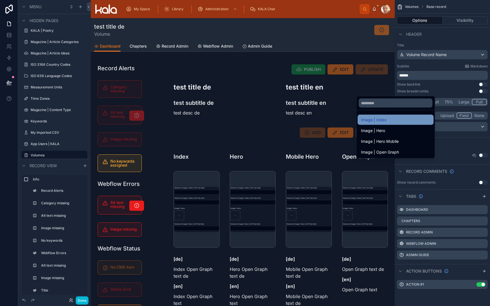
click at [415, 117] on div "Image | Index" at bounding box center [395, 120] width 69 height 7
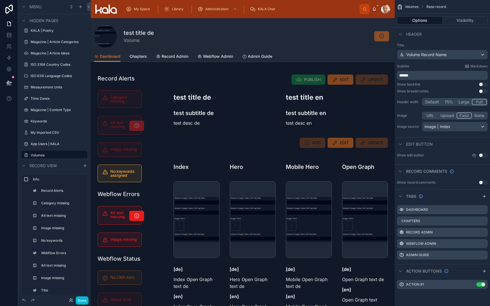
click at [408, 120] on div "Image URL Upload Field None Image source Image | Index" at bounding box center [442, 122] width 91 height 20
click at [432, 255] on div "Admin Guide" at bounding box center [442, 256] width 91 height 10
click at [271, 56] on span "Admin Guide" at bounding box center [260, 57] width 24 height 6
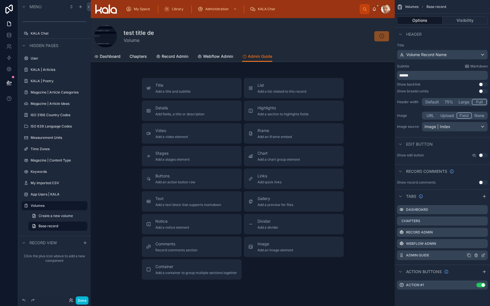
click at [475, 255] on icon "scrollable content" at bounding box center [476, 255] width 5 height 5
click at [463, 266] on span "Remove tab and contents" at bounding box center [452, 266] width 48 height 7
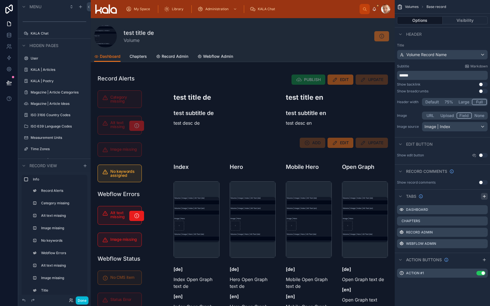
click at [484, 196] on icon "scrollable content" at bounding box center [484, 196] width 0 height 3
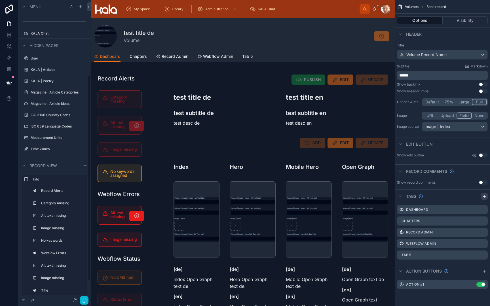
scroll to position [109, 0]
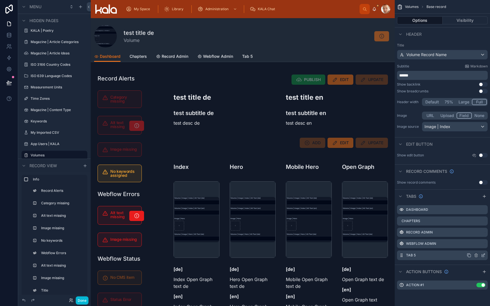
click at [483, 256] on icon "scrollable content" at bounding box center [484, 255] width 2 height 2
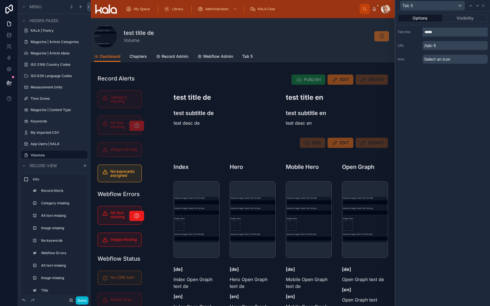
click at [437, 29] on input "*****" at bounding box center [455, 32] width 65 height 9
type input "****"
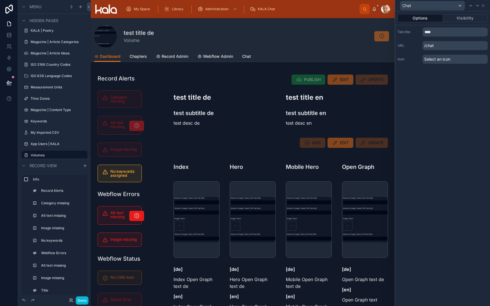
click at [451, 43] on p "/chat" at bounding box center [455, 45] width 65 height 9
click at [451, 59] on div "Select an icon" at bounding box center [455, 59] width 65 height 9
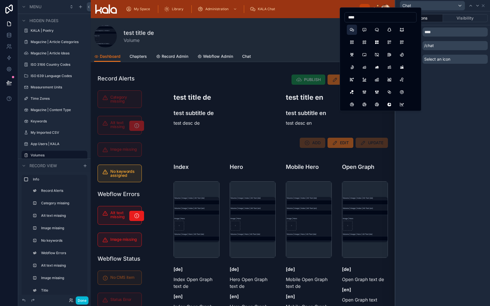
type input "****"
click at [351, 29] on button "BrandWechat" at bounding box center [352, 30] width 10 height 10
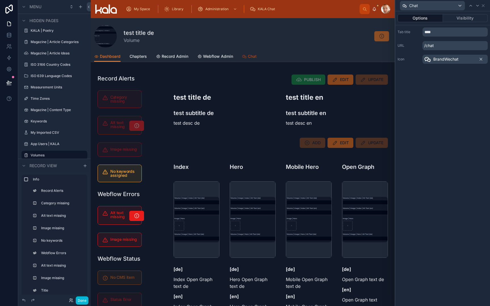
click at [247, 55] on div "Chat" at bounding box center [249, 57] width 14 height 6
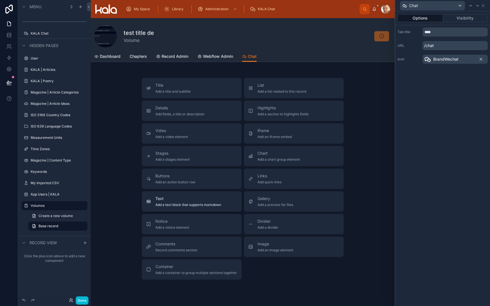
scroll to position [1, 0]
click at [203, 244] on div "Comments Record comments section" at bounding box center [191, 245] width 91 height 11
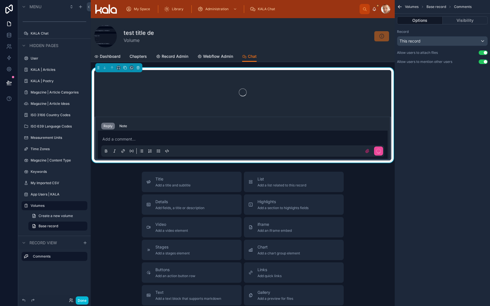
scroll to position [0, 0]
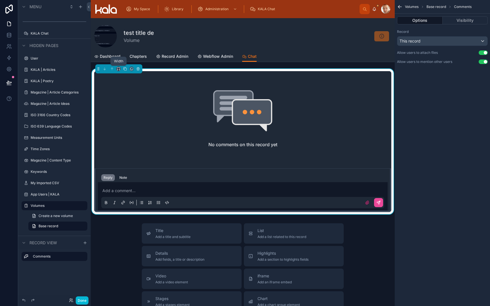
click at [119, 69] on icon at bounding box center [119, 69] width 4 height 4
click at [136, 112] on div "50%" at bounding box center [130, 111] width 18 height 7
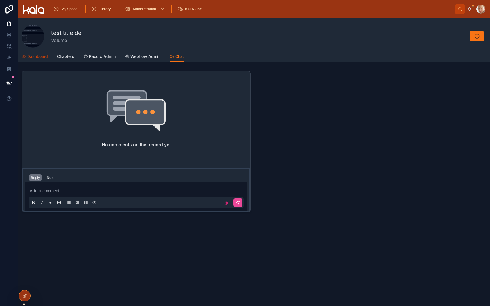
click at [39, 57] on span "Dashboard" at bounding box center [37, 57] width 21 height 6
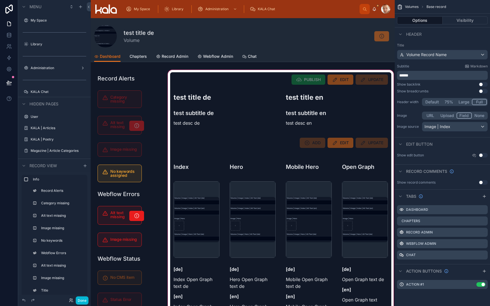
scroll to position [109, 0]
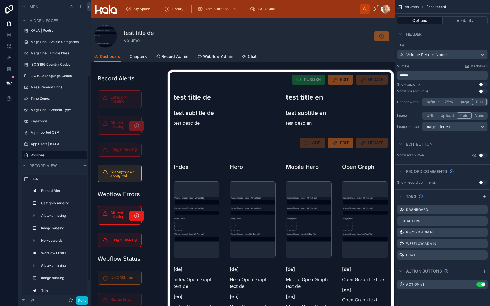
click at [186, 88] on div at bounding box center [281, 235] width 228 height 332
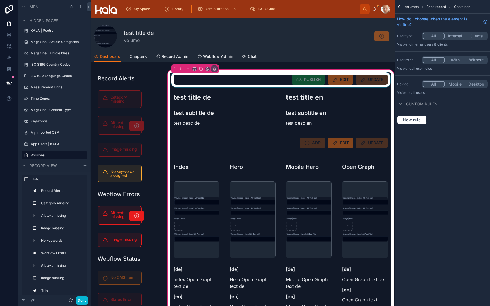
click at [198, 83] on div at bounding box center [280, 79] width 221 height 15
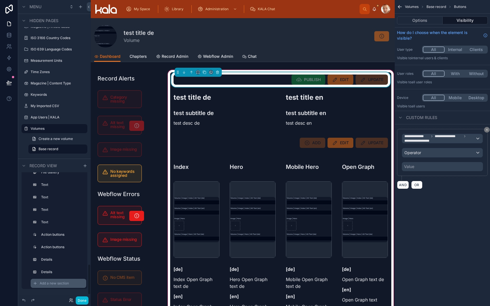
scroll to position [365, 0]
click at [33, 283] on div "Add a new section" at bounding box center [59, 283] width 56 height 9
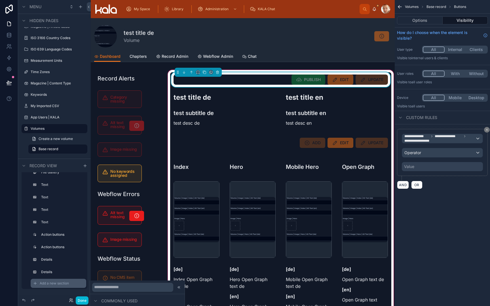
click at [35, 283] on icon "scrollable content" at bounding box center [35, 283] width 5 height 5
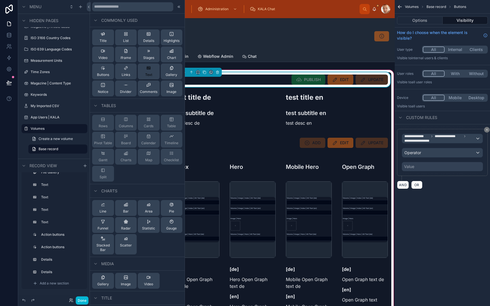
click at [151, 71] on div "Text" at bounding box center [148, 71] width 7 height 11
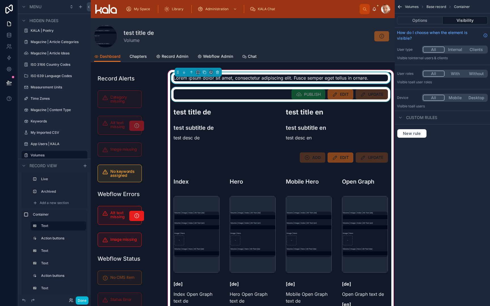
scroll to position [0, 0]
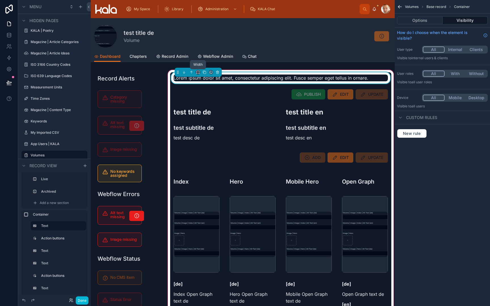
click at [198, 73] on icon at bounding box center [198, 72] width 4 height 4
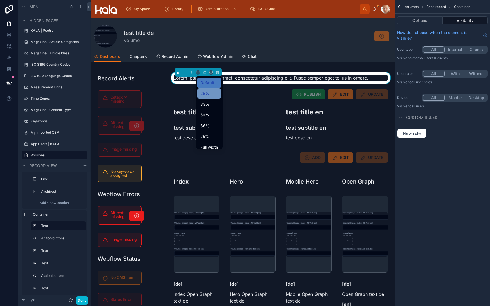
click at [204, 93] on span "25%" at bounding box center [205, 93] width 9 height 7
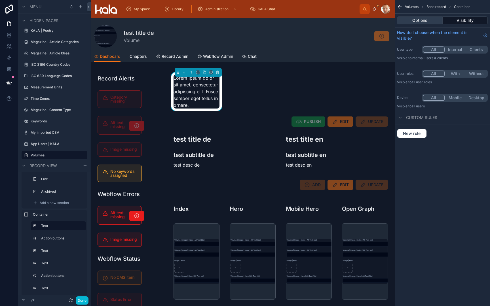
click at [416, 22] on button "Options" at bounding box center [420, 20] width 46 height 8
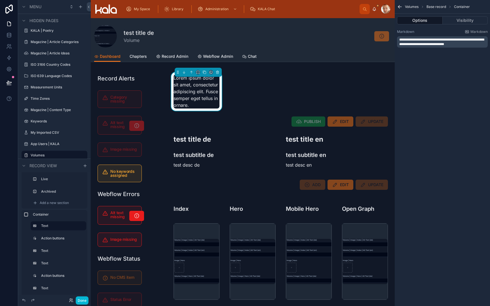
click at [418, 44] on span "**********" at bounding box center [441, 42] width 85 height 8
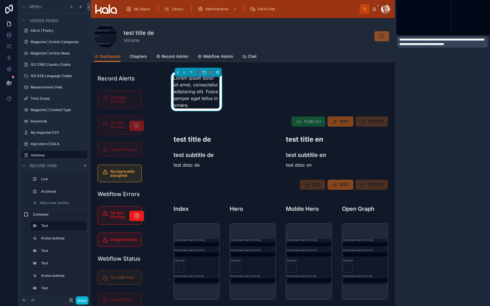
click at [418, 44] on span "**********" at bounding box center [441, 42] width 85 height 8
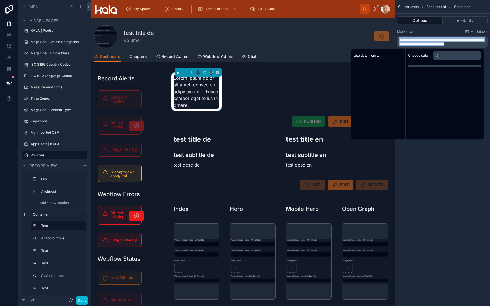
click at [418, 44] on span "**********" at bounding box center [441, 42] width 85 height 8
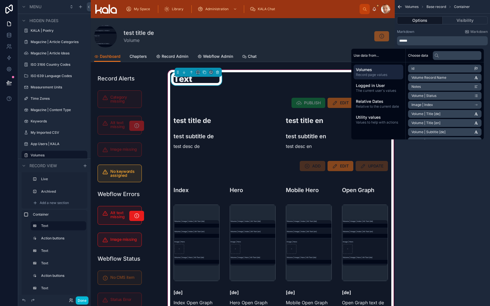
click at [282, 77] on div "Text PUBLISH EDIT UPDATE test title de test subtitle de test desc de test title…" at bounding box center [280, 238] width 221 height 332
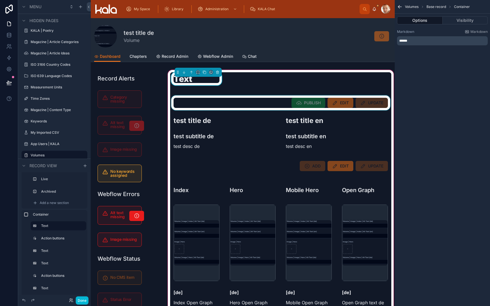
click at [273, 102] on div at bounding box center [280, 103] width 221 height 15
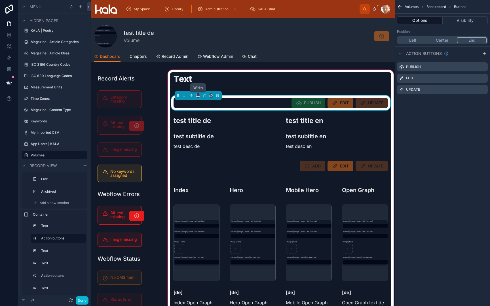
click at [199, 96] on icon at bounding box center [198, 96] width 4 height 4
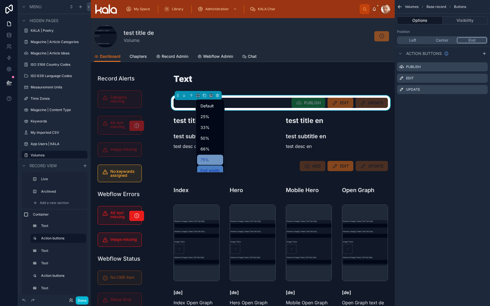
click at [203, 164] on div "75%" at bounding box center [210, 160] width 26 height 10
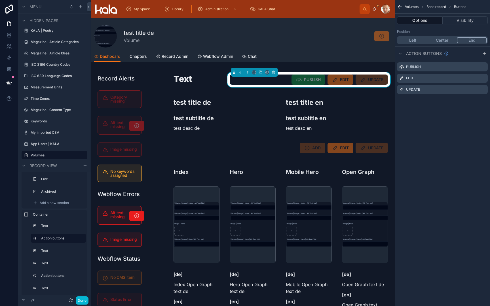
click at [404, 127] on div "Volumes Base record Buttons Options Visibility Position Left Center End Action …" at bounding box center [442, 153] width 95 height 306
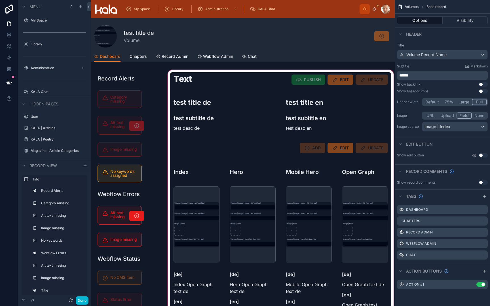
scroll to position [109, 0]
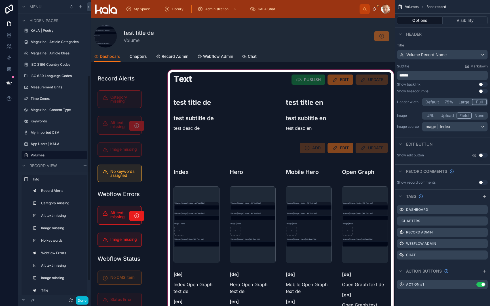
click at [186, 79] on div at bounding box center [281, 235] width 228 height 332
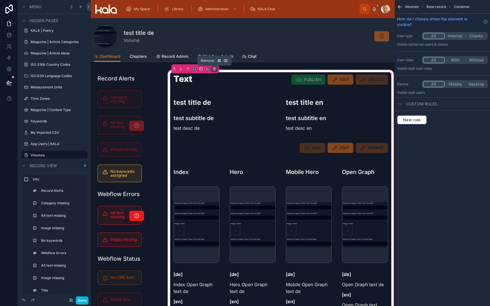
click at [213, 69] on icon at bounding box center [214, 69] width 2 height 2
click at [188, 78] on div at bounding box center [245, 153] width 490 height 306
click at [189, 79] on div at bounding box center [196, 82] width 53 height 20
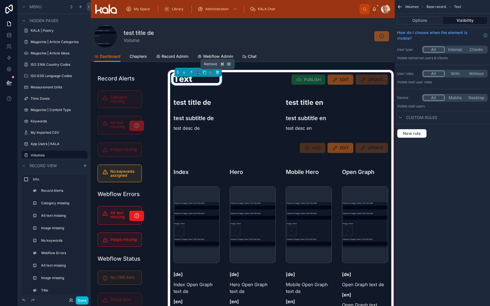
click at [216, 73] on icon at bounding box center [217, 72] width 2 height 2
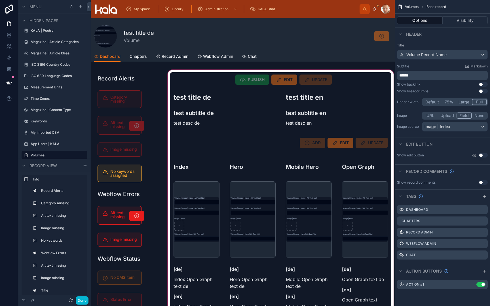
click at [220, 82] on div at bounding box center [281, 235] width 228 height 332
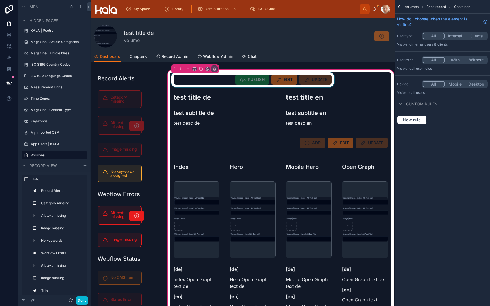
click at [203, 82] on div at bounding box center [252, 79] width 165 height 15
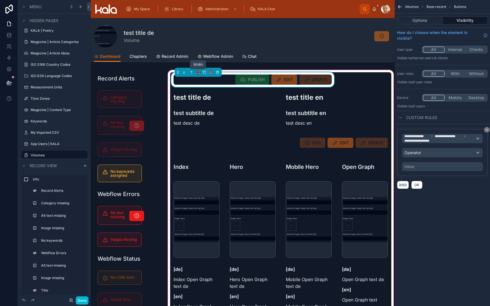
click at [198, 73] on icon at bounding box center [198, 73] width 1 height 0
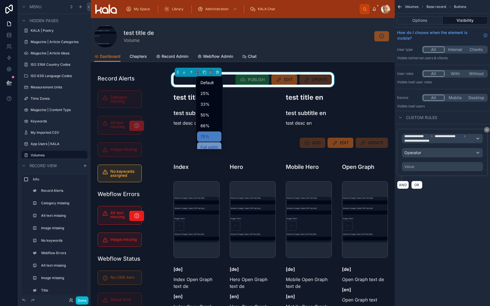
click at [205, 148] on span "Full width" at bounding box center [210, 147] width 18 height 7
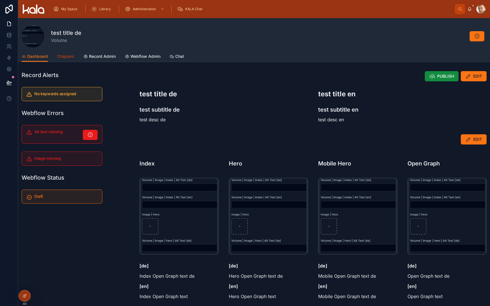
click at [67, 58] on span "Chapters" at bounding box center [65, 57] width 17 height 6
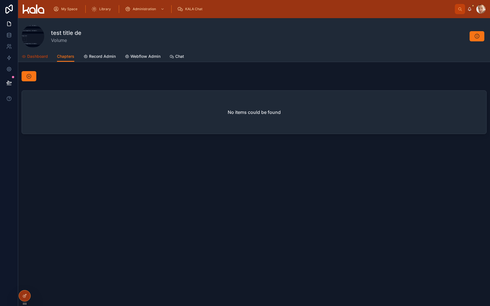
click at [38, 58] on span "Dashboard" at bounding box center [37, 57] width 21 height 6
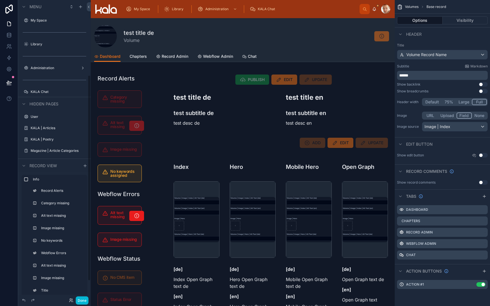
scroll to position [109, 0]
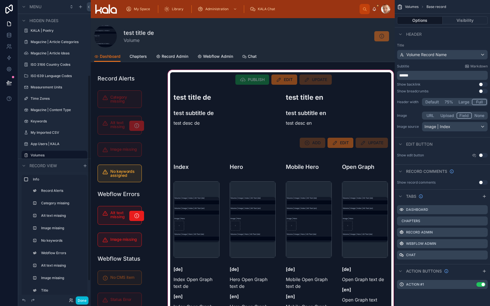
click at [189, 79] on div at bounding box center [281, 235] width 228 height 332
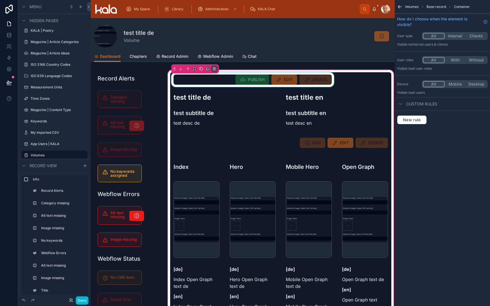
click at [194, 78] on div at bounding box center [252, 79] width 165 height 15
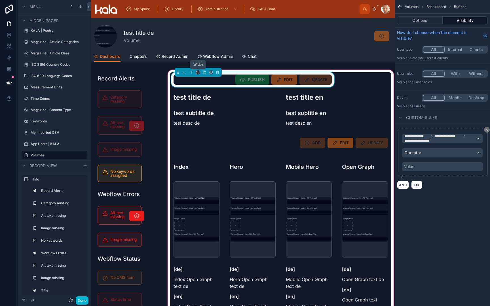
click at [197, 73] on icon at bounding box center [198, 72] width 4 height 4
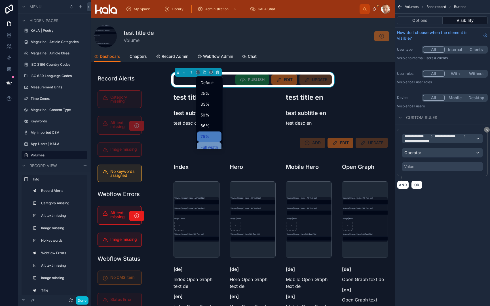
click at [205, 148] on span "Full width" at bounding box center [210, 147] width 18 height 7
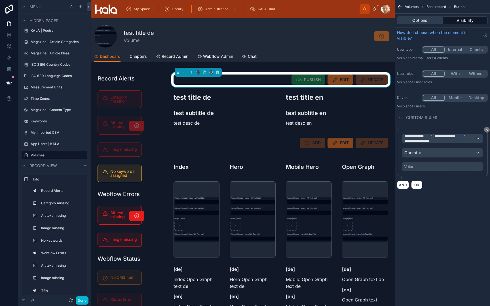
click at [422, 21] on button "Options" at bounding box center [420, 20] width 46 height 8
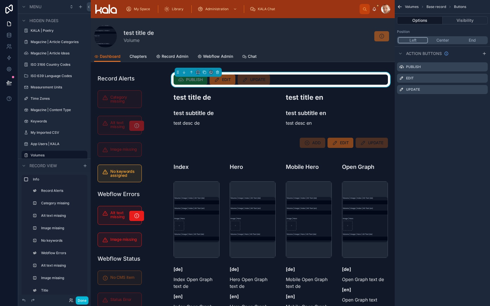
click at [414, 40] on button "Left" at bounding box center [413, 40] width 30 height 6
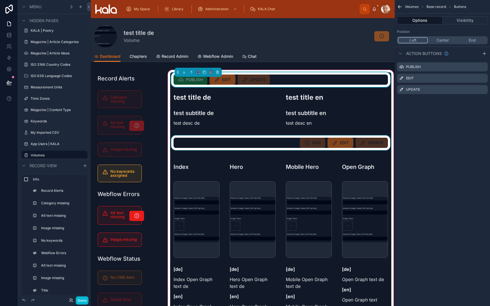
click at [272, 143] on div at bounding box center [280, 143] width 221 height 15
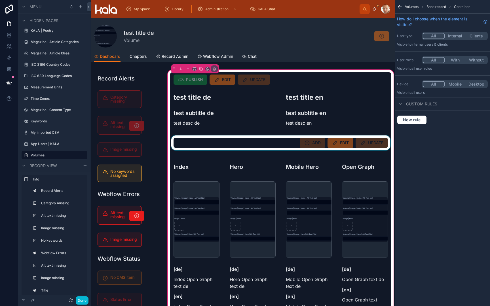
click at [272, 143] on div at bounding box center [280, 143] width 221 height 15
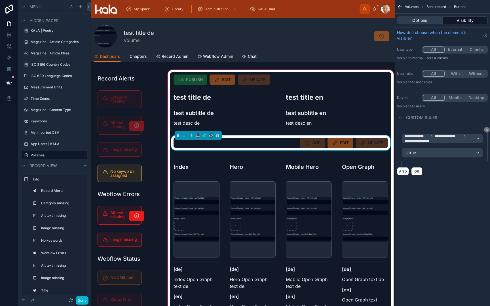
click at [415, 19] on button "Options" at bounding box center [420, 20] width 46 height 8
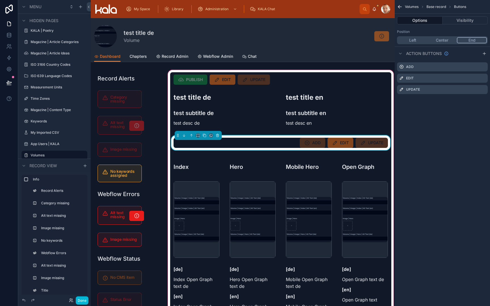
click at [411, 39] on button "Left" at bounding box center [412, 40] width 29 height 6
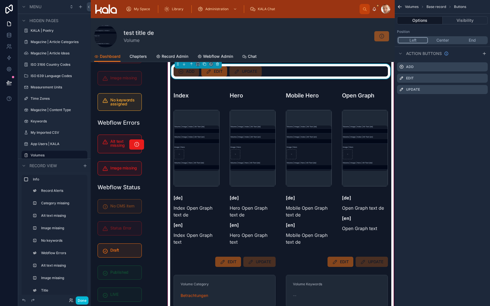
scroll to position [82, 0]
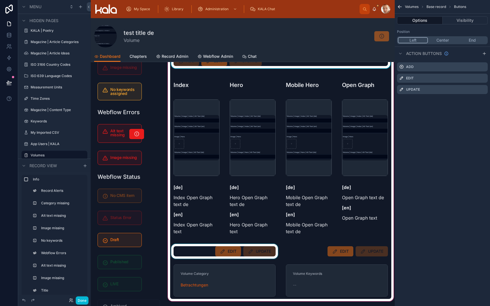
click at [185, 255] on div at bounding box center [224, 251] width 109 height 15
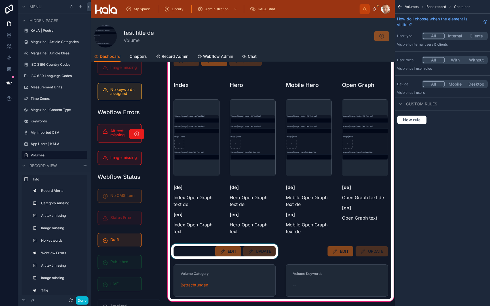
click at [185, 255] on div at bounding box center [224, 251] width 109 height 15
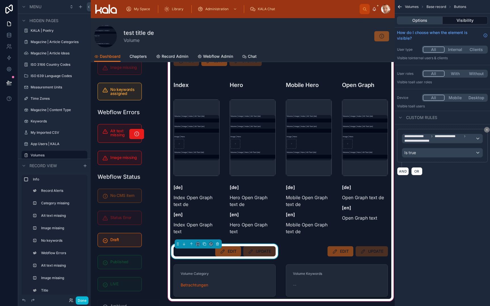
click at [421, 19] on button "Options" at bounding box center [420, 20] width 46 height 8
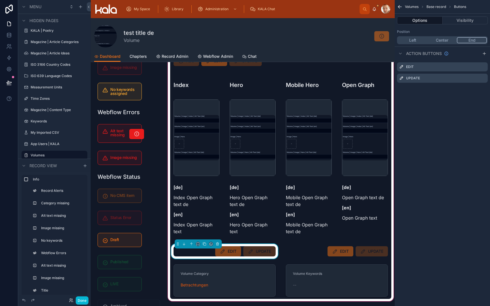
click at [413, 43] on button "Left" at bounding box center [412, 40] width 29 height 6
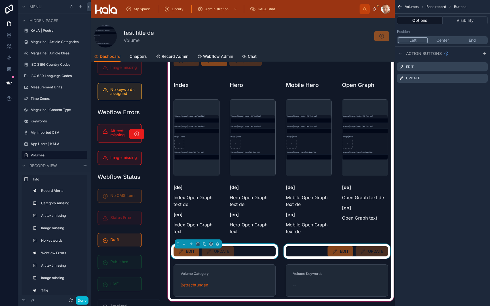
click at [300, 249] on div at bounding box center [336, 251] width 109 height 15
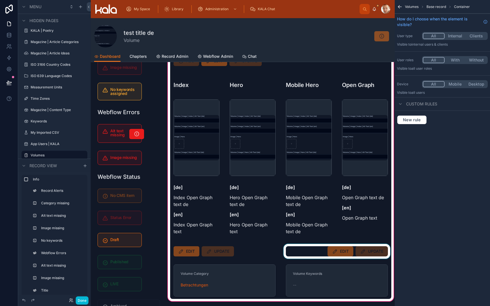
click at [300, 249] on div at bounding box center [336, 251] width 109 height 15
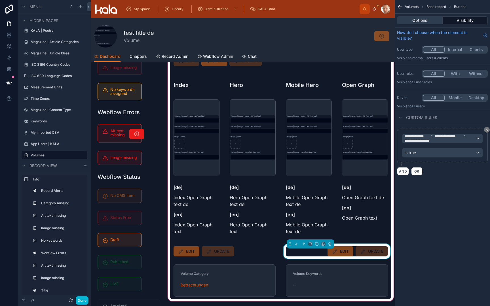
click at [425, 20] on button "Options" at bounding box center [420, 20] width 46 height 8
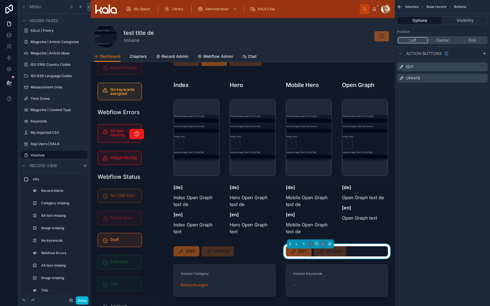
click at [411, 40] on button "Left" at bounding box center [413, 40] width 30 height 6
click at [420, 154] on div "Volumes Base record Buttons Options Visibility Position Left Center End Action …" at bounding box center [442, 153] width 95 height 306
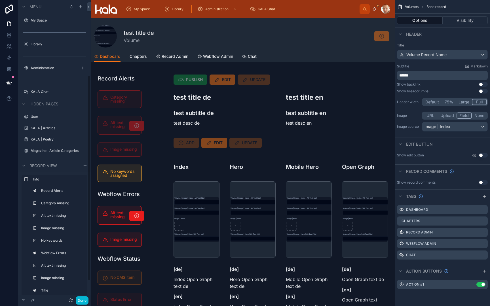
scroll to position [109, 0]
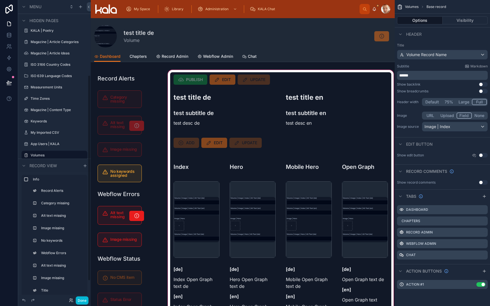
click at [237, 85] on div at bounding box center [281, 235] width 228 height 332
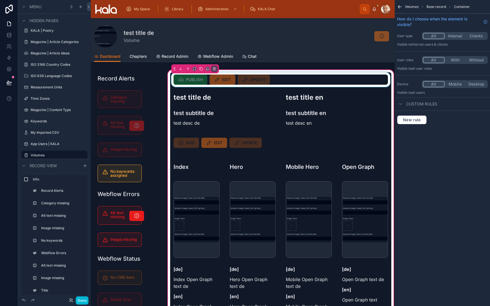
click at [254, 81] on div at bounding box center [280, 79] width 221 height 15
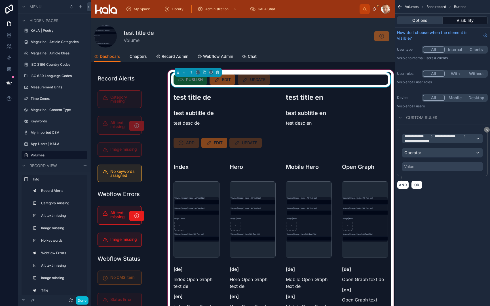
click at [425, 21] on button "Options" at bounding box center [420, 20] width 46 height 8
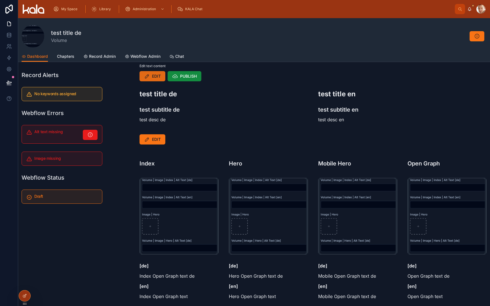
click at [151, 75] on button "EDIT" at bounding box center [153, 76] width 26 height 10
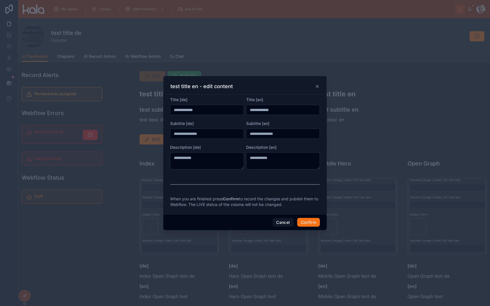
click at [317, 86] on icon at bounding box center [317, 86] width 5 height 5
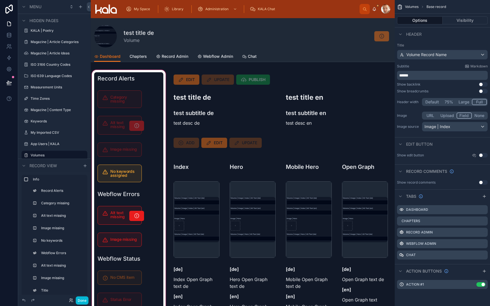
click at [115, 194] on div at bounding box center [129, 235] width 76 height 332
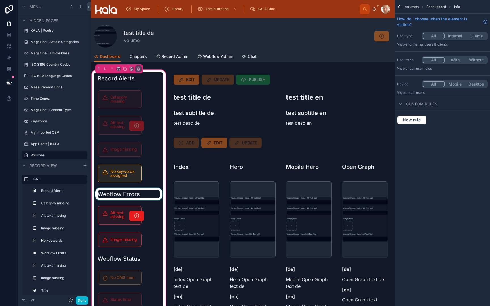
click at [127, 195] on div at bounding box center [128, 194] width 69 height 12
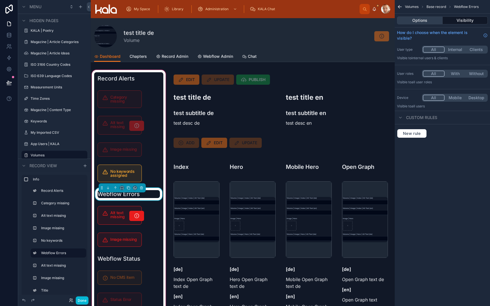
click at [419, 21] on button "Options" at bounding box center [420, 20] width 46 height 8
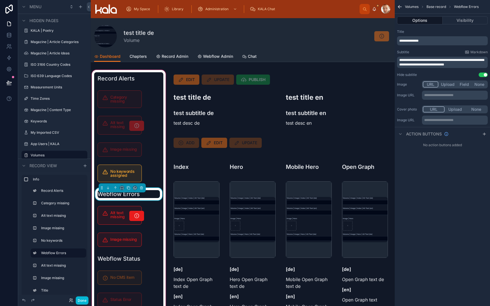
click at [419, 40] on span "**********" at bounding box center [408, 40] width 19 height 3
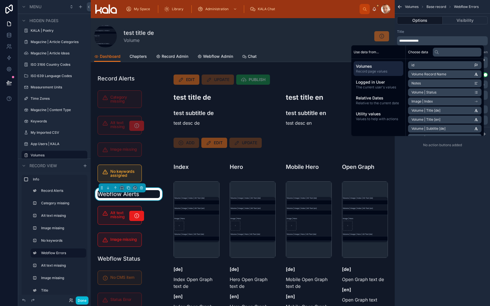
click at [430, 27] on div "Options Visibility" at bounding box center [442, 21] width 95 height 14
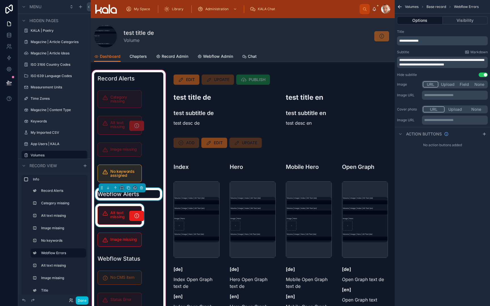
click at [126, 215] on div at bounding box center [119, 215] width 51 height 23
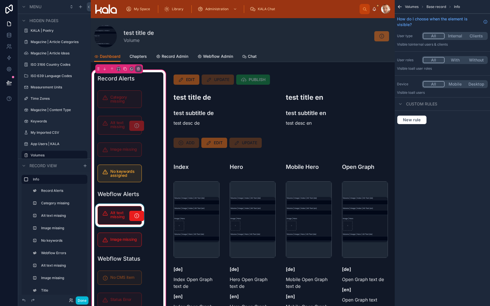
click at [126, 215] on div at bounding box center [119, 215] width 51 height 23
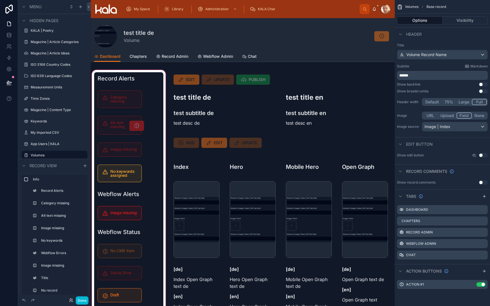
click at [125, 218] on div at bounding box center [129, 227] width 76 height 316
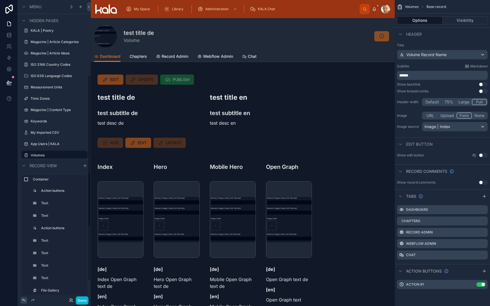
click at [24, 302] on icon at bounding box center [24, 300] width 5 height 5
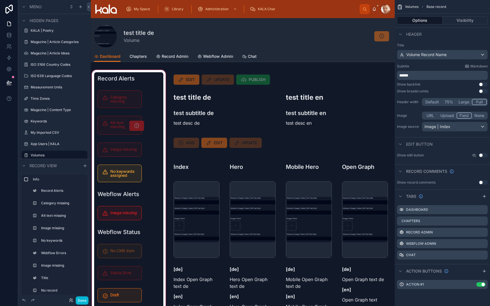
click at [122, 216] on div at bounding box center [129, 227] width 76 height 316
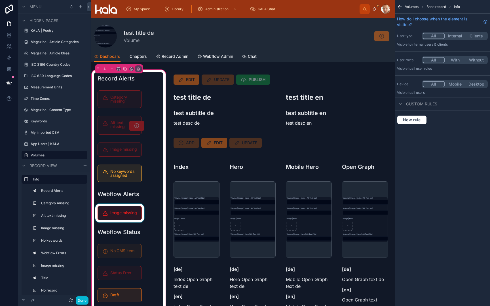
click at [132, 219] on div at bounding box center [119, 213] width 51 height 19
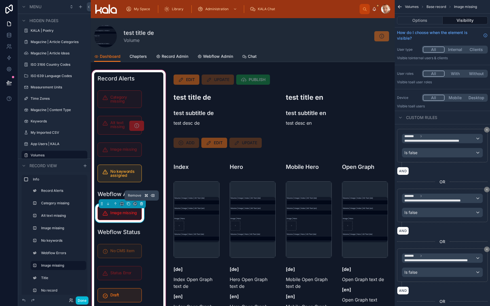
click at [141, 205] on icon at bounding box center [141, 204] width 2 height 2
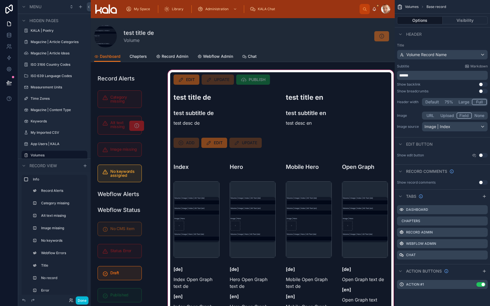
click at [246, 81] on div at bounding box center [281, 227] width 228 height 316
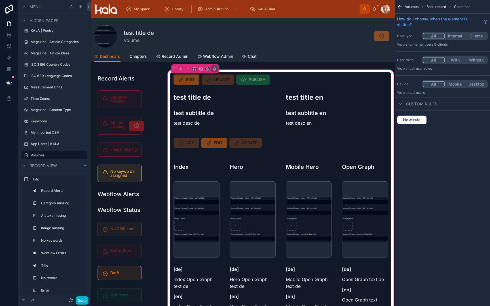
click at [246, 81] on div at bounding box center [280, 79] width 221 height 15
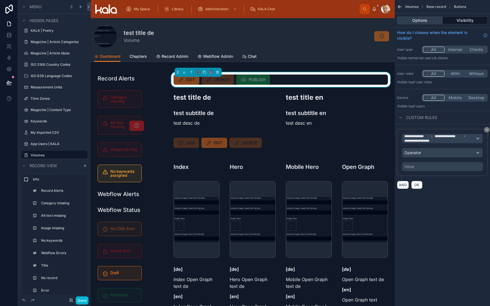
click at [418, 23] on button "Options" at bounding box center [420, 20] width 46 height 8
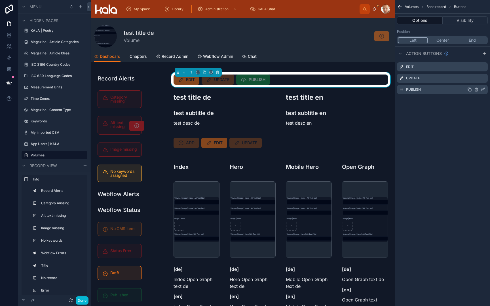
click at [482, 90] on icon "scrollable content" at bounding box center [483, 89] width 5 height 5
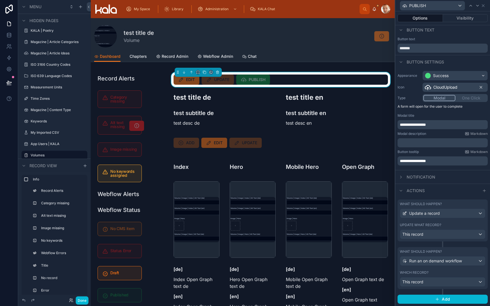
scroll to position [2, 0]
click at [485, 4] on icon at bounding box center [483, 5] width 5 height 5
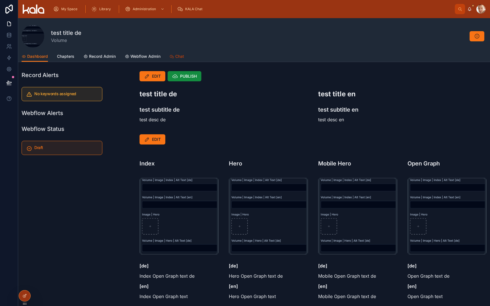
scroll to position [0, 0]
click at [139, 59] on span "Webflow Admin" at bounding box center [145, 57] width 30 height 6
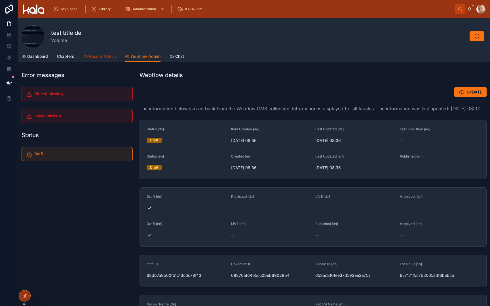
click at [105, 58] on span "Record Admin" at bounding box center [102, 57] width 27 height 6
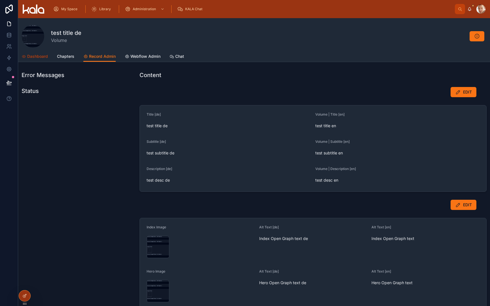
click at [37, 56] on span "Dashboard" at bounding box center [37, 57] width 21 height 6
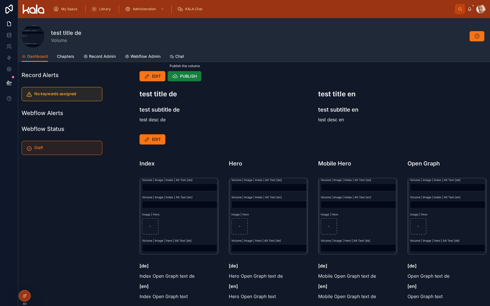
click at [191, 79] on span "PUBLISH" at bounding box center [188, 76] width 17 height 6
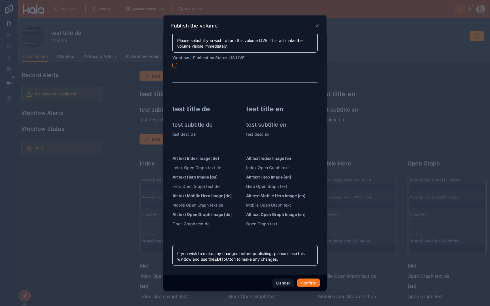
scroll to position [23, 0]
click at [309, 285] on button "Confirm" at bounding box center [308, 283] width 23 height 9
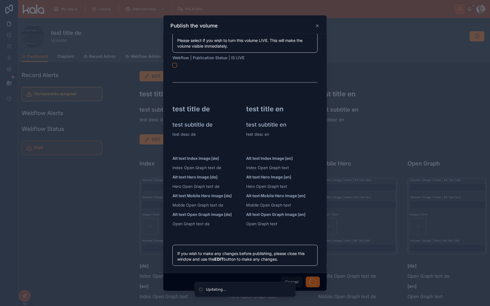
scroll to position [0, 0]
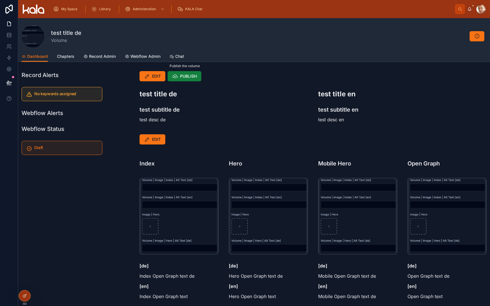
click at [187, 77] on span "PUBLISH" at bounding box center [188, 76] width 17 height 6
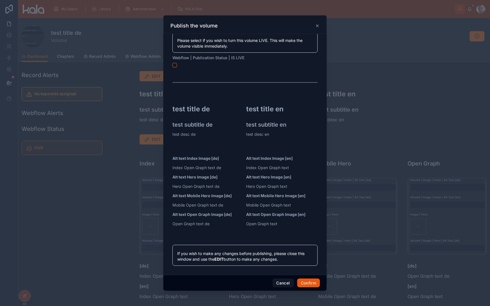
scroll to position [23, 0]
click at [307, 285] on button "Confirm" at bounding box center [308, 283] width 23 height 9
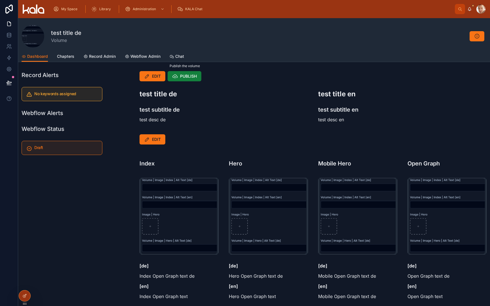
click at [186, 76] on span "PUBLISH" at bounding box center [188, 76] width 17 height 6
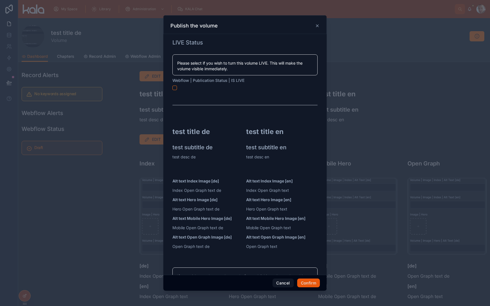
click at [309, 284] on button "Confirm" at bounding box center [308, 283] width 23 height 9
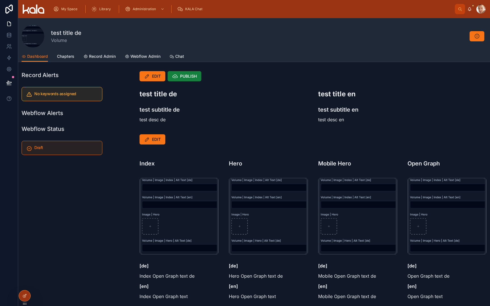
click at [180, 77] on span "PUBLISH" at bounding box center [188, 76] width 17 height 6
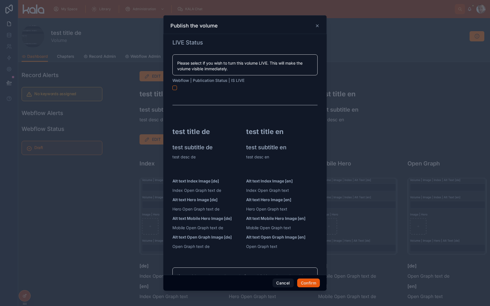
click at [307, 282] on button "Confirm" at bounding box center [308, 283] width 23 height 9
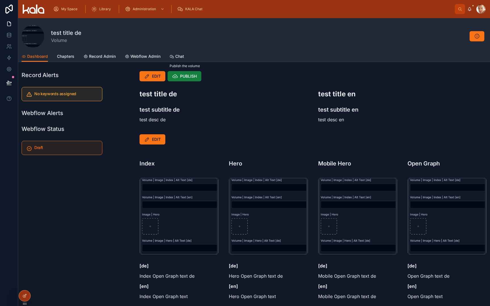
click at [181, 76] on span "PUBLISH" at bounding box center [188, 76] width 17 height 6
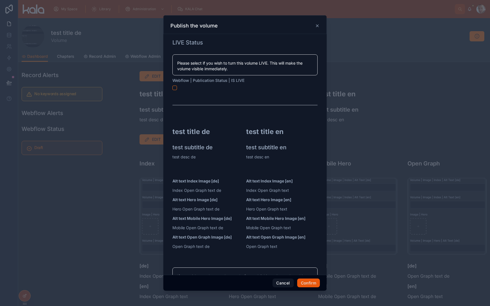
click at [311, 282] on button "Confirm" at bounding box center [308, 283] width 23 height 9
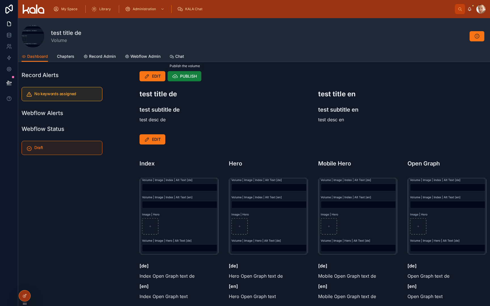
click at [183, 77] on span "PUBLISH" at bounding box center [188, 76] width 17 height 6
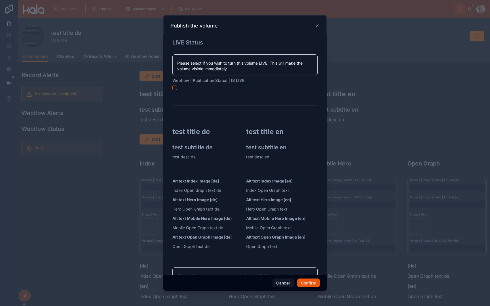
click at [313, 284] on button "Confirm" at bounding box center [308, 283] width 23 height 9
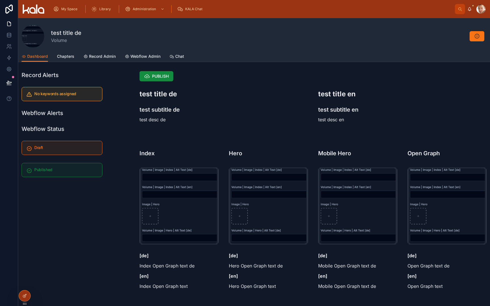
scroll to position [0, 0]
click at [151, 58] on span "Webflow Admin" at bounding box center [145, 57] width 30 height 6
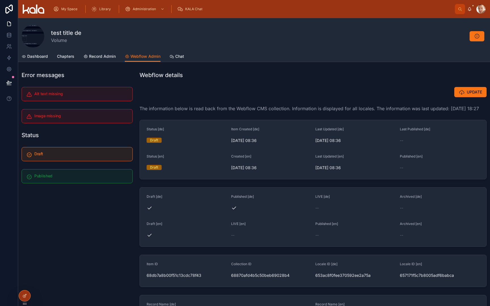
click at [172, 120] on div "Status [de] Draft Item Created [de] 30/09/2025 08:36 Last Updated [de] 30/09/20…" at bounding box center [313, 150] width 347 height 60
